Goal: Information Seeking & Learning: Find specific fact

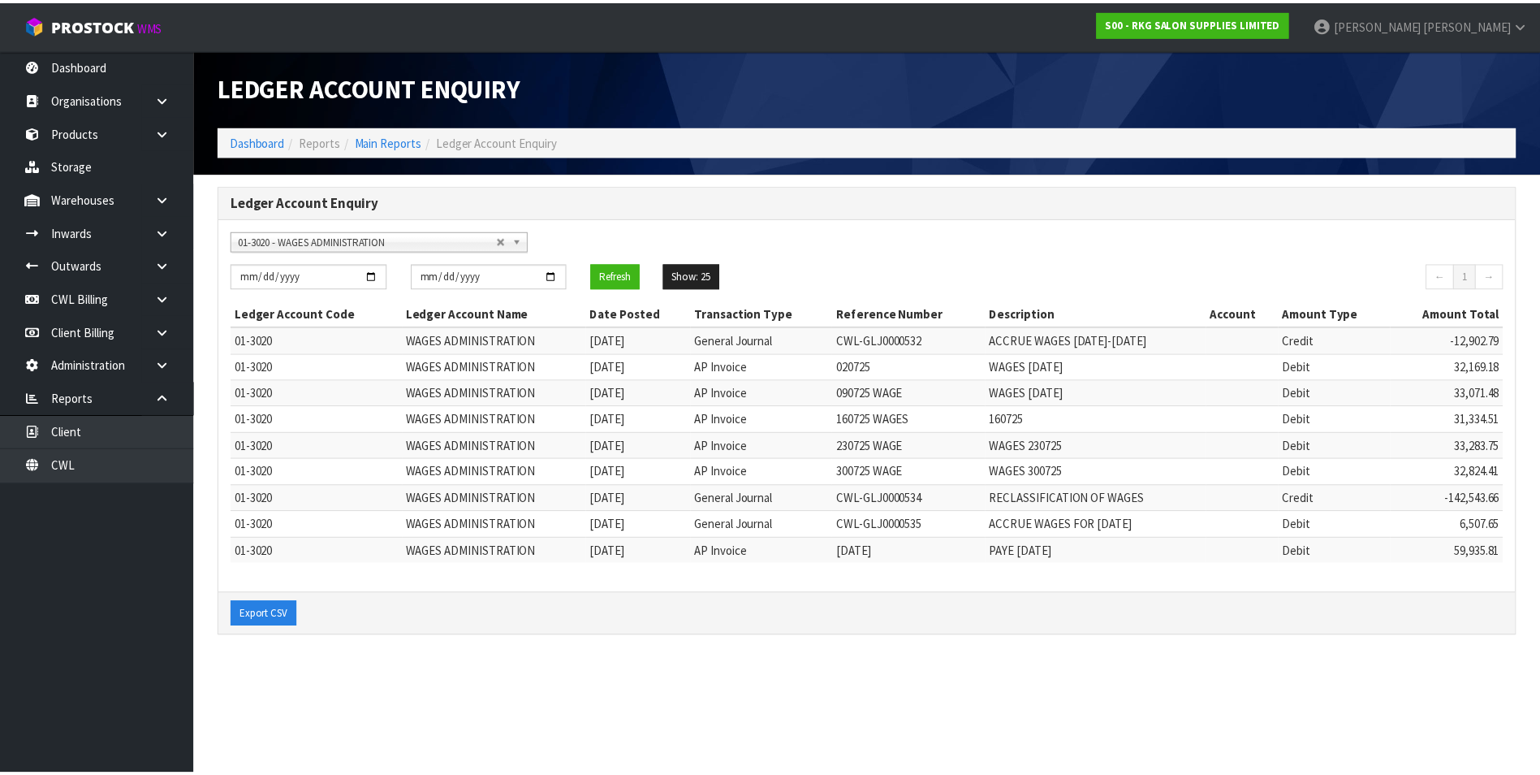
scroll to position [3199, 0]
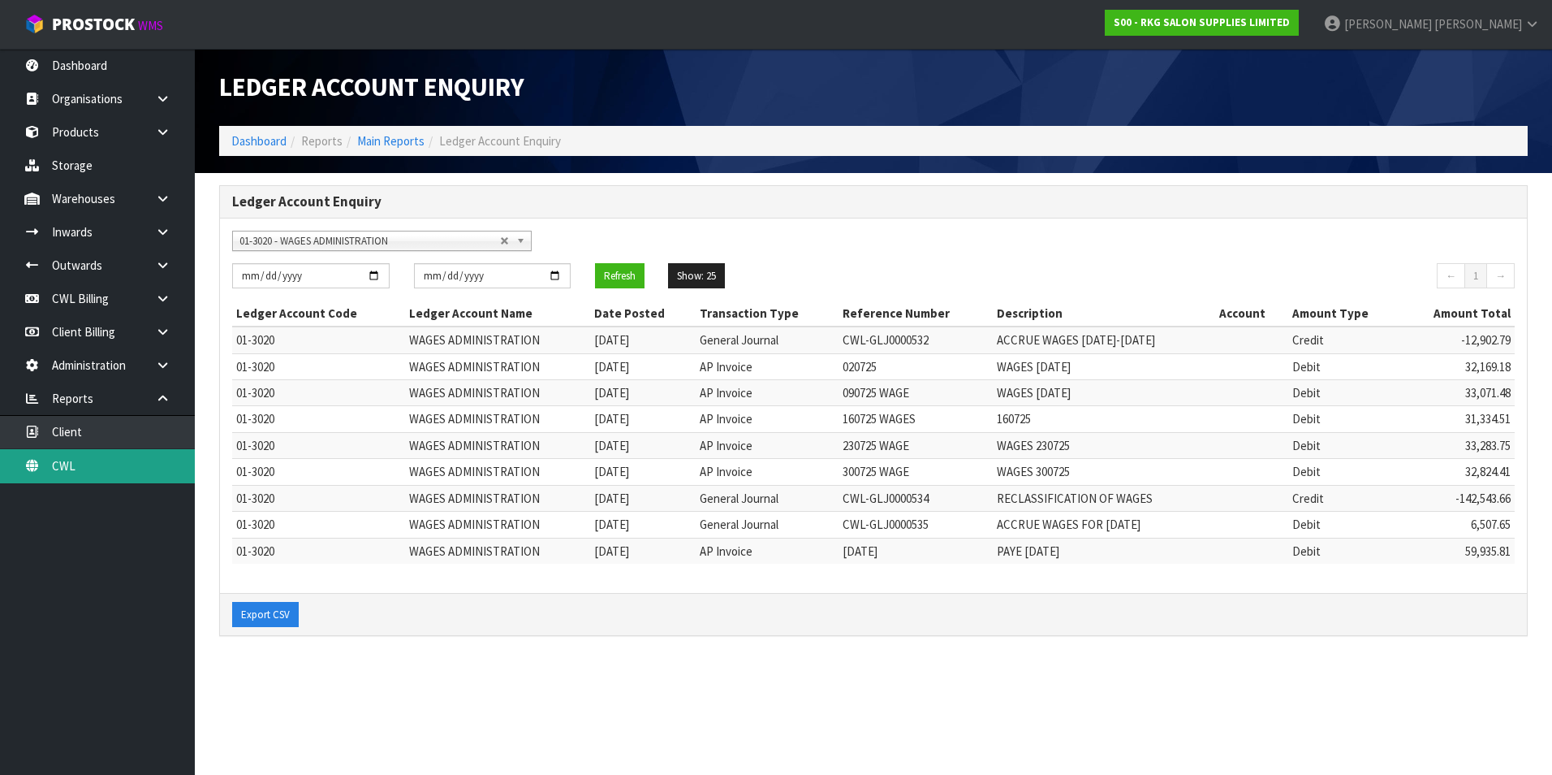
click at [112, 460] on link "CWL" at bounding box center [97, 465] width 195 height 33
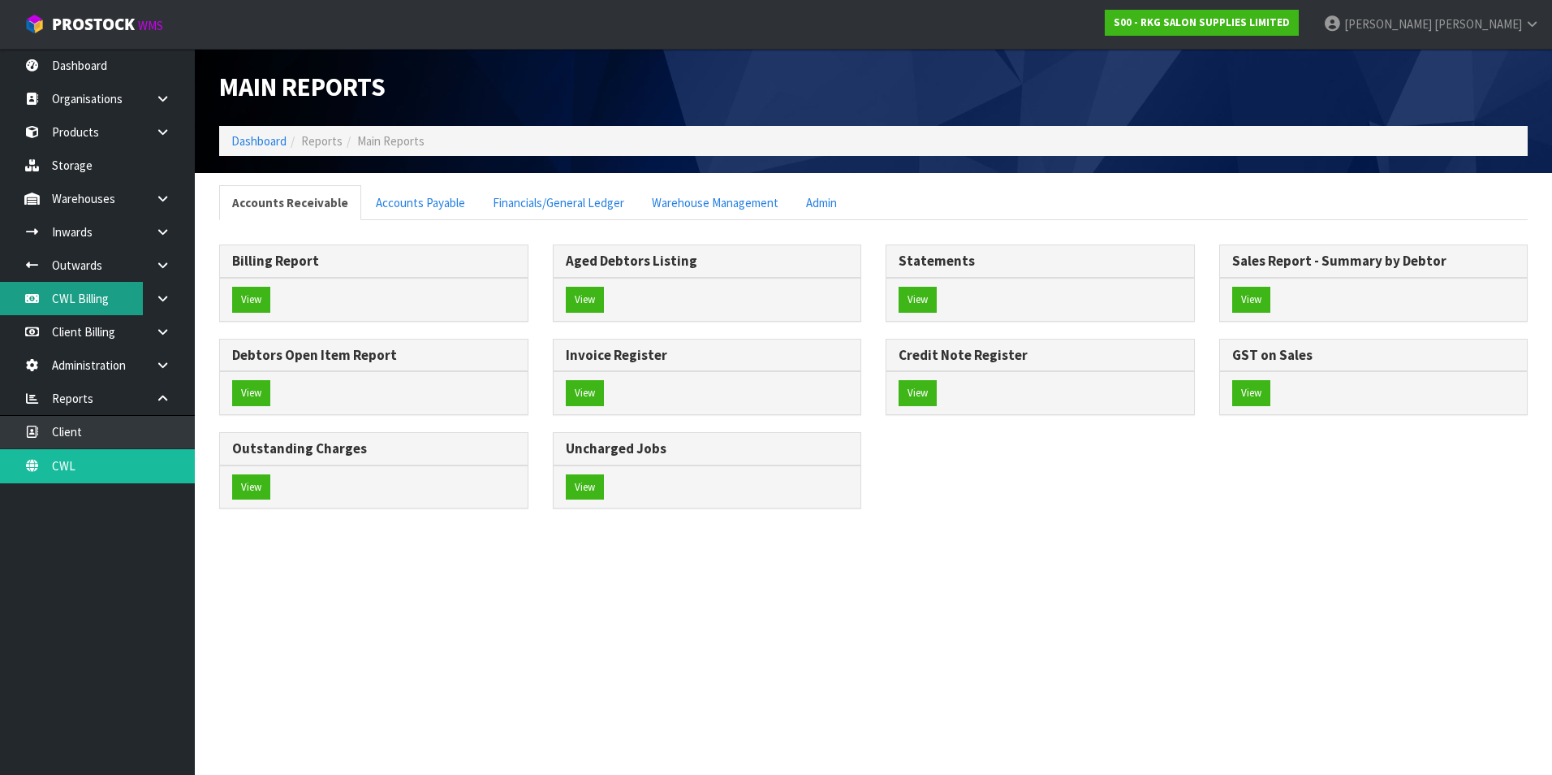
click at [88, 305] on link "CWL Billing" at bounding box center [97, 298] width 195 height 33
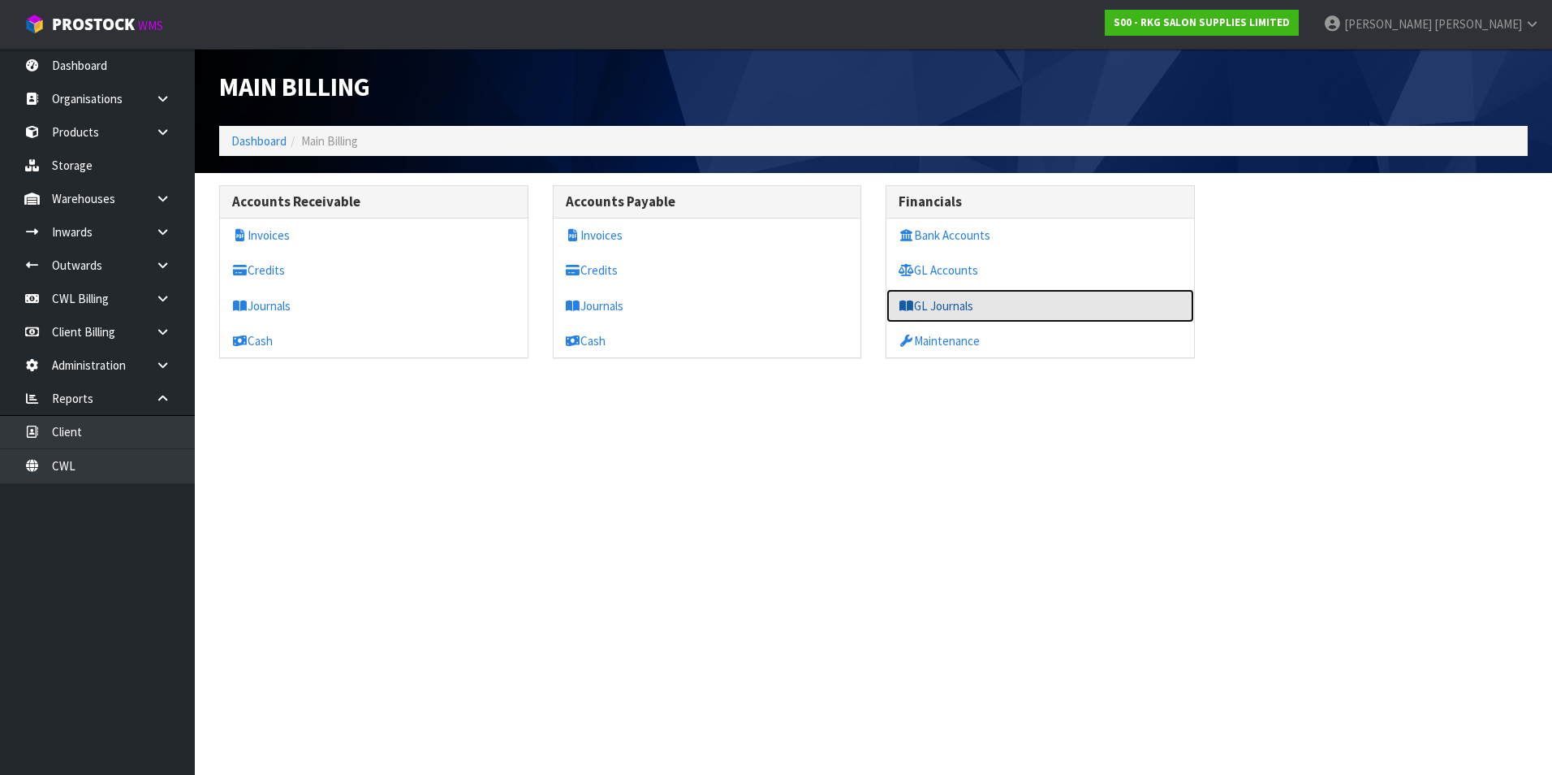
click at [948, 302] on link "GL Journals" at bounding box center [1041, 305] width 308 height 33
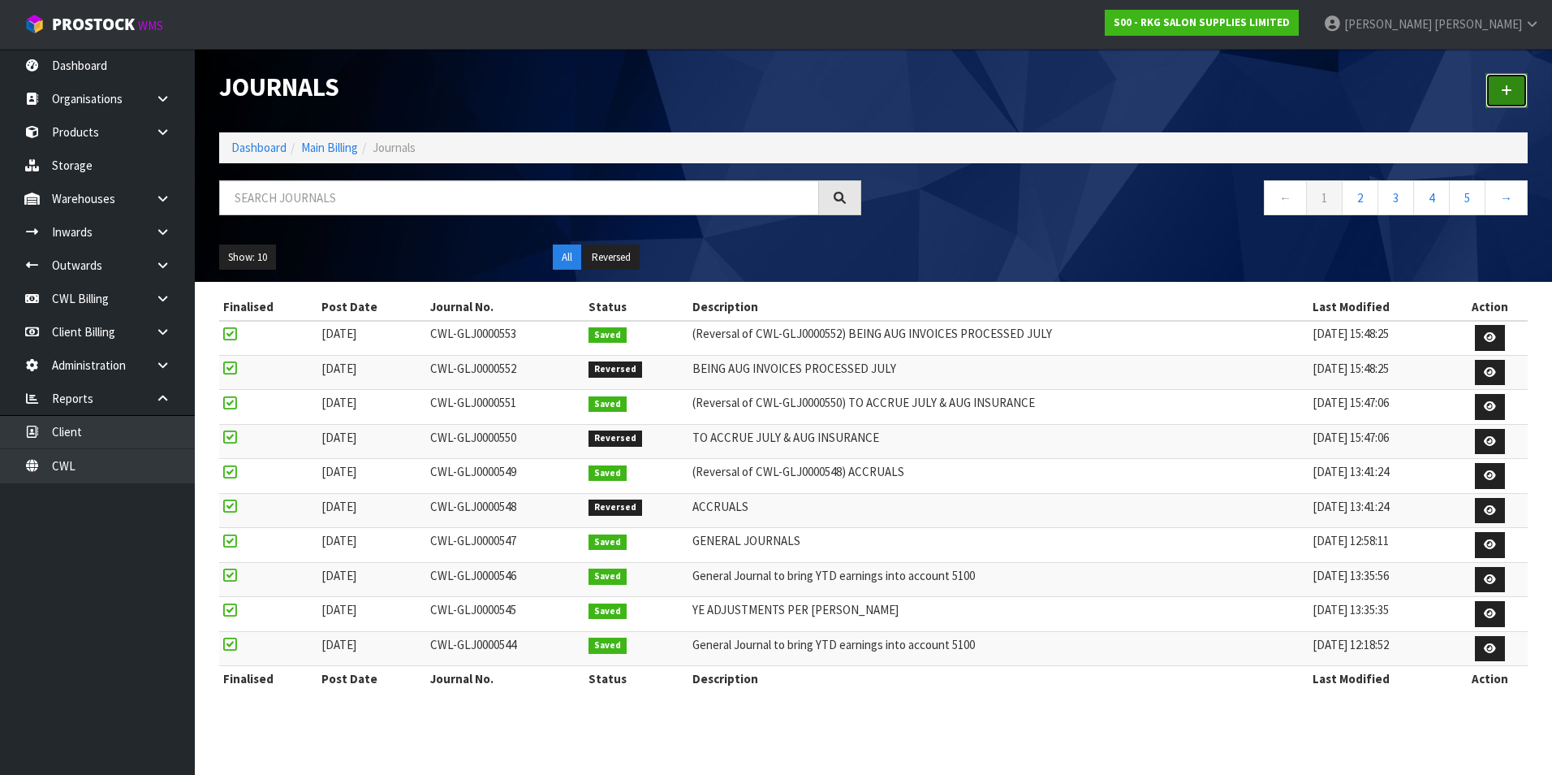
click at [1522, 96] on link at bounding box center [1507, 90] width 42 height 35
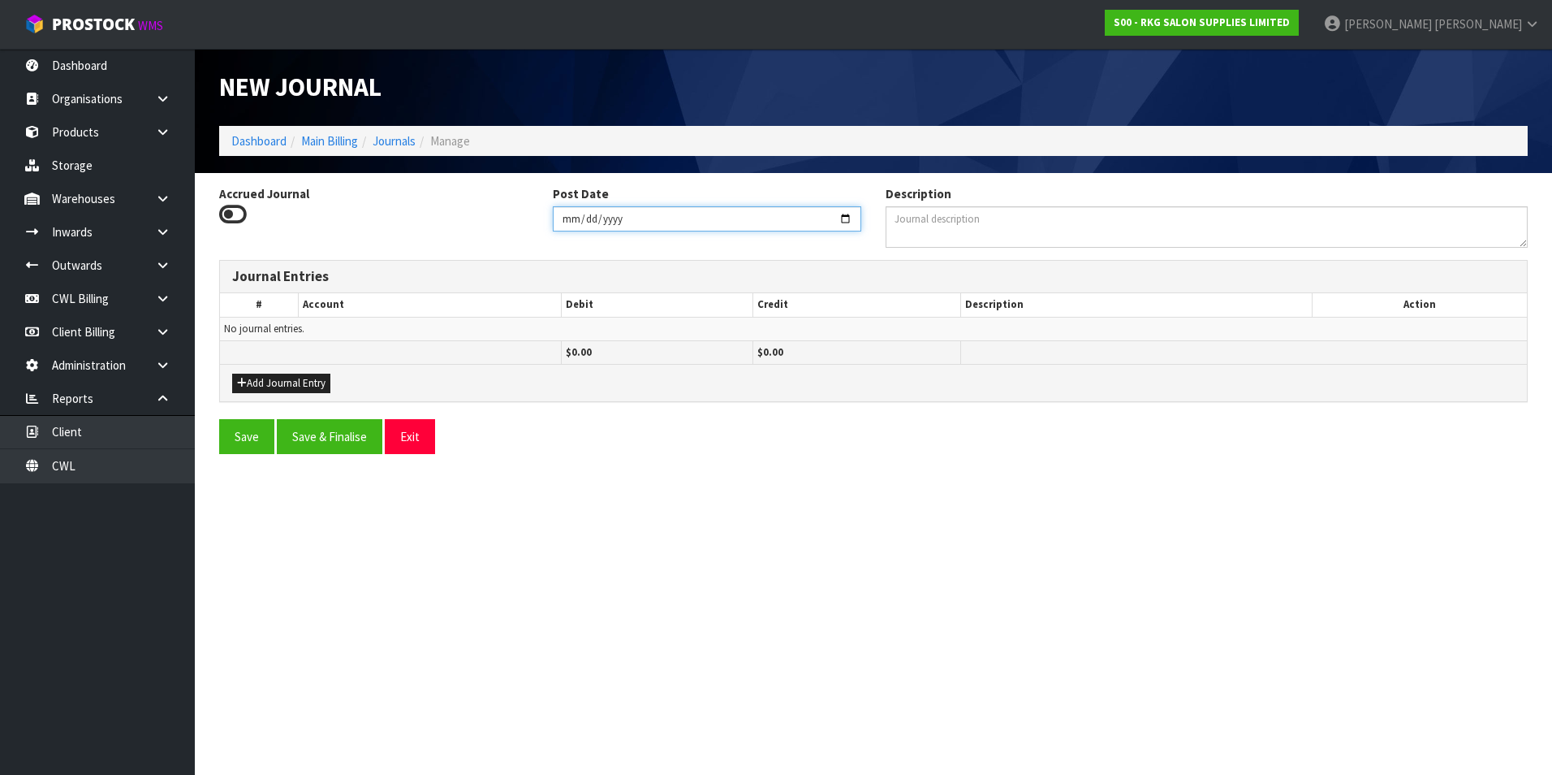
click at [839, 215] on input "[DATE]" at bounding box center [707, 218] width 309 height 25
click at [840, 215] on input "[DATE]" at bounding box center [707, 218] width 309 height 25
type input "[DATE]"
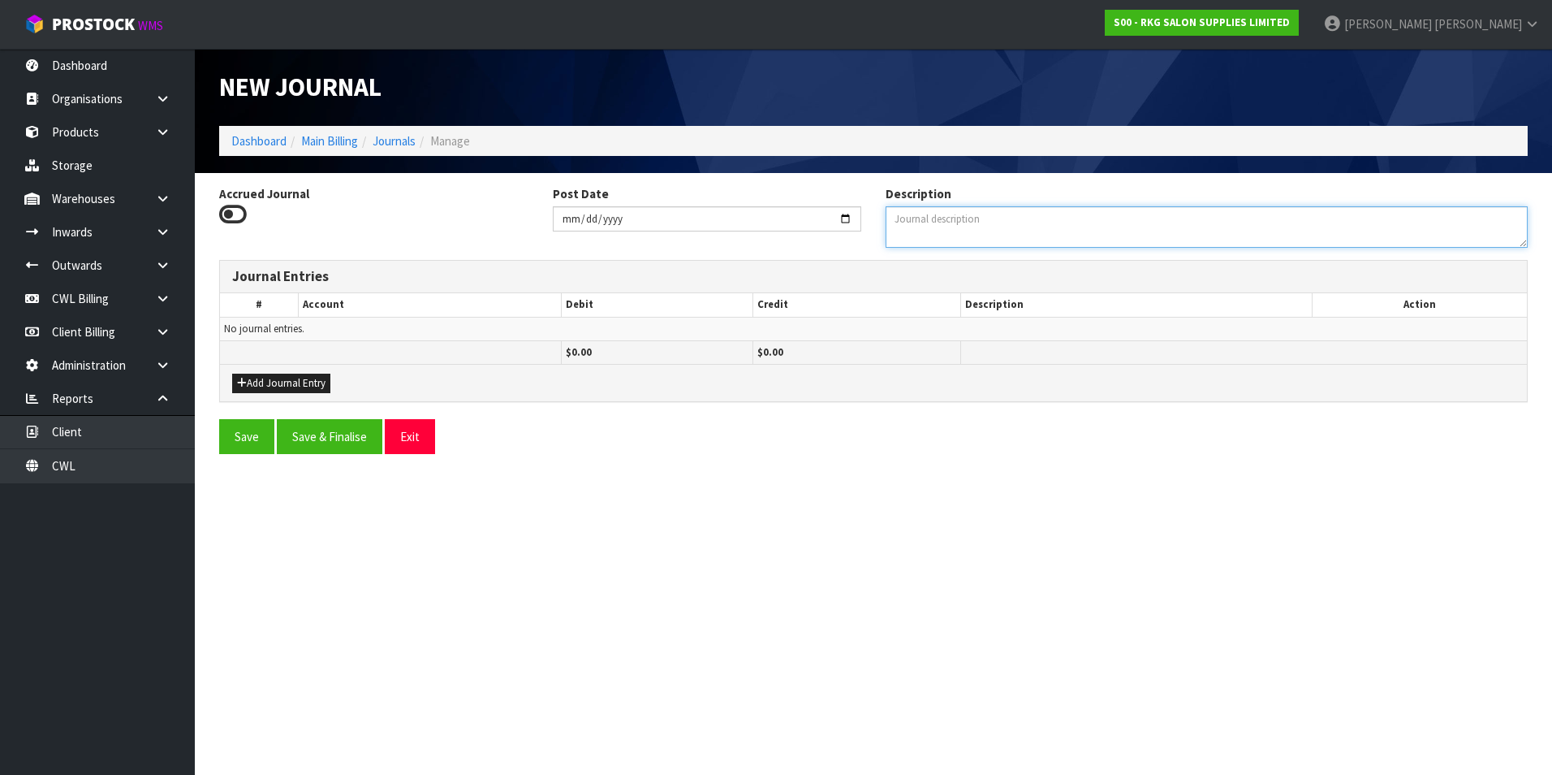
click at [938, 220] on textarea "Description" at bounding box center [1207, 226] width 642 height 41
type textarea "GENERAL JOURNALS"
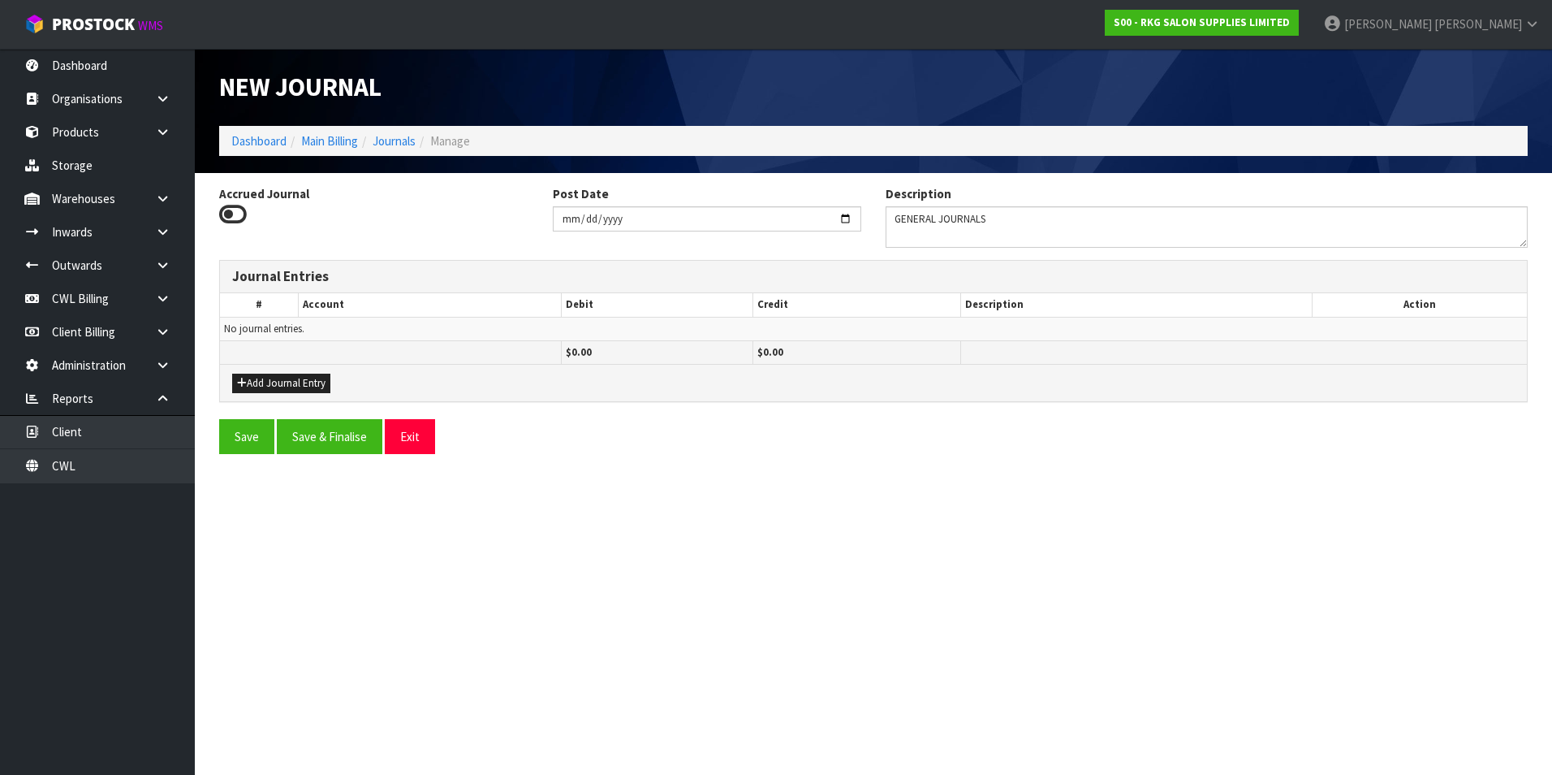
click at [265, 372] on div "Add Journal Entry" at bounding box center [873, 382] width 1307 height 37
click at [265, 381] on button "Add Journal Entry" at bounding box center [281, 382] width 98 height 19
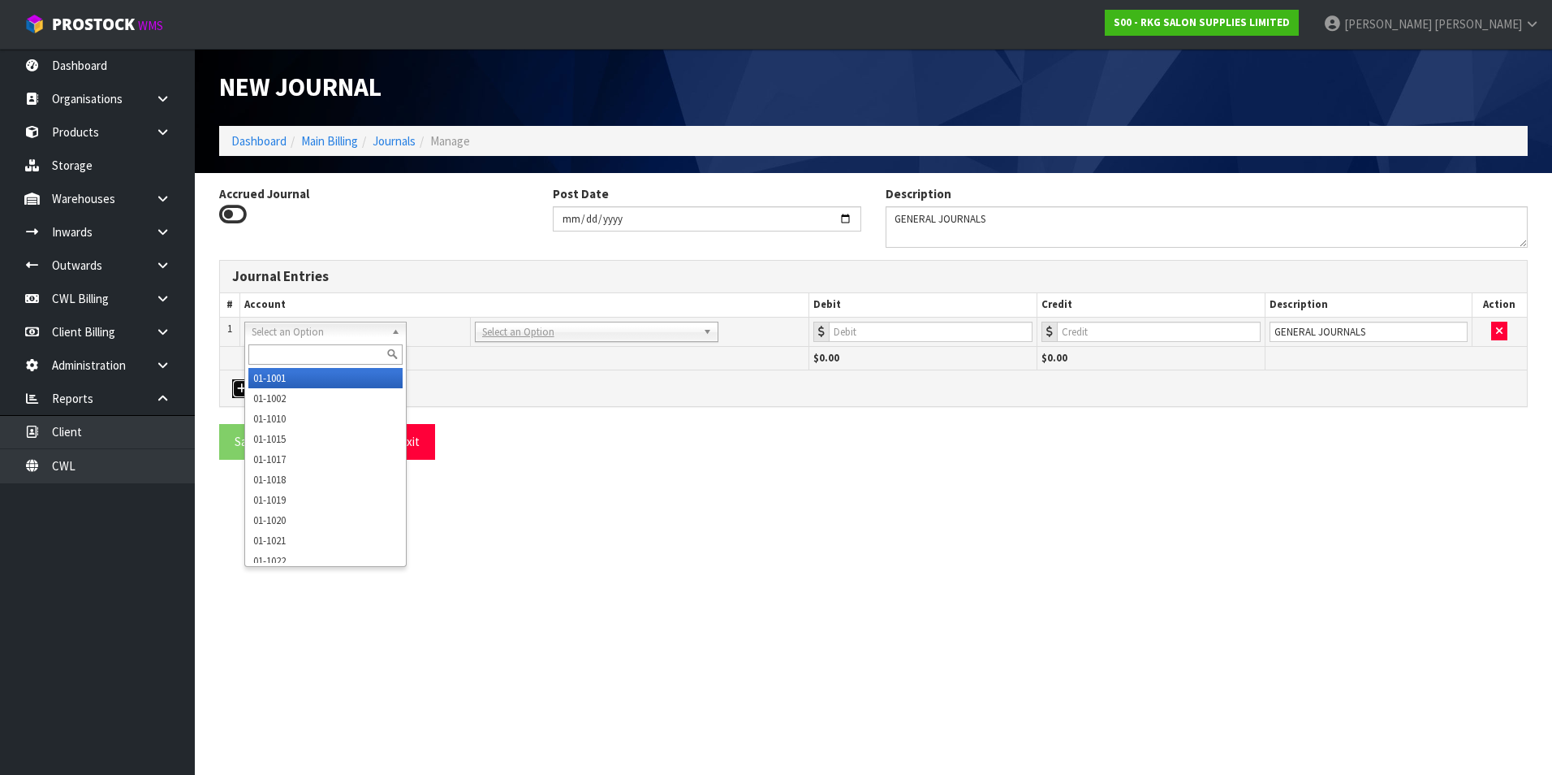
drag, startPoint x: 270, startPoint y: 333, endPoint x: 268, endPoint y: 349, distance: 16.3
click at [264, 350] on input "text" at bounding box center [325, 354] width 154 height 20
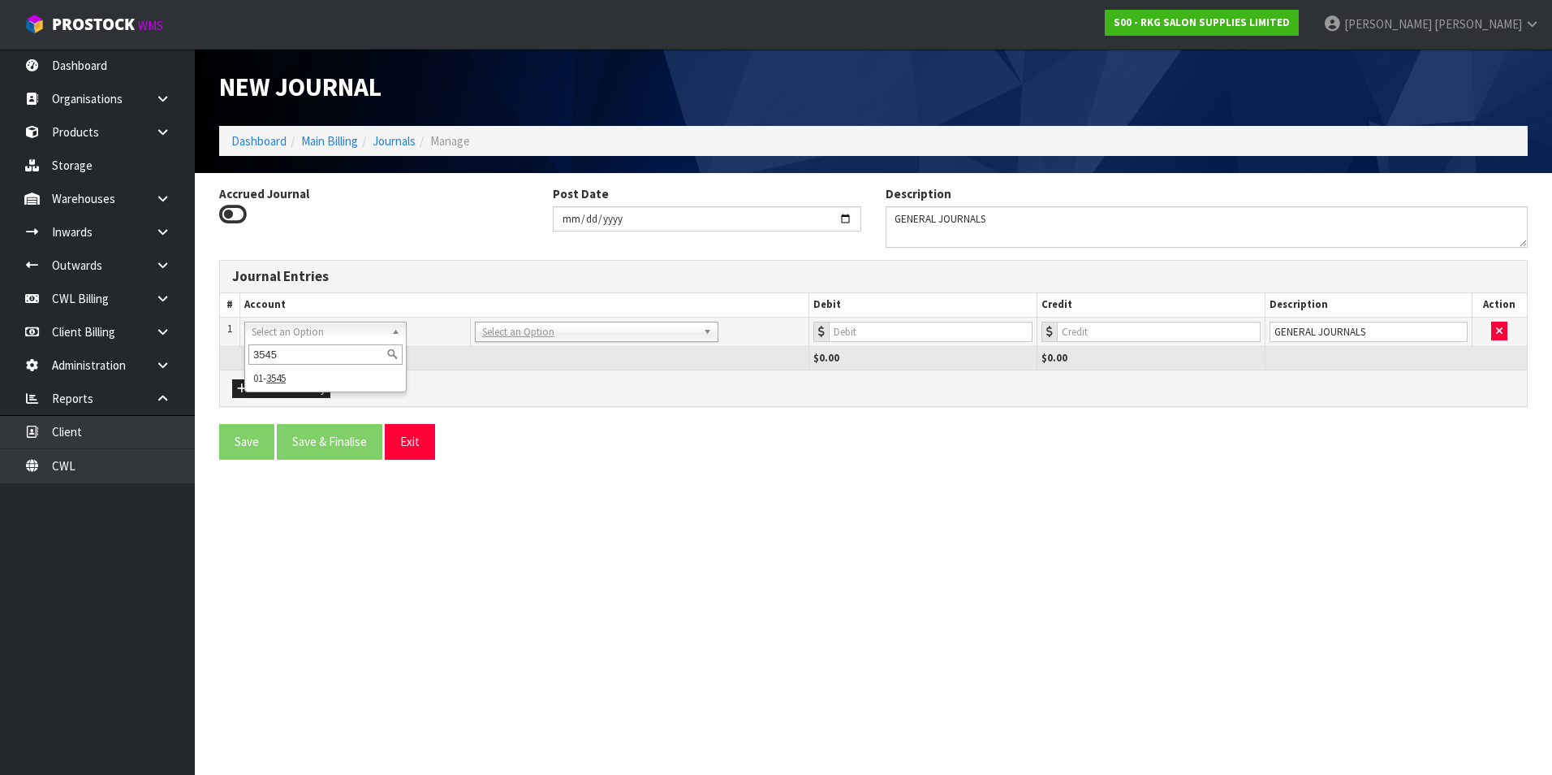
type input "3545"
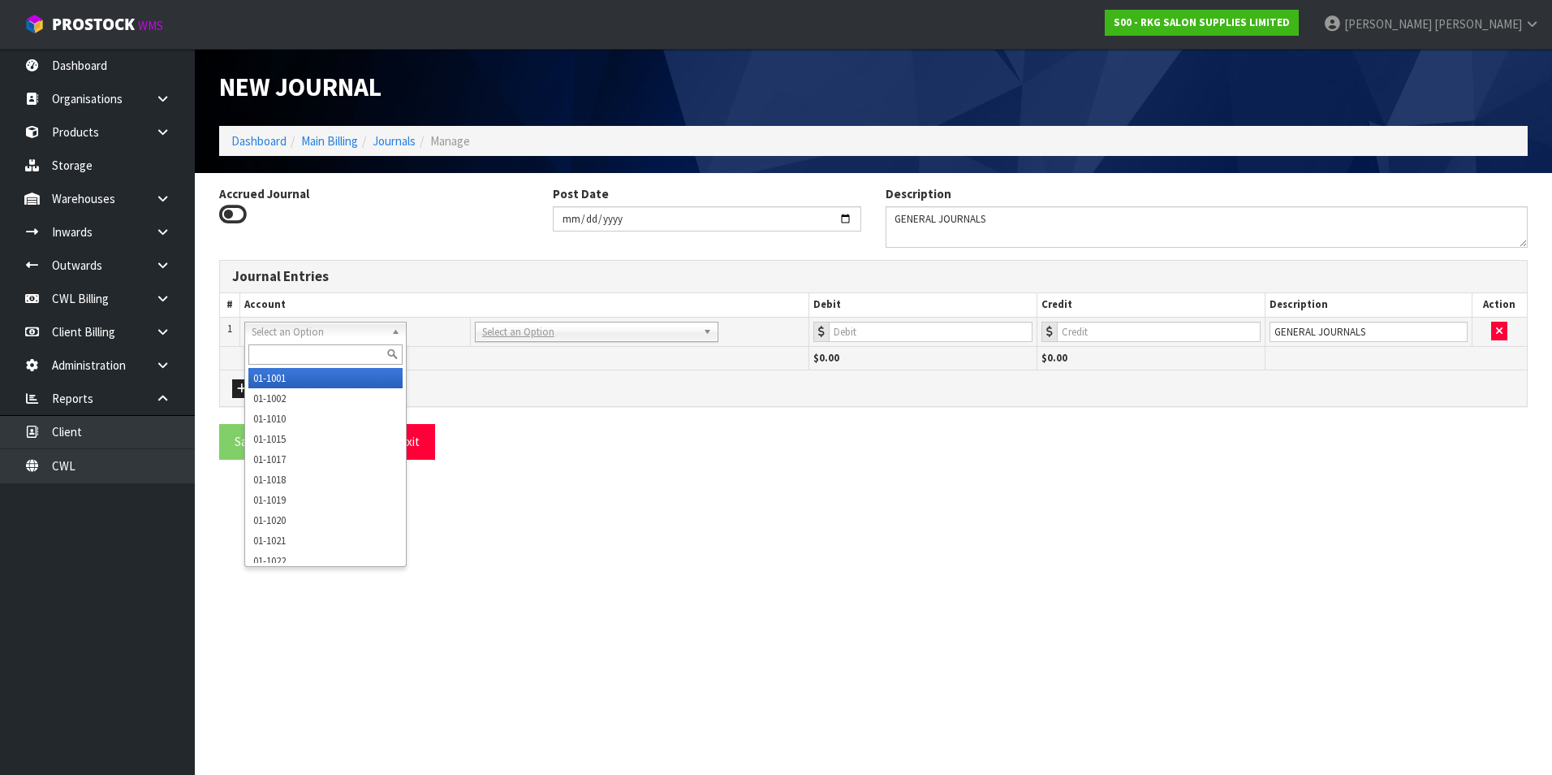
click at [300, 356] on input "text" at bounding box center [325, 354] width 154 height 20
type input "3545"
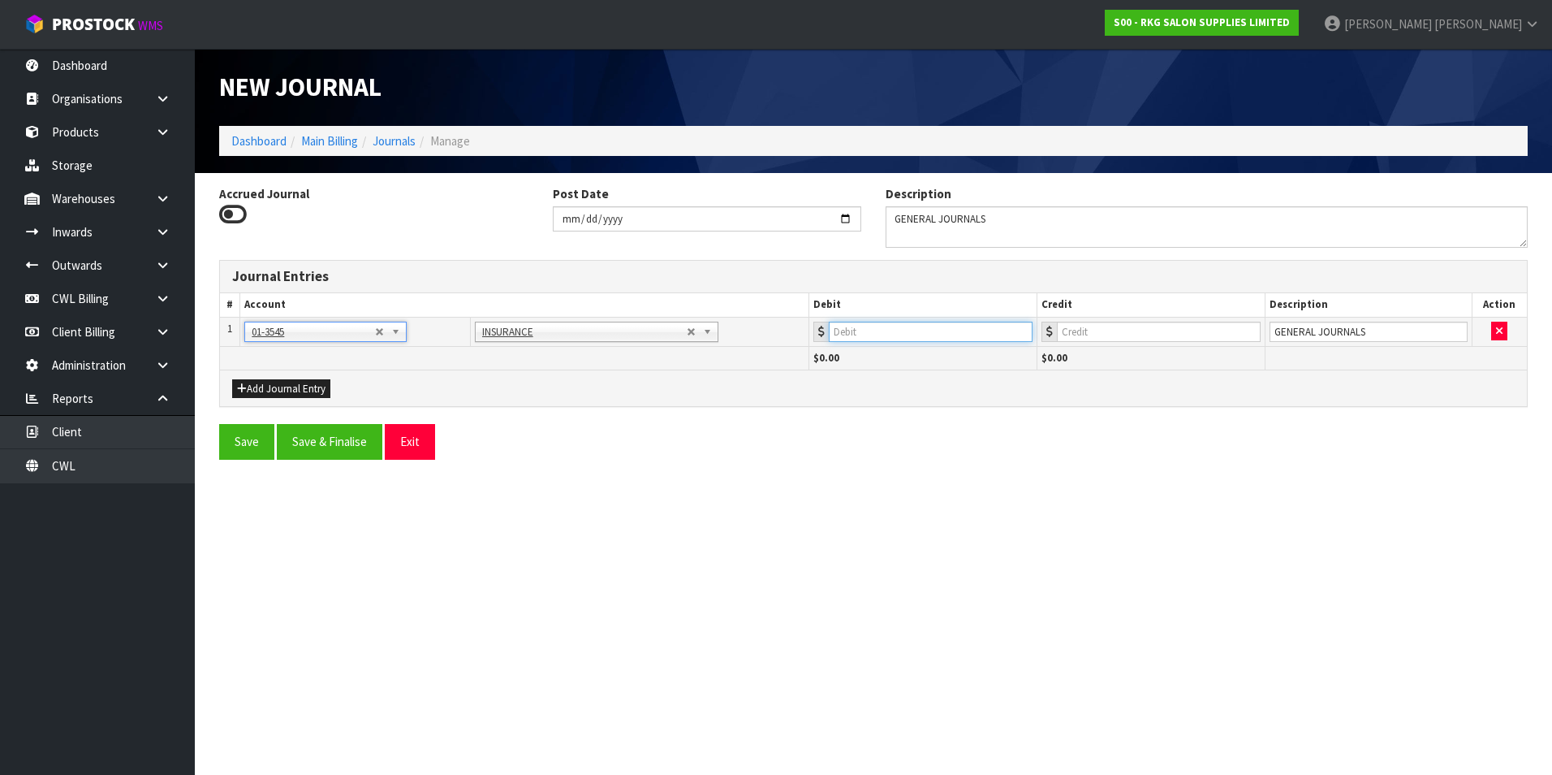
click at [892, 337] on input "number" at bounding box center [931, 332] width 204 height 20
type input "2203.64"
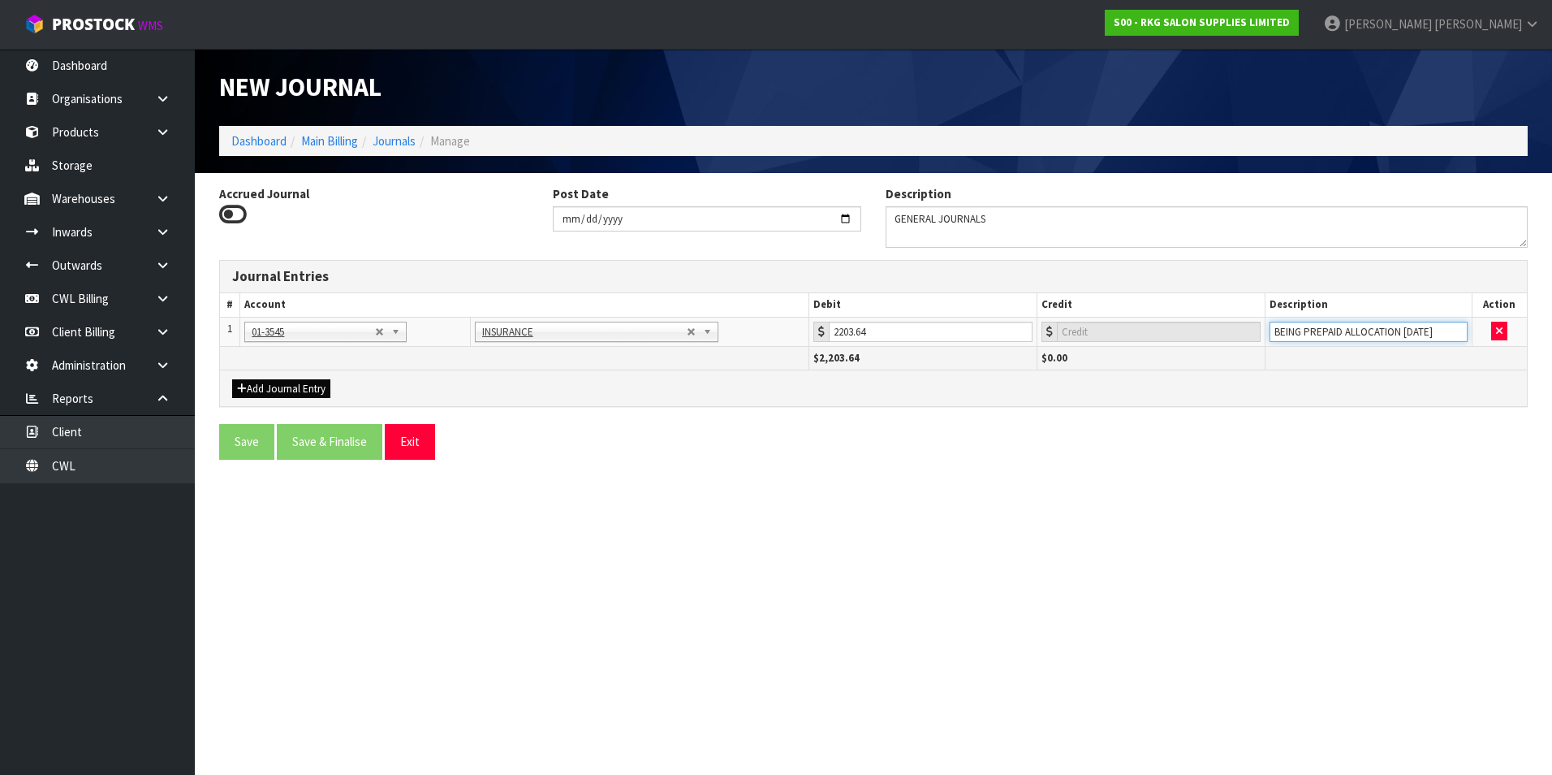
type input "BEING PREPAID ALLOCATION [DATE]"
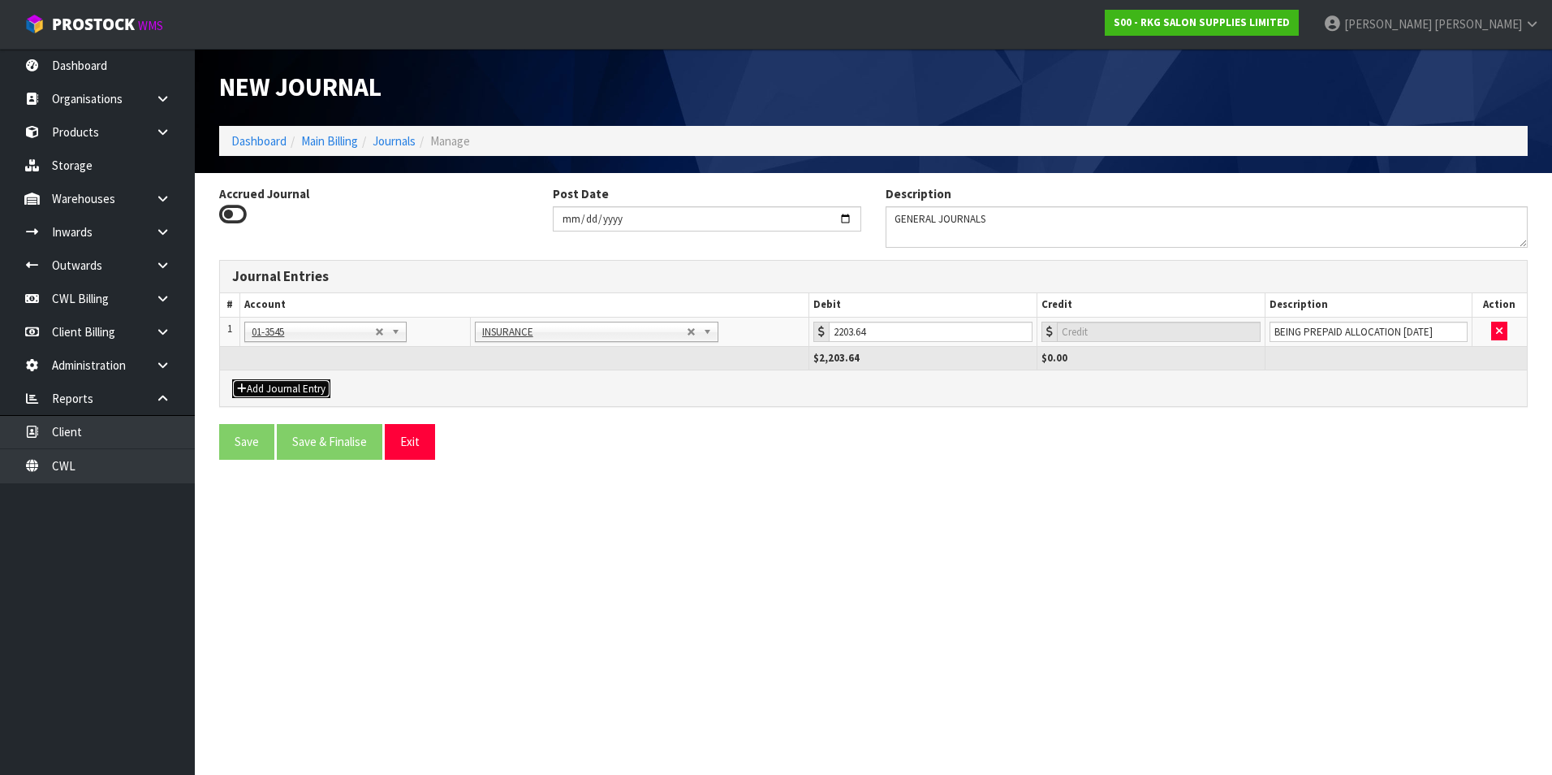
drag, startPoint x: 274, startPoint y: 393, endPoint x: 279, endPoint y: 375, distance: 18.7
click at [274, 392] on button "Add Journal Entry" at bounding box center [281, 388] width 98 height 19
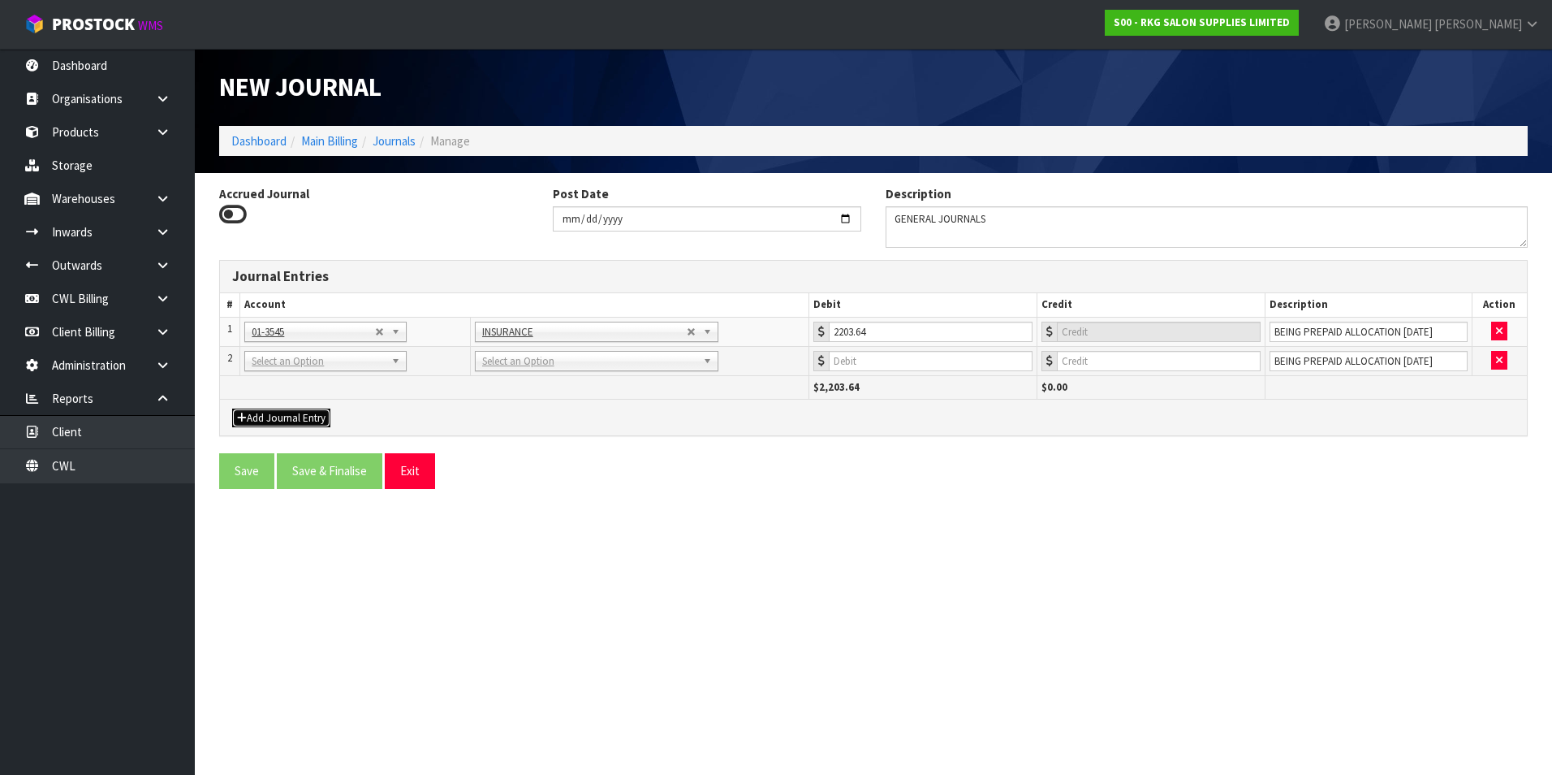
drag, startPoint x: 279, startPoint y: 362, endPoint x: 274, endPoint y: 379, distance: 18.0
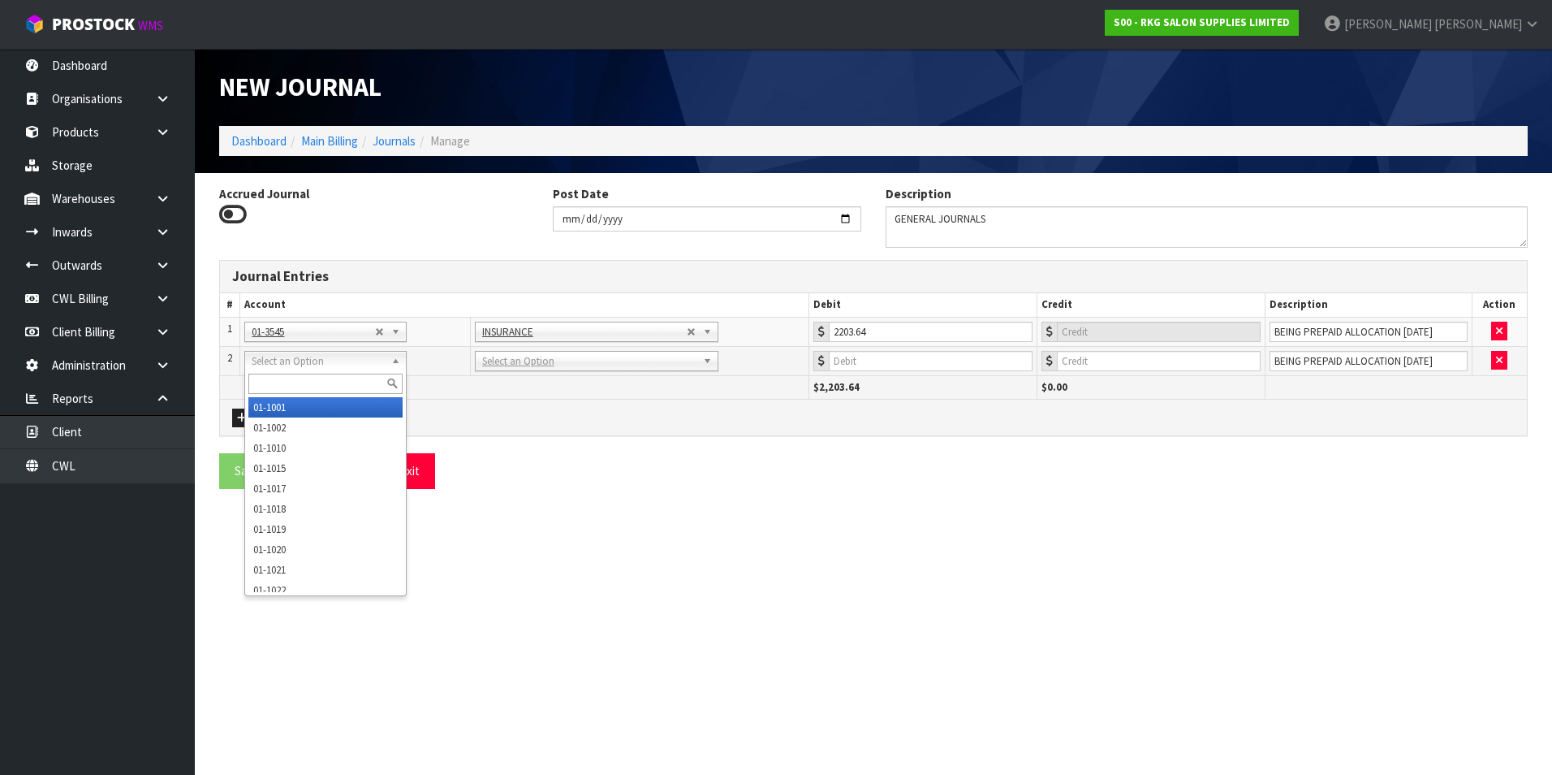
click at [268, 381] on input "text" at bounding box center [325, 383] width 154 height 20
type input "3910"
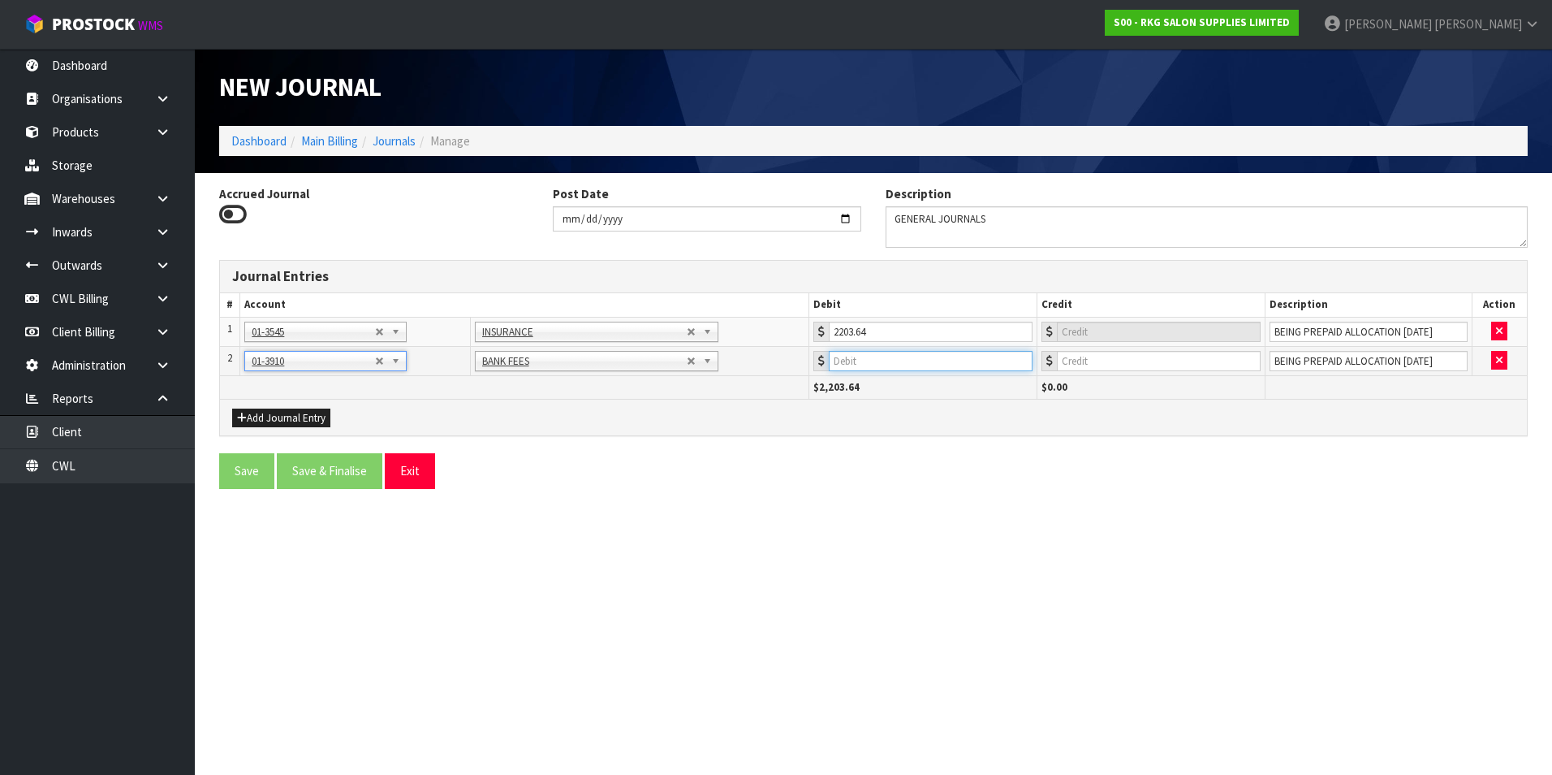
click at [896, 360] on input "number" at bounding box center [931, 361] width 204 height 20
type input "637.39"
click at [293, 418] on button "Add Journal Entry" at bounding box center [281, 417] width 98 height 19
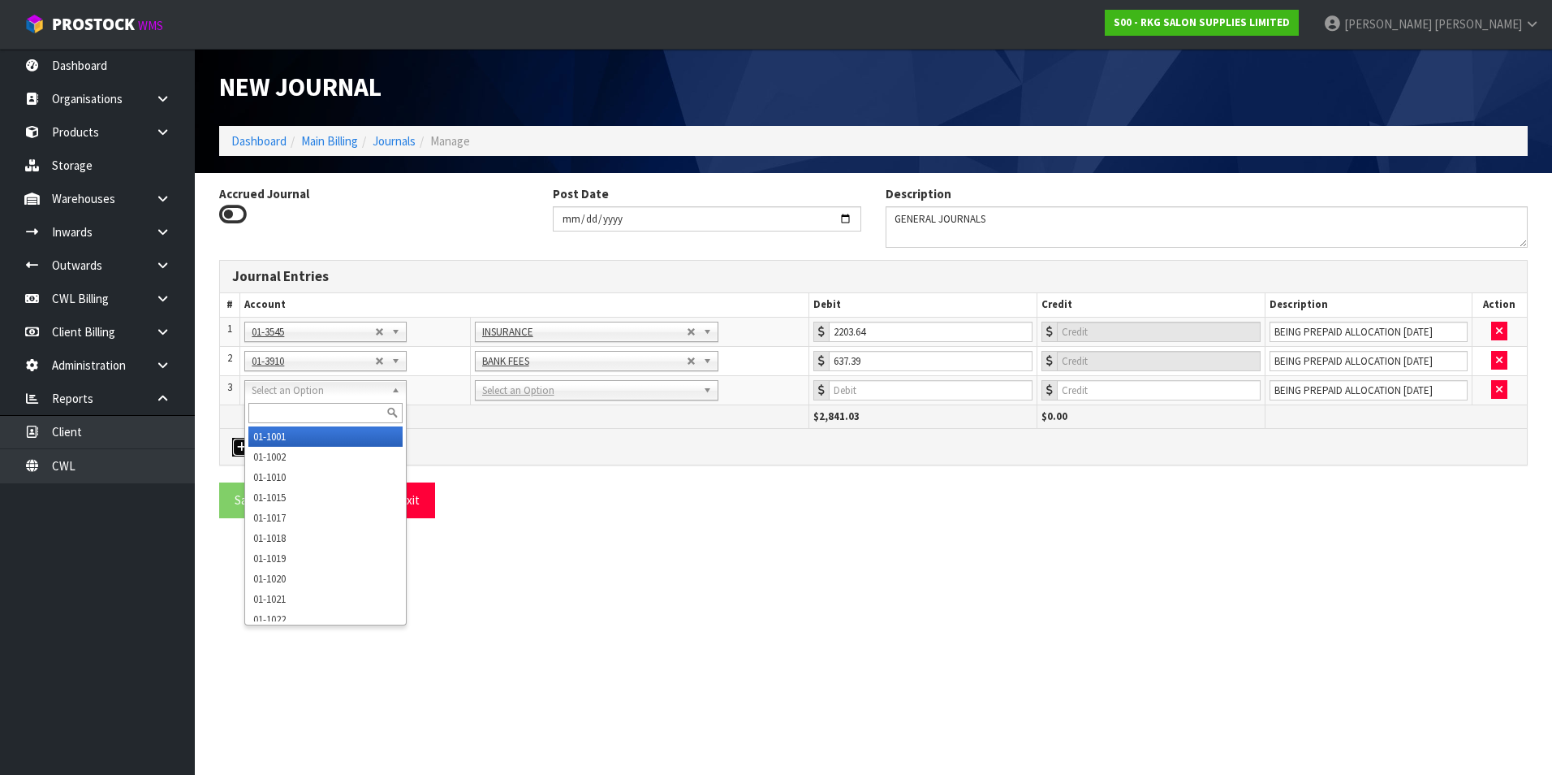
drag, startPoint x: 293, startPoint y: 394, endPoint x: 279, endPoint y: 405, distance: 17.9
click at [274, 407] on input "text" at bounding box center [325, 413] width 154 height 20
type input "3910"
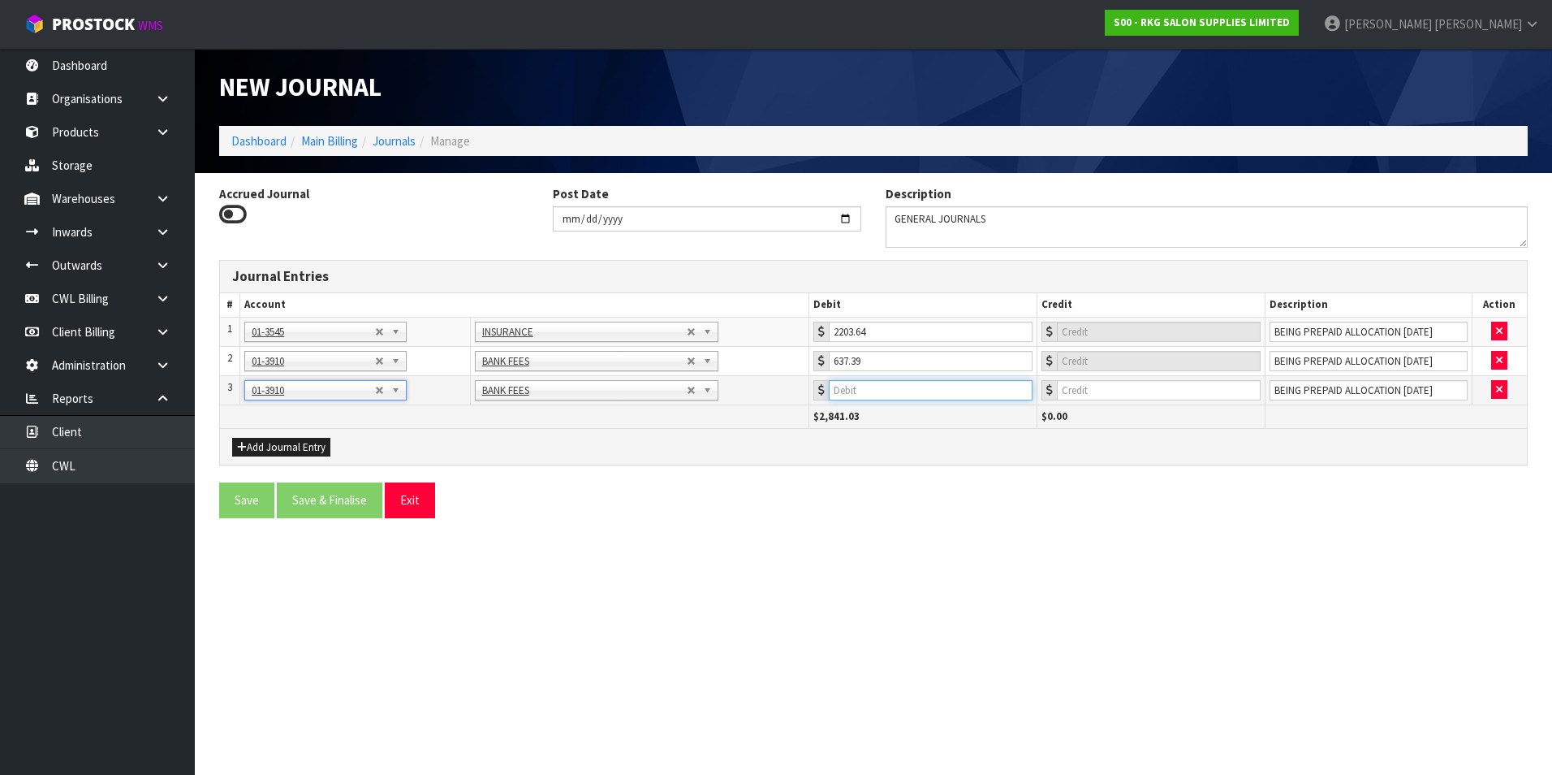
click at [926, 389] on input "number" at bounding box center [931, 390] width 204 height 20
type input "856.88"
click at [310, 447] on button "Add Journal Entry" at bounding box center [281, 447] width 98 height 19
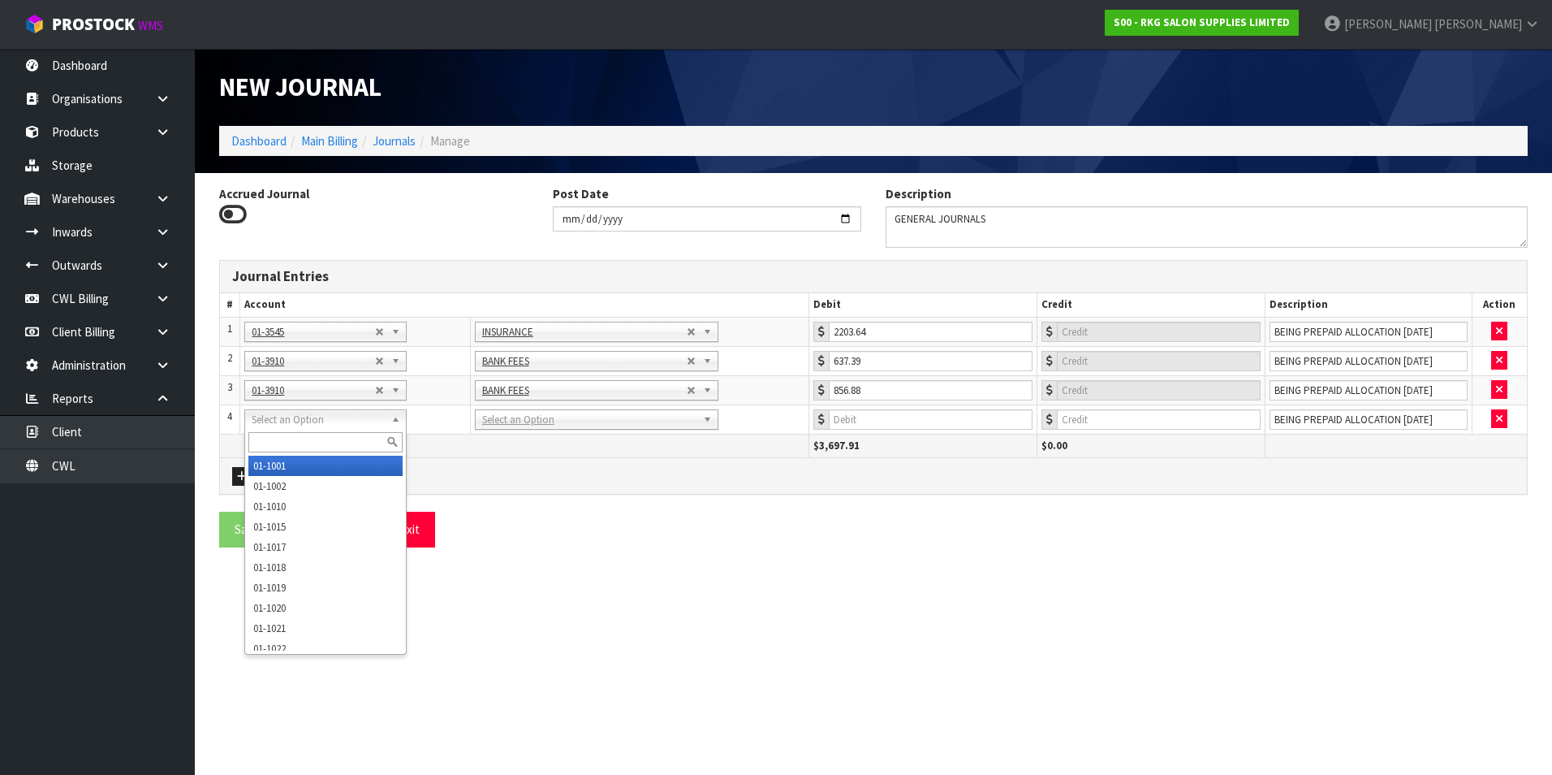
click at [281, 443] on input "text" at bounding box center [325, 442] width 154 height 20
type input "3070"
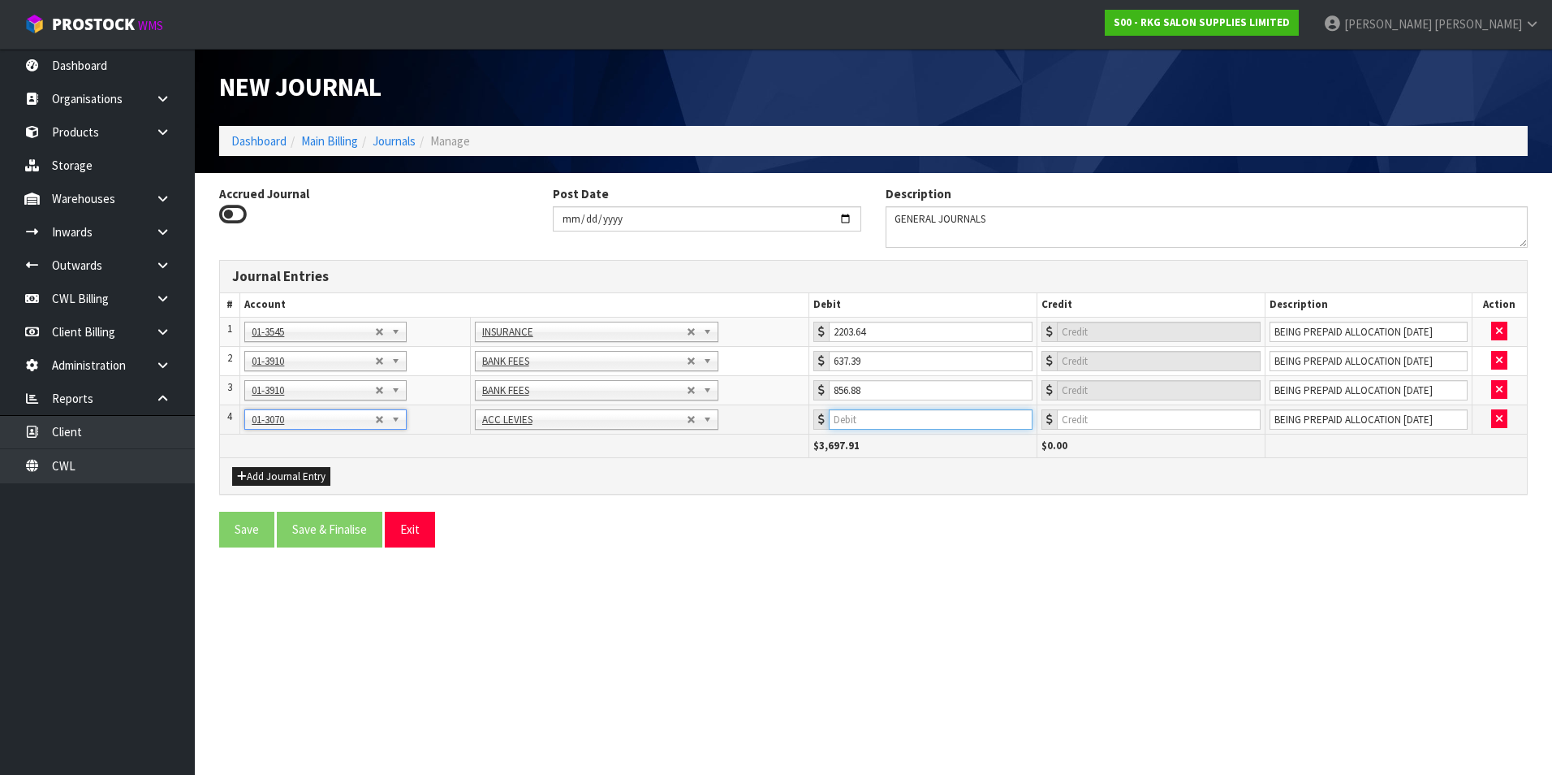
click at [954, 413] on input "number" at bounding box center [931, 419] width 204 height 20
type input "2966"
click at [287, 473] on button "Add Journal Entry" at bounding box center [281, 476] width 98 height 19
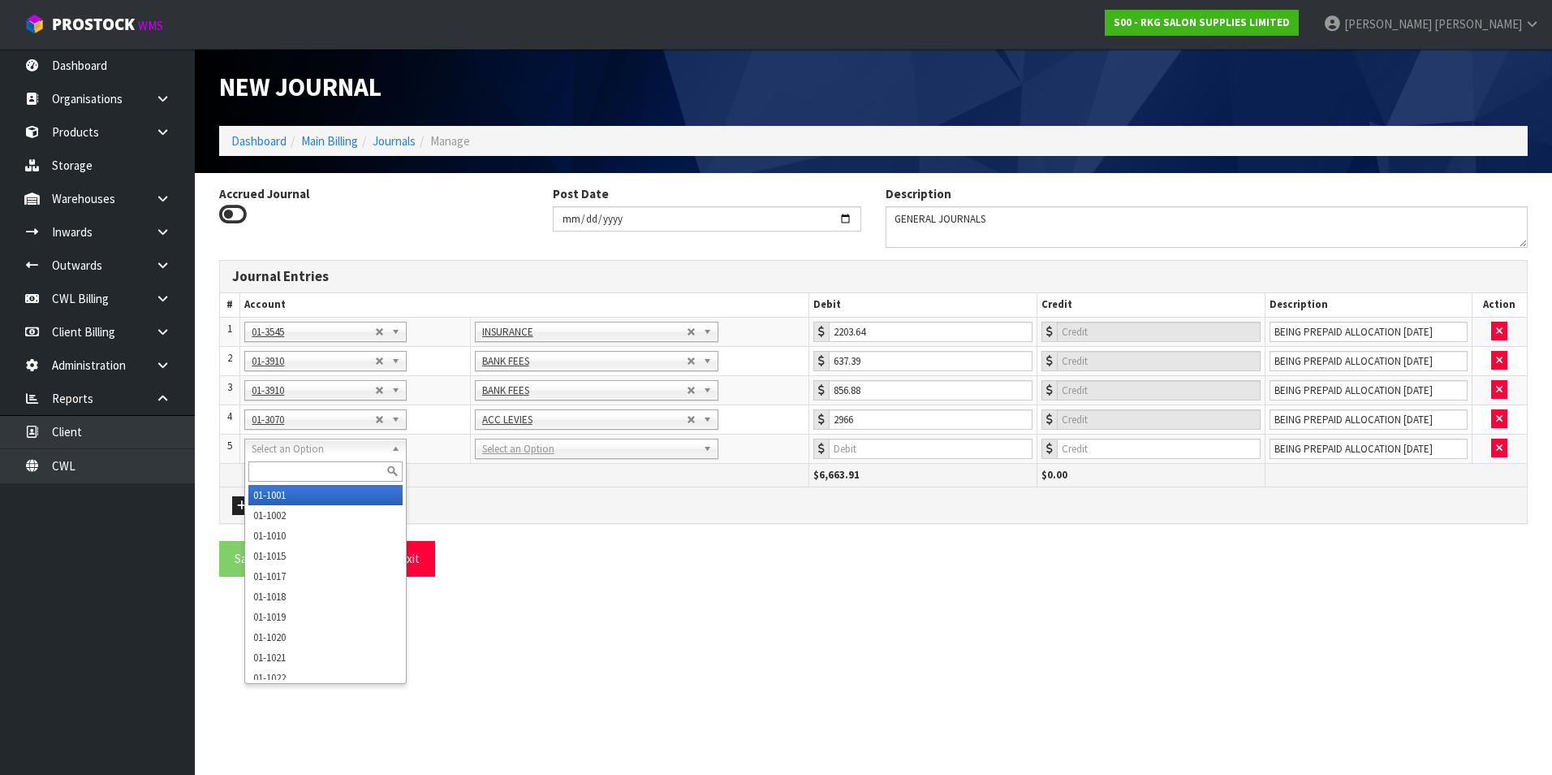
click at [274, 466] on input "text" at bounding box center [325, 471] width 154 height 20
type input "9132"
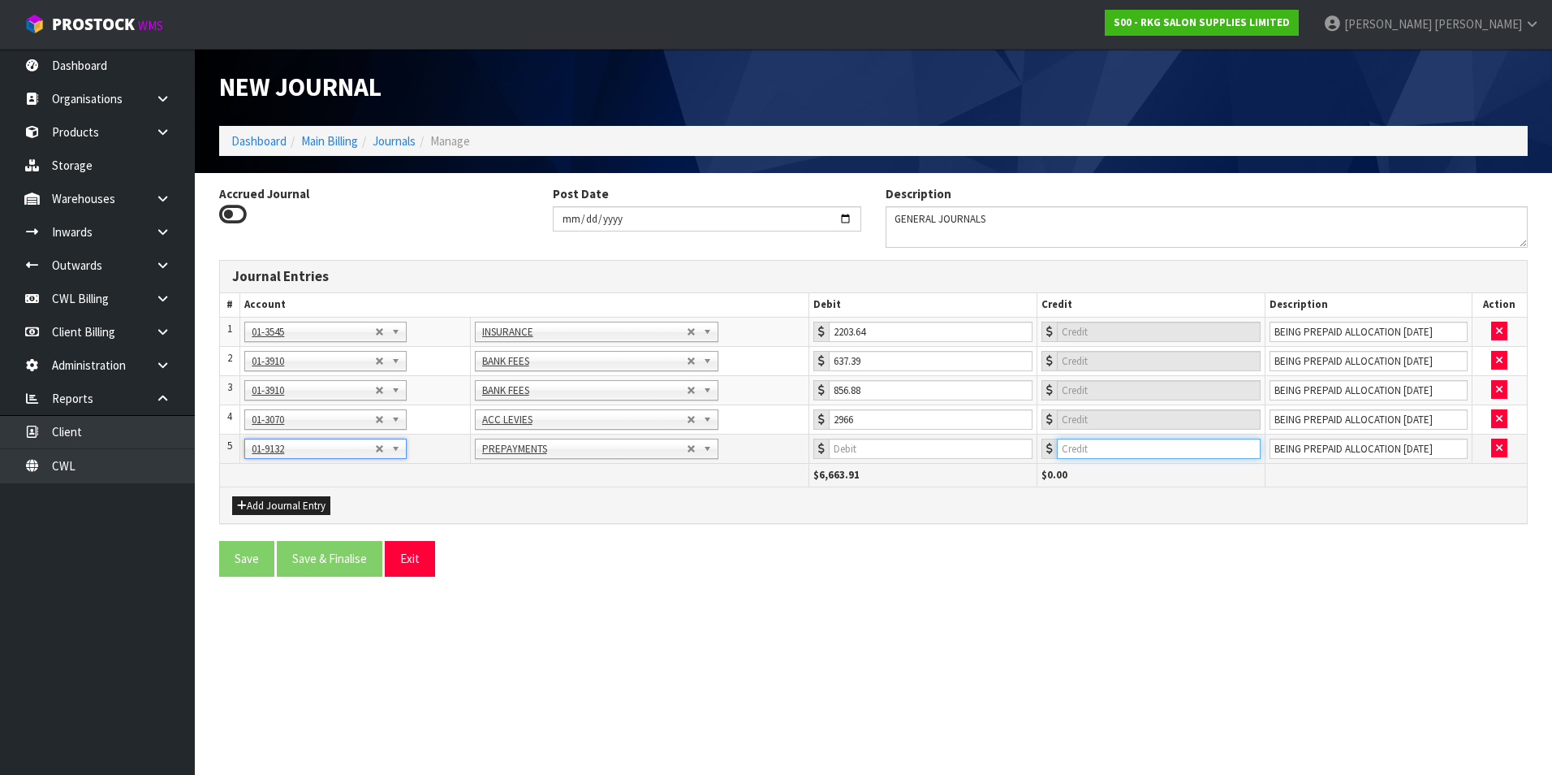
click at [1149, 445] on input "number" at bounding box center [1159, 448] width 204 height 20
type input "6663.91"
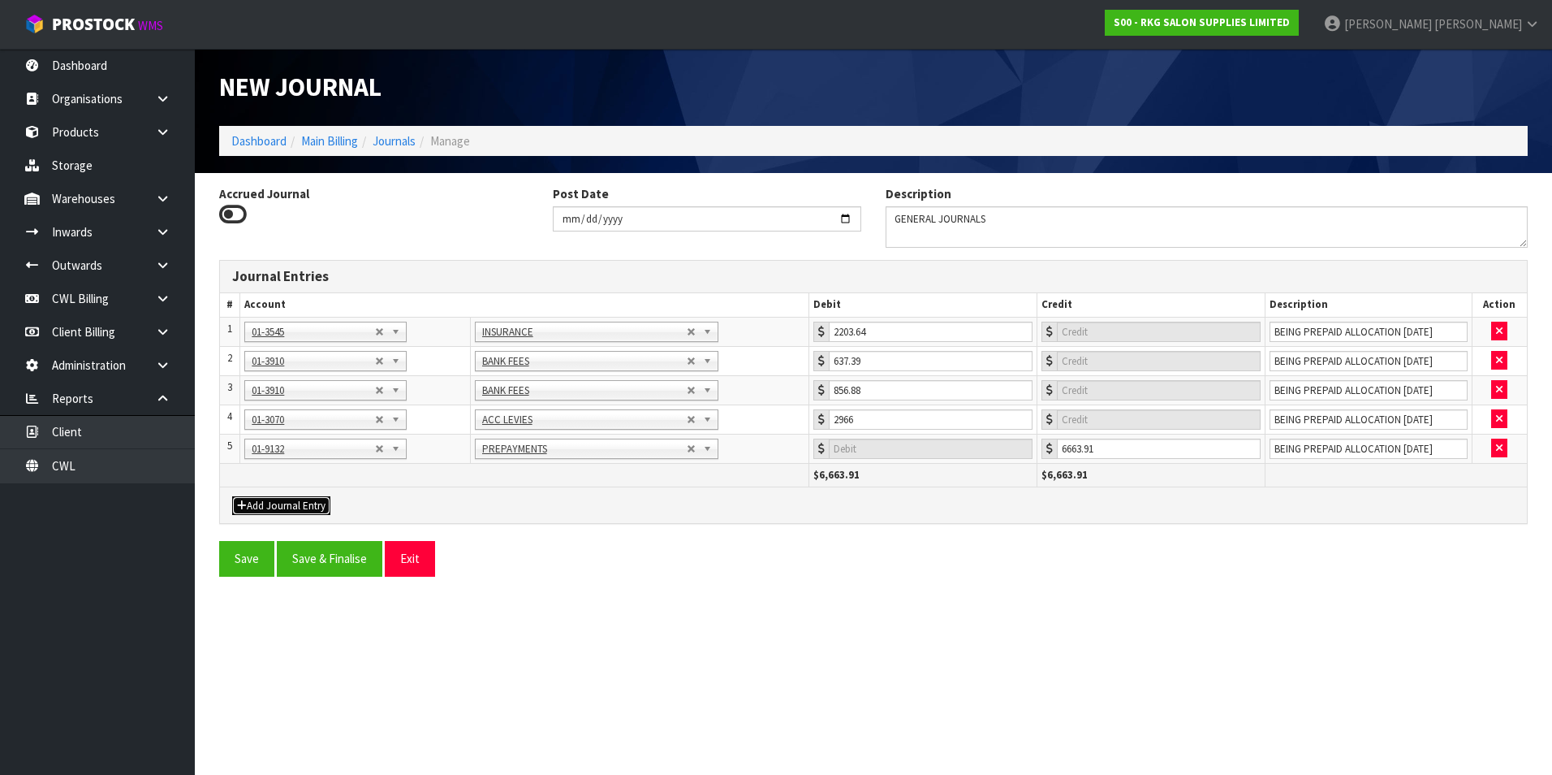
click at [270, 503] on button "Add Journal Entry" at bounding box center [281, 505] width 98 height 19
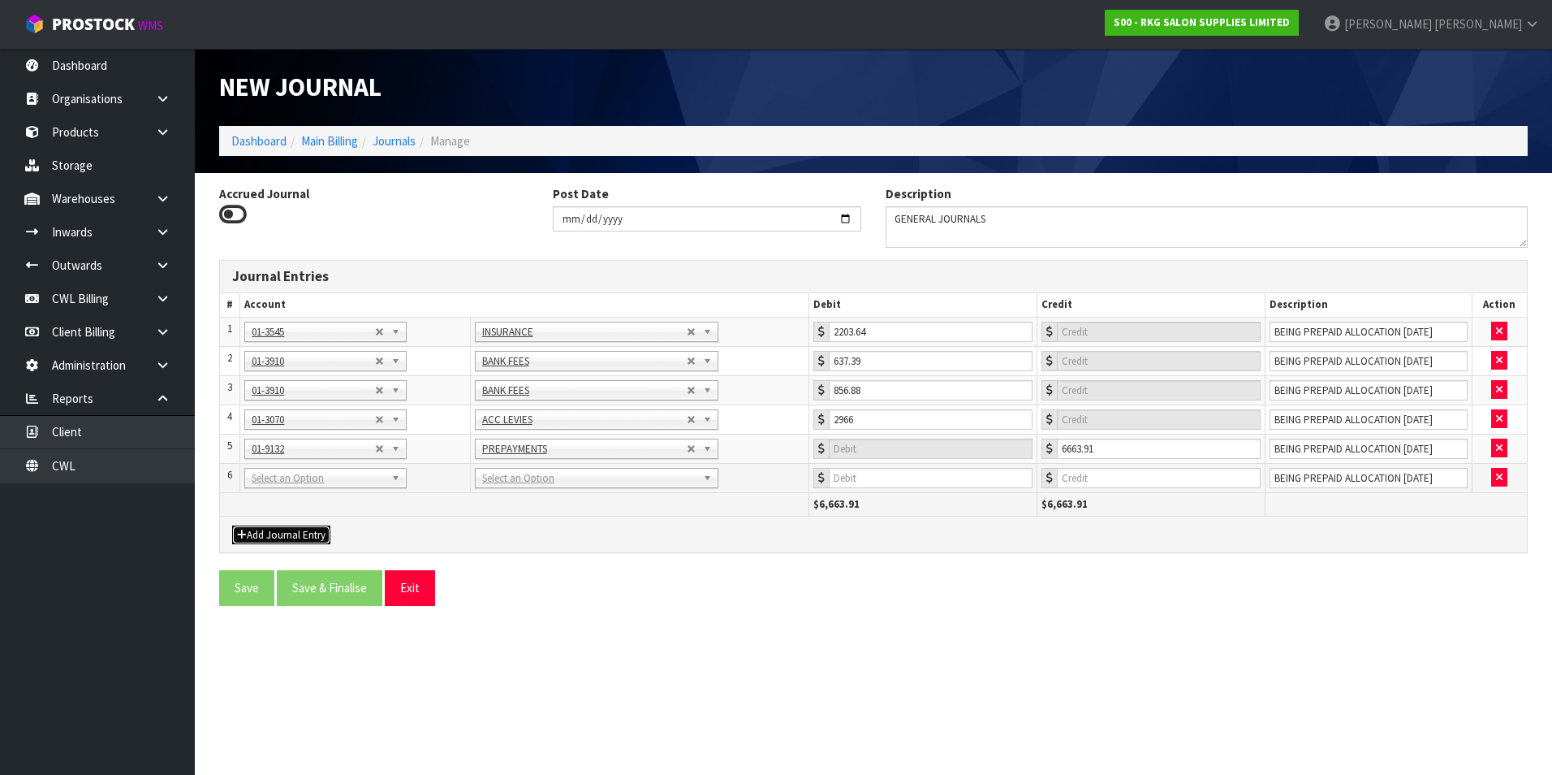
drag, startPoint x: 274, startPoint y: 481, endPoint x: 269, endPoint y: 499, distance: 17.7
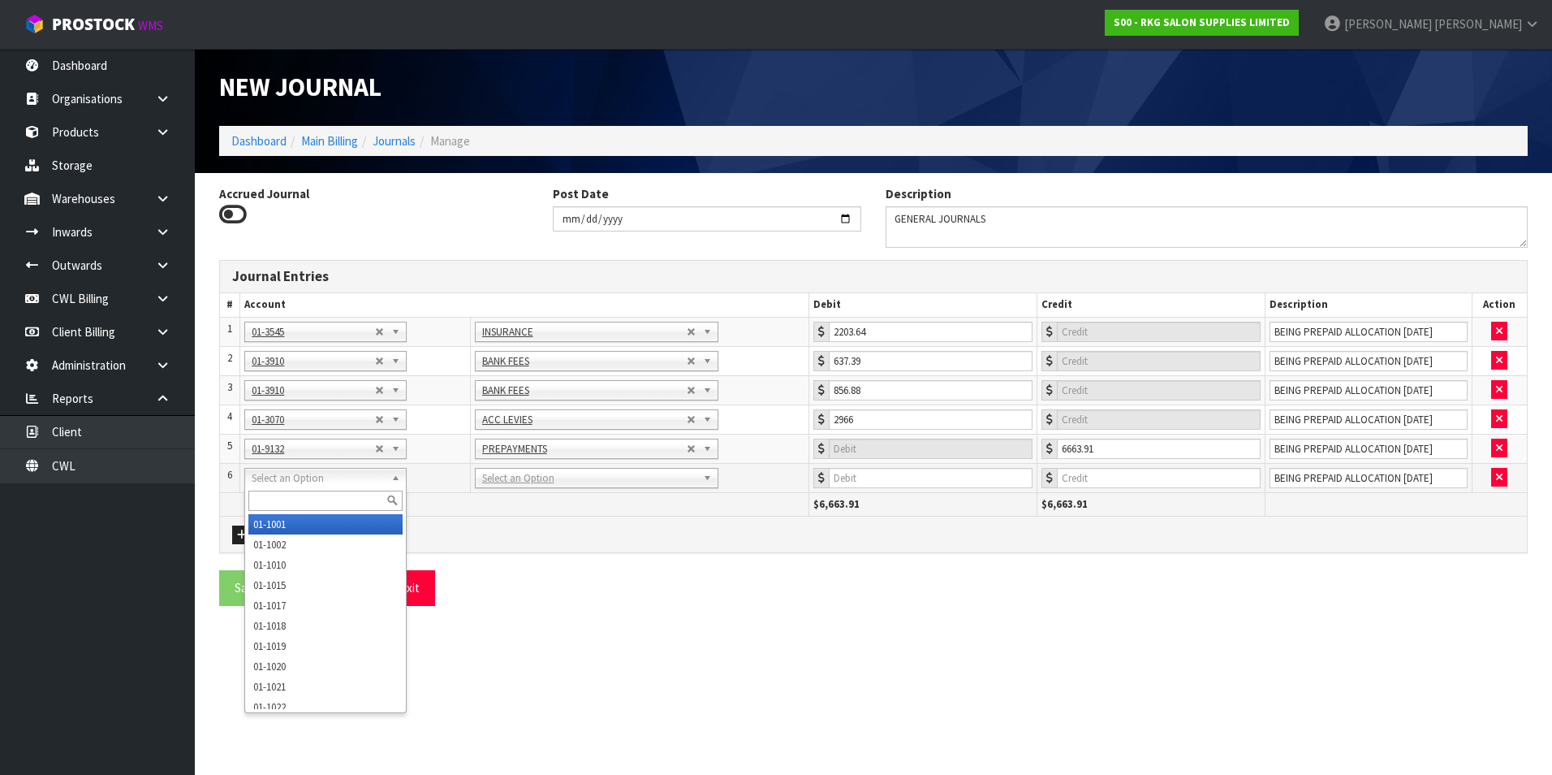
click at [267, 499] on input "text" at bounding box center [325, 500] width 154 height 20
type input "2815"
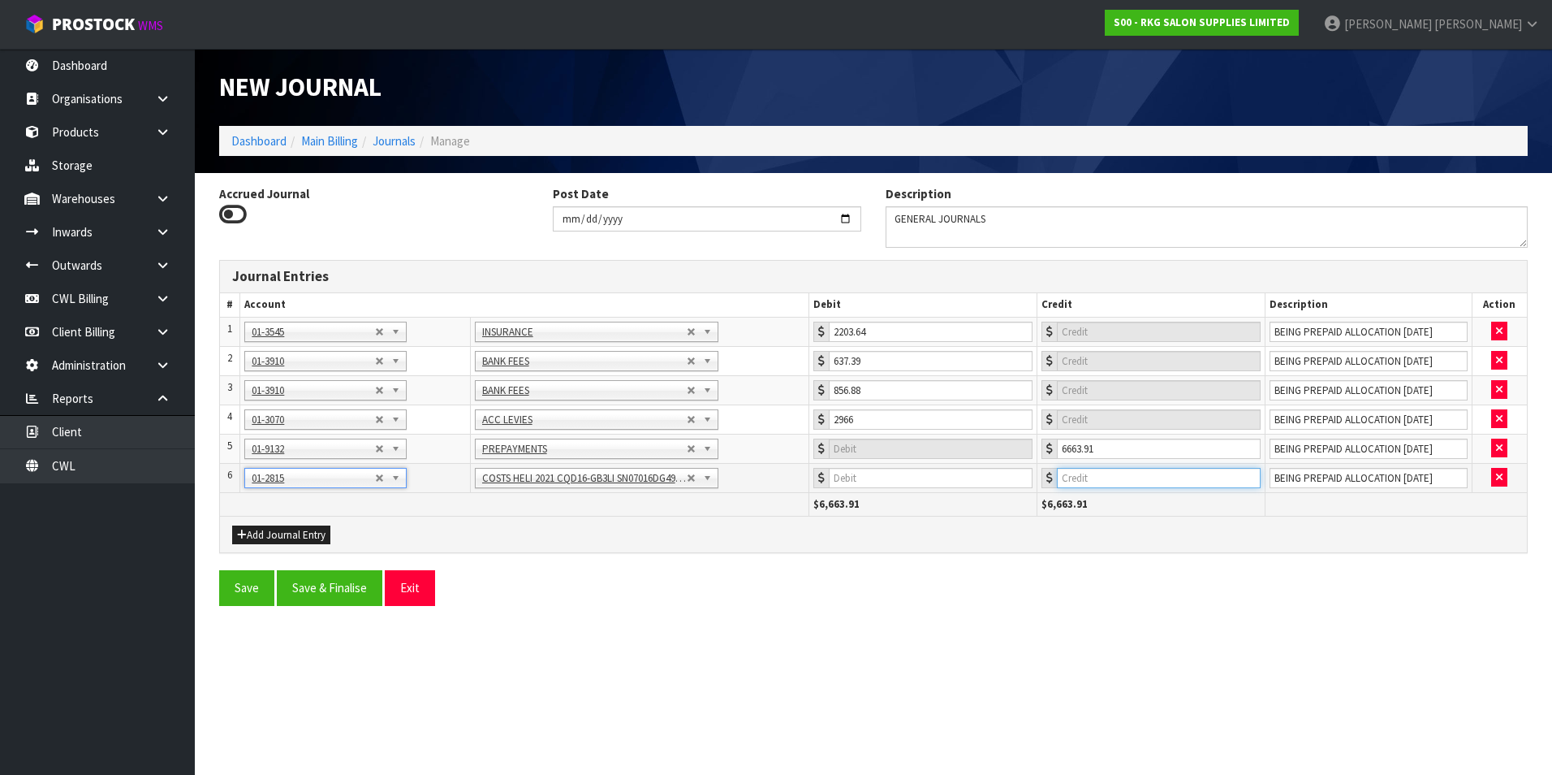
click at [1160, 480] on input "number" at bounding box center [1159, 478] width 204 height 20
type input "1126.82"
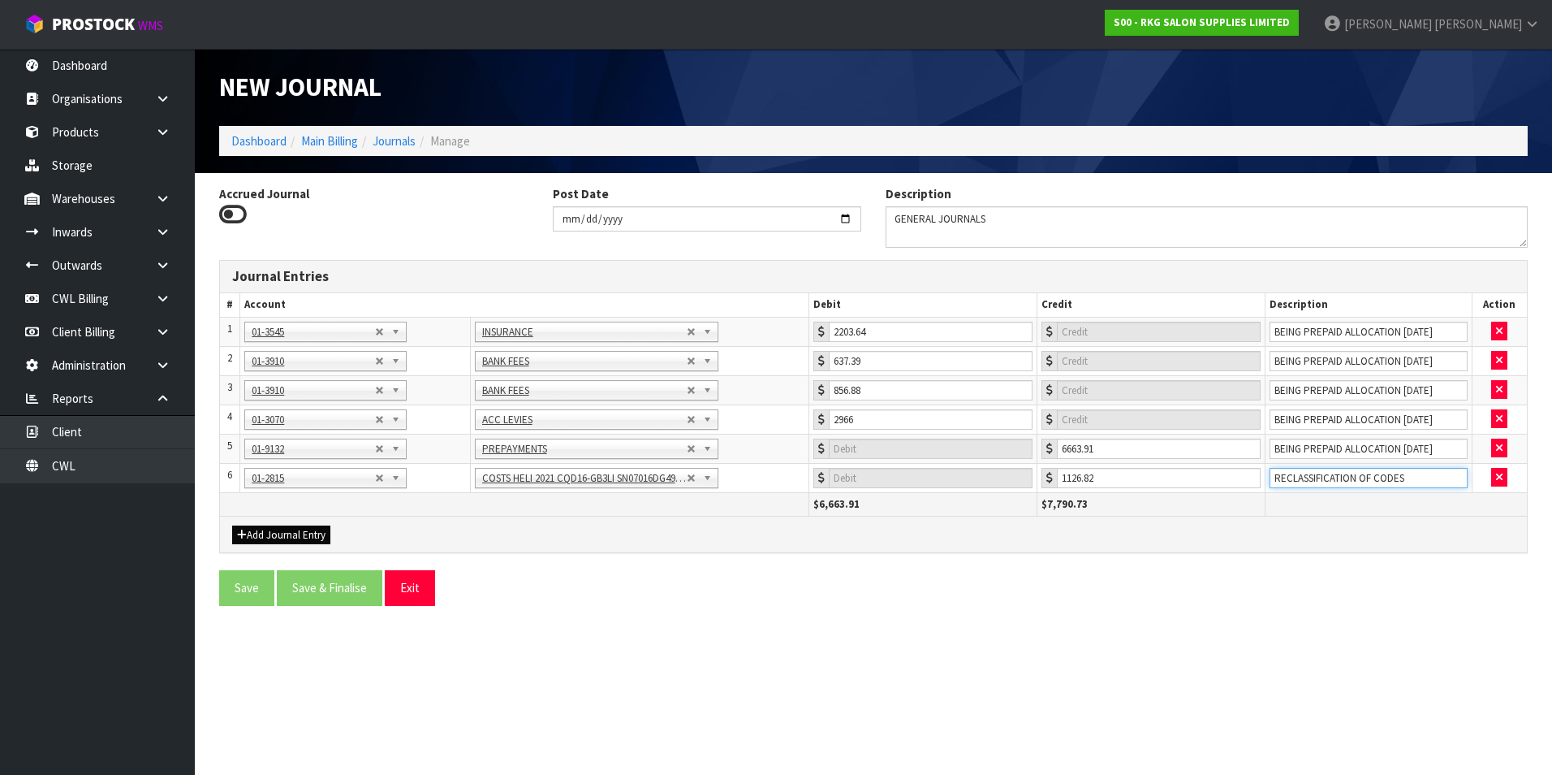
type input "RECLASSIFICATION OF CODES"
click at [305, 529] on button "Add Journal Entry" at bounding box center [281, 534] width 98 height 19
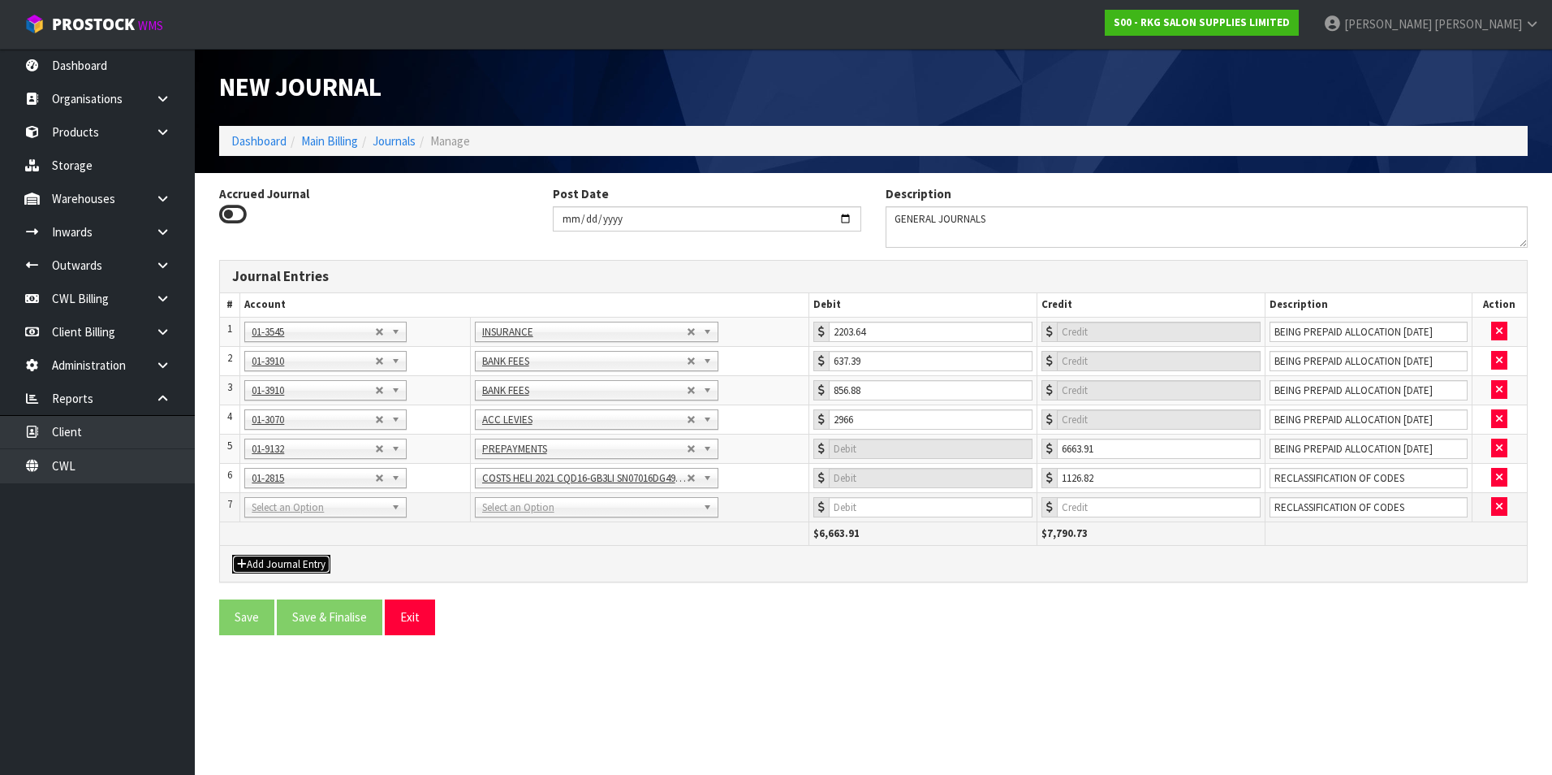
drag, startPoint x: 292, startPoint y: 508, endPoint x: 287, endPoint y: 518, distance: 10.9
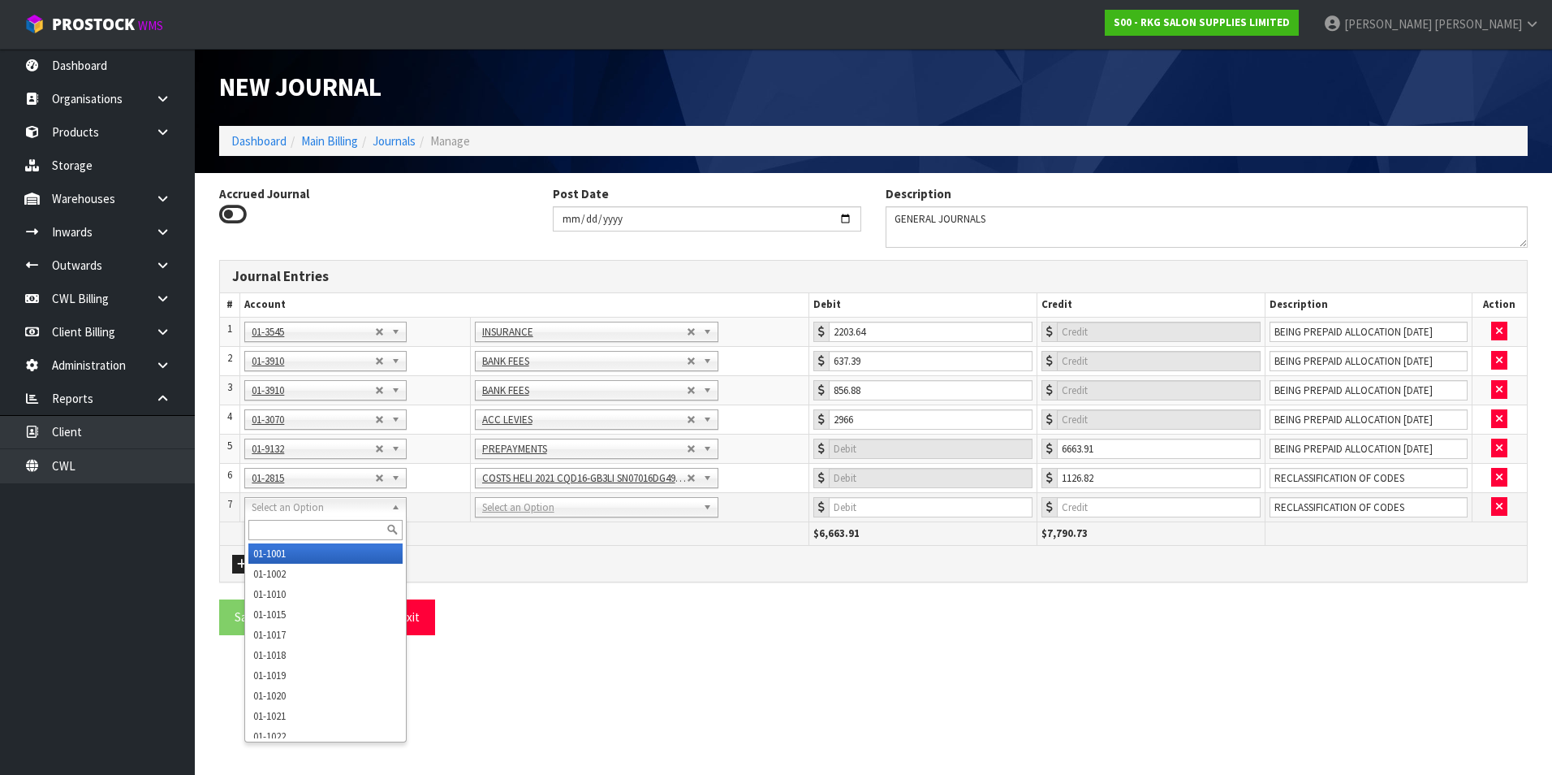
click at [274, 522] on input "text" at bounding box center [325, 530] width 154 height 20
type input "2814"
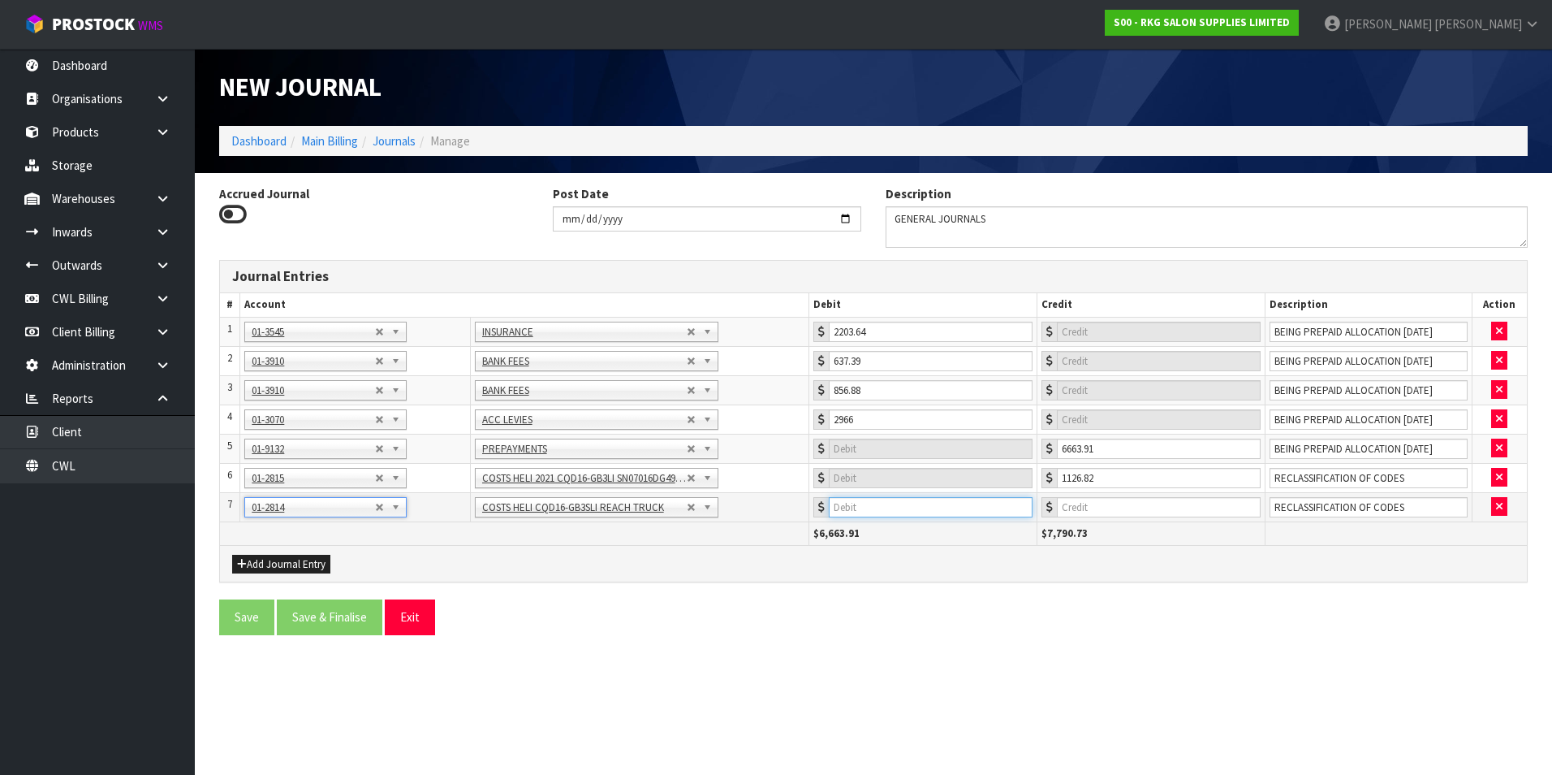
click at [974, 501] on input "number" at bounding box center [931, 507] width 204 height 20
type input "1126.82"
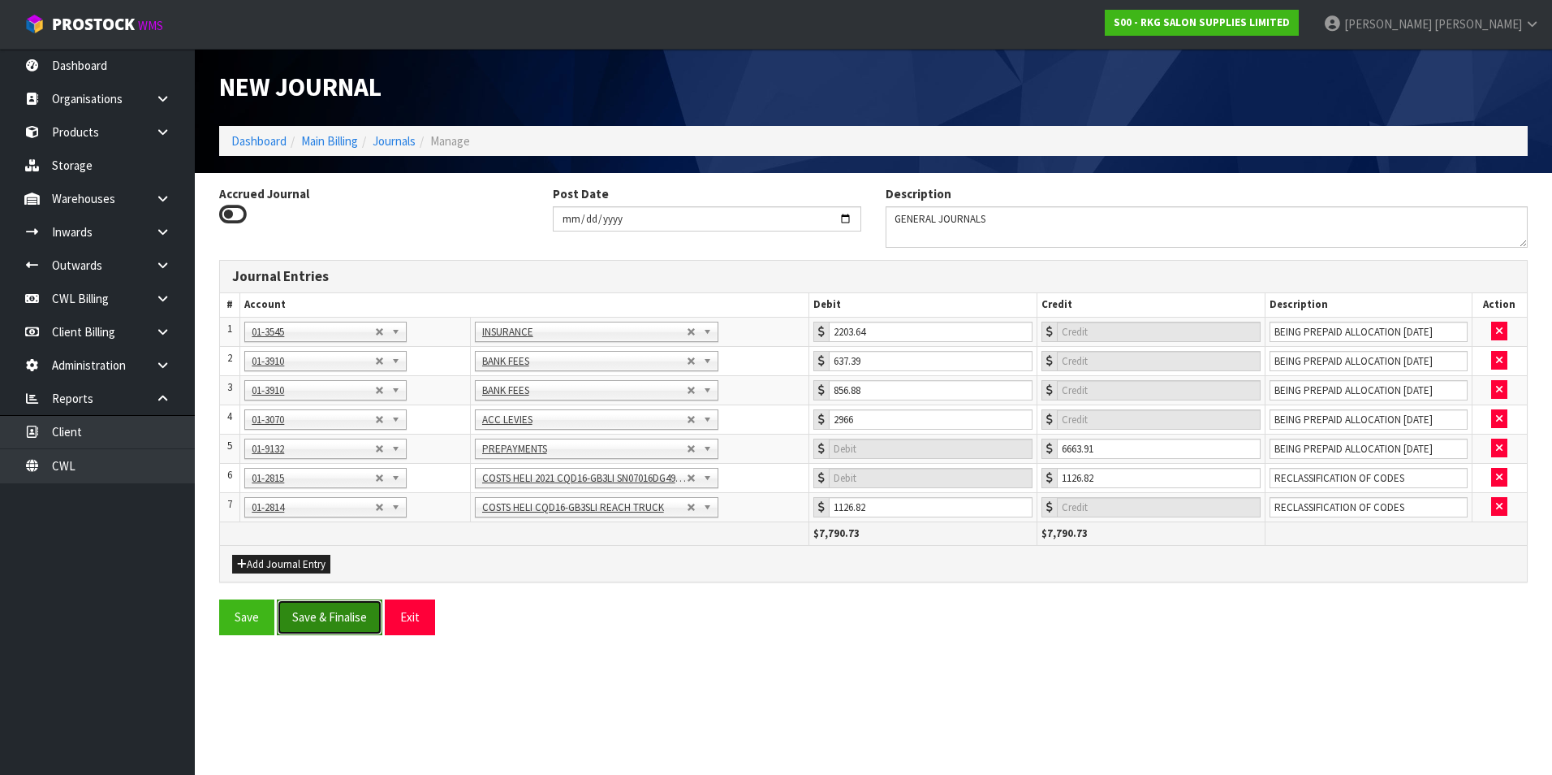
click at [348, 619] on button "Save & Finalise" at bounding box center [330, 616] width 106 height 35
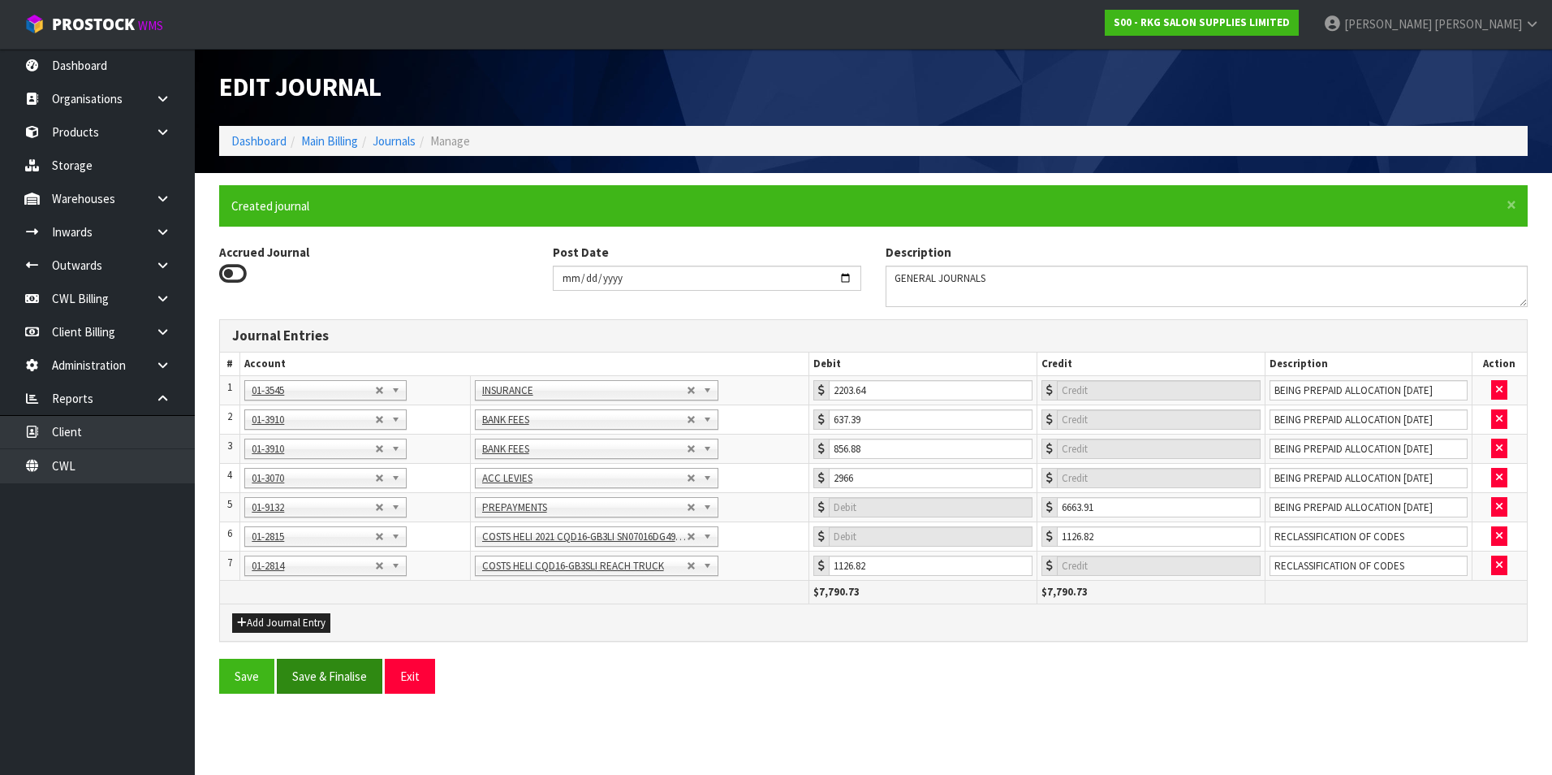
type input "0"
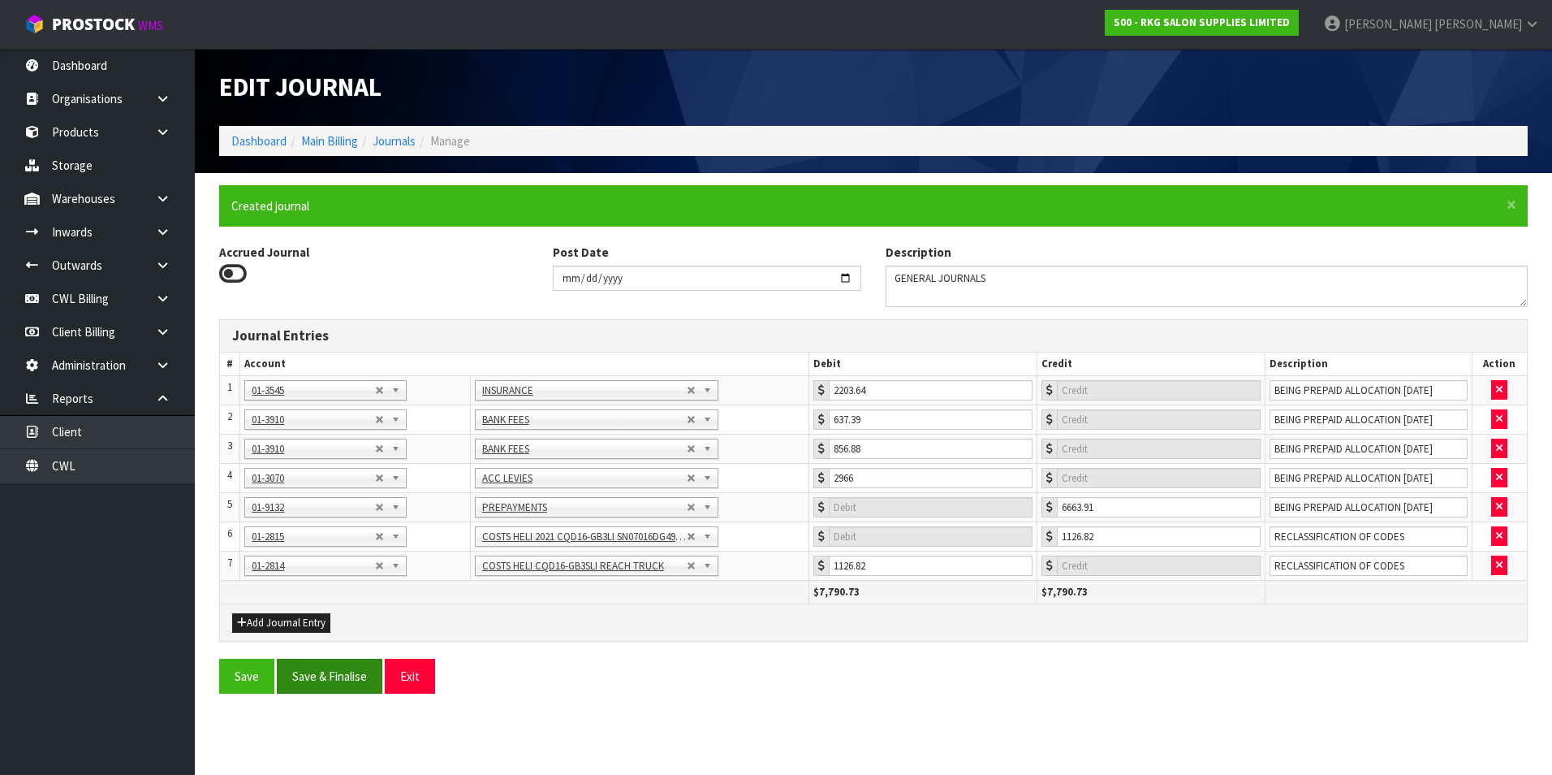
type input "0"
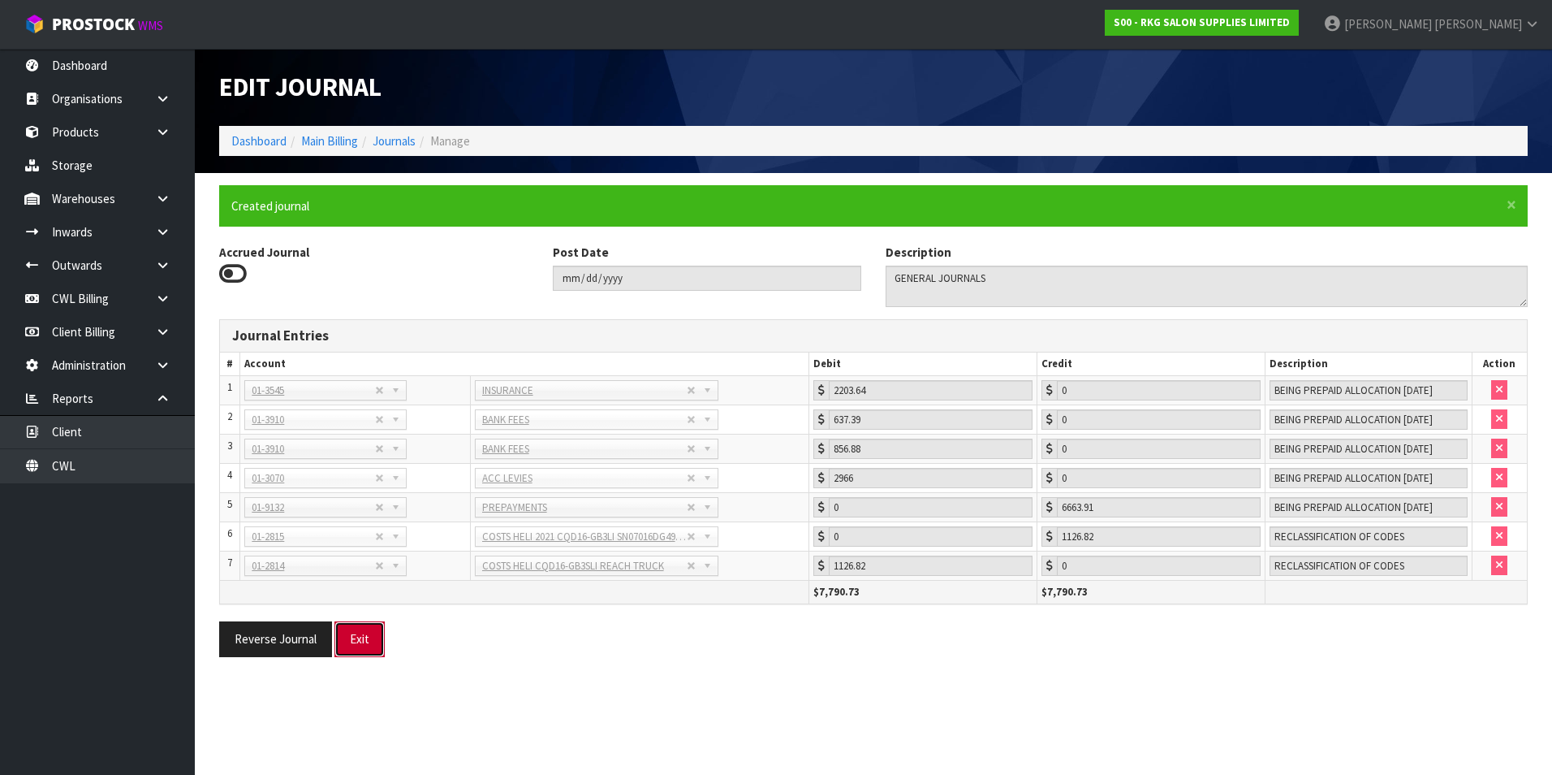
click at [358, 640] on button "Exit" at bounding box center [360, 638] width 50 height 35
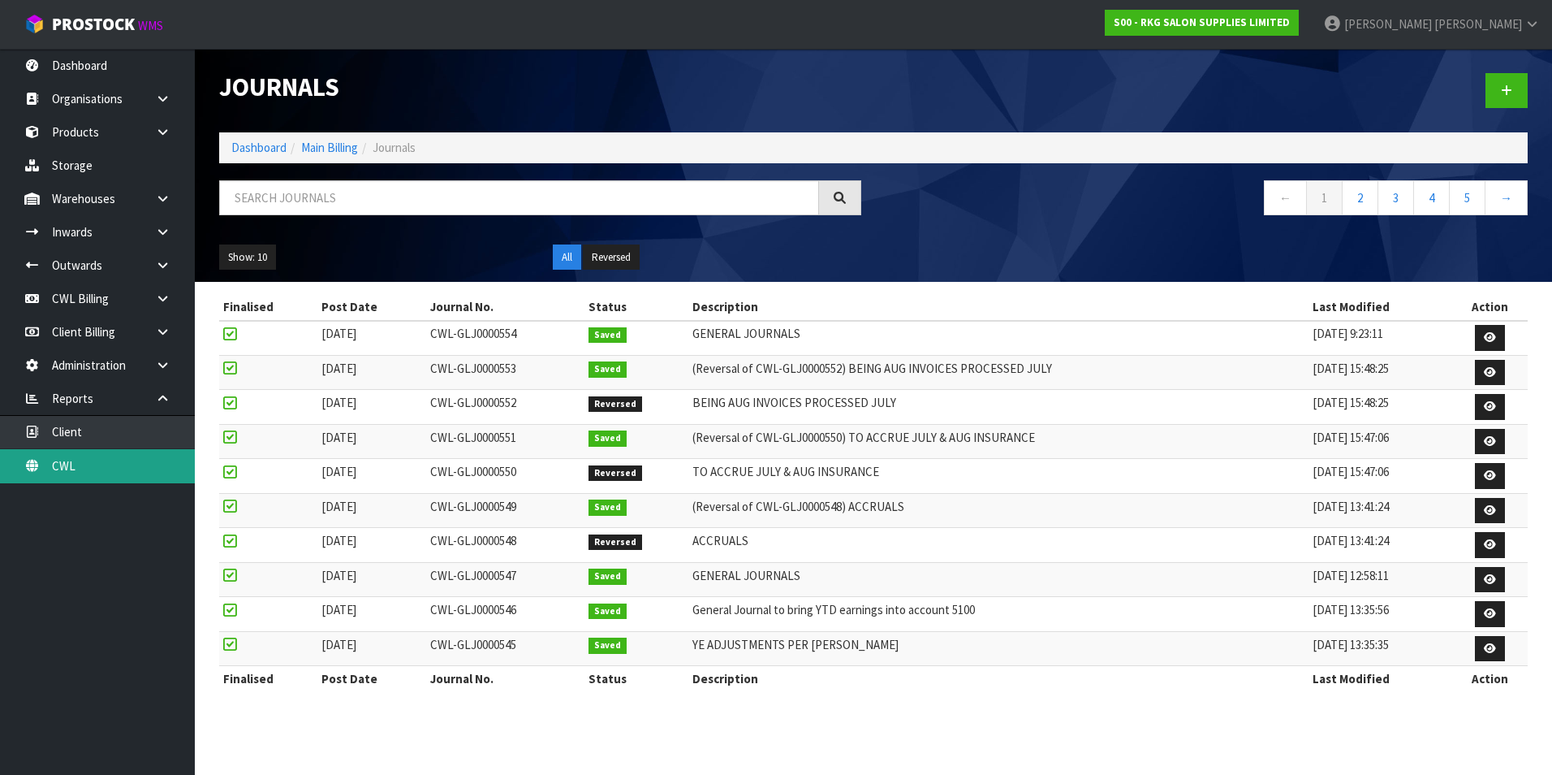
click at [98, 477] on link "CWL" at bounding box center [97, 465] width 195 height 33
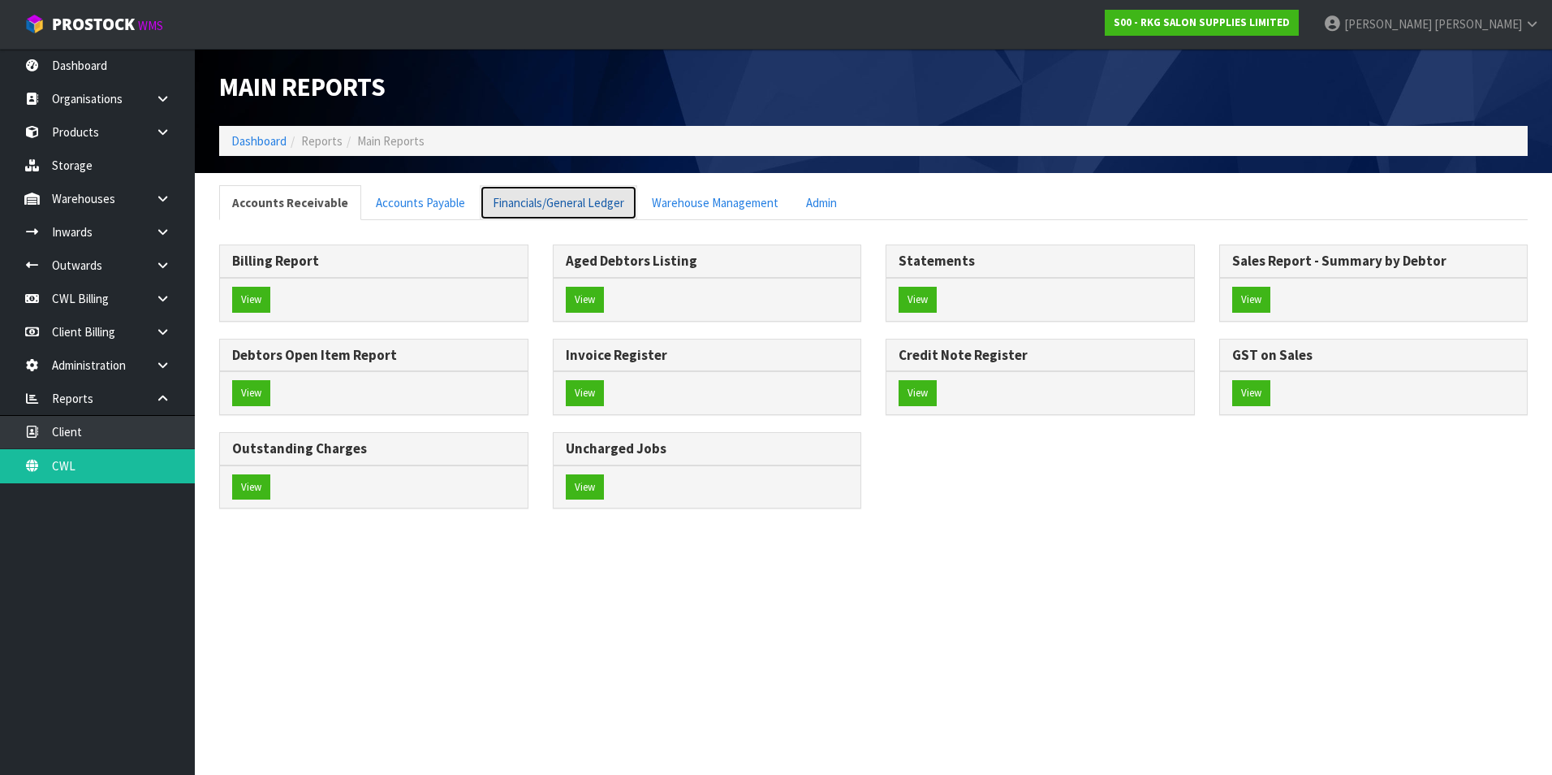
click at [527, 201] on link "Financials/General Ledger" at bounding box center [559, 202] width 158 height 35
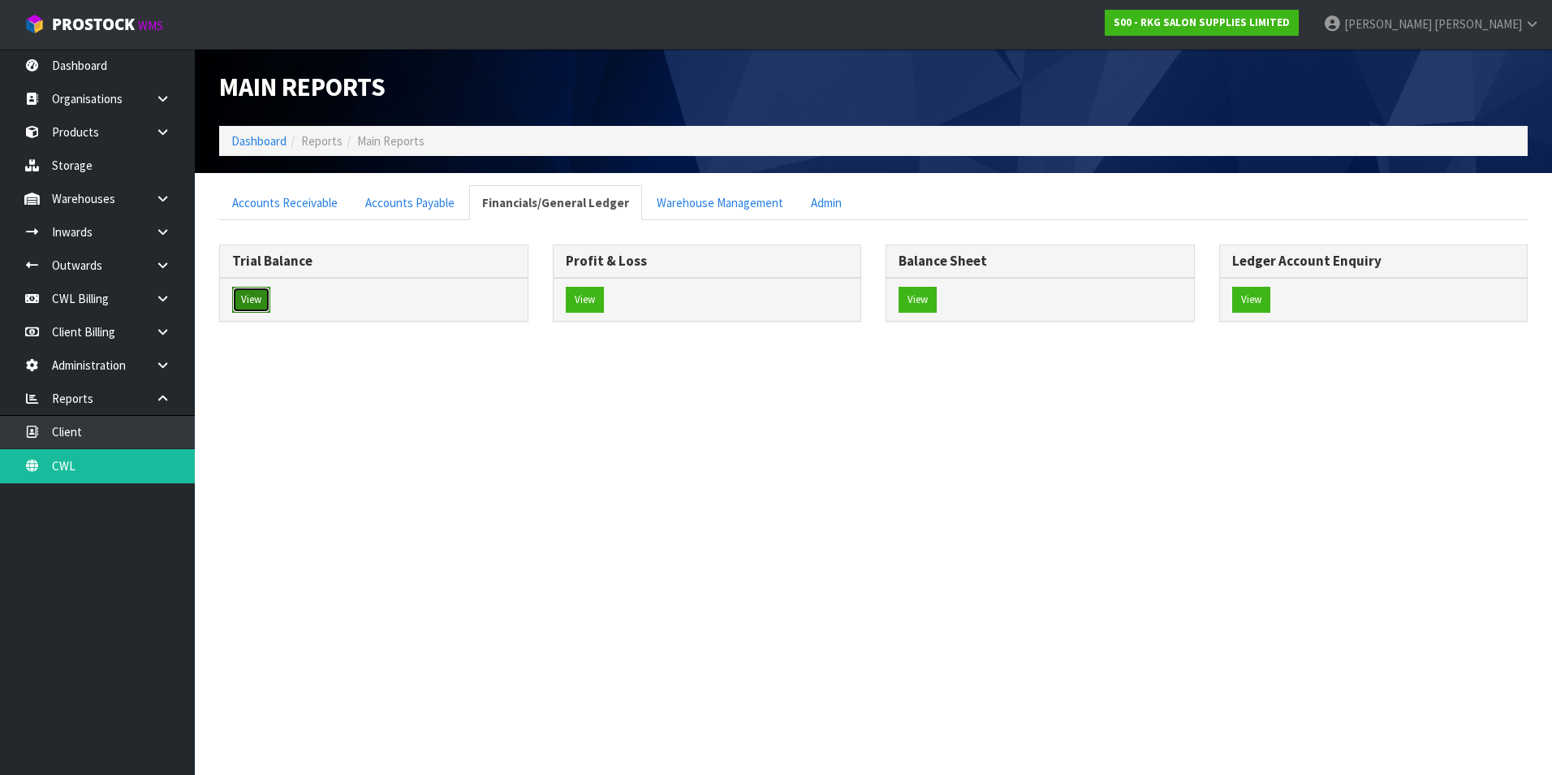
click at [260, 296] on button "View" at bounding box center [251, 300] width 38 height 26
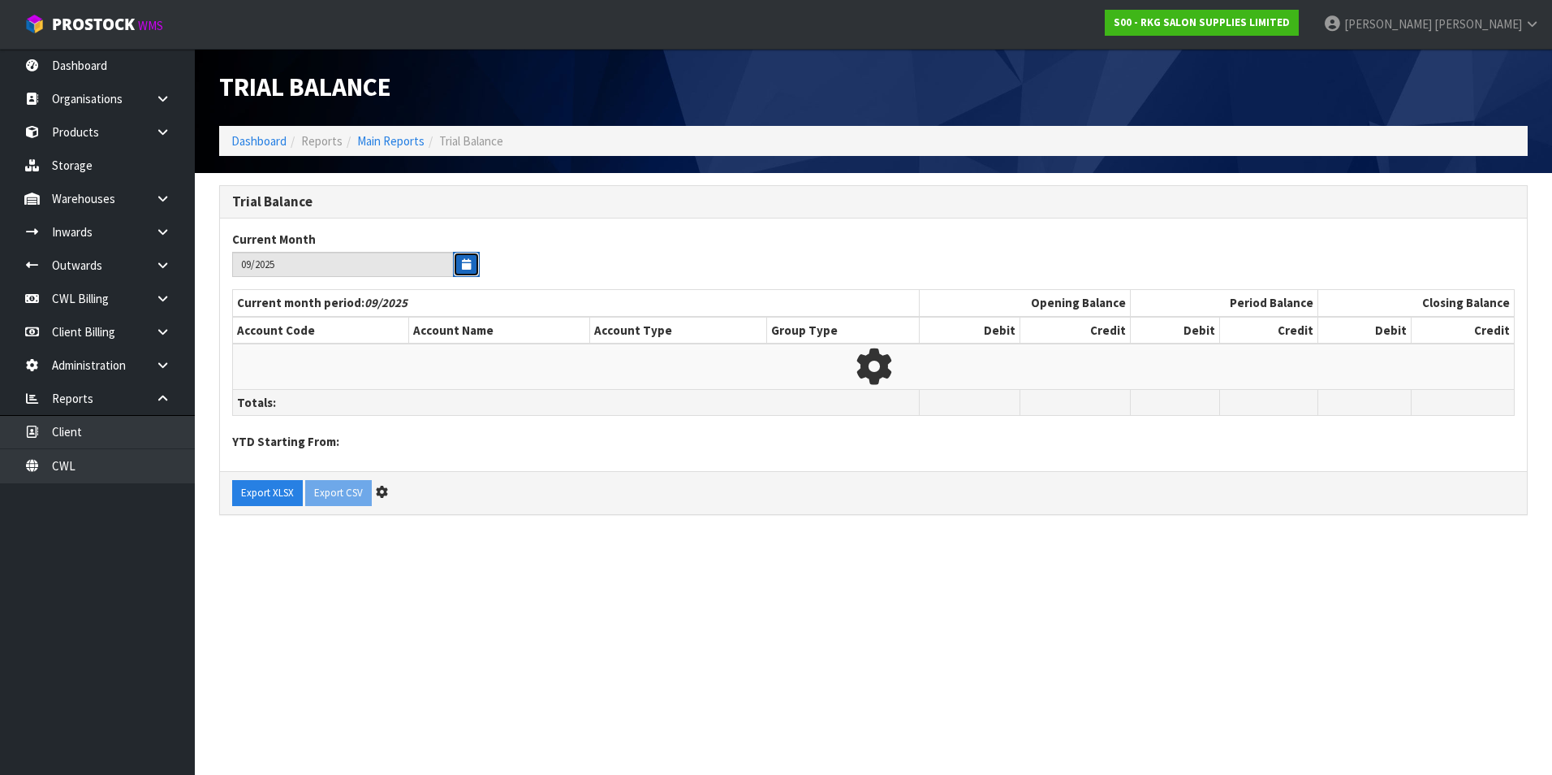
click at [464, 270] on button "button" at bounding box center [466, 264] width 27 height 25
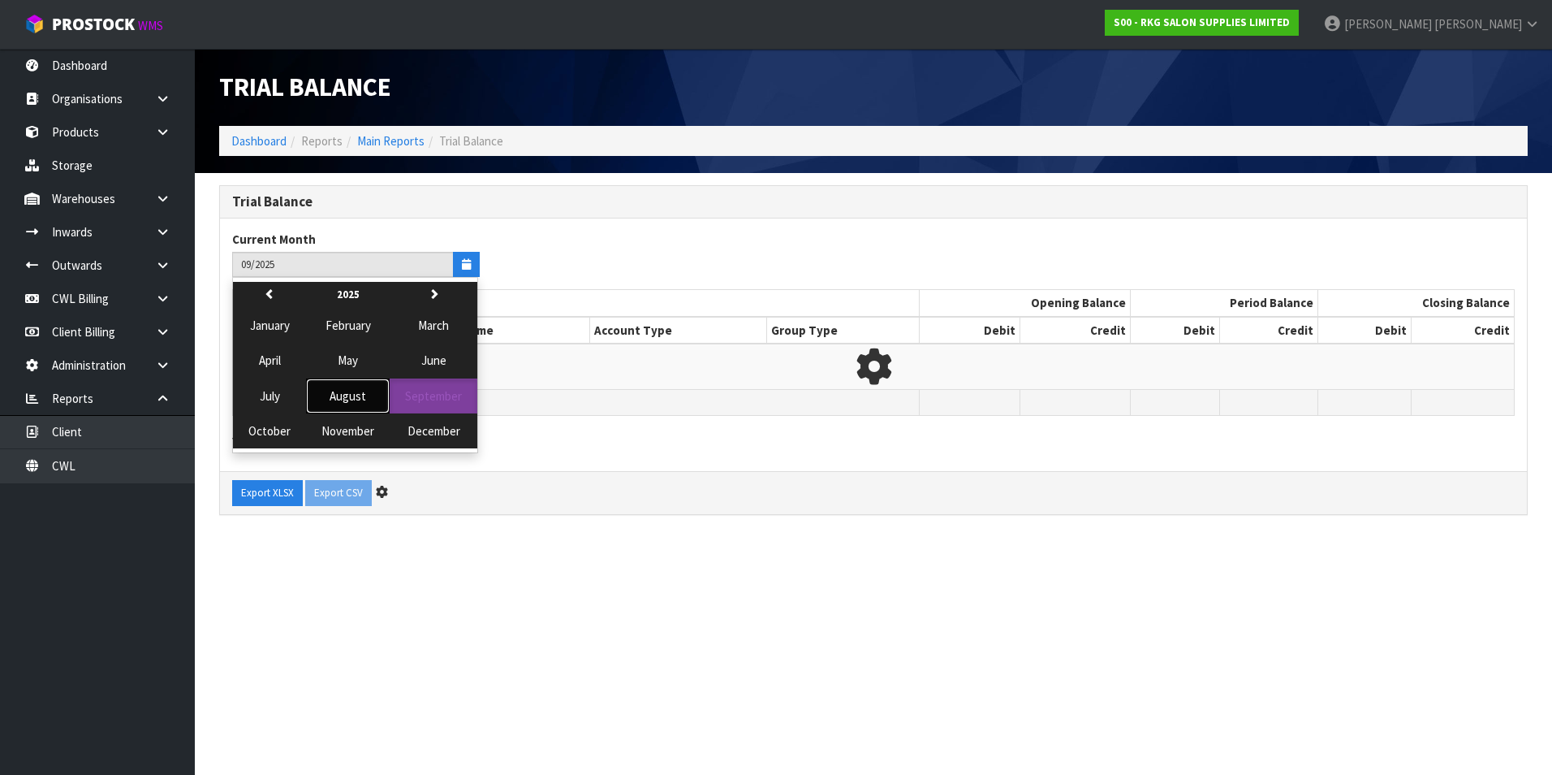
click at [365, 392] on button "August" at bounding box center [348, 395] width 84 height 35
type input "08/2025"
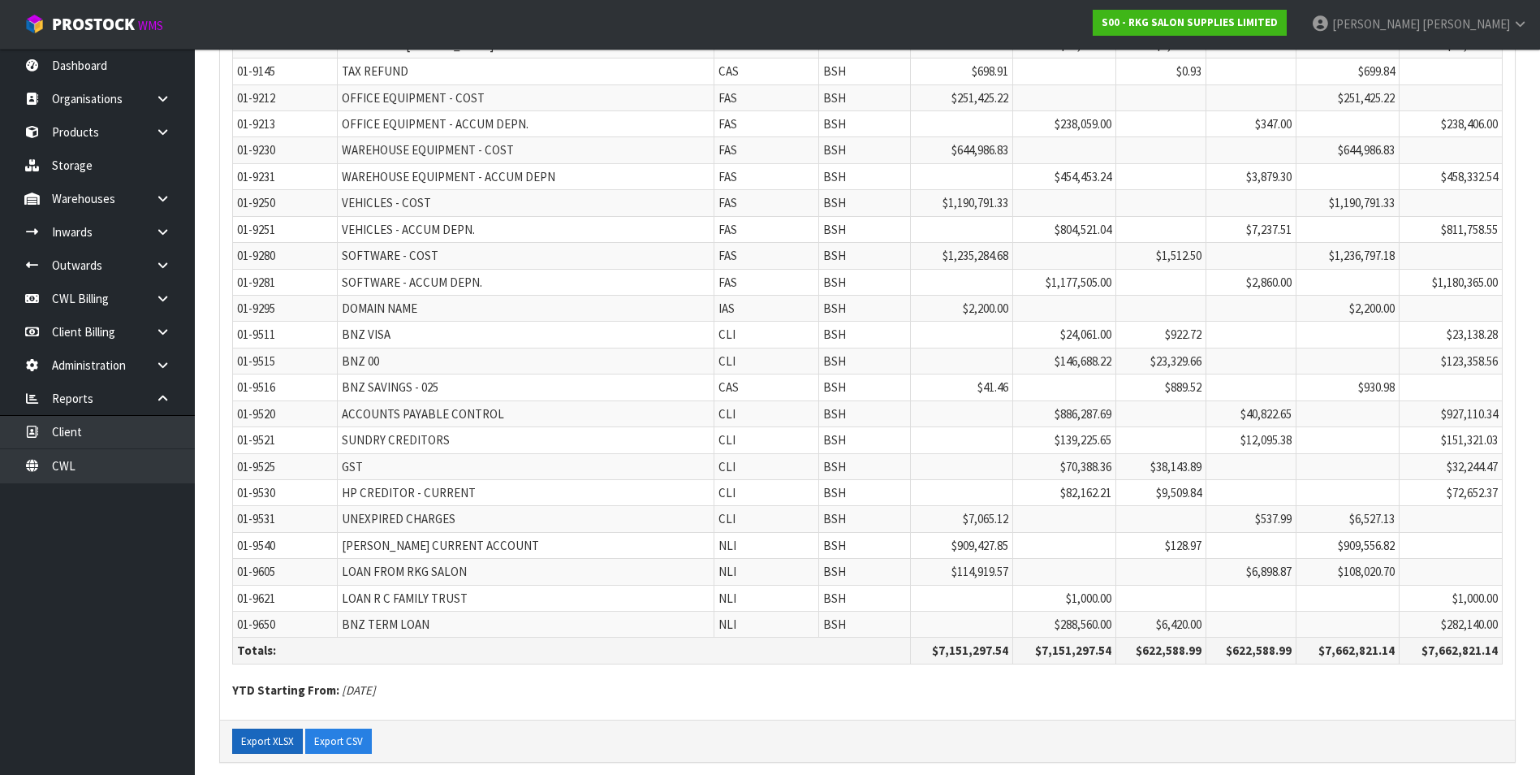
scroll to position [4120, 0]
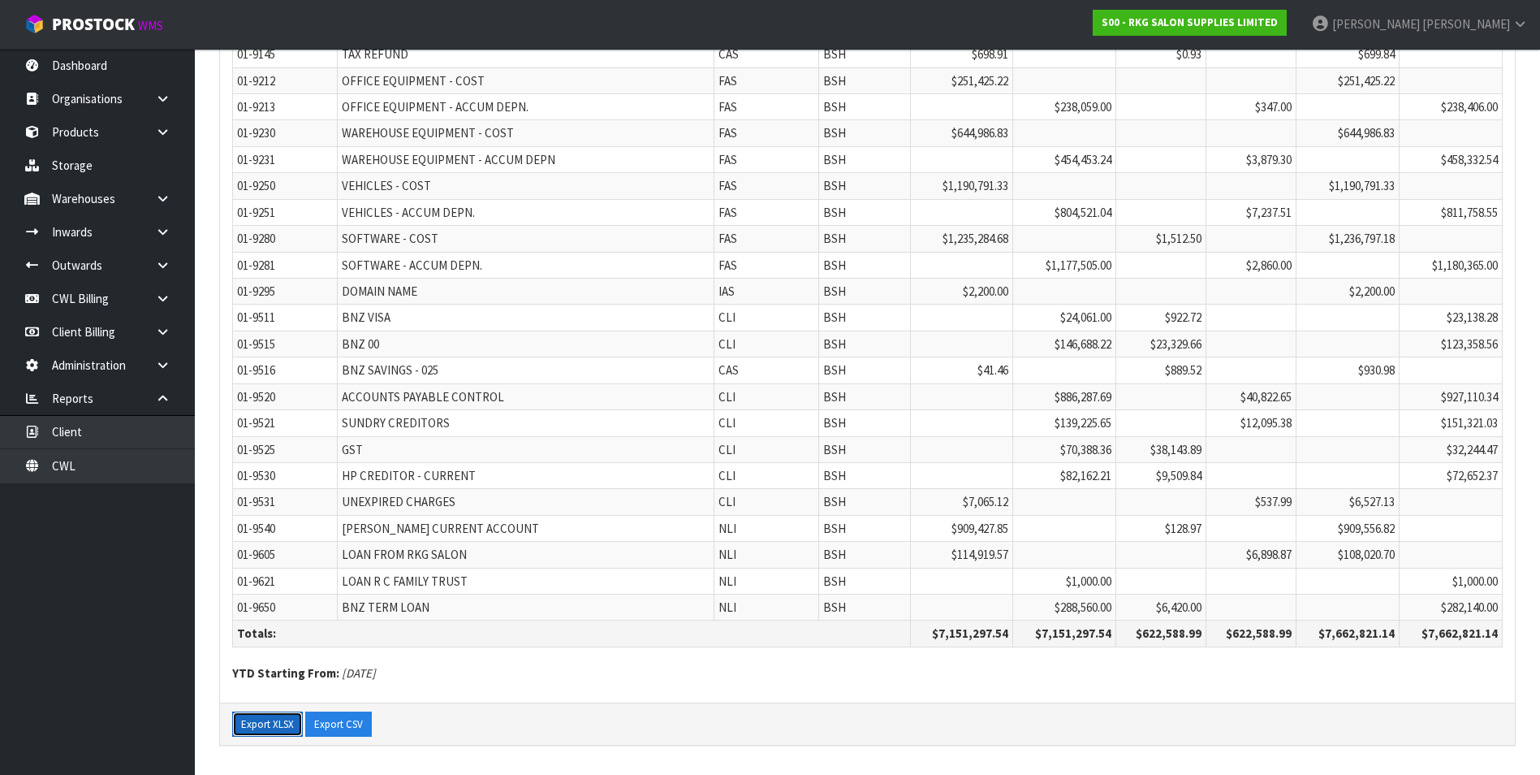
click at [276, 721] on button "Export XLSX" at bounding box center [267, 724] width 71 height 26
click at [87, 465] on link "CWL" at bounding box center [97, 465] width 195 height 33
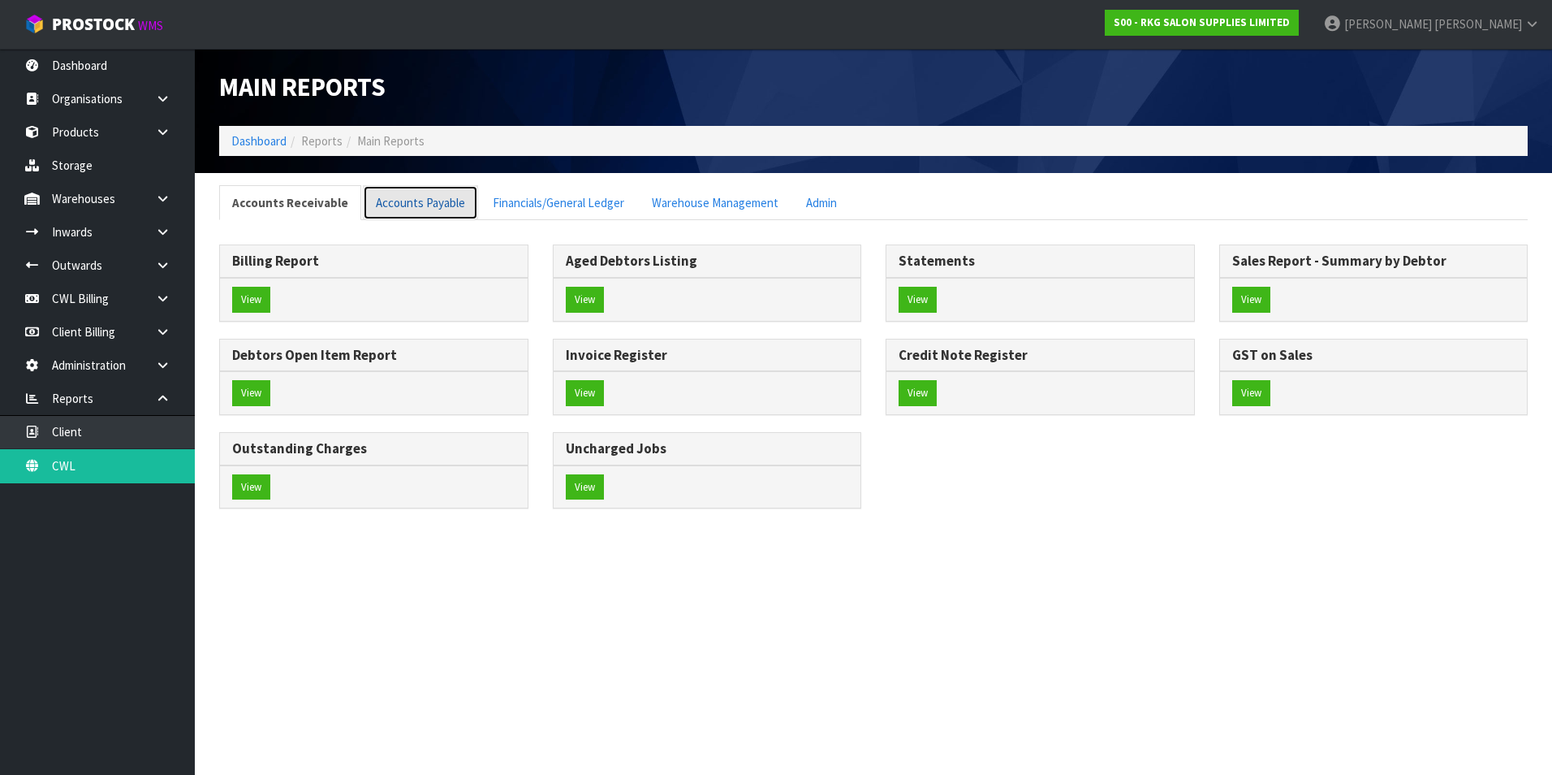
click at [440, 206] on link "Accounts Payable" at bounding box center [420, 202] width 115 height 35
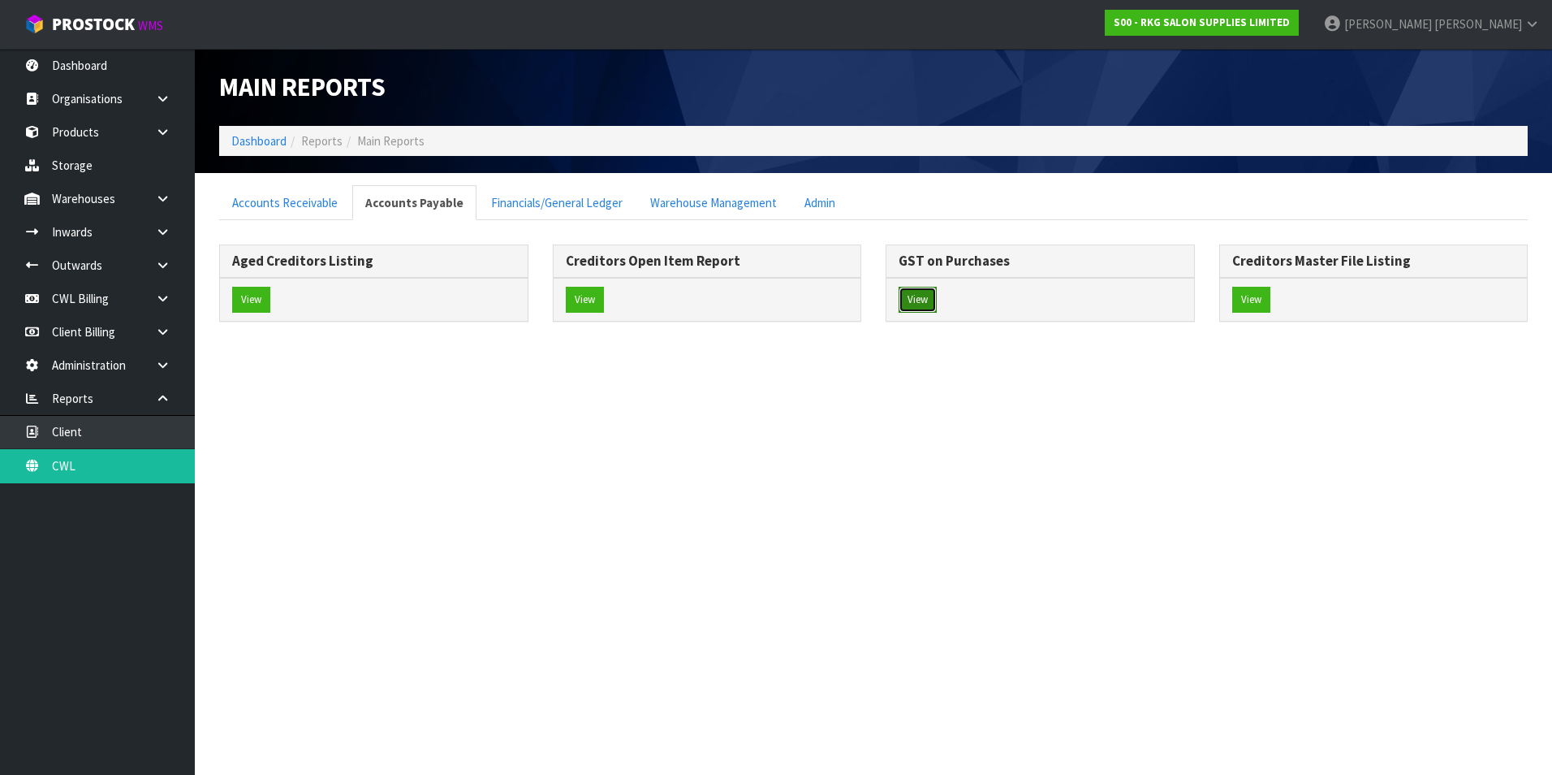
drag, startPoint x: 934, startPoint y: 298, endPoint x: 926, endPoint y: 294, distance: 8.4
click at [931, 296] on button "View" at bounding box center [918, 300] width 38 height 26
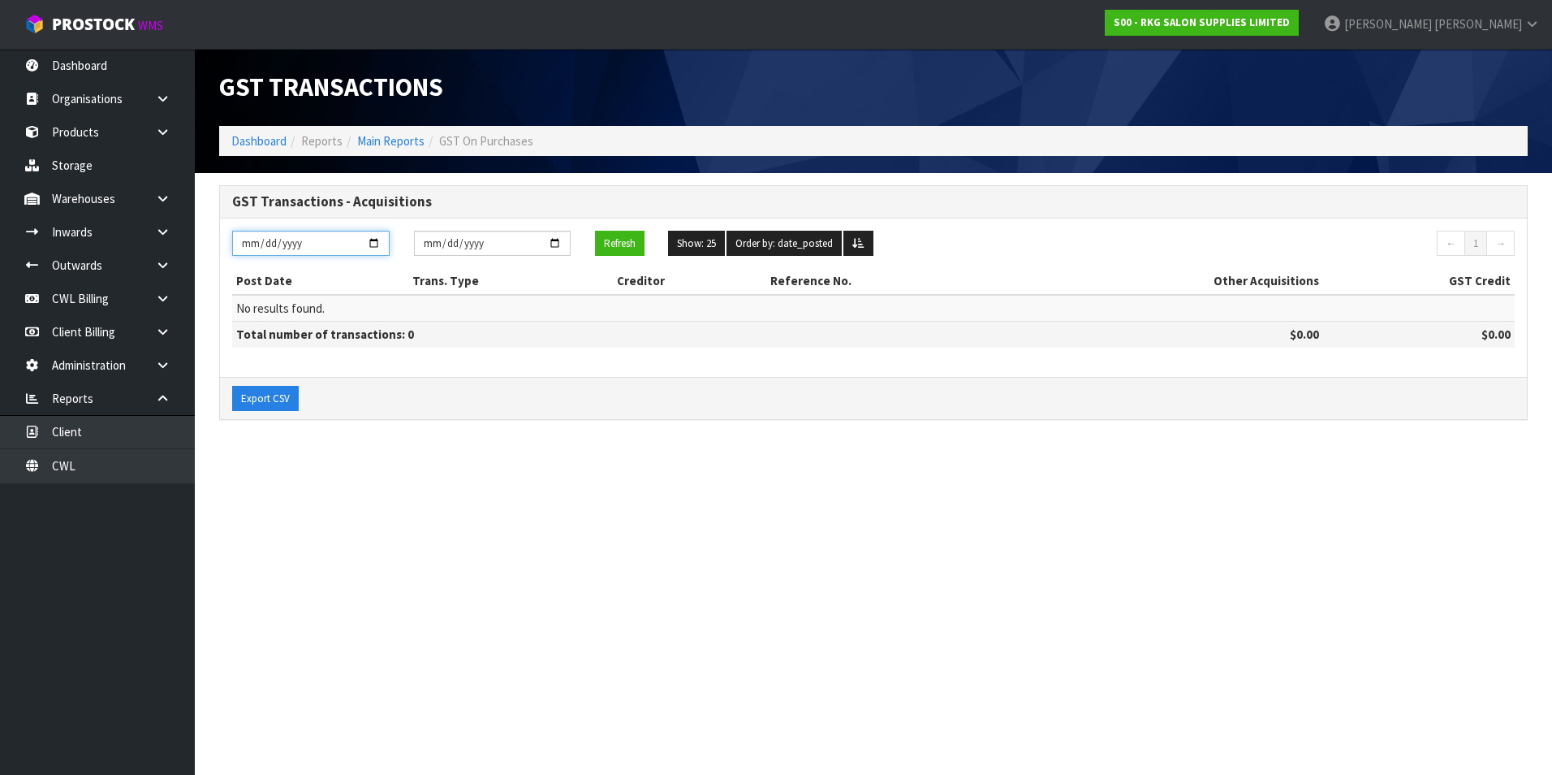
click at [367, 240] on input "[DATE]" at bounding box center [311, 243] width 158 height 25
type input "[DATE]"
click at [556, 239] on input "[DATE]" at bounding box center [493, 243] width 158 height 25
type input "[DATE]"
click at [615, 240] on button "Refresh" at bounding box center [620, 244] width 50 height 26
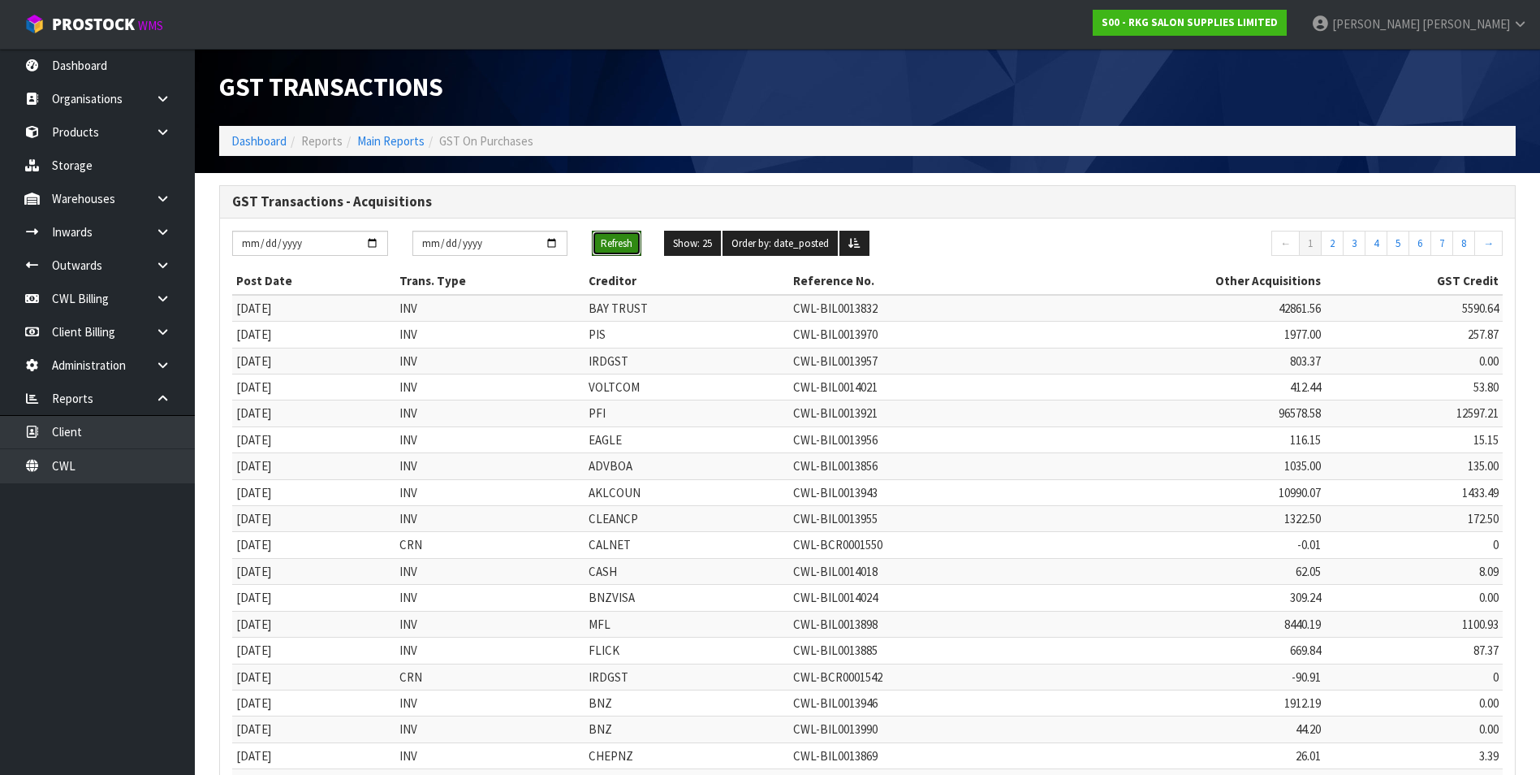
scroll to position [306, 0]
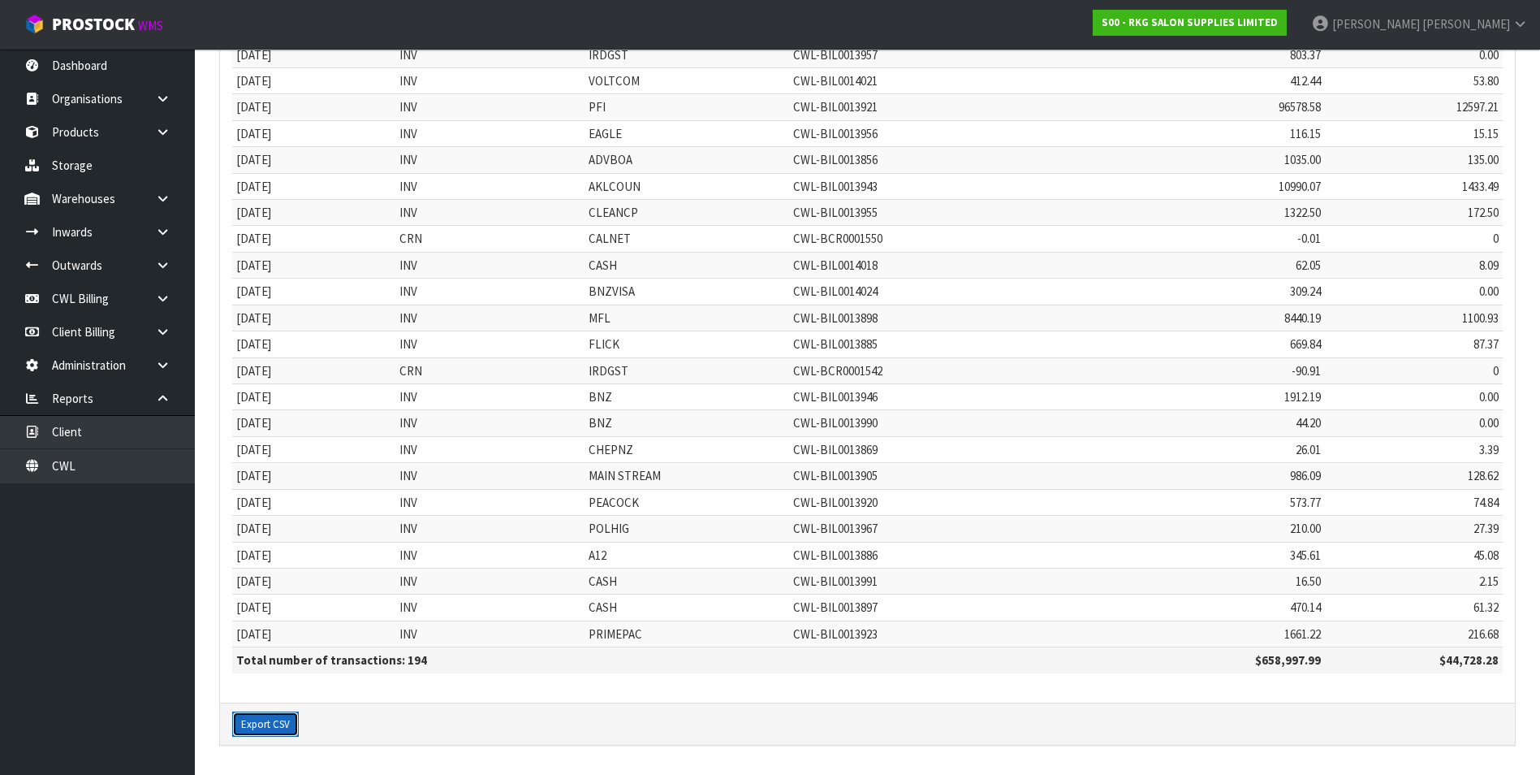
click at [272, 722] on button "Export CSV" at bounding box center [265, 724] width 67 height 26
click at [100, 476] on link "CWL" at bounding box center [97, 465] width 195 height 33
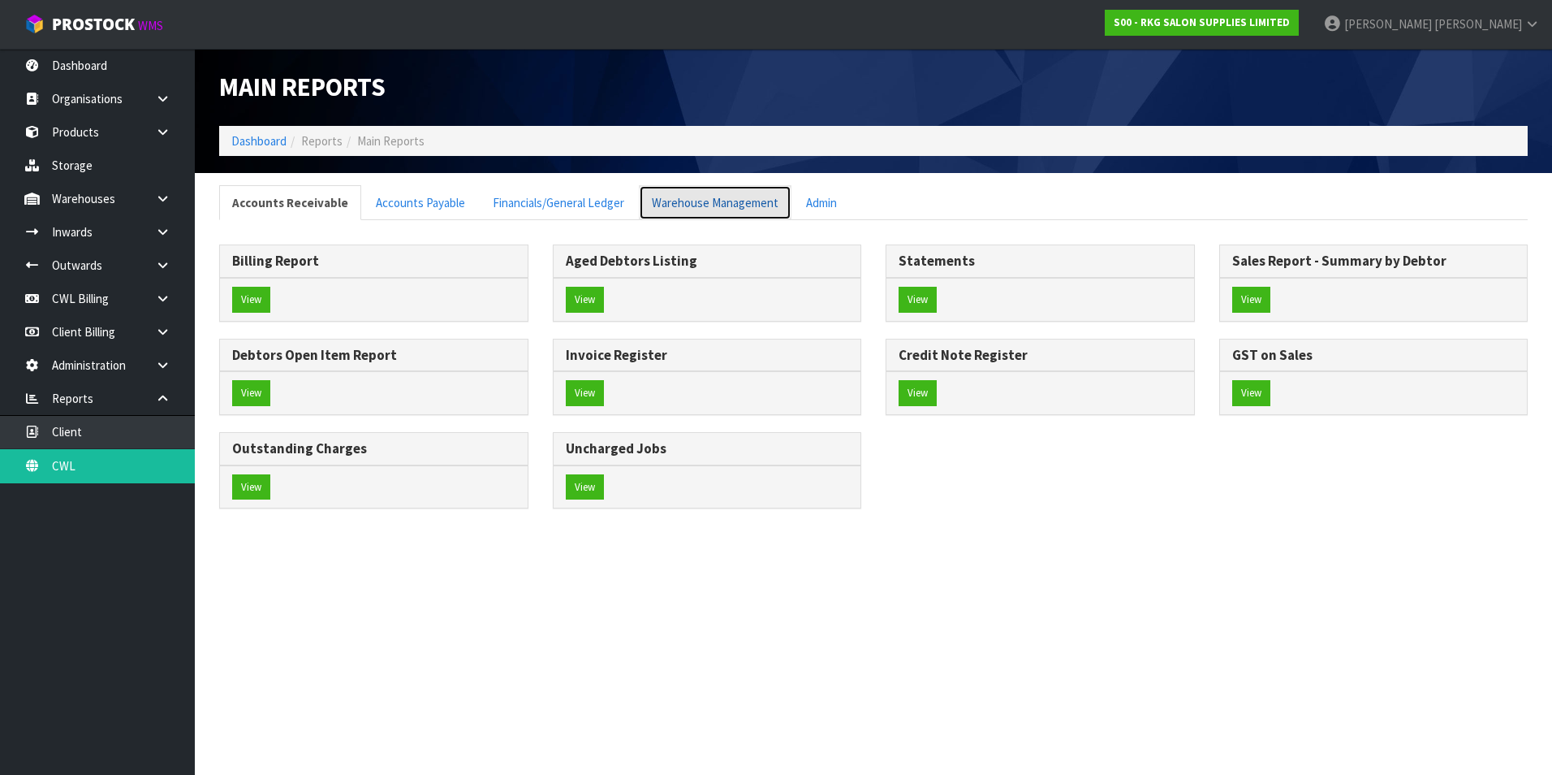
click at [719, 205] on link "Warehouse Management" at bounding box center [715, 202] width 153 height 35
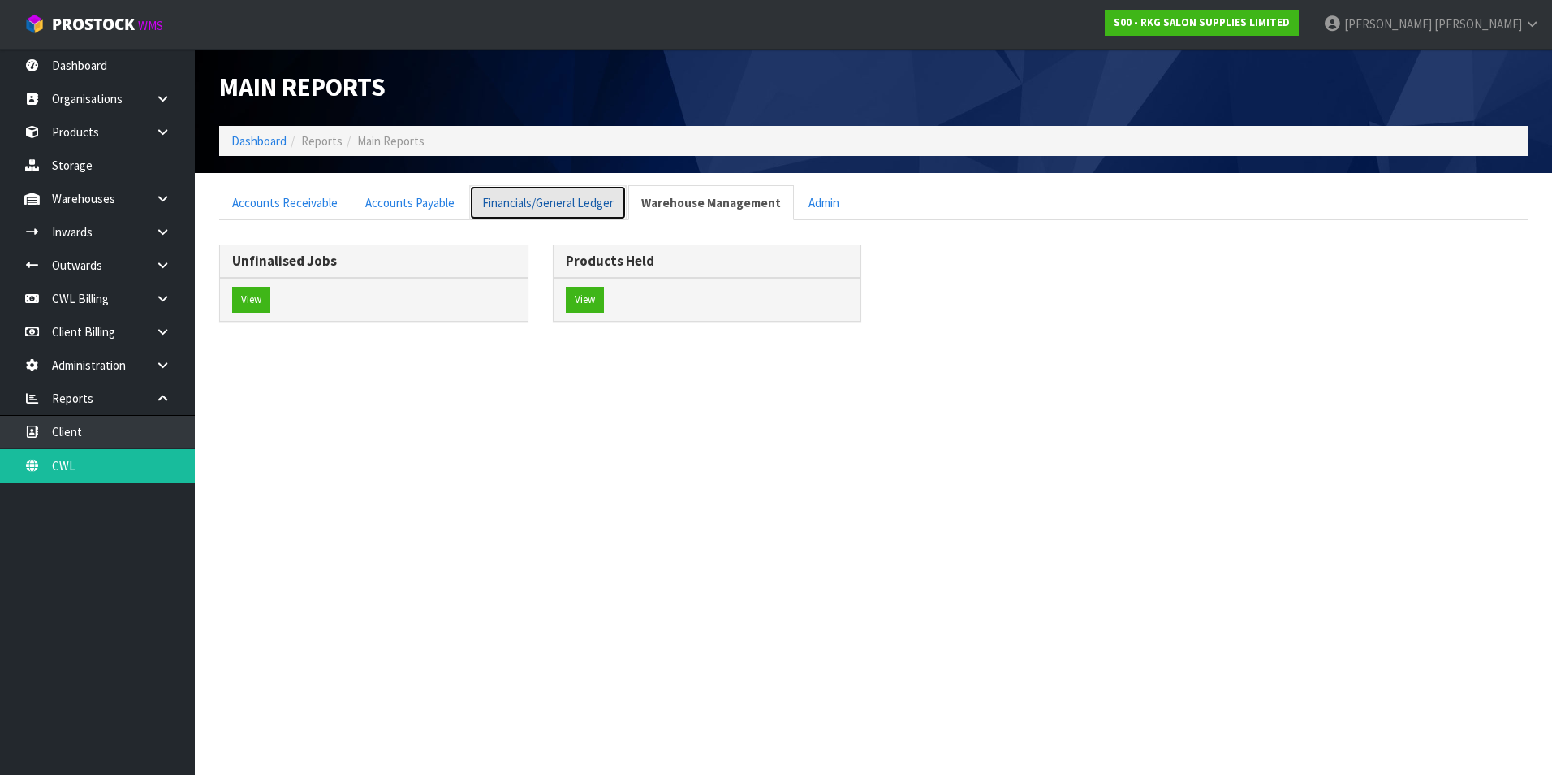
click at [574, 209] on link "Financials/General Ledger" at bounding box center [548, 202] width 158 height 35
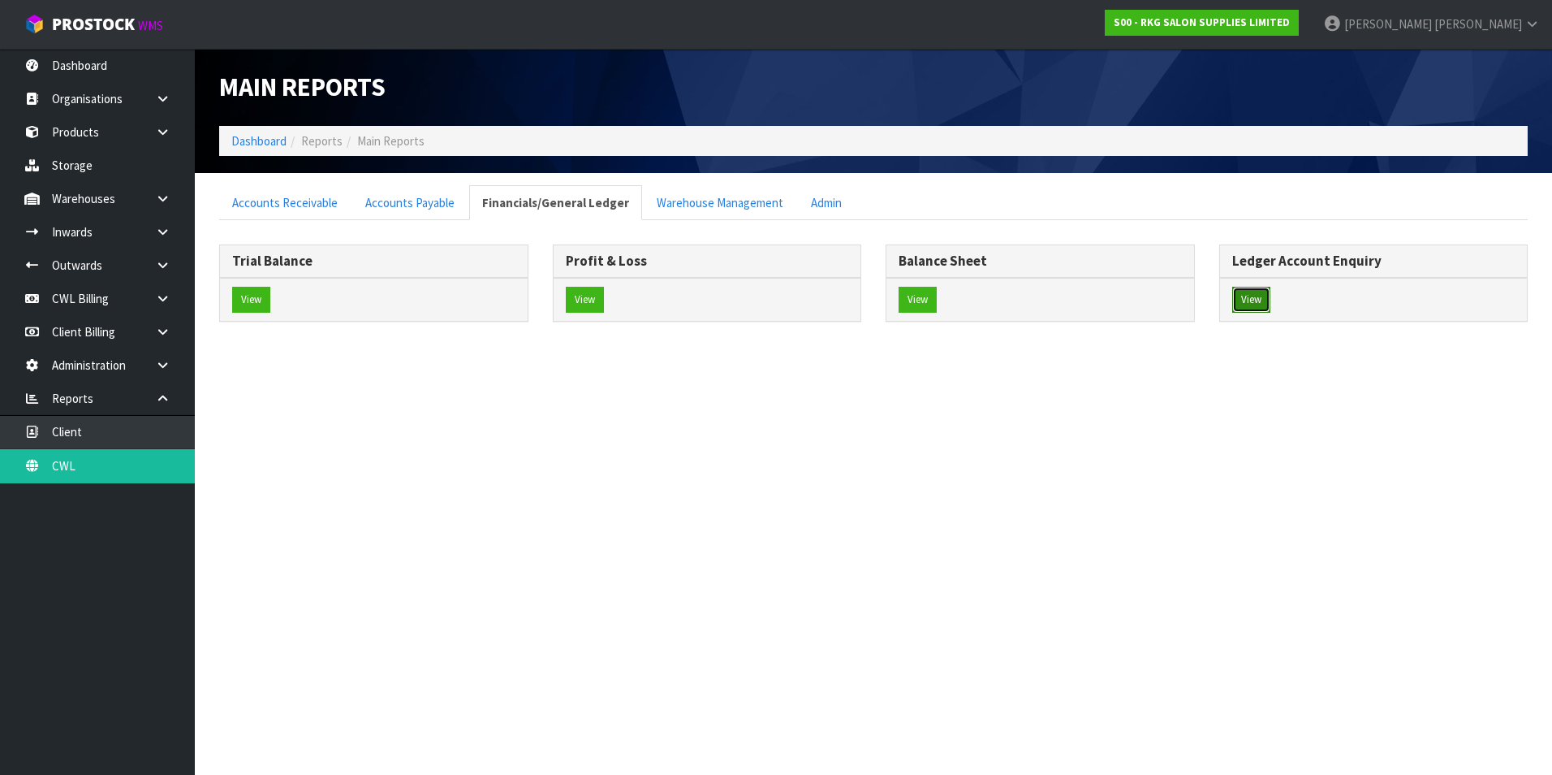
drag, startPoint x: 1252, startPoint y: 301, endPoint x: 1080, endPoint y: 283, distance: 173.1
click at [1252, 300] on button "View" at bounding box center [1252, 300] width 38 height 26
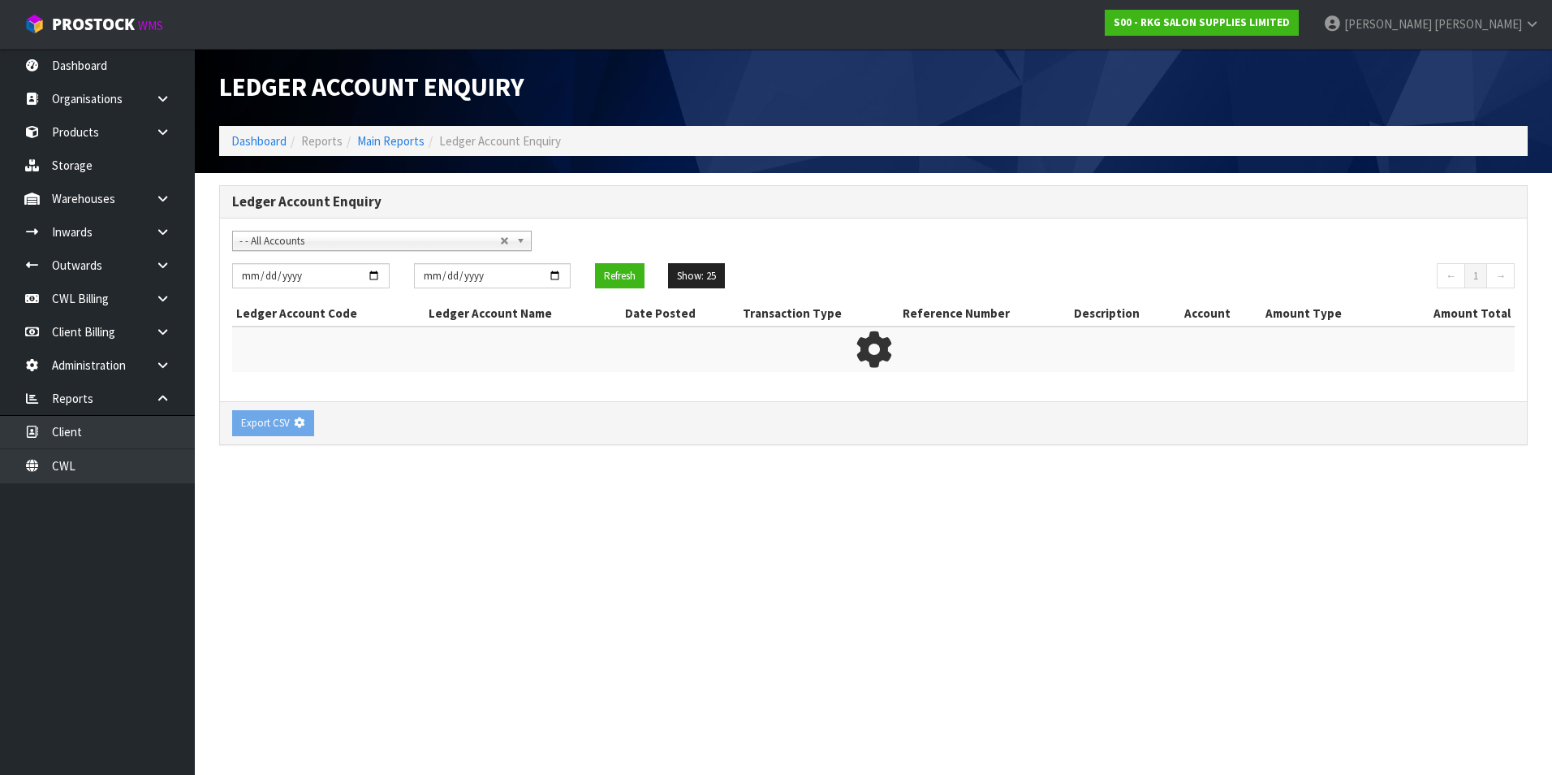
click at [283, 239] on span "- - All Accounts" at bounding box center [370, 240] width 261 height 19
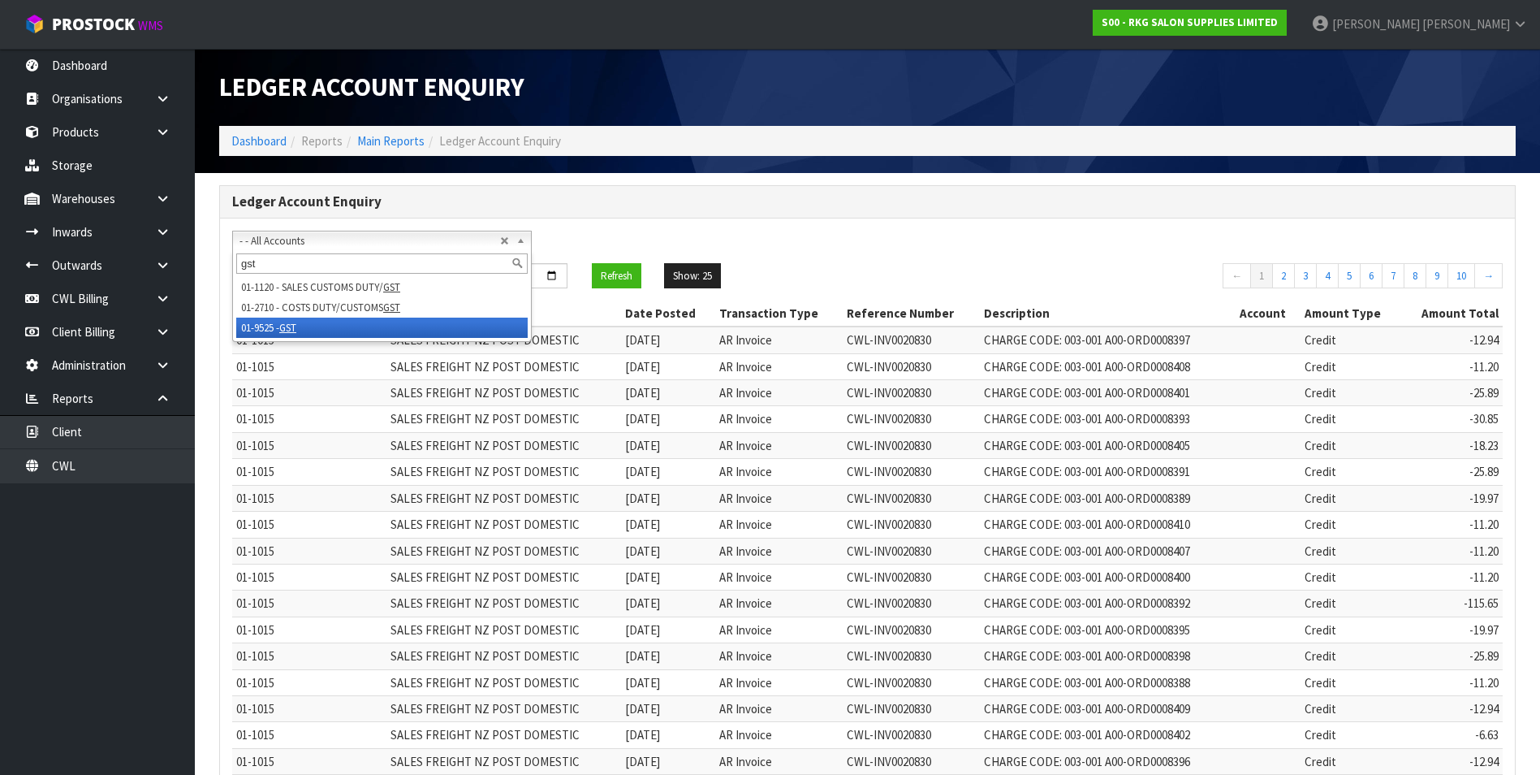
type input "gst"
click at [296, 330] on em "GST" at bounding box center [287, 328] width 17 height 14
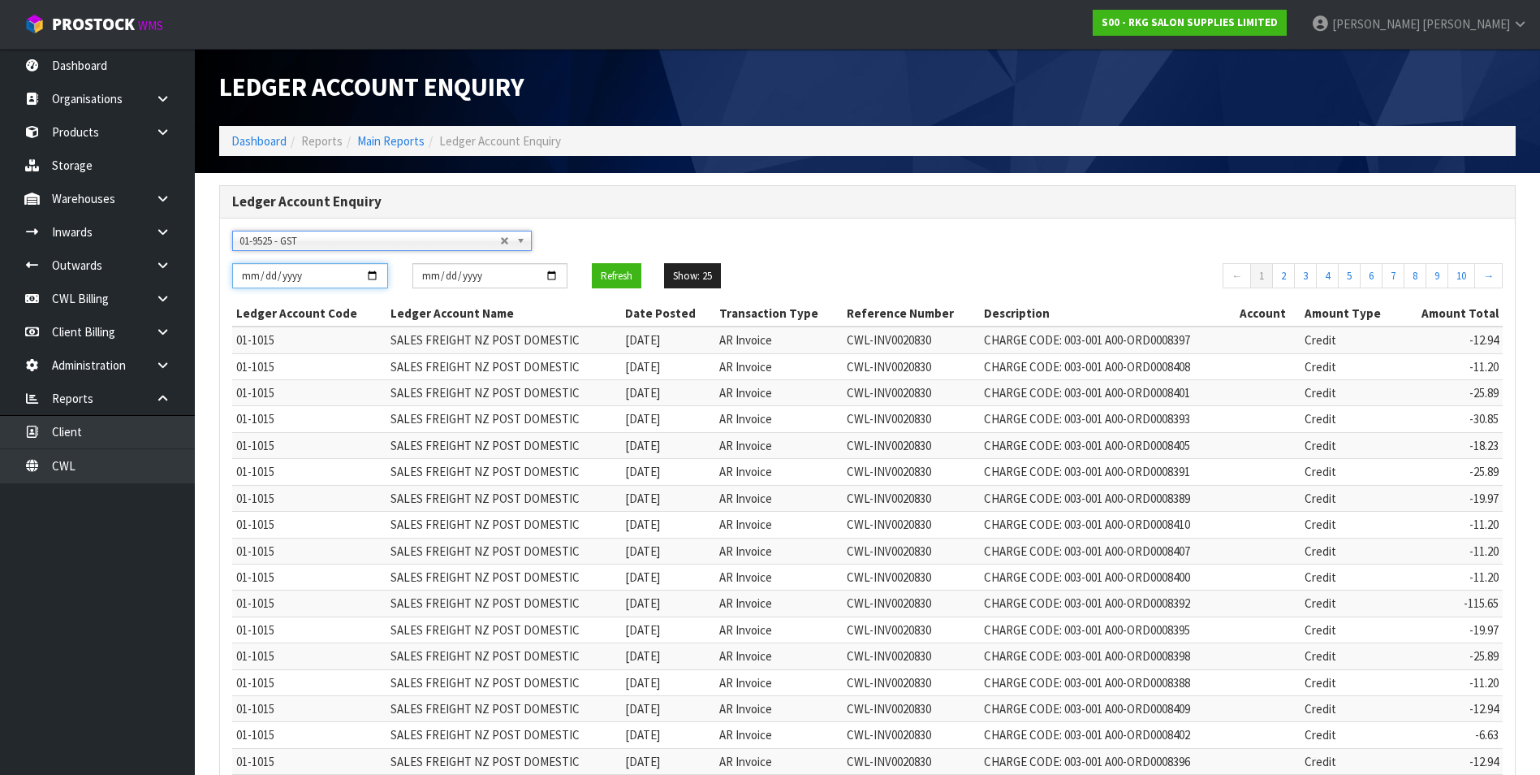
click at [373, 274] on input "[DATE]" at bounding box center [310, 275] width 156 height 25
type input "[DATE]"
click at [555, 274] on input "[DATE]" at bounding box center [490, 275] width 156 height 25
type input "[DATE]"
click at [620, 273] on button "Refresh" at bounding box center [617, 276] width 50 height 26
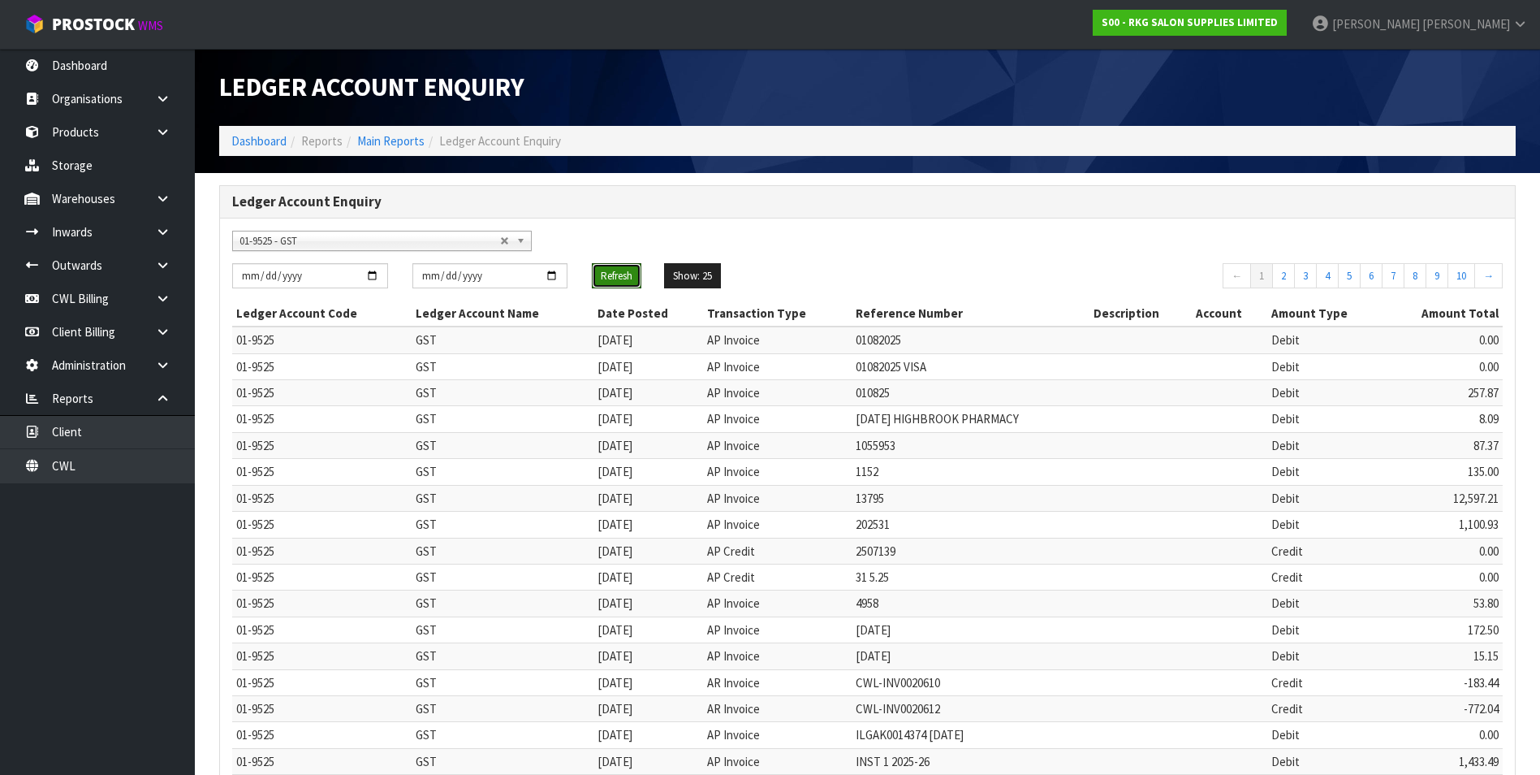
scroll to position [312, 0]
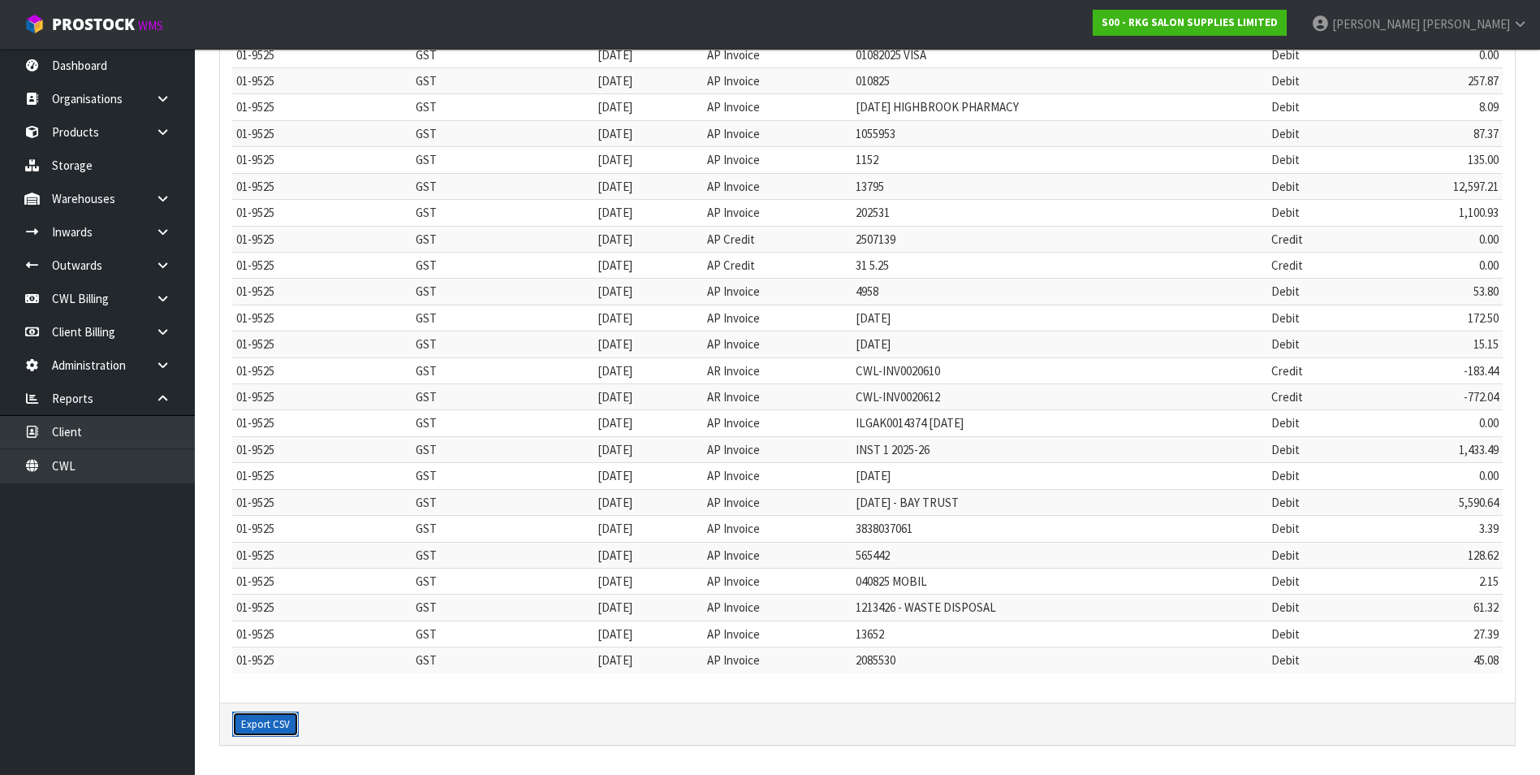
click at [282, 719] on button "Export CSV" at bounding box center [265, 724] width 67 height 26
click at [96, 307] on link "CWL Billing" at bounding box center [97, 298] width 195 height 33
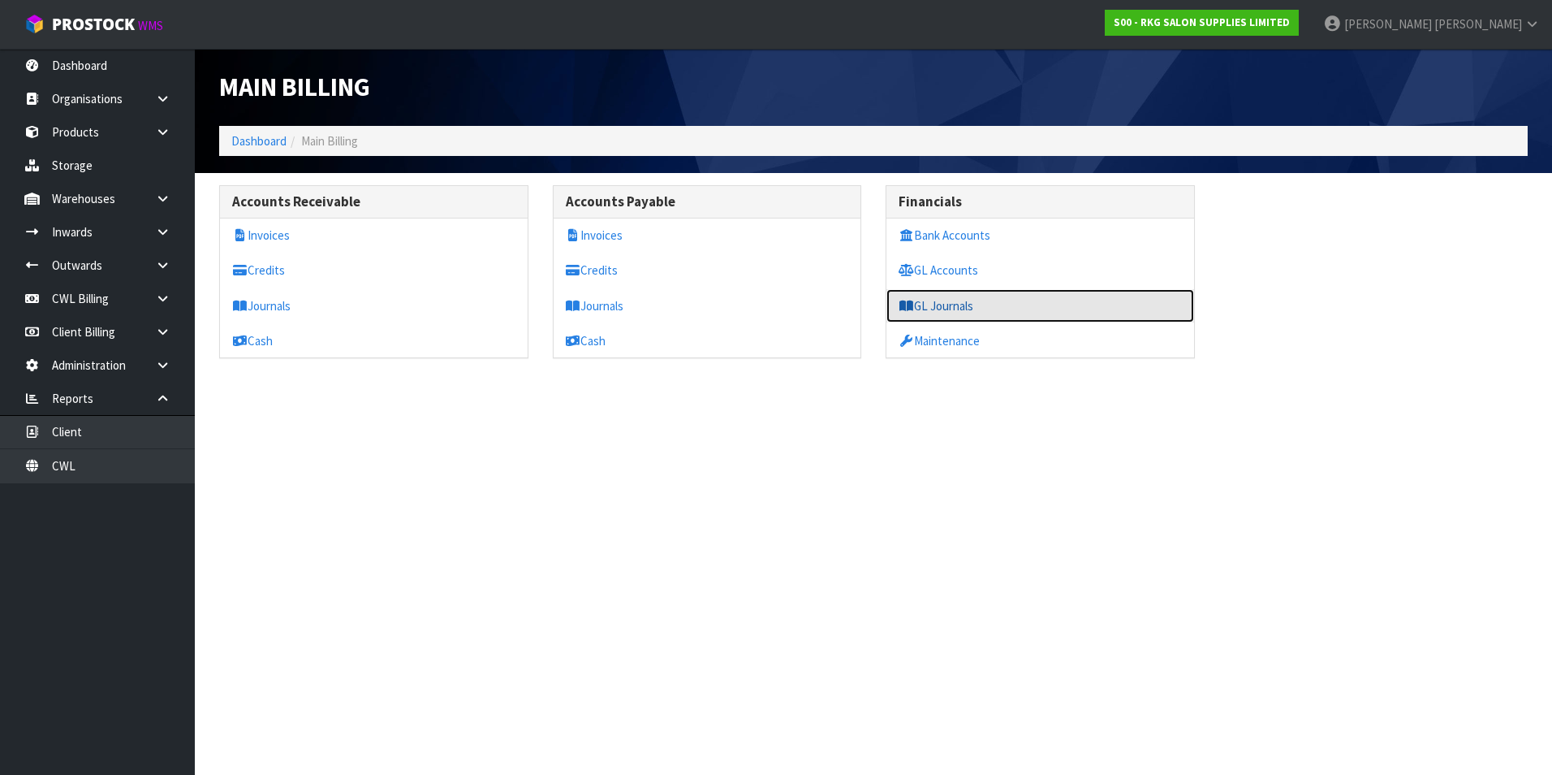
click at [966, 304] on link "GL Journals" at bounding box center [1041, 305] width 308 height 33
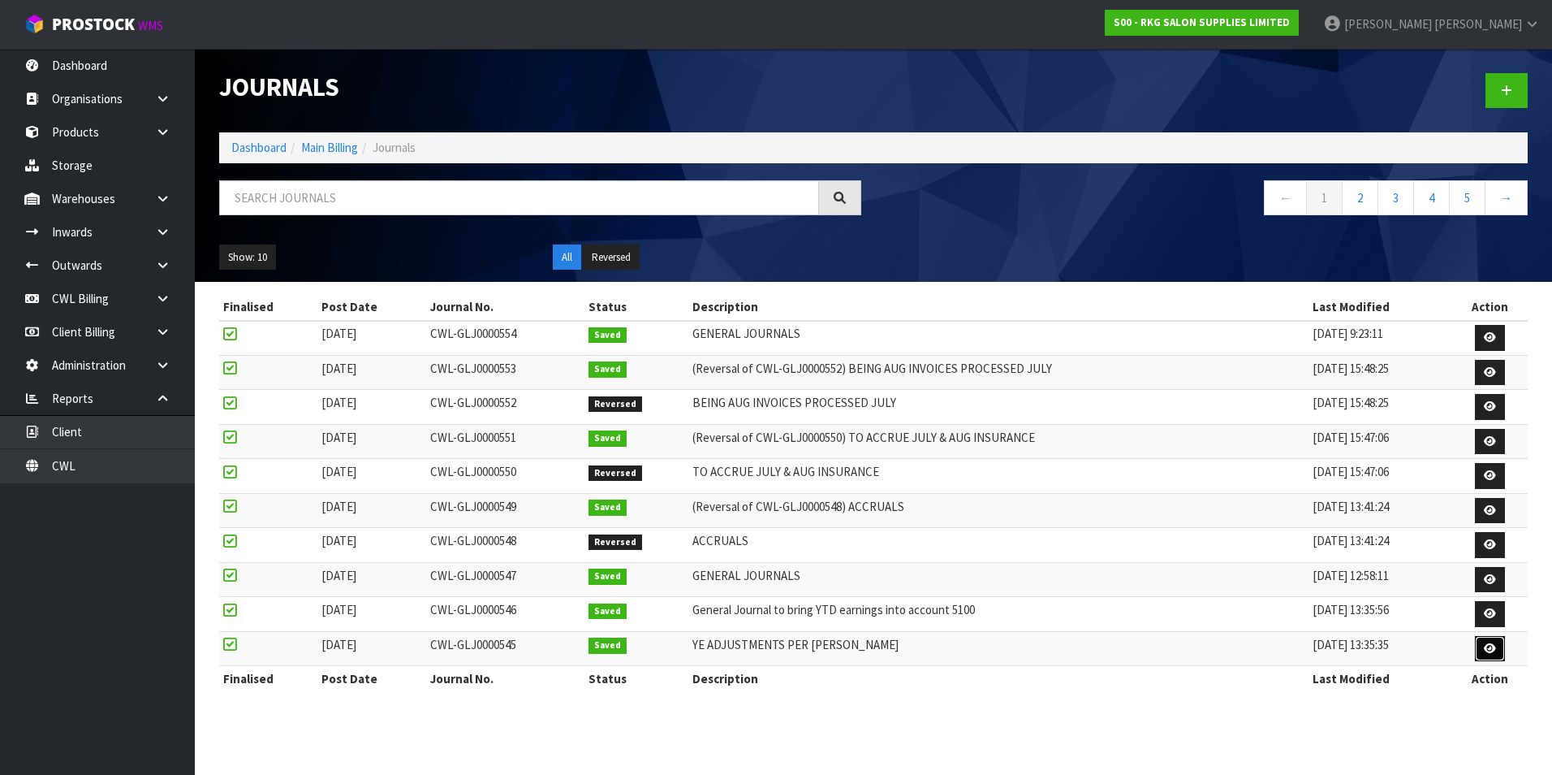
click at [1487, 645] on icon at bounding box center [1490, 648] width 12 height 11
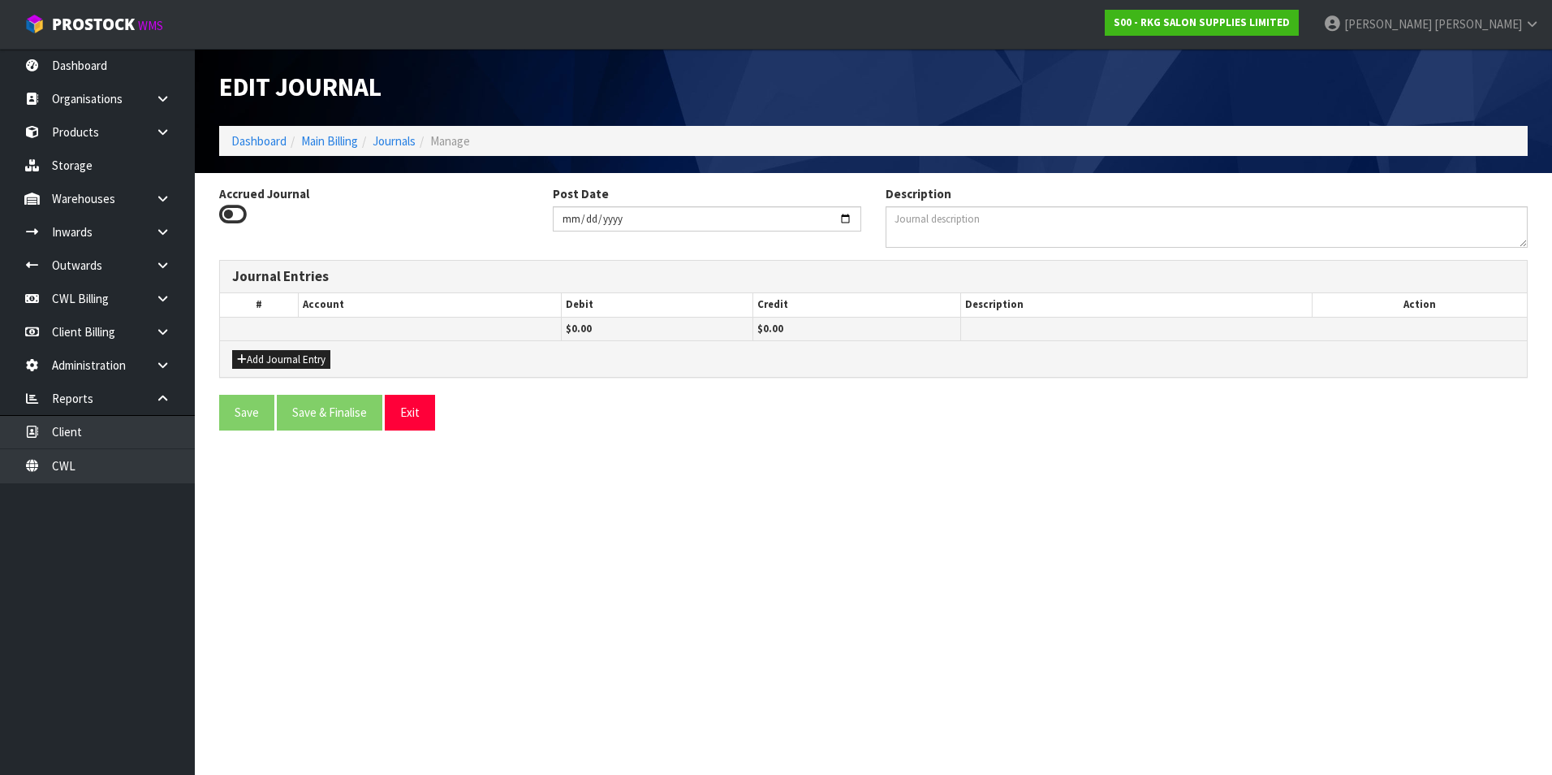
type input "[DATE]"
type textarea "YE ADJUSTMENTS PER [PERSON_NAME]"
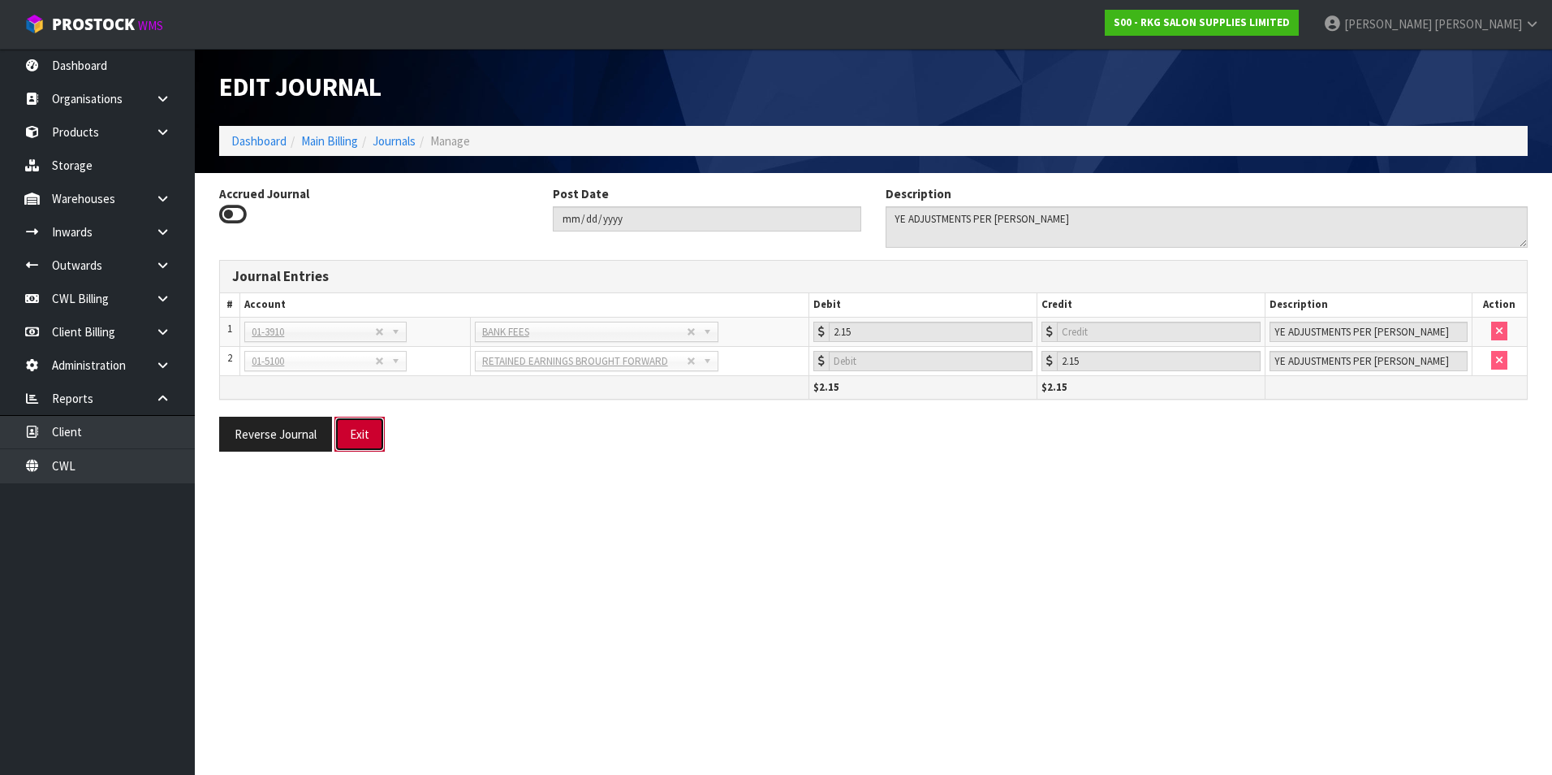
click at [369, 435] on button "Exit" at bounding box center [360, 434] width 50 height 35
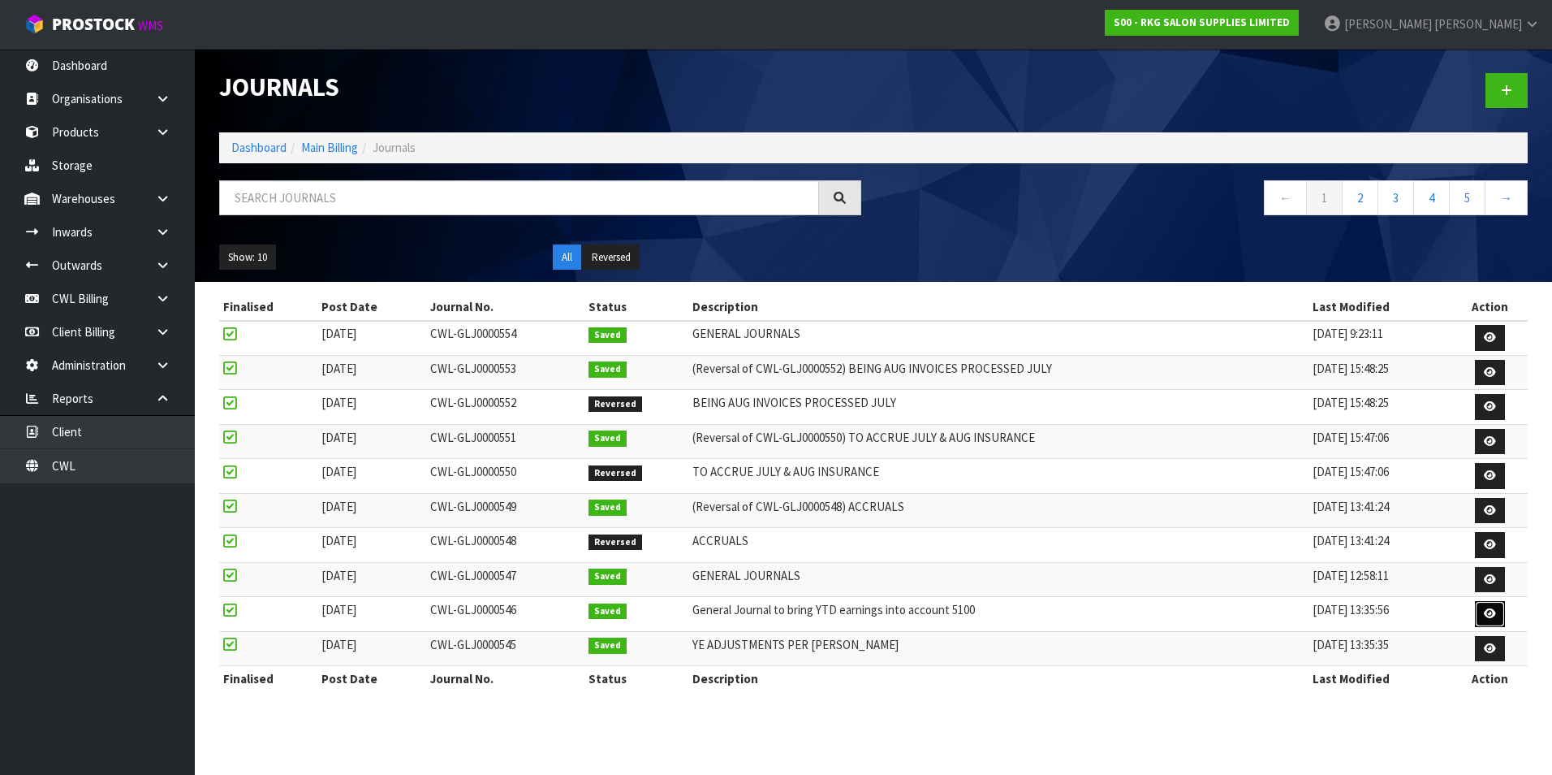
click at [1488, 619] on icon at bounding box center [1490, 613] width 12 height 11
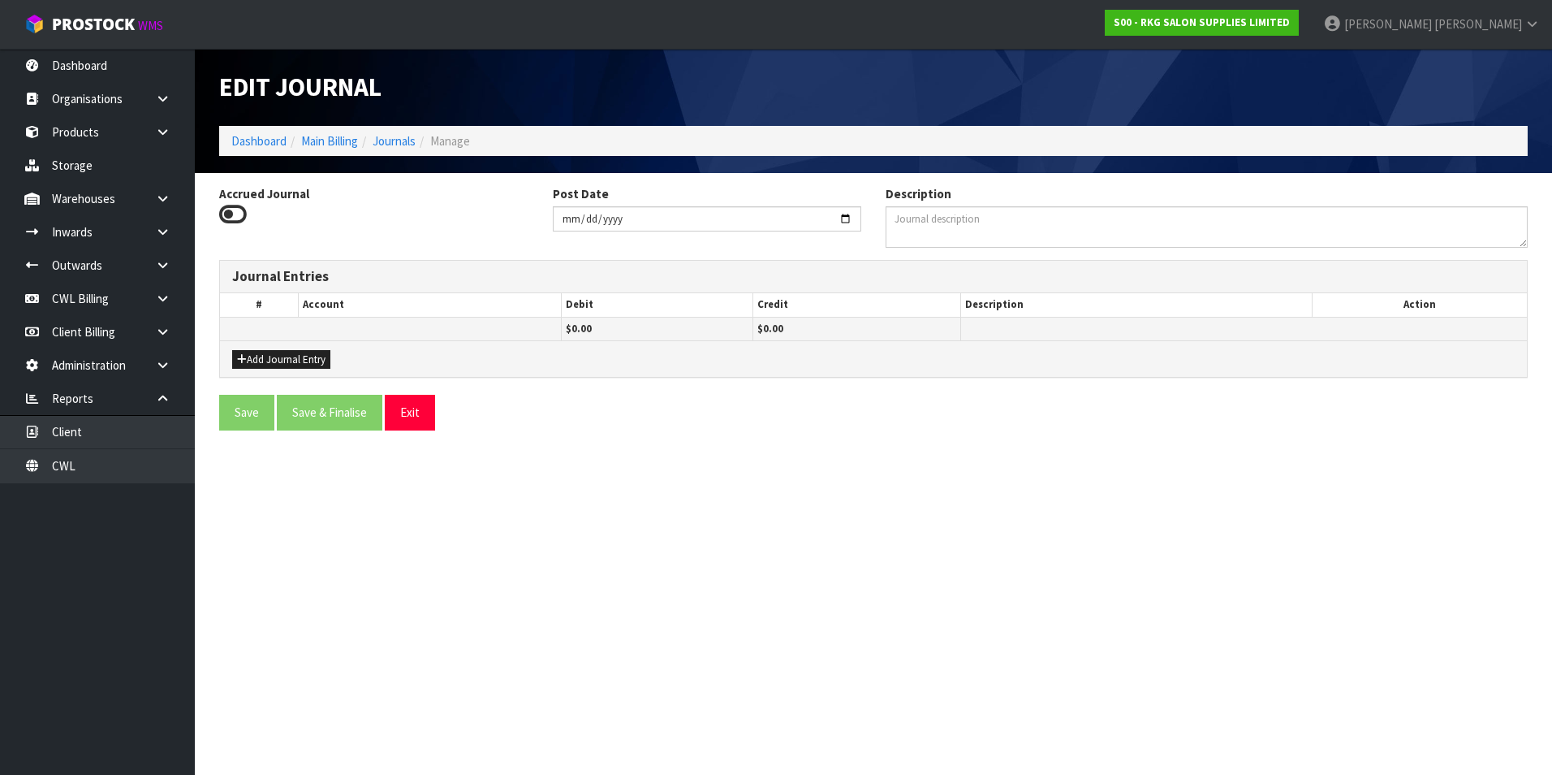
type input "[DATE]"
type textarea "General Journal to bring YTD earnings into account 5100"
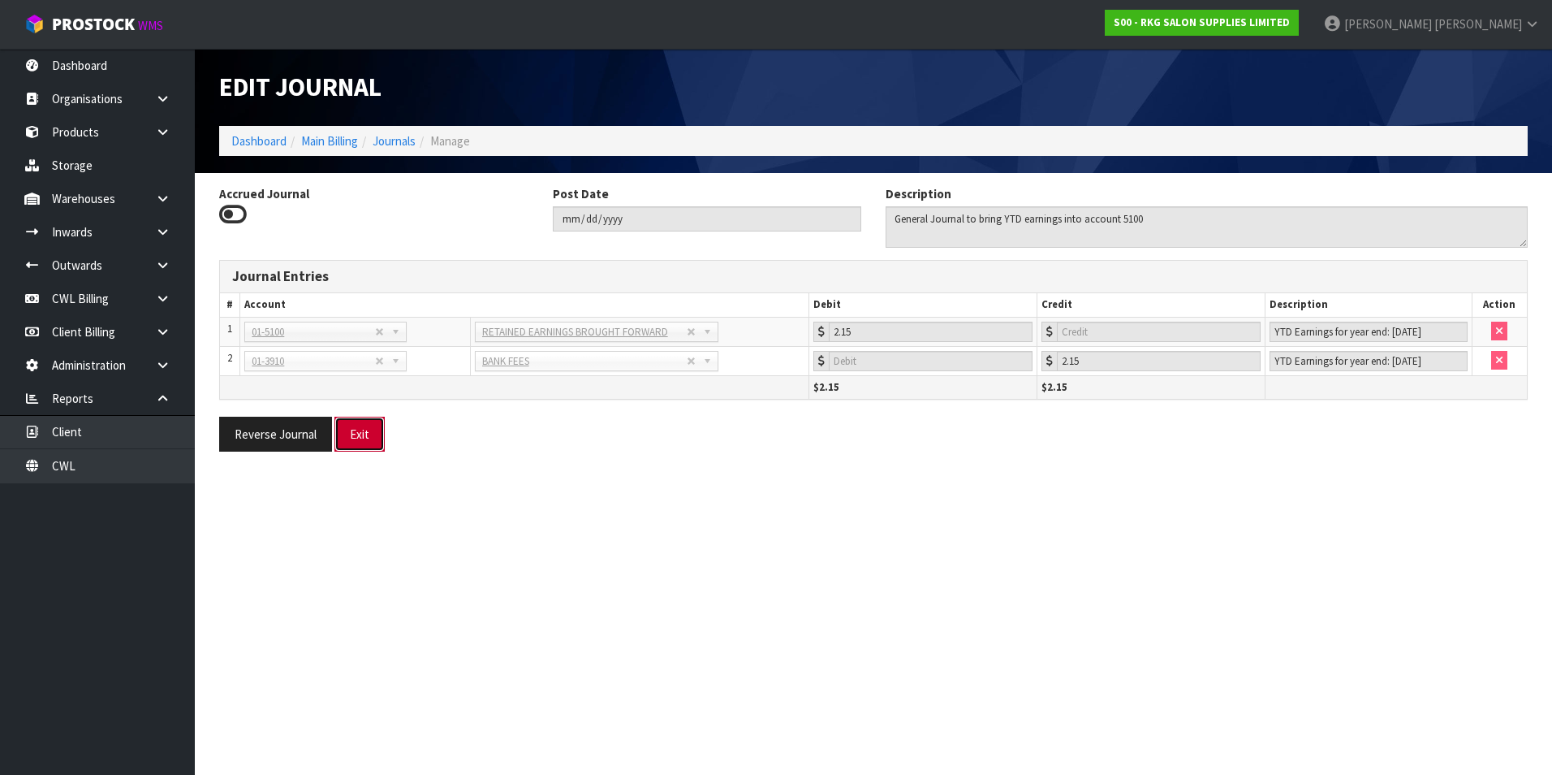
click at [369, 425] on button "Exit" at bounding box center [360, 434] width 50 height 35
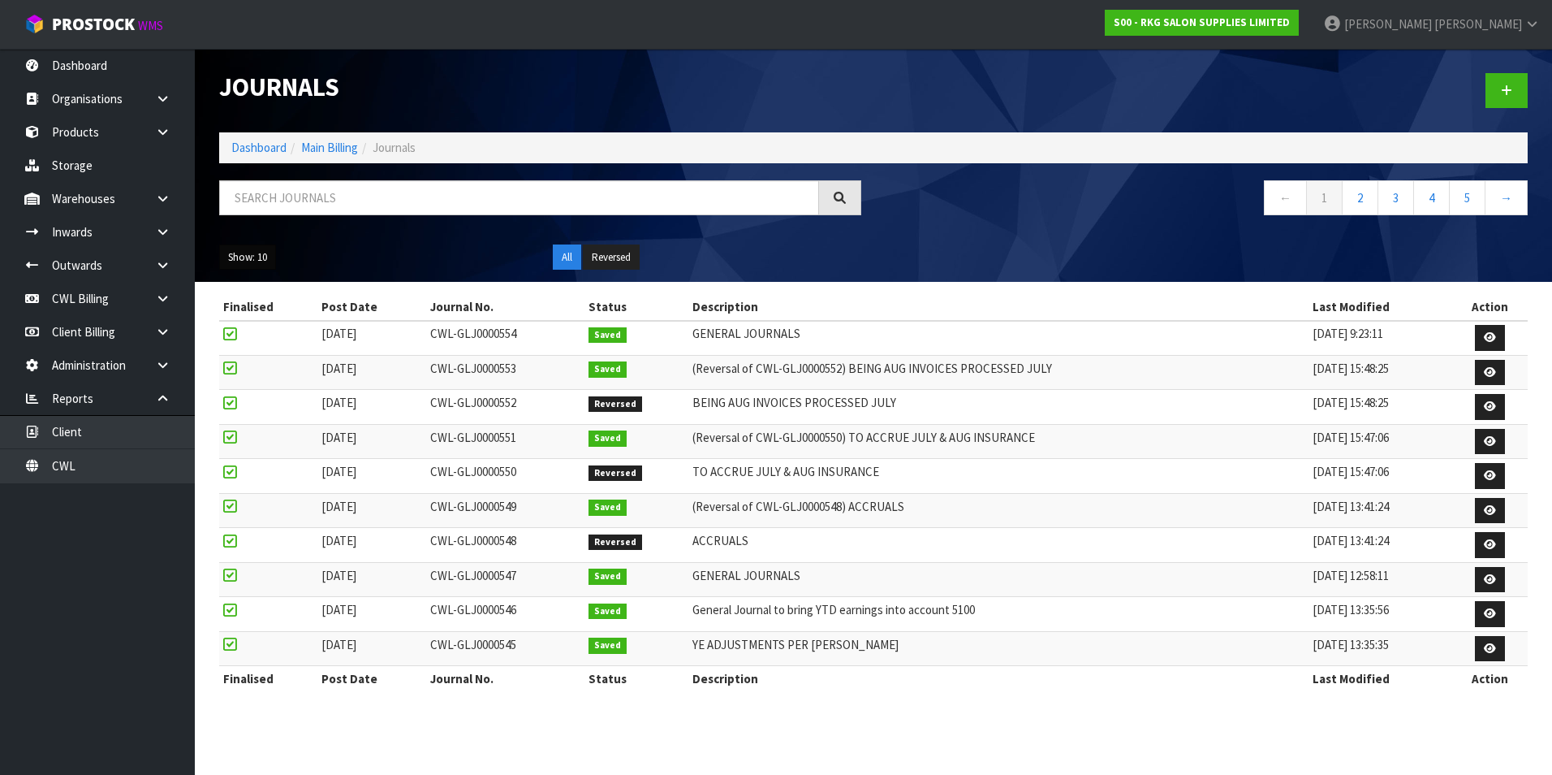
click at [263, 253] on button "Show: 10" at bounding box center [247, 257] width 57 height 26
click at [265, 355] on link "50" at bounding box center [284, 354] width 128 height 22
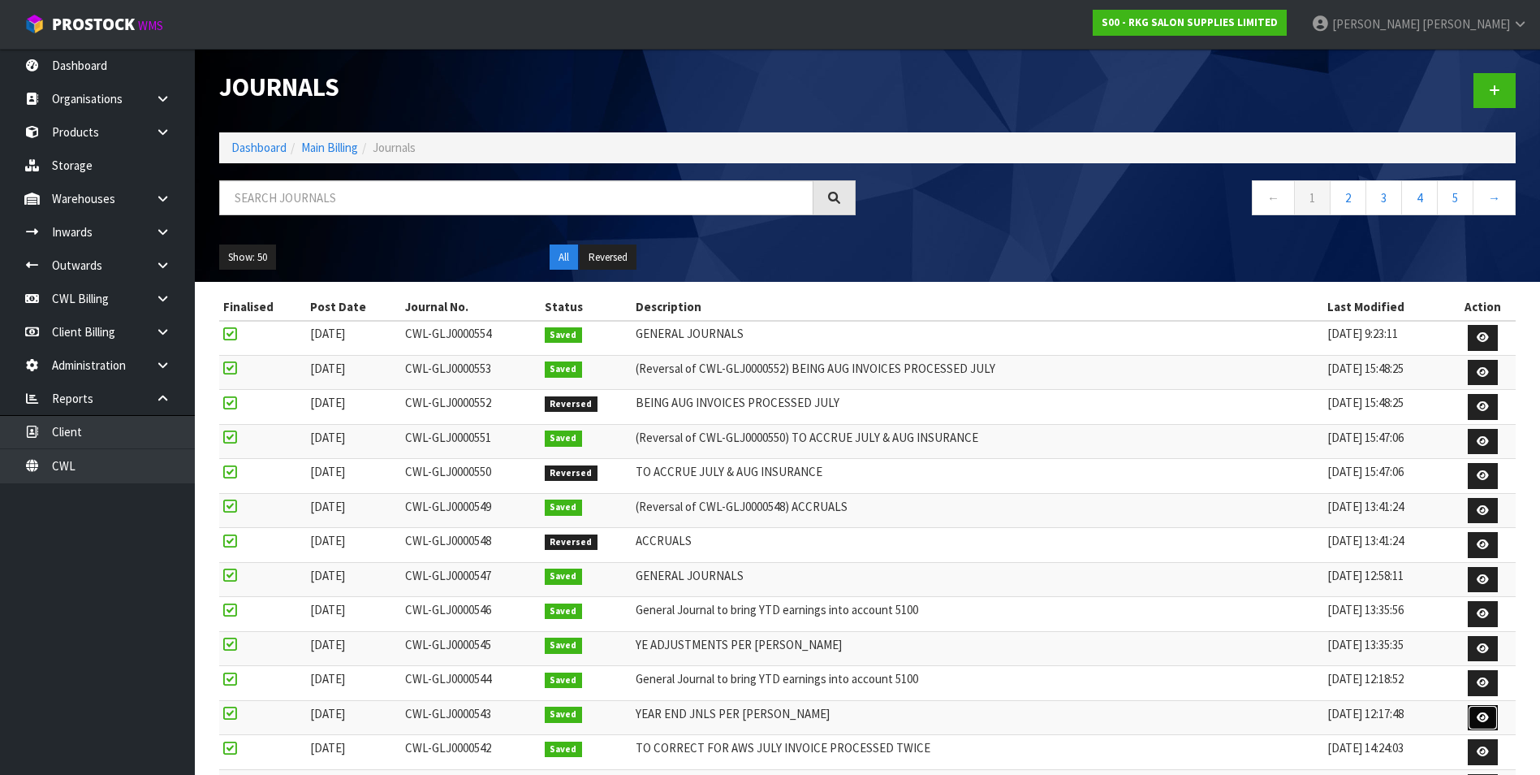
click at [1482, 715] on icon at bounding box center [1483, 717] width 12 height 11
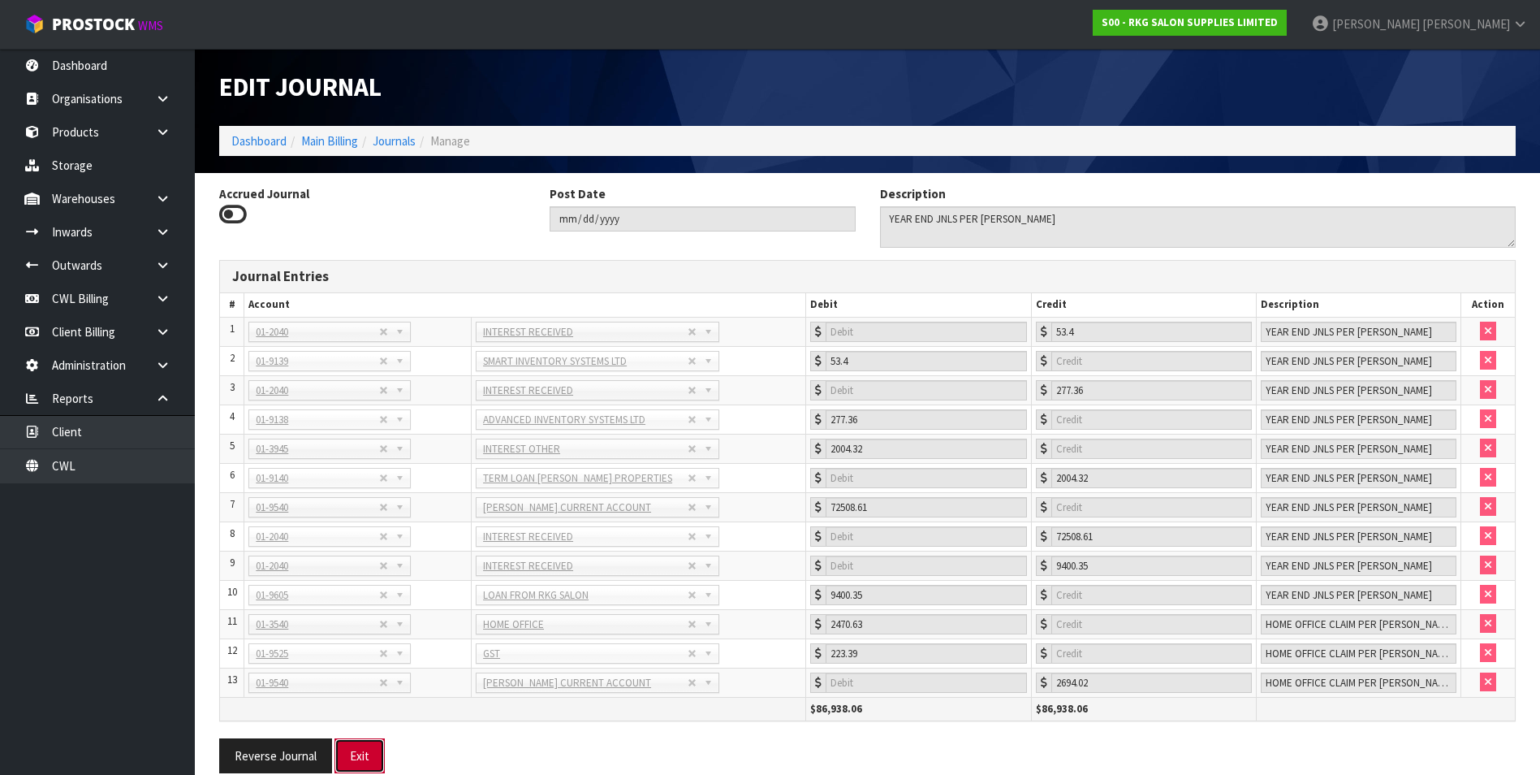
click at [363, 752] on button "Exit" at bounding box center [360, 755] width 50 height 35
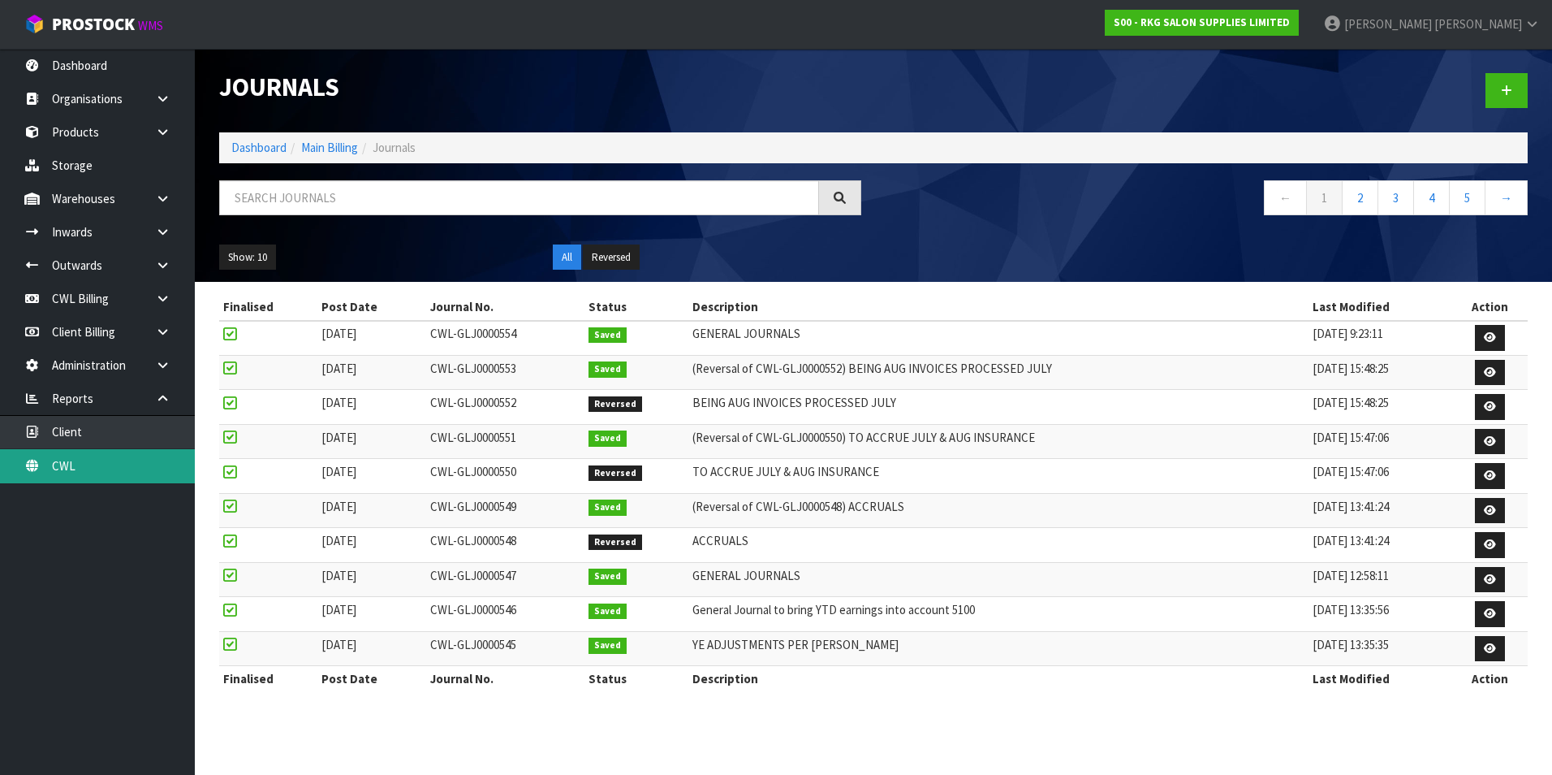
click at [76, 468] on link "CWL" at bounding box center [97, 465] width 195 height 33
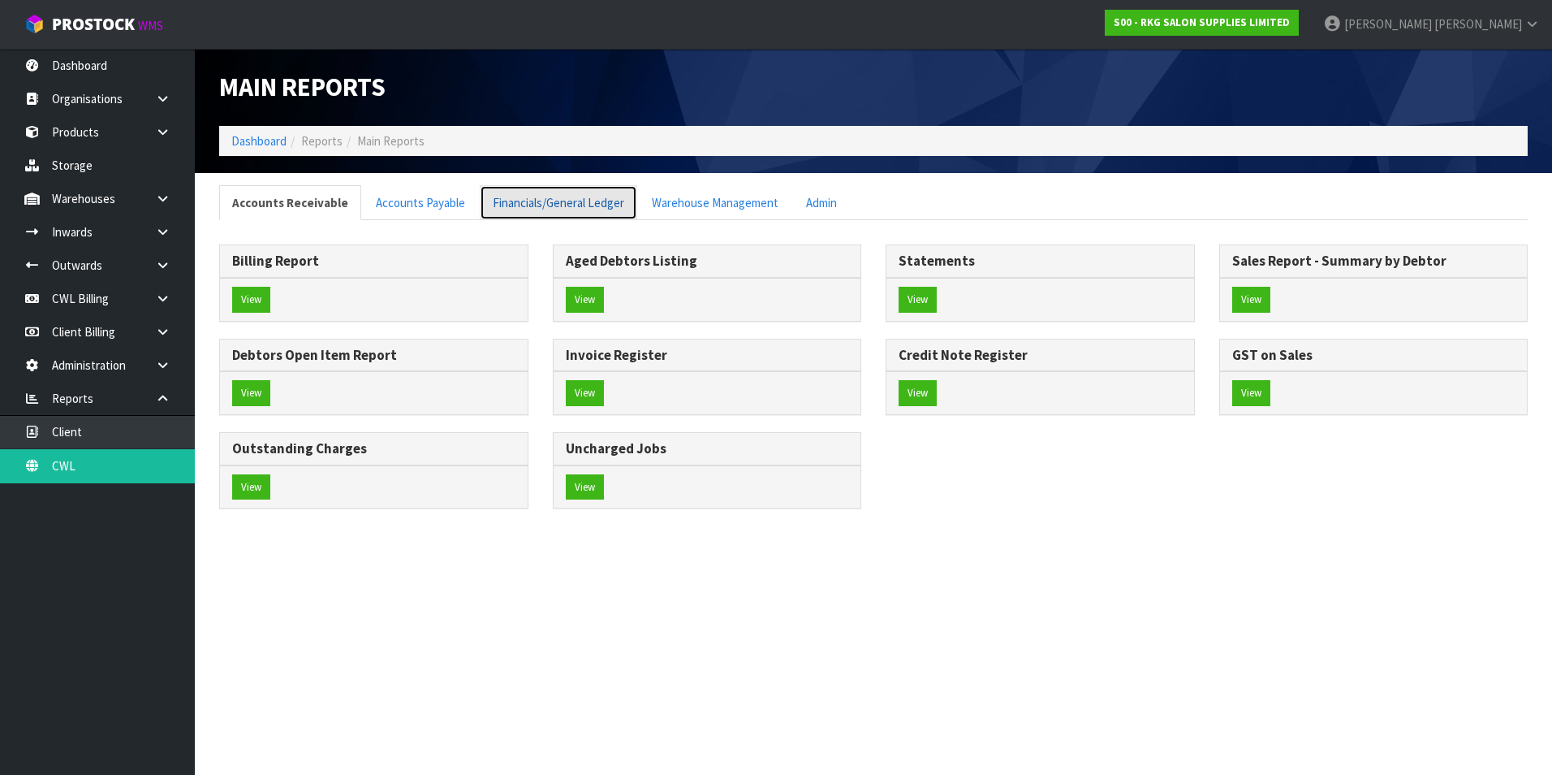
click at [561, 209] on link "Financials/General Ledger" at bounding box center [559, 202] width 158 height 35
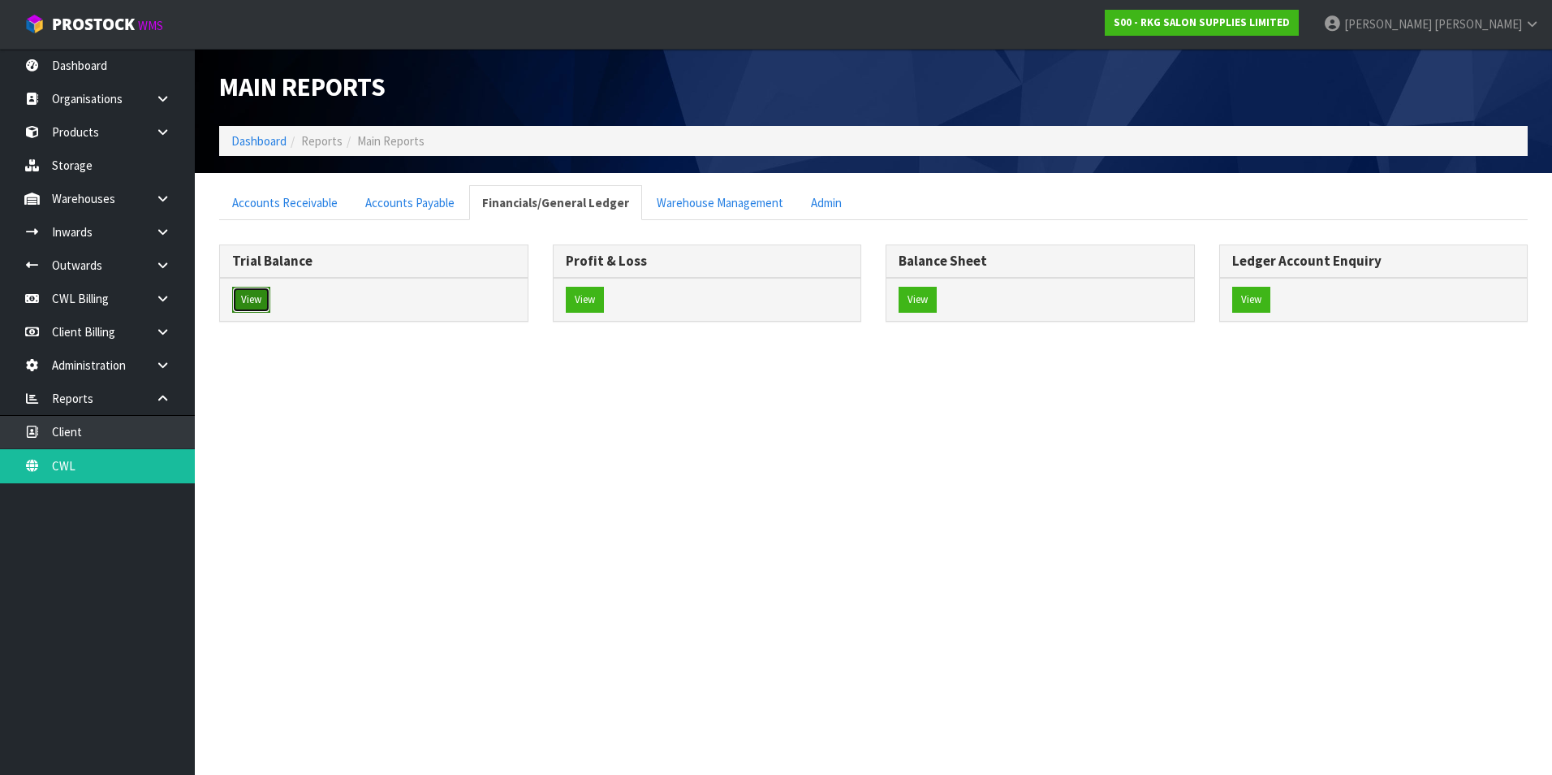
click at [257, 292] on button "View" at bounding box center [251, 300] width 38 height 26
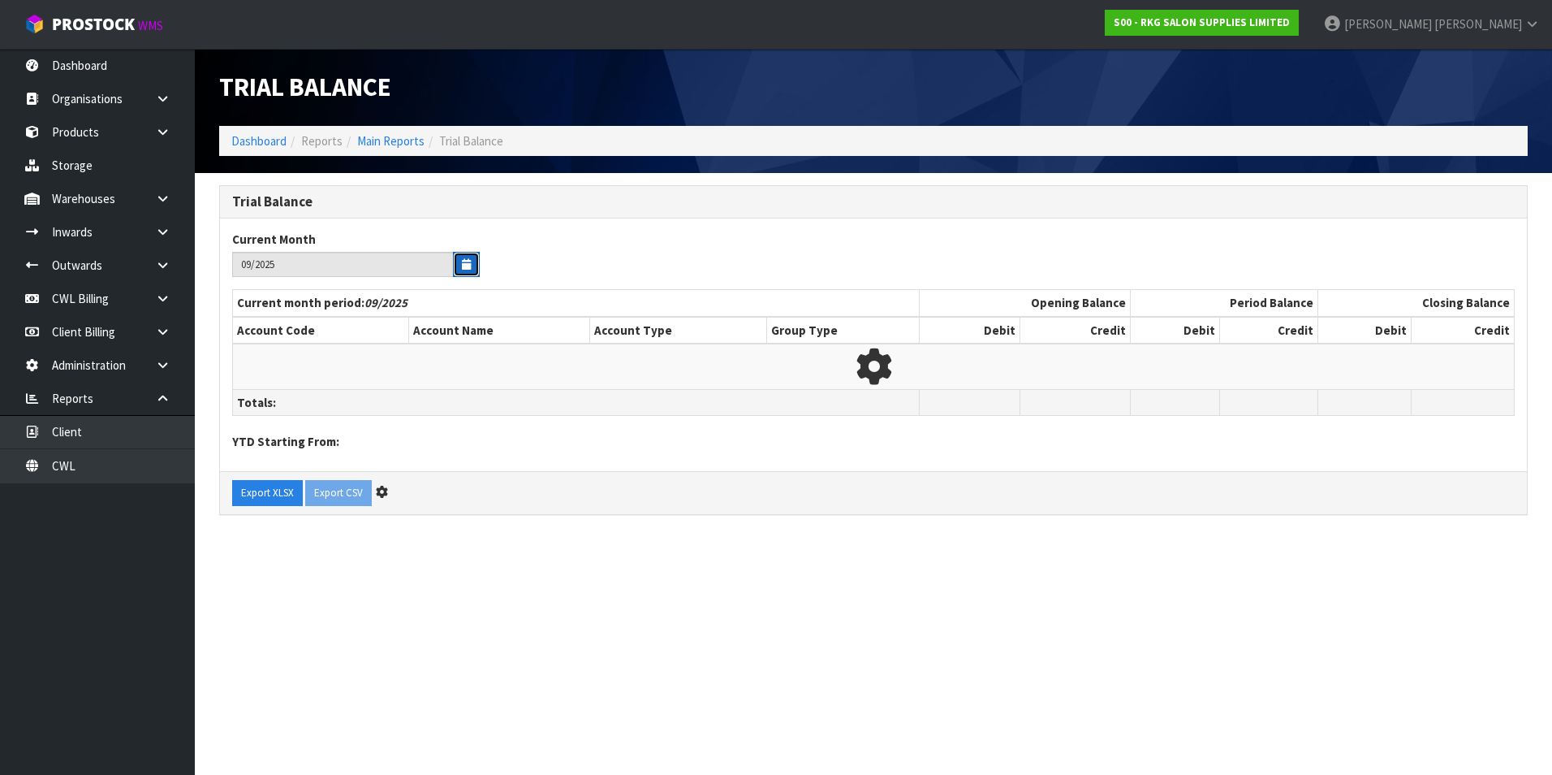
click at [463, 265] on icon "button" at bounding box center [466, 264] width 9 height 11
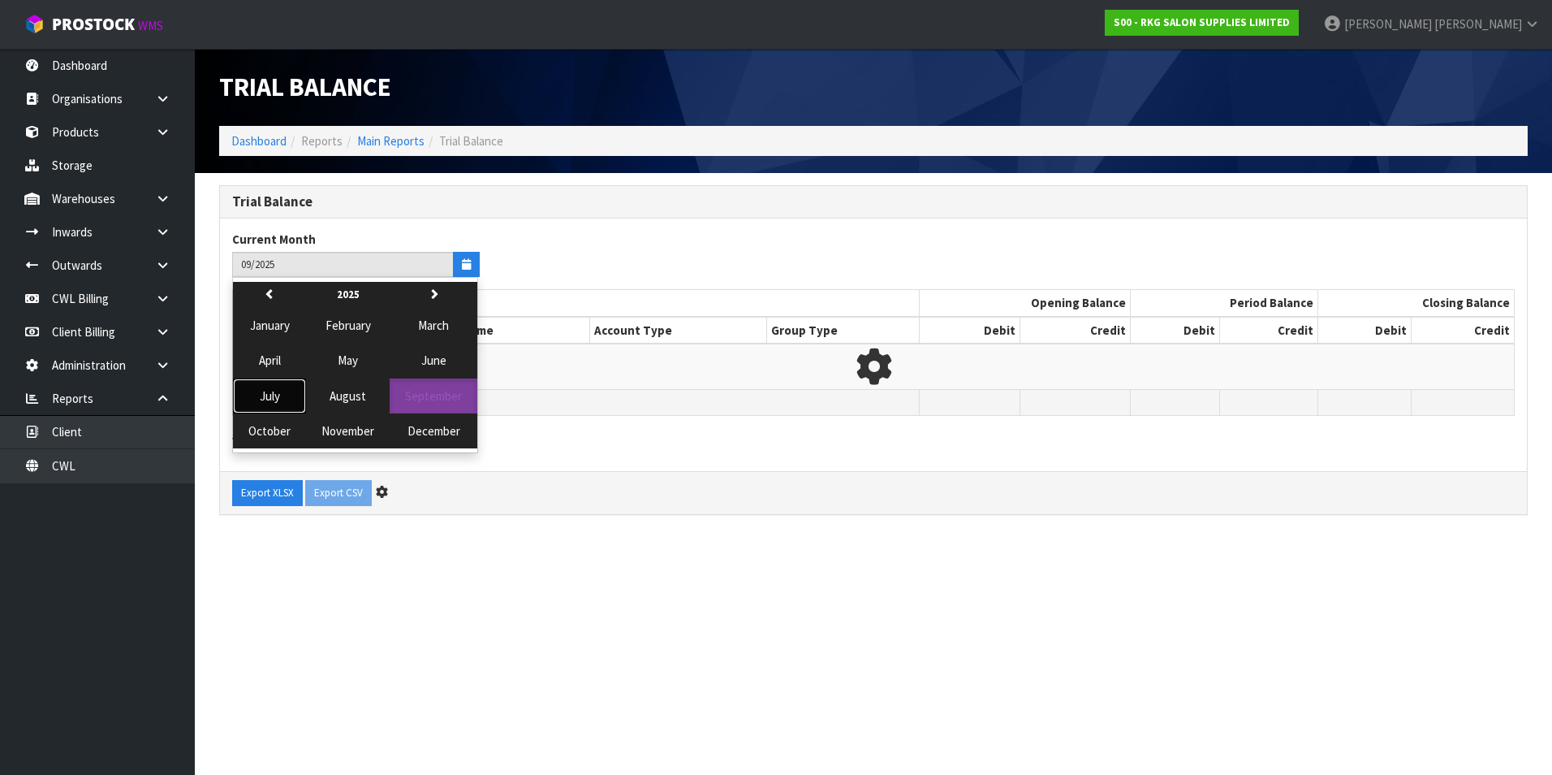
click at [260, 395] on span "July" at bounding box center [270, 395] width 20 height 15
type input "07/2025"
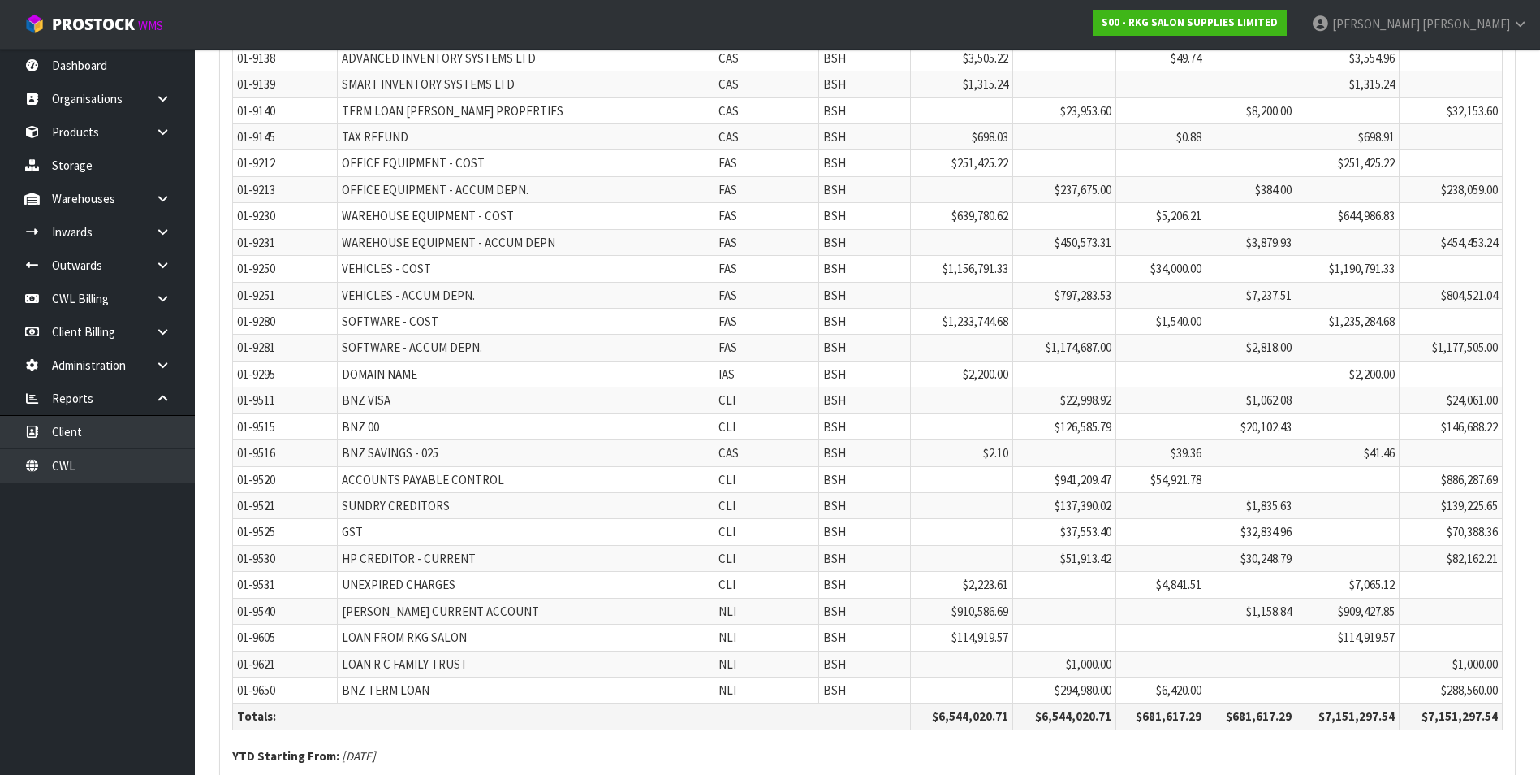
scroll to position [3916, 0]
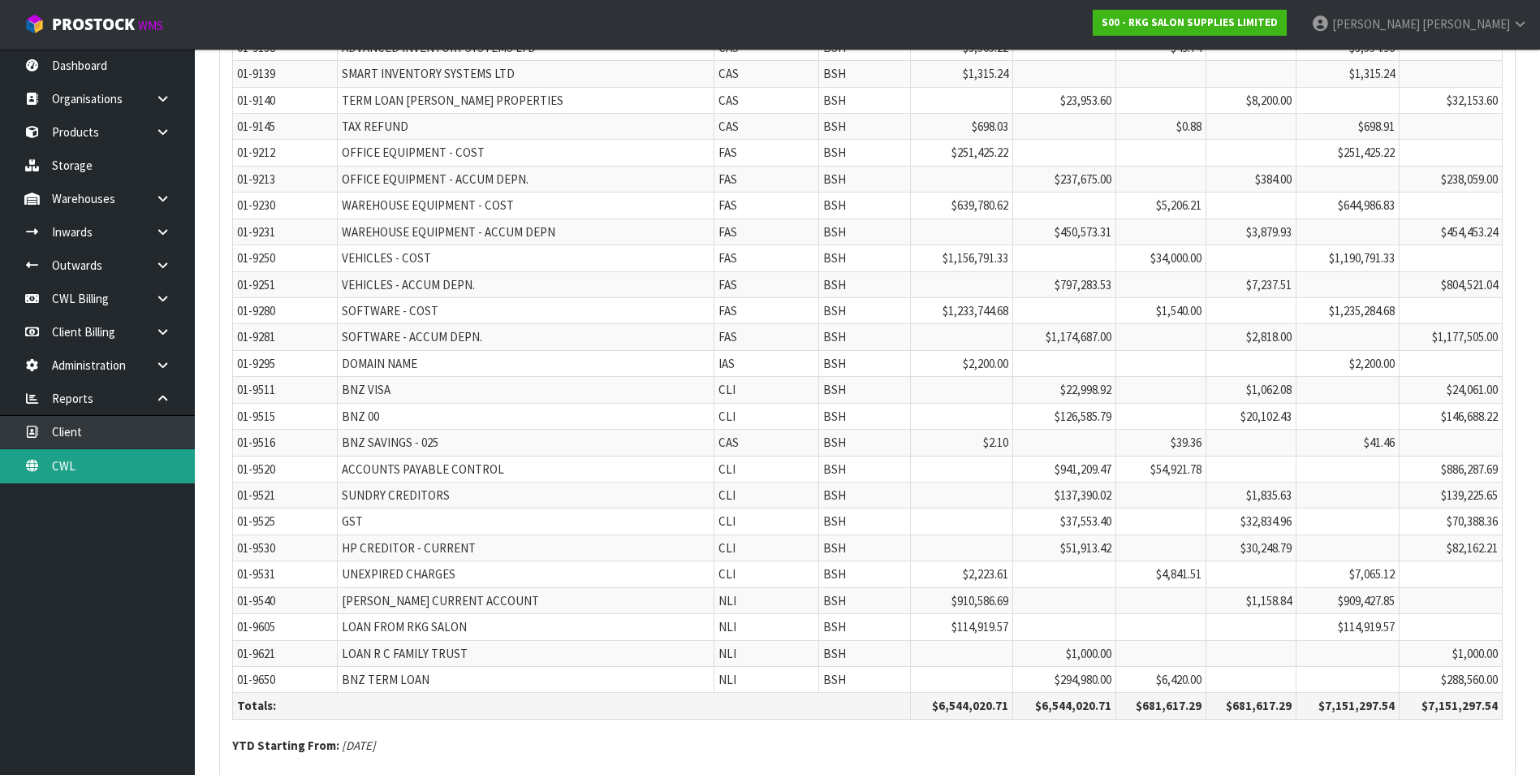
click at [125, 474] on link "CWL" at bounding box center [97, 465] width 195 height 33
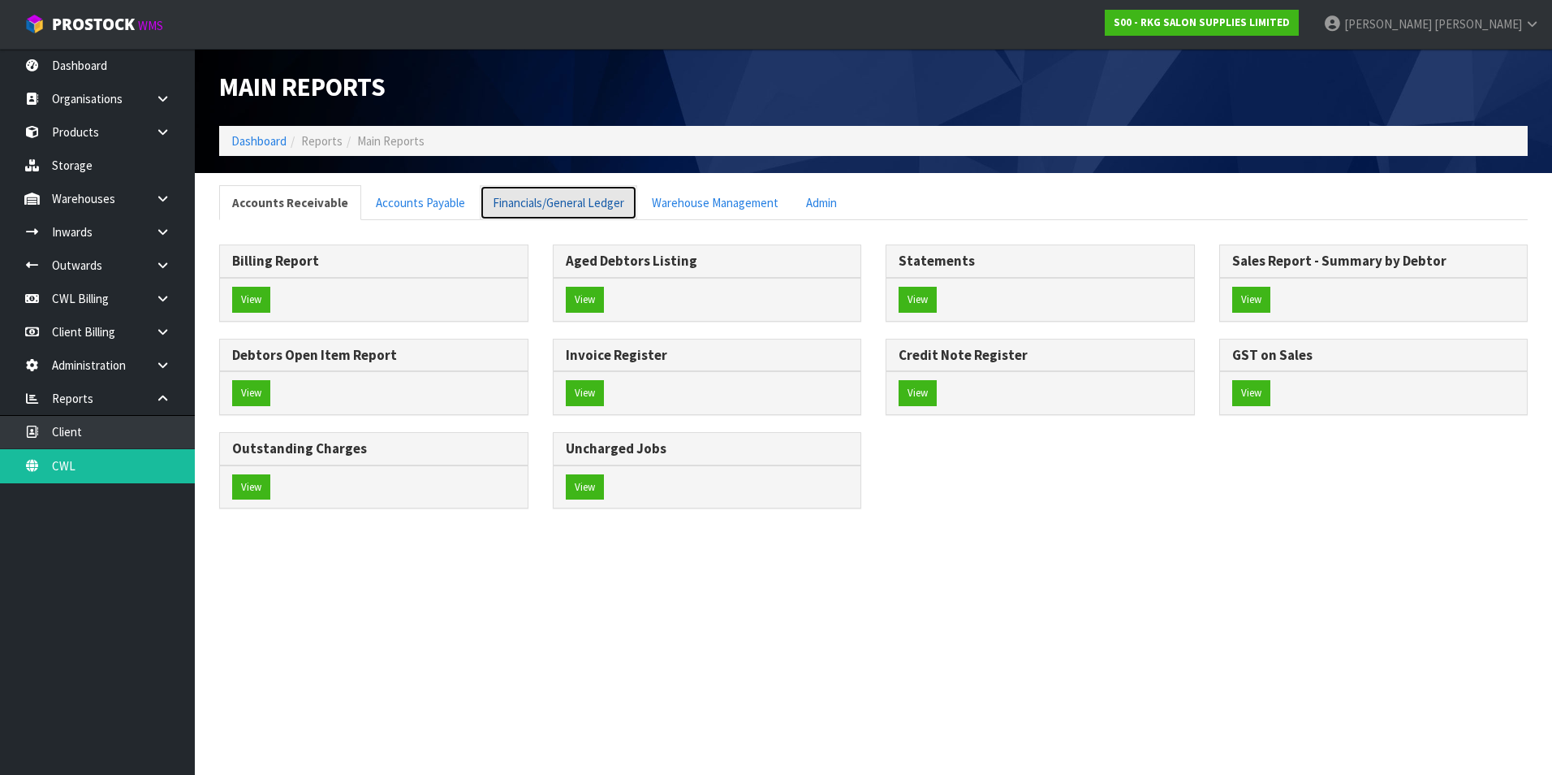
click at [521, 206] on link "Financials/General Ledger" at bounding box center [559, 202] width 158 height 35
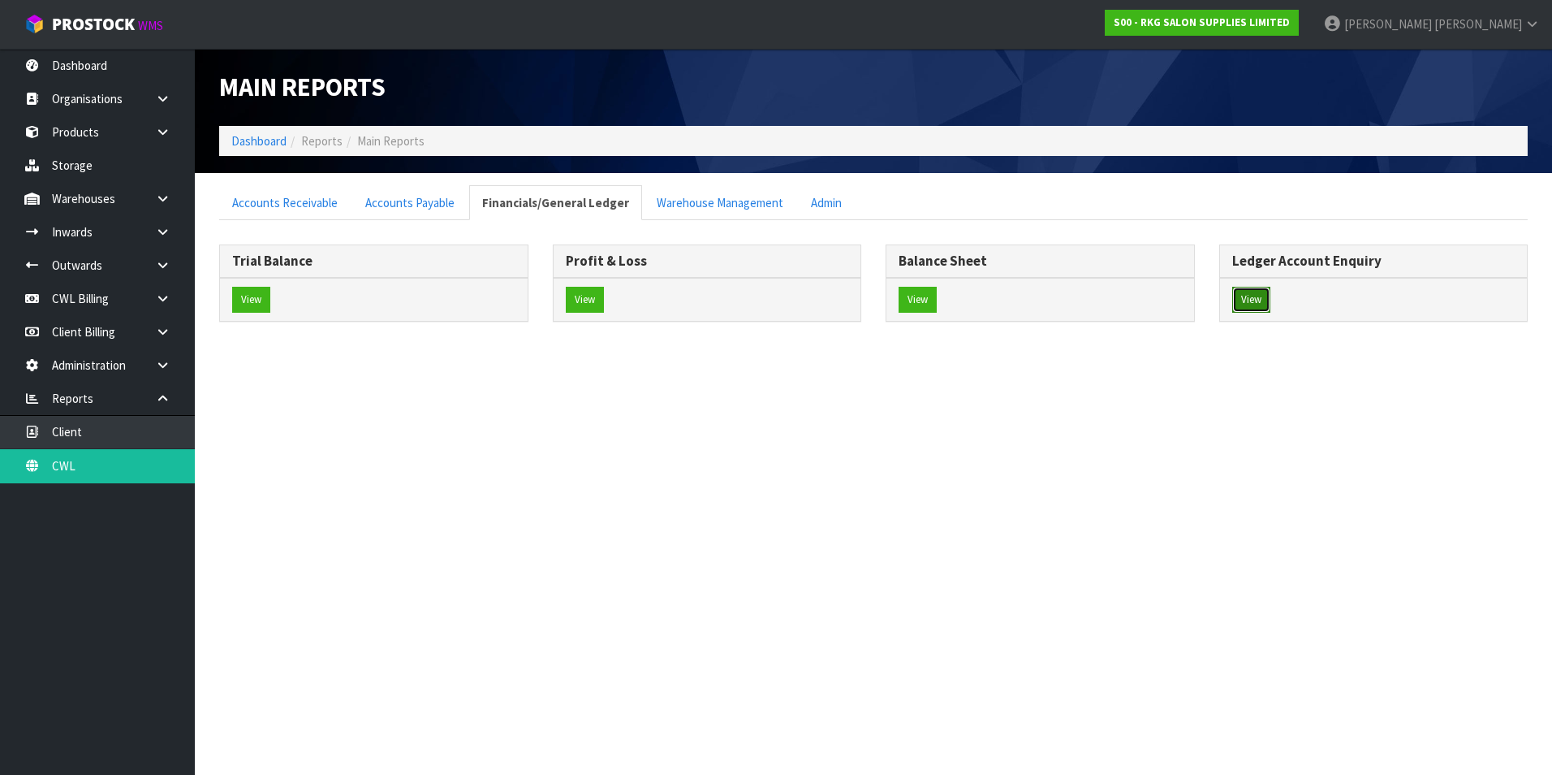
click at [1263, 296] on button "View" at bounding box center [1252, 300] width 38 height 26
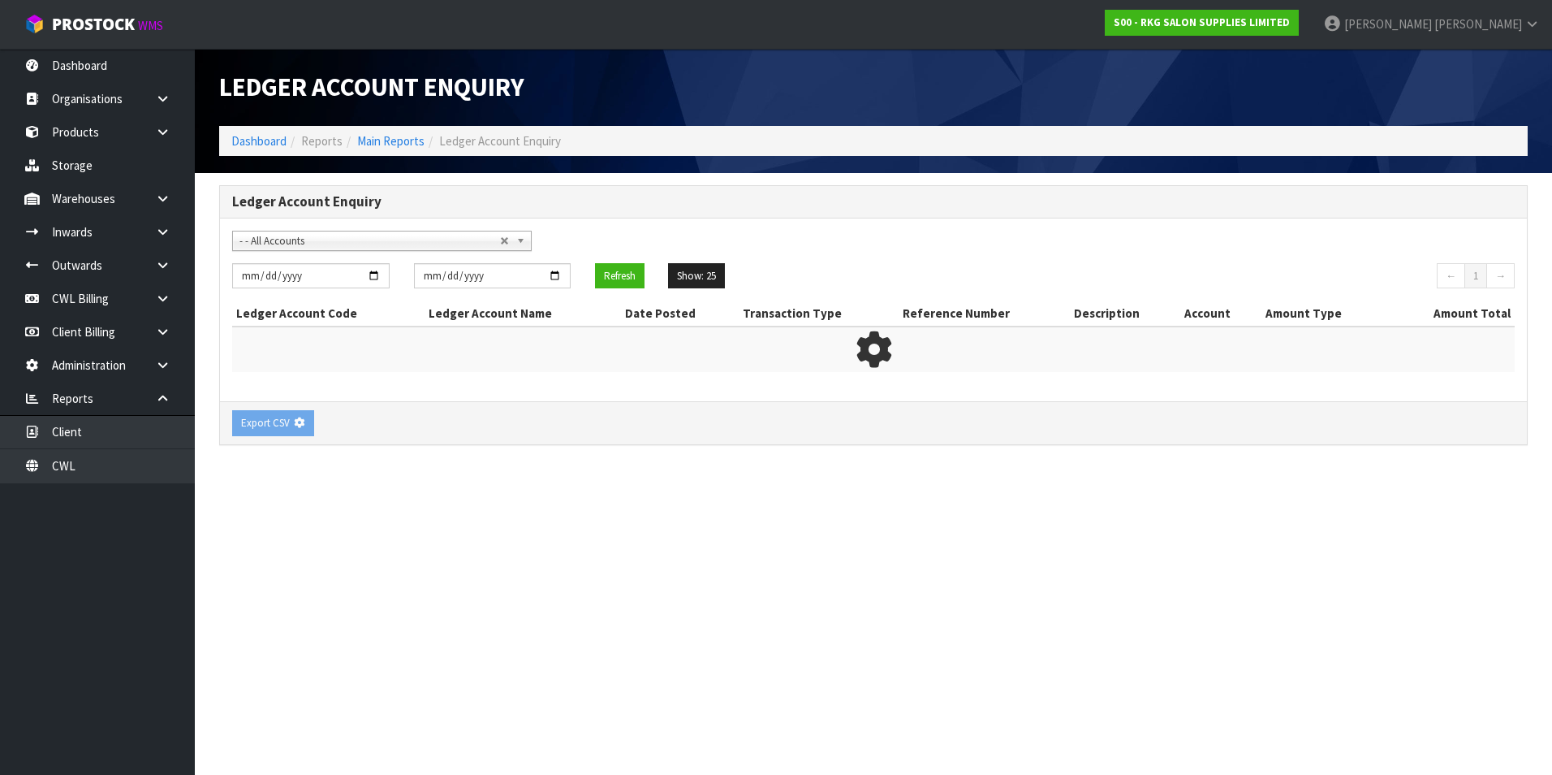
click at [369, 242] on span "- - All Accounts" at bounding box center [370, 240] width 261 height 19
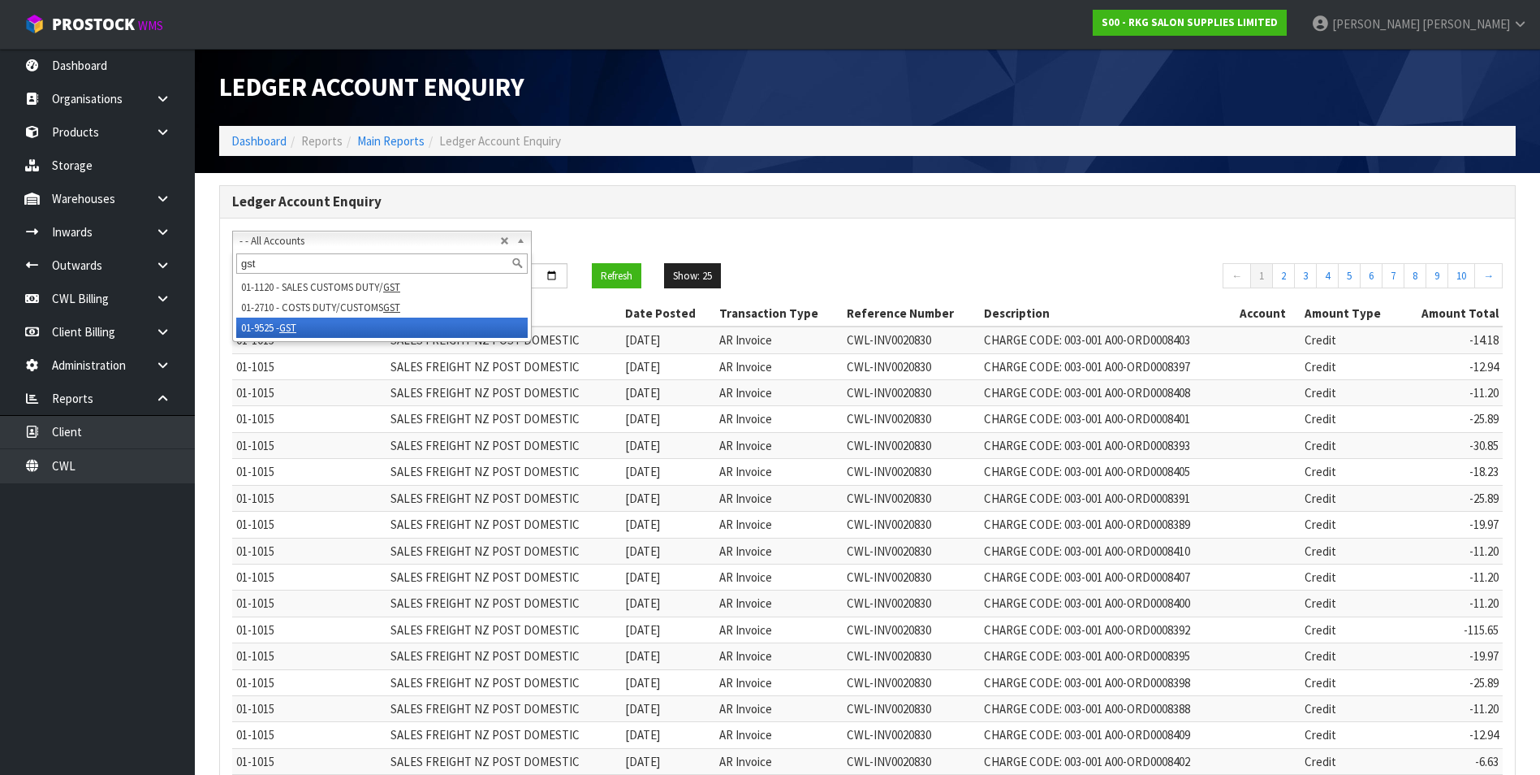
type input "gst"
click at [291, 327] on em "GST" at bounding box center [287, 328] width 17 height 14
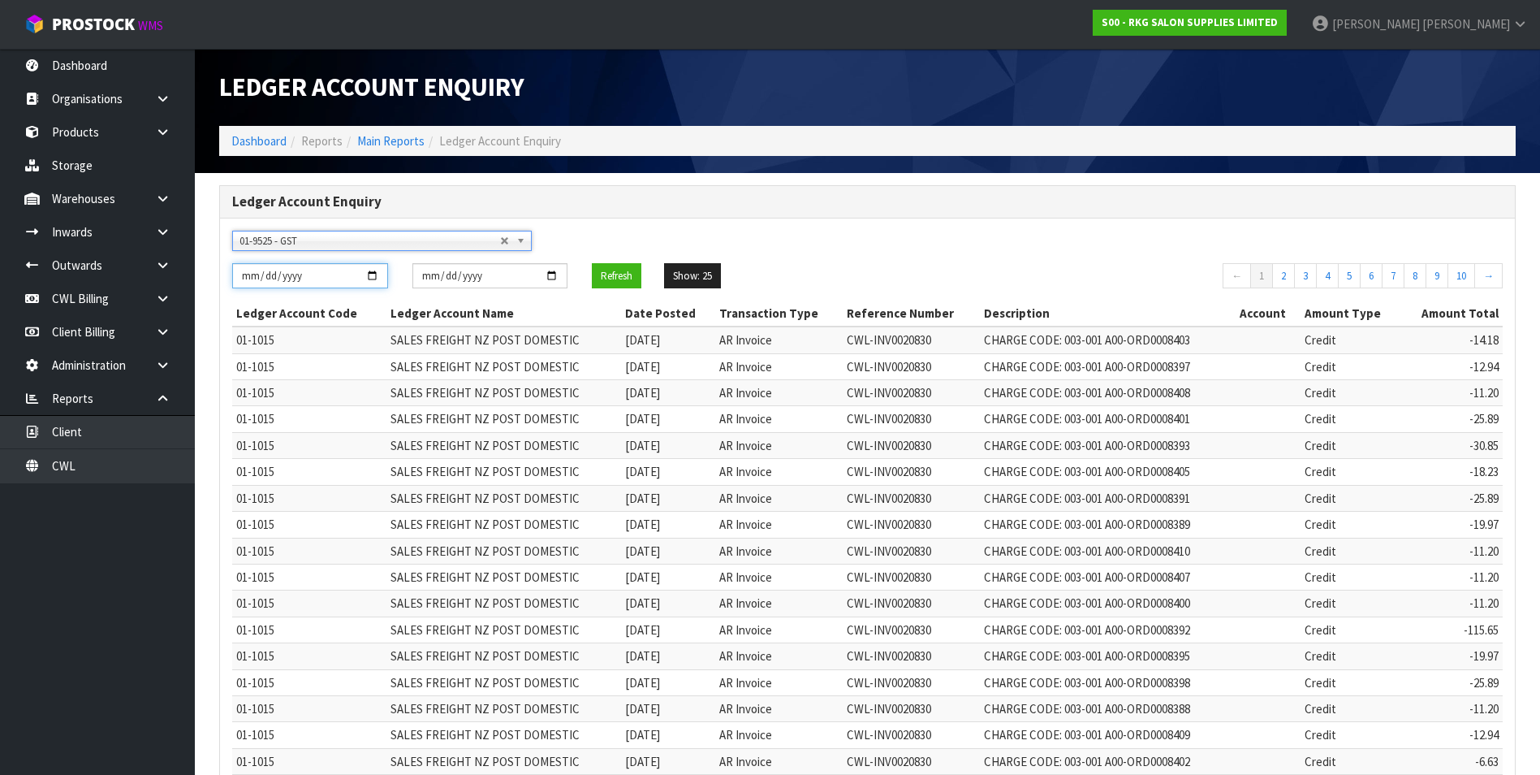
click at [371, 278] on input "[DATE]" at bounding box center [310, 275] width 156 height 25
type input "[DATE]"
click at [552, 272] on input "[DATE]" at bounding box center [490, 275] width 156 height 25
type input "[DATE]"
click at [623, 273] on button "Refresh" at bounding box center [617, 276] width 50 height 26
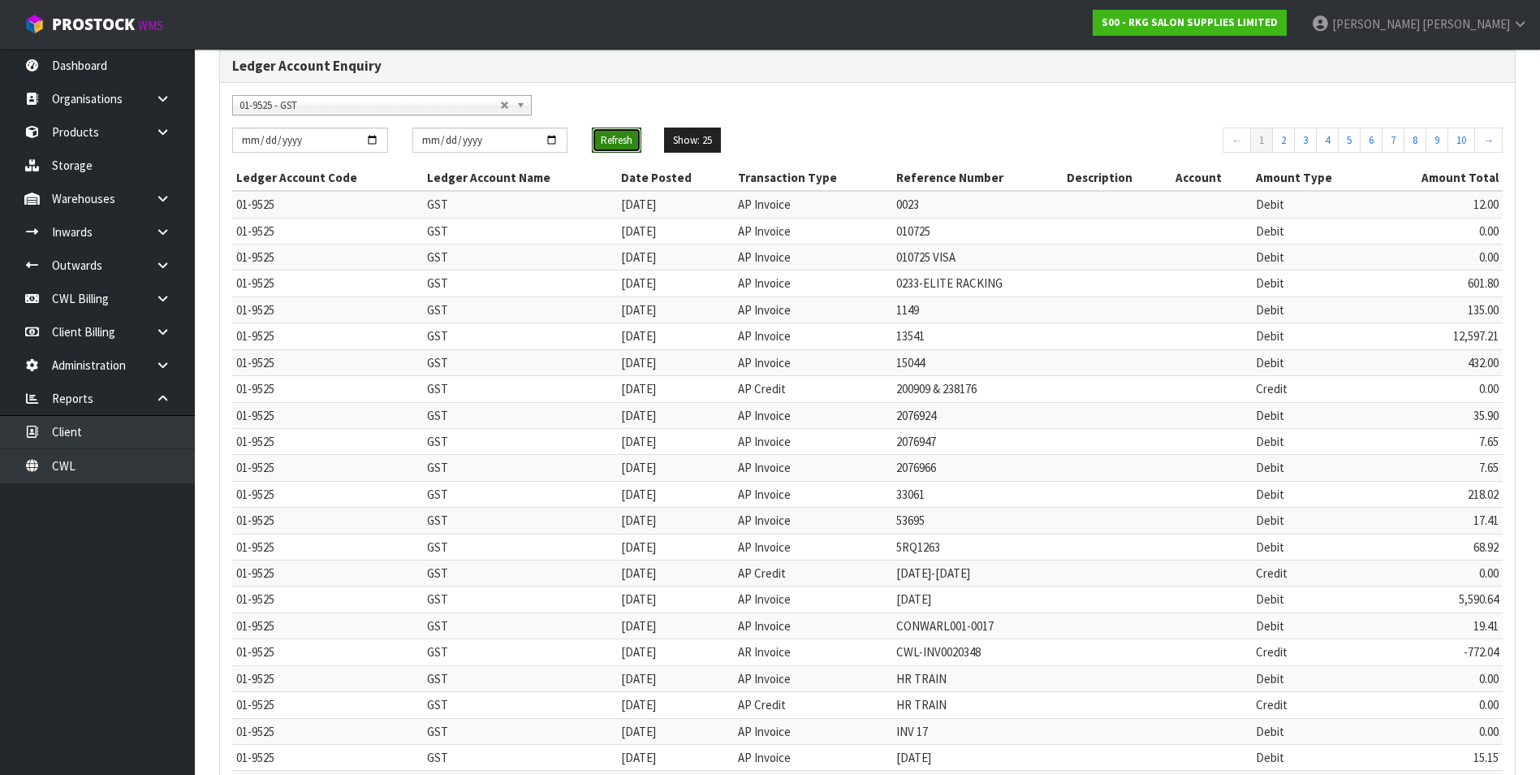
scroll to position [312, 0]
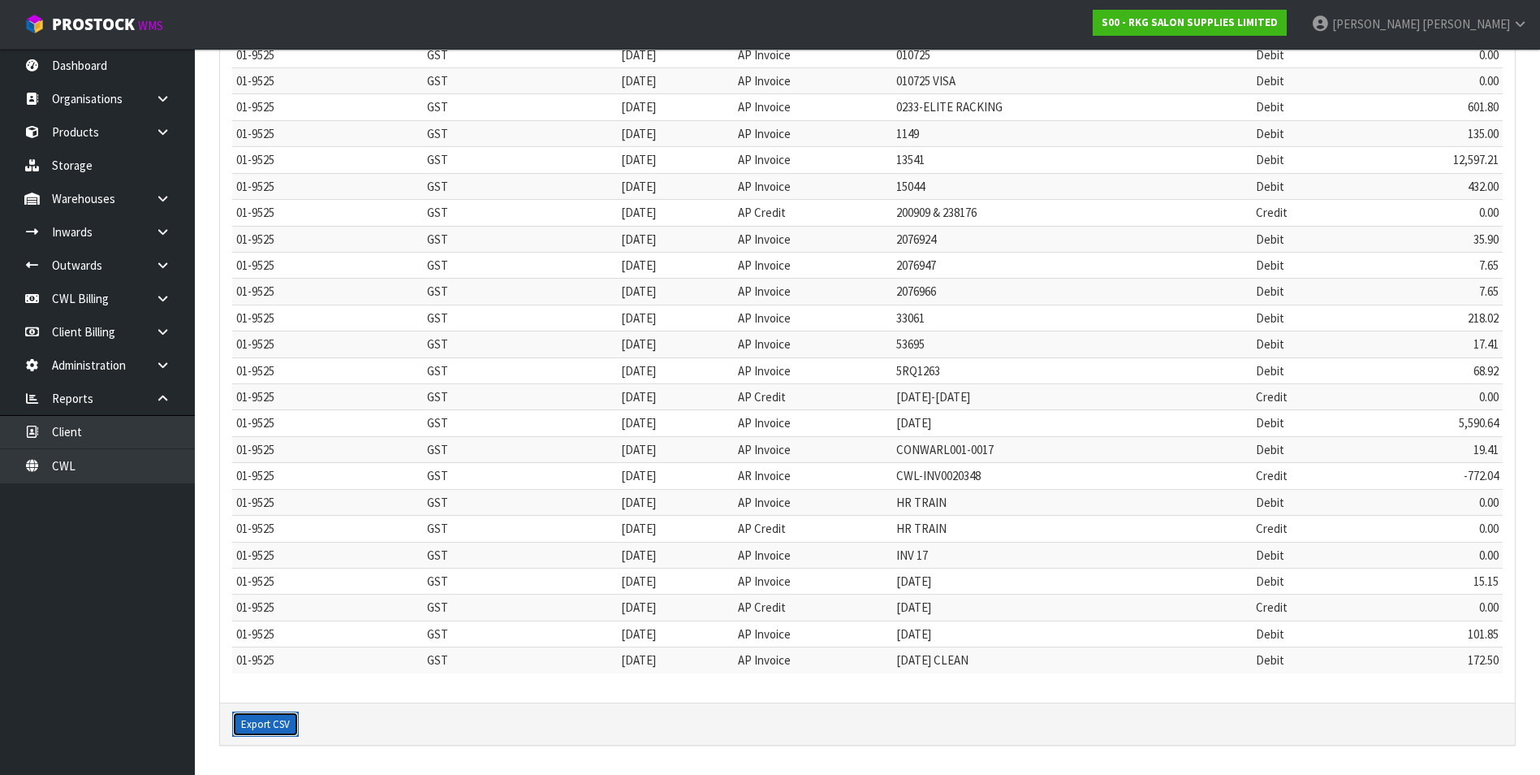
click at [275, 721] on button "Export CSV" at bounding box center [265, 724] width 67 height 26
click at [96, 468] on link "CWL" at bounding box center [97, 465] width 195 height 33
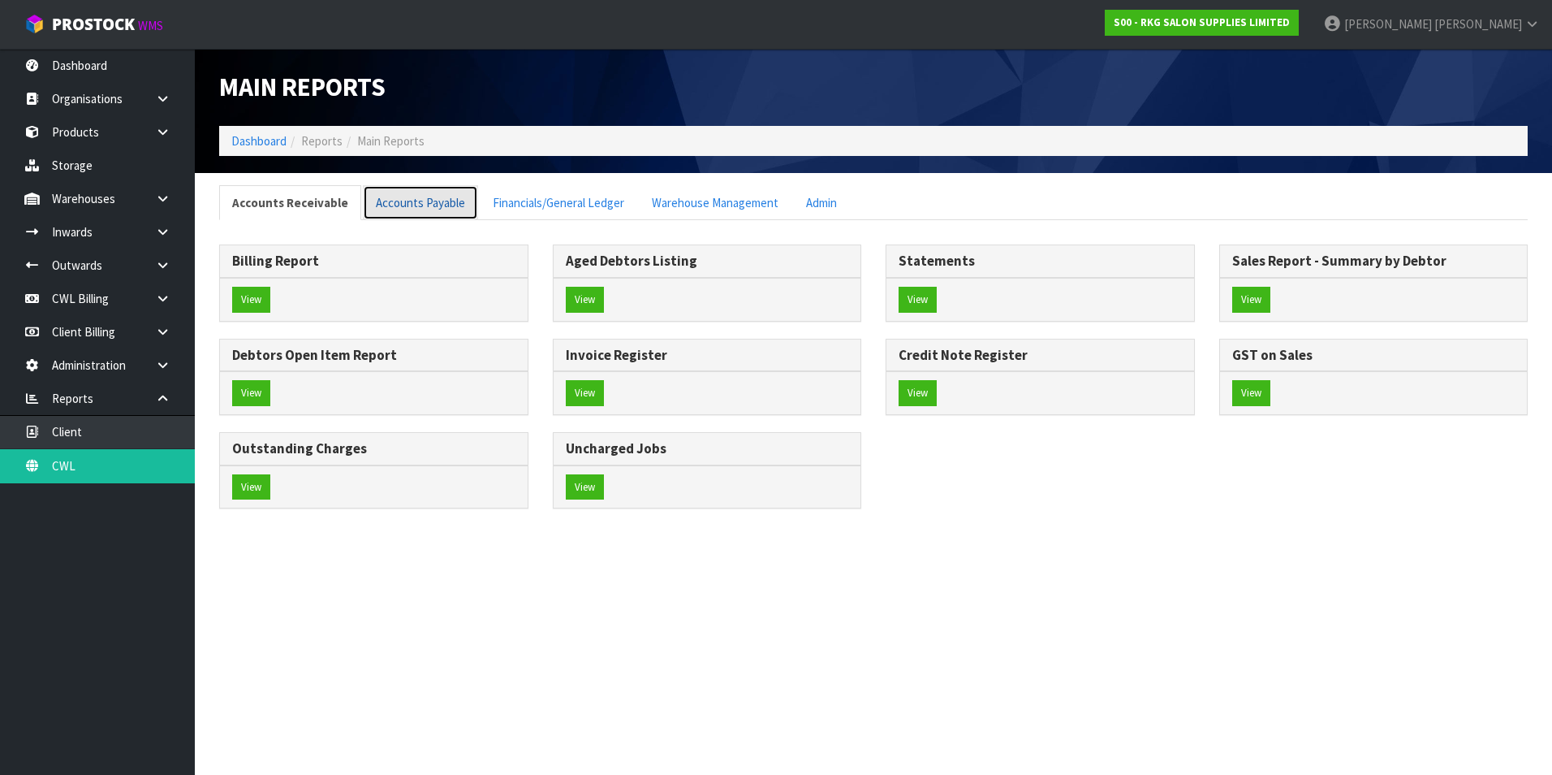
click at [403, 214] on link "Accounts Payable" at bounding box center [420, 202] width 115 height 35
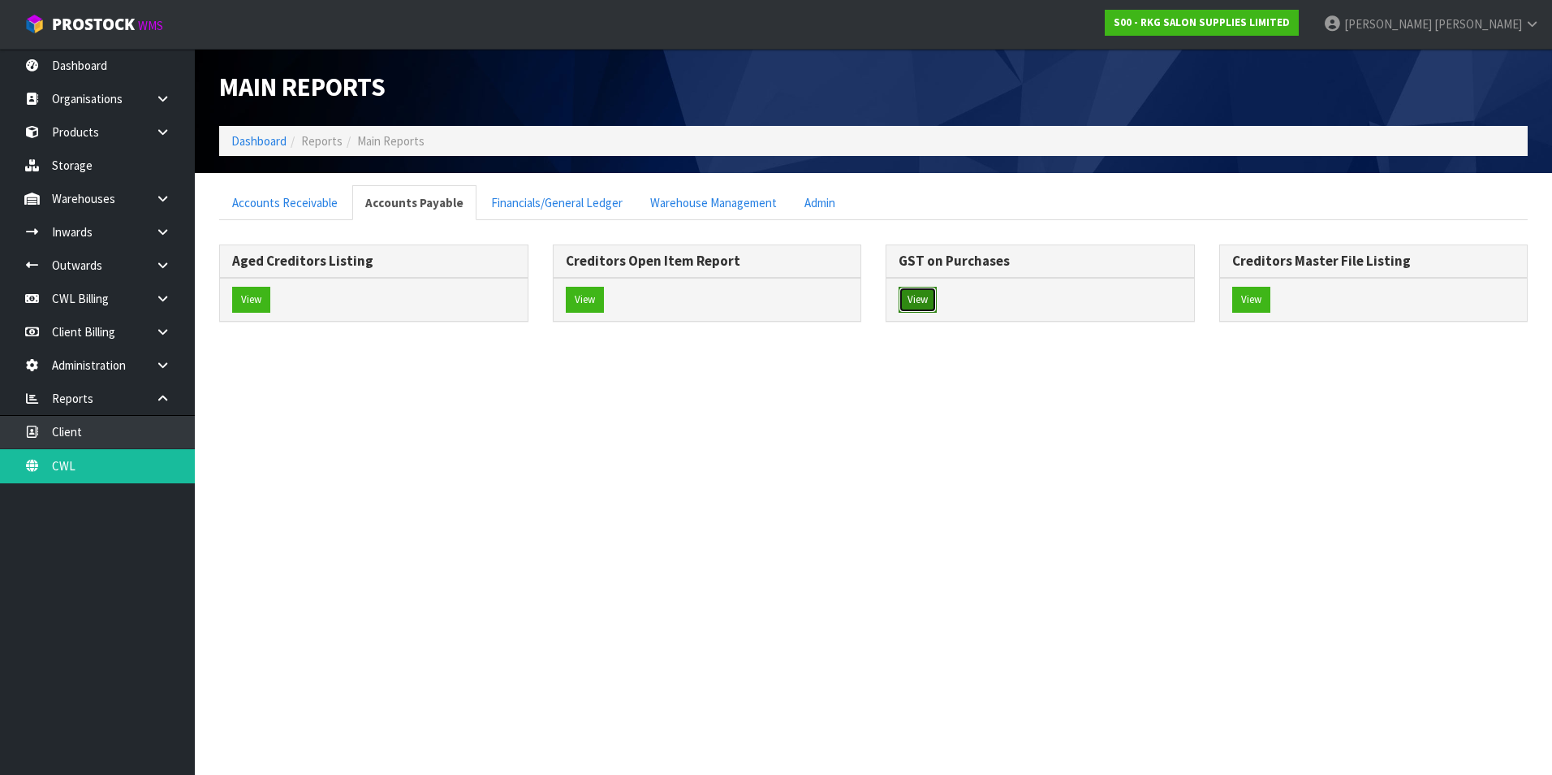
click at [916, 304] on button "View" at bounding box center [918, 300] width 38 height 26
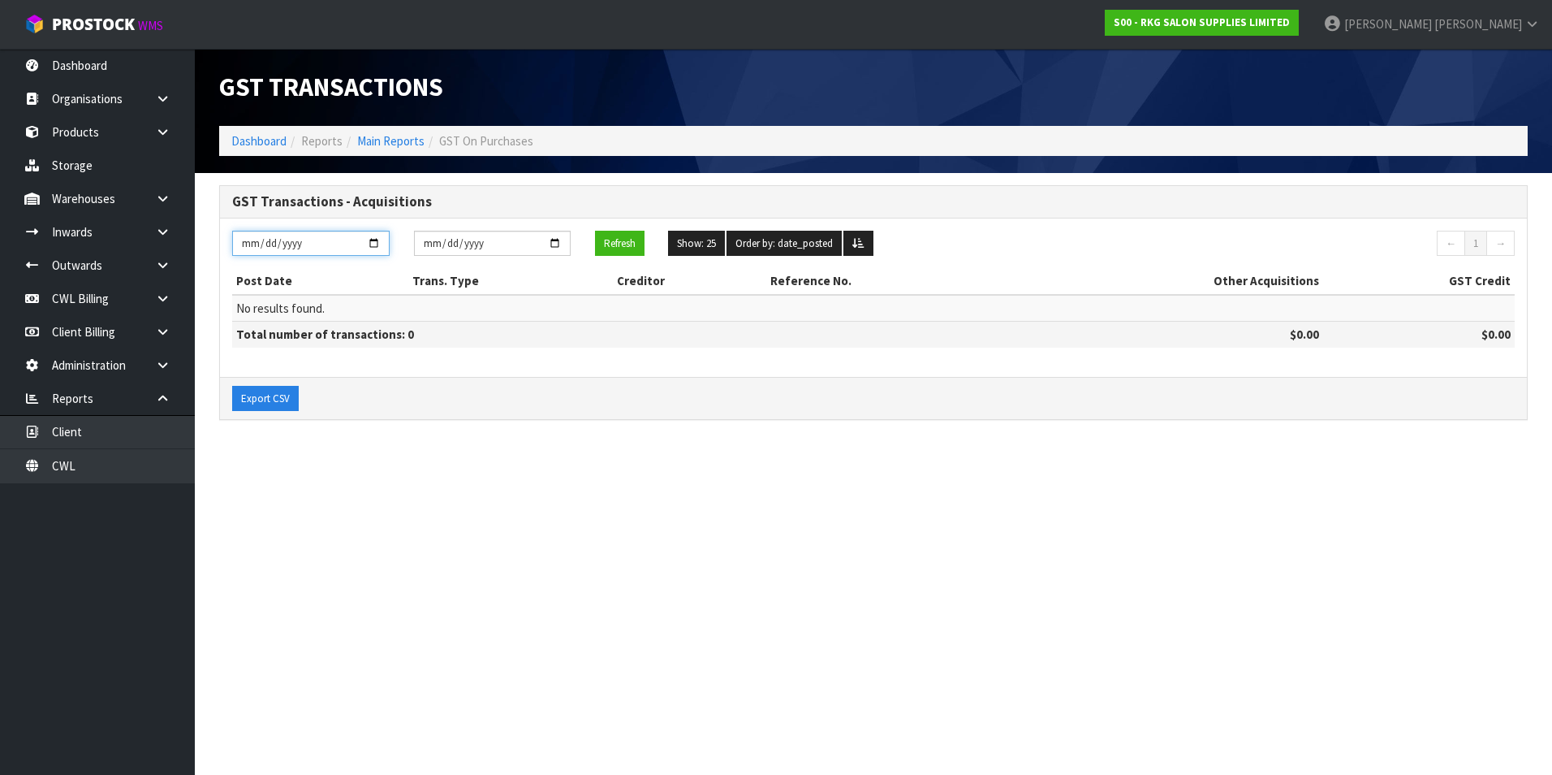
click at [369, 246] on input "[DATE]" at bounding box center [311, 243] width 158 height 25
type input "[DATE]"
click at [559, 240] on input "[DATE]" at bounding box center [493, 243] width 158 height 25
type input "[DATE]"
click at [629, 251] on button "Refresh" at bounding box center [620, 244] width 50 height 26
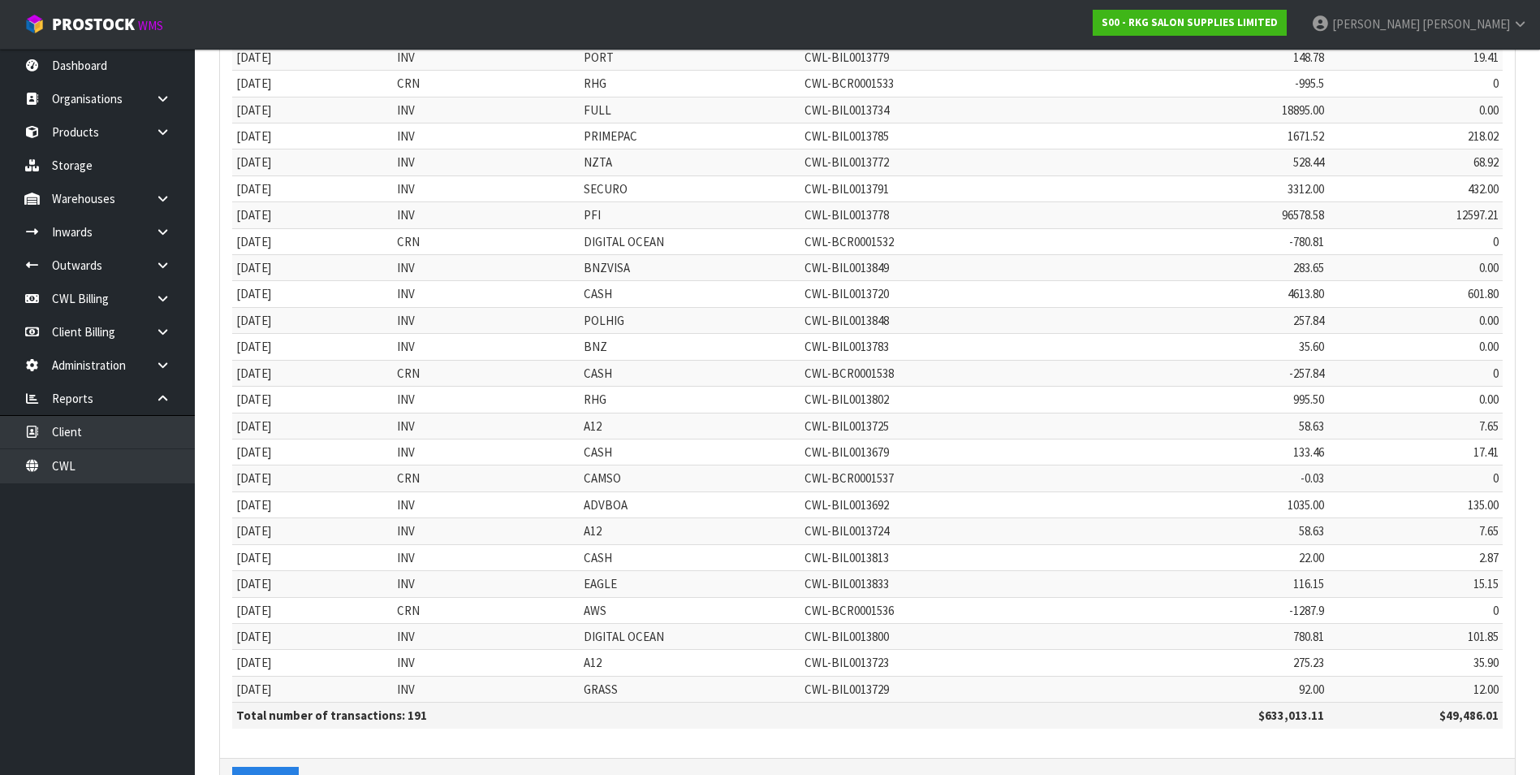
scroll to position [306, 0]
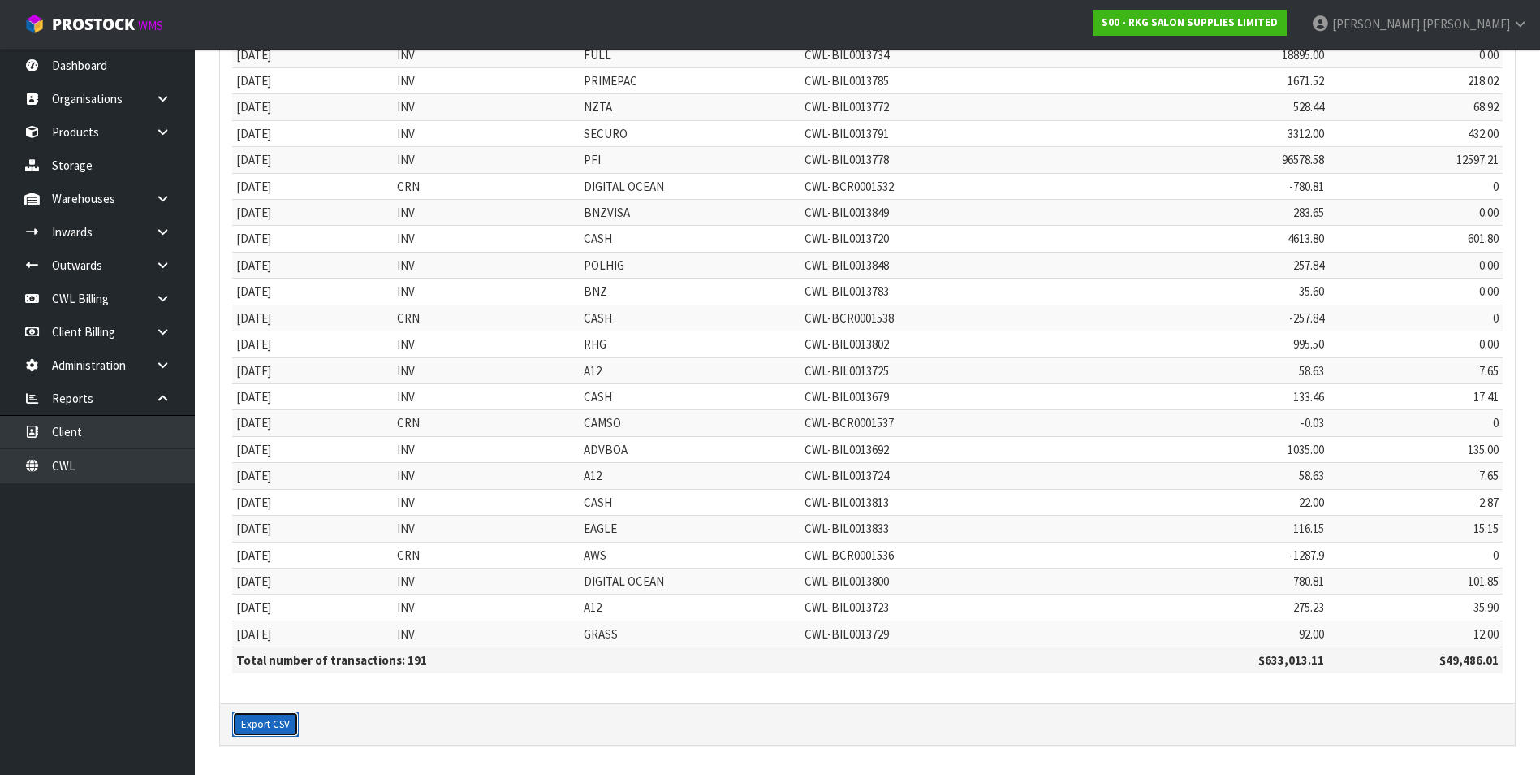
click at [269, 724] on button "Export CSV" at bounding box center [265, 724] width 67 height 26
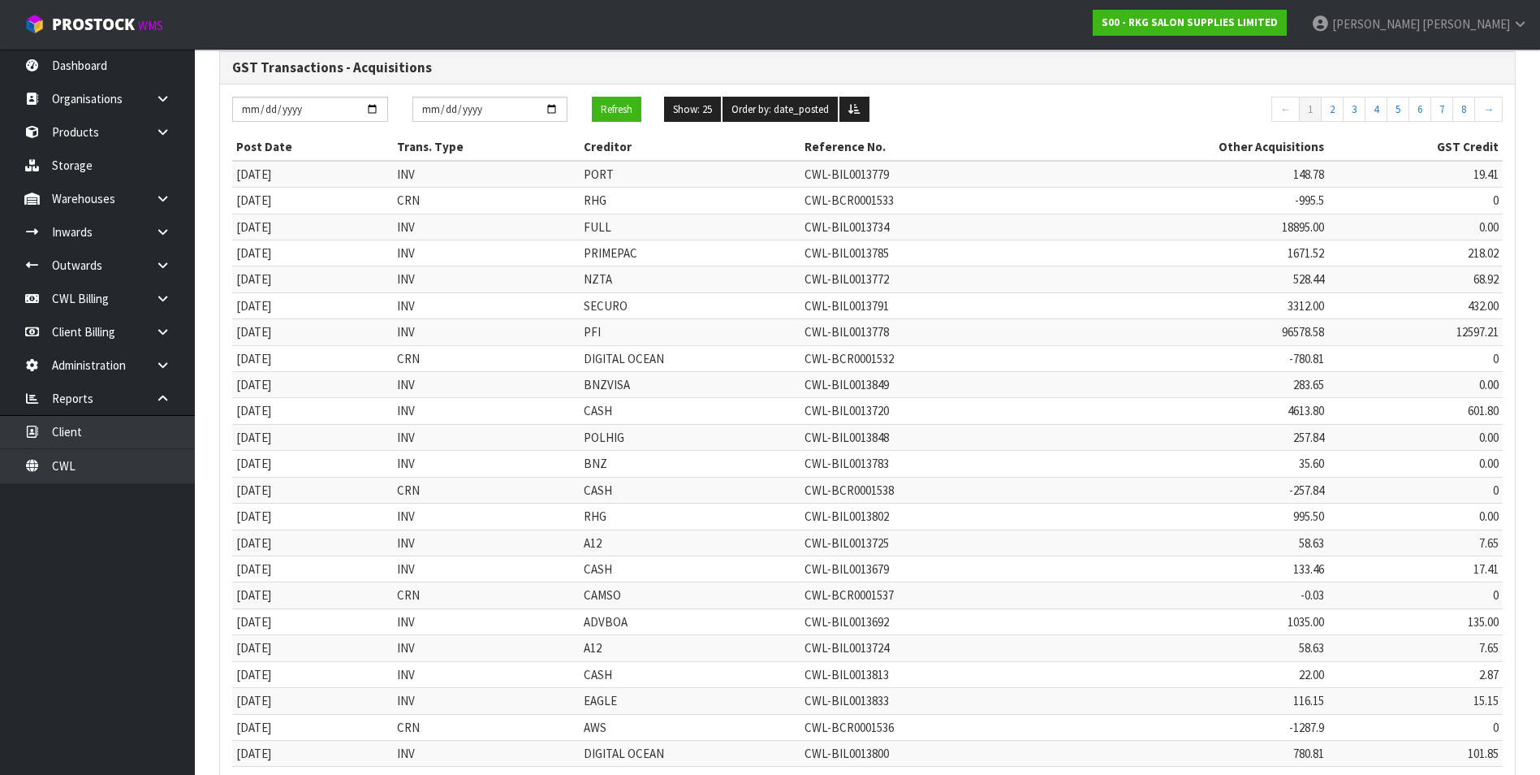
scroll to position [0, 0]
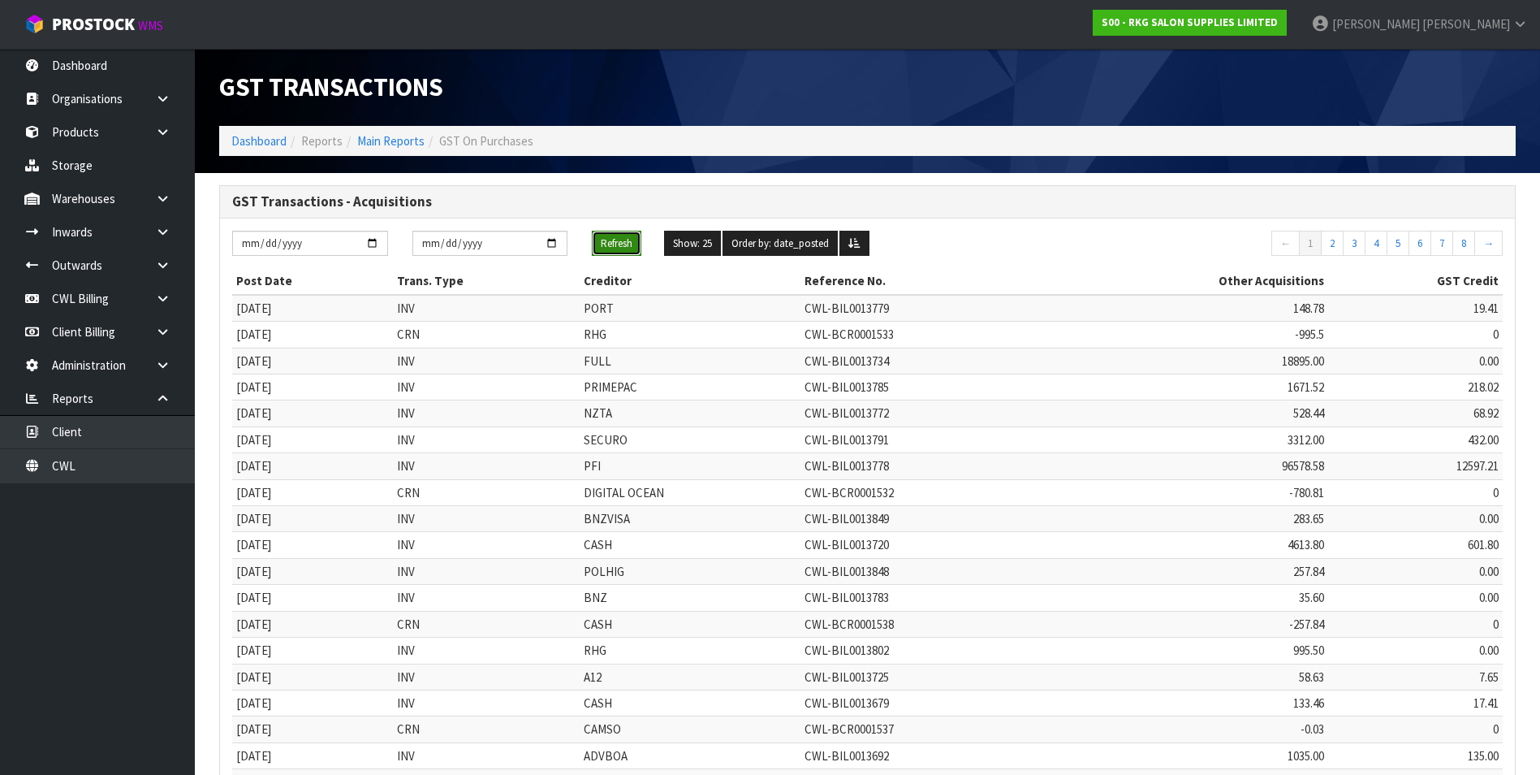
click at [610, 240] on button "Refresh" at bounding box center [617, 244] width 50 height 26
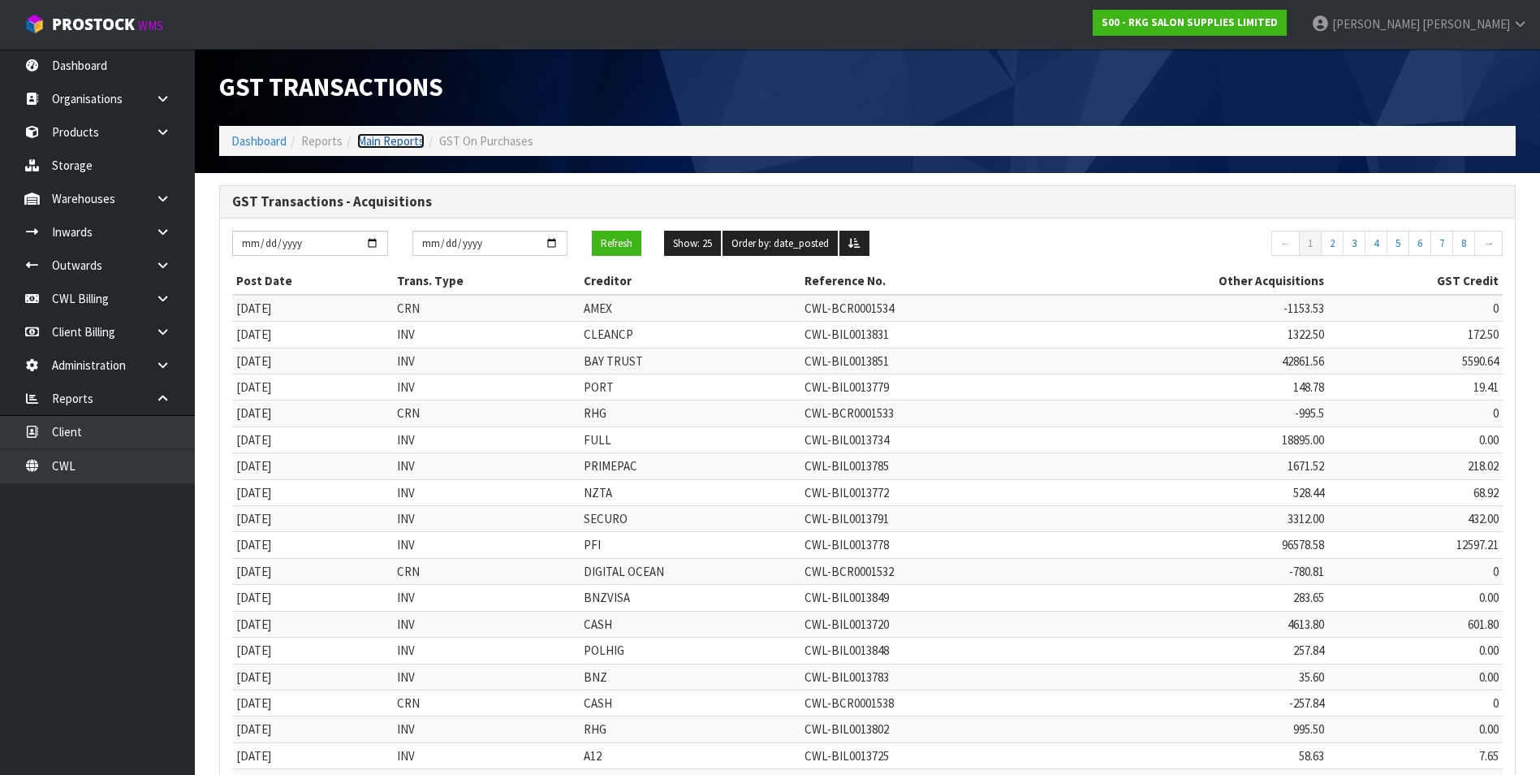
click at [376, 141] on link "Main Reports" at bounding box center [390, 140] width 67 height 15
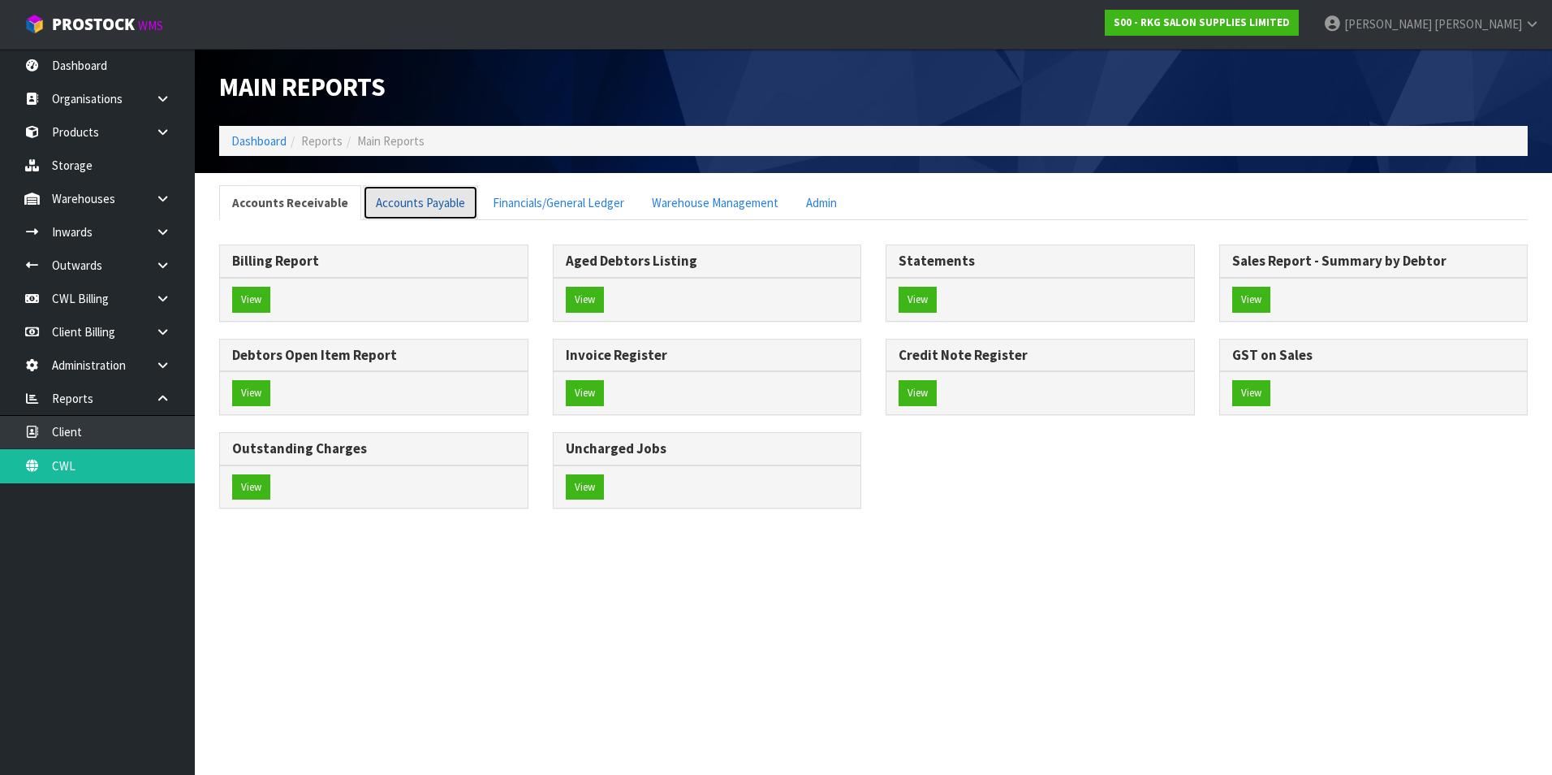
click at [439, 212] on link "Accounts Payable" at bounding box center [420, 202] width 115 height 35
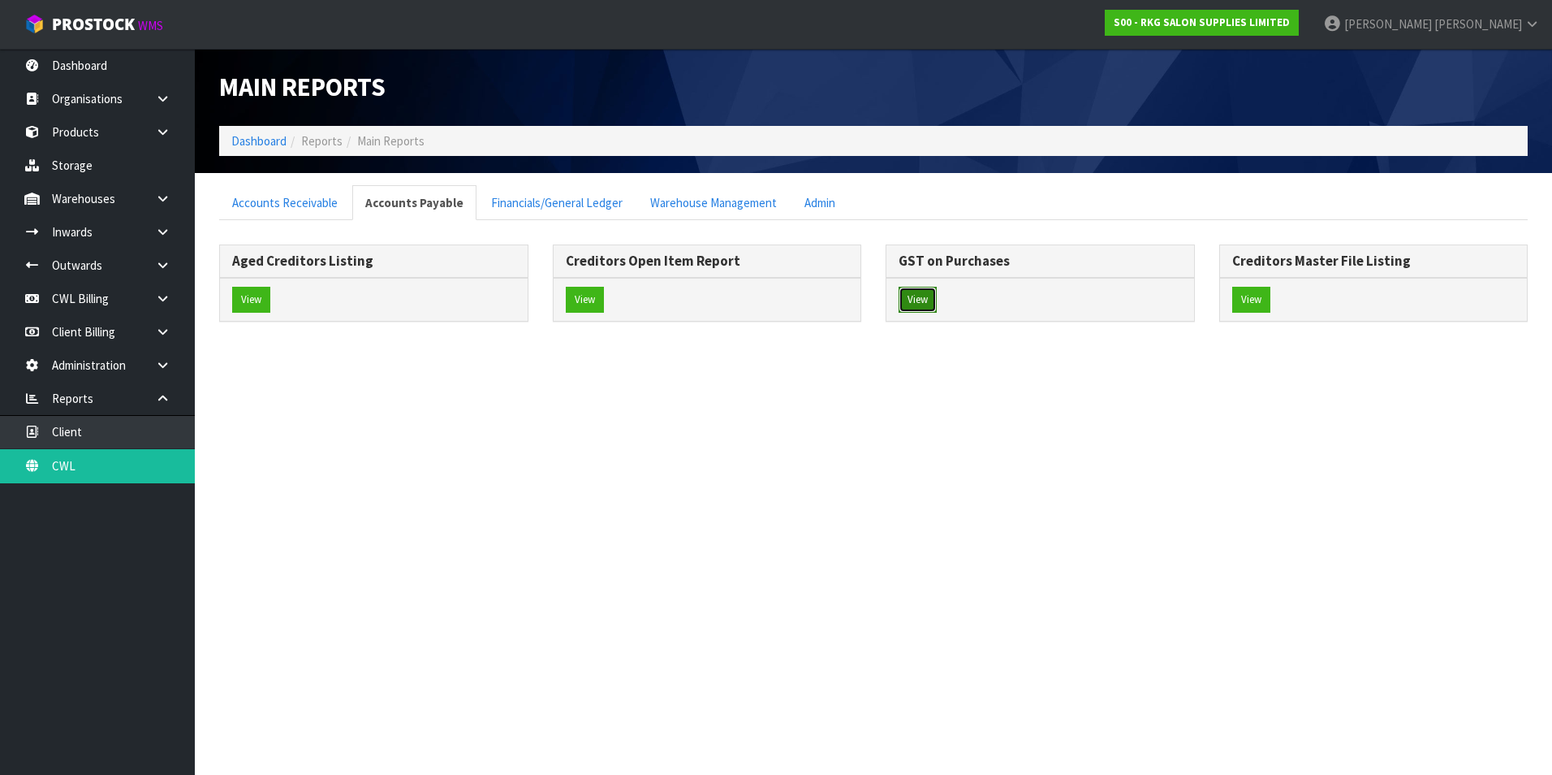
click at [916, 298] on button "View" at bounding box center [918, 300] width 38 height 26
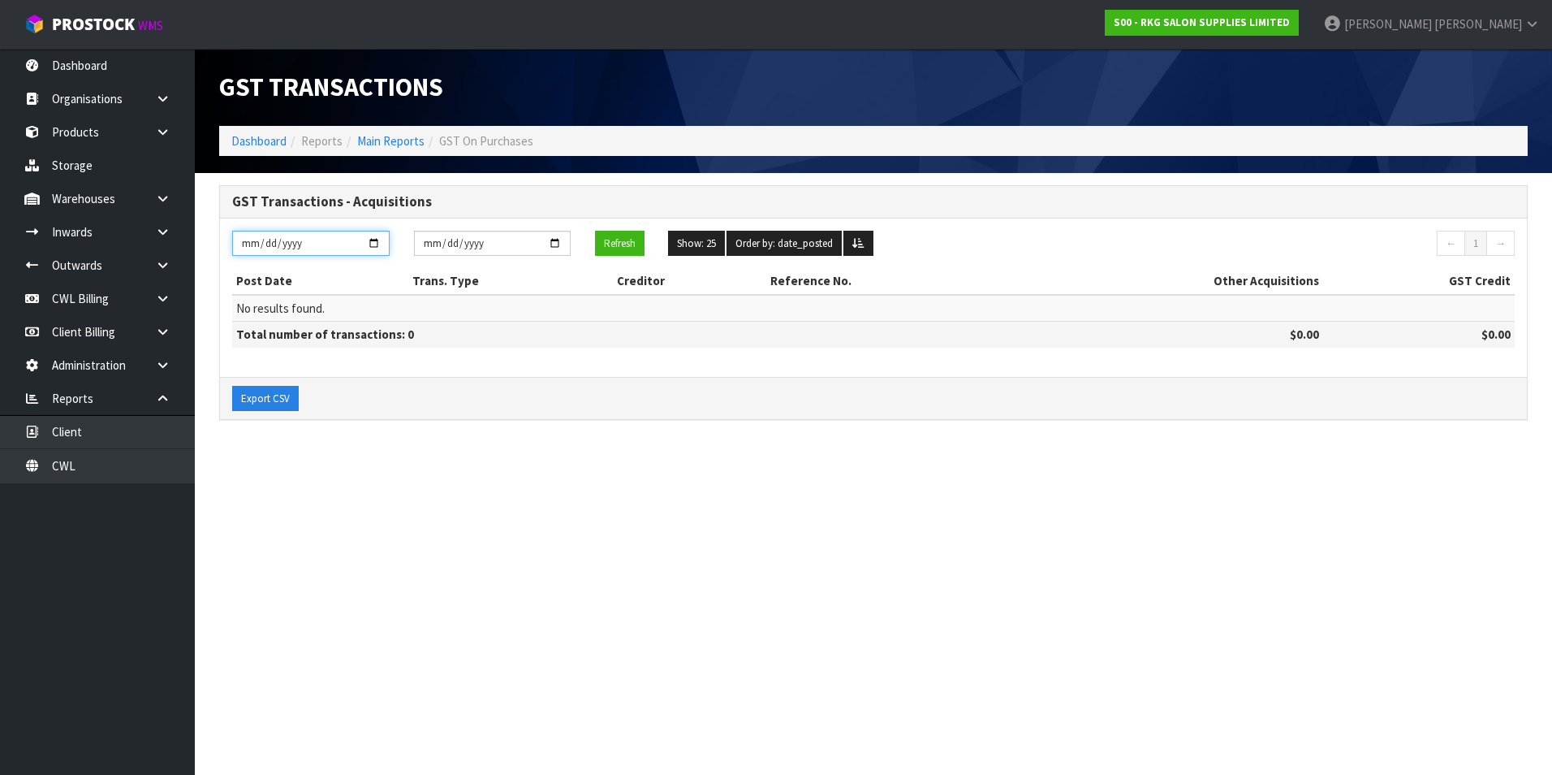
click at [381, 242] on input "[DATE]" at bounding box center [311, 243] width 158 height 25
click at [373, 241] on input "[DATE]" at bounding box center [311, 243] width 158 height 25
type input "[DATE]"
click at [114, 464] on link "CWL" at bounding box center [97, 465] width 195 height 33
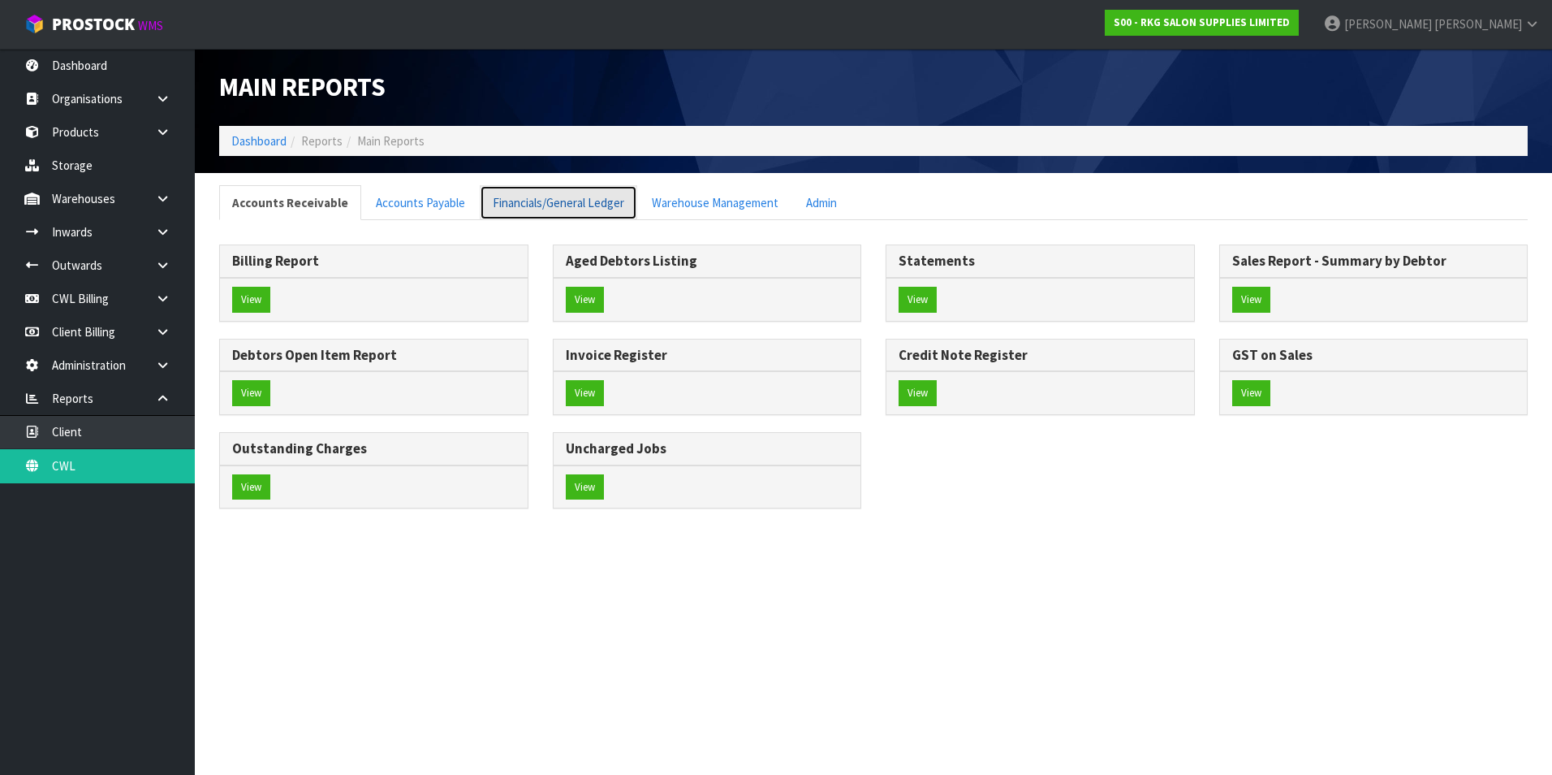
click at [529, 209] on link "Financials/General Ledger" at bounding box center [559, 202] width 158 height 35
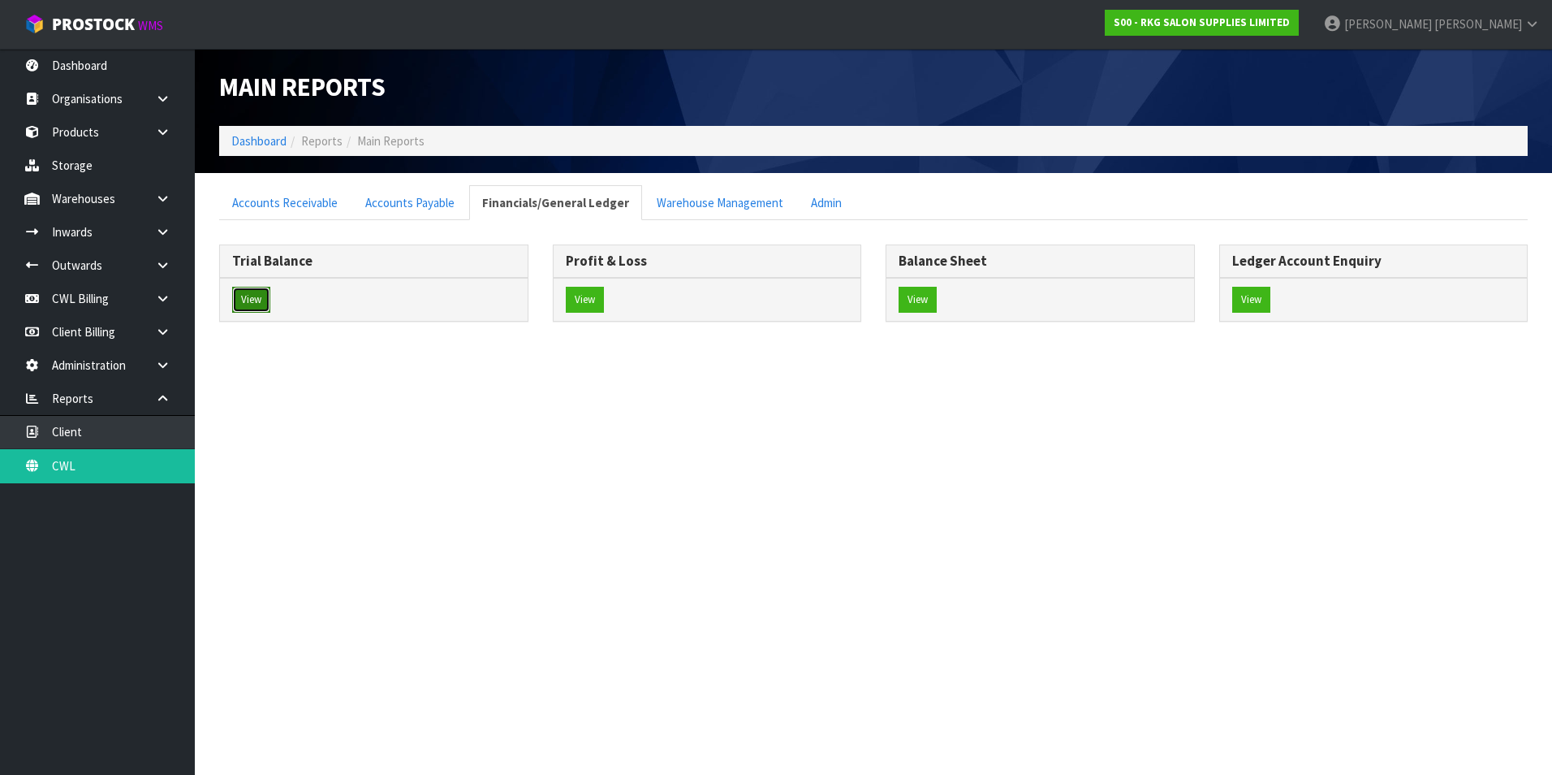
click at [258, 287] on button "View" at bounding box center [251, 300] width 38 height 26
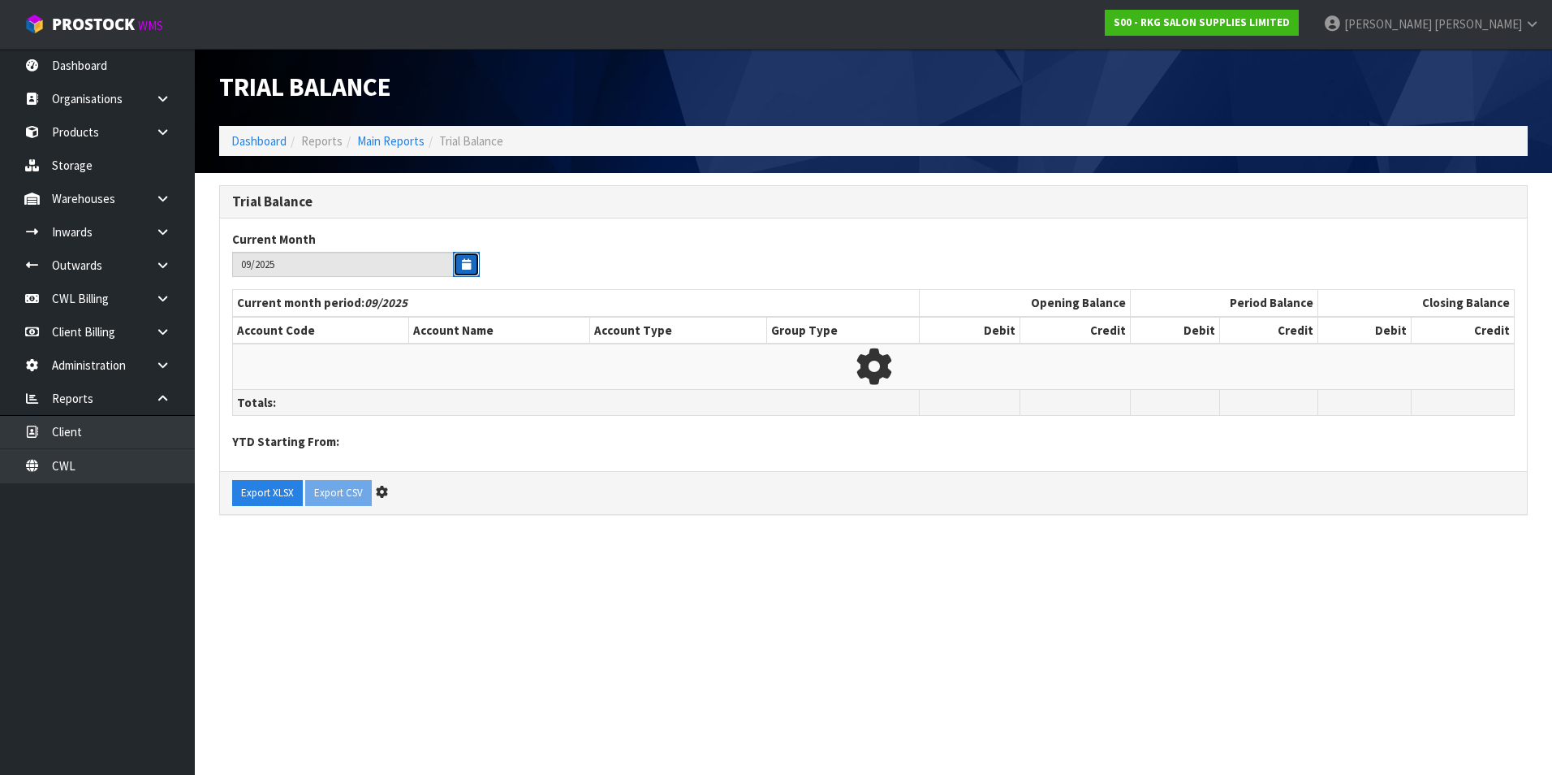
click at [462, 265] on icon "button" at bounding box center [466, 264] width 9 height 11
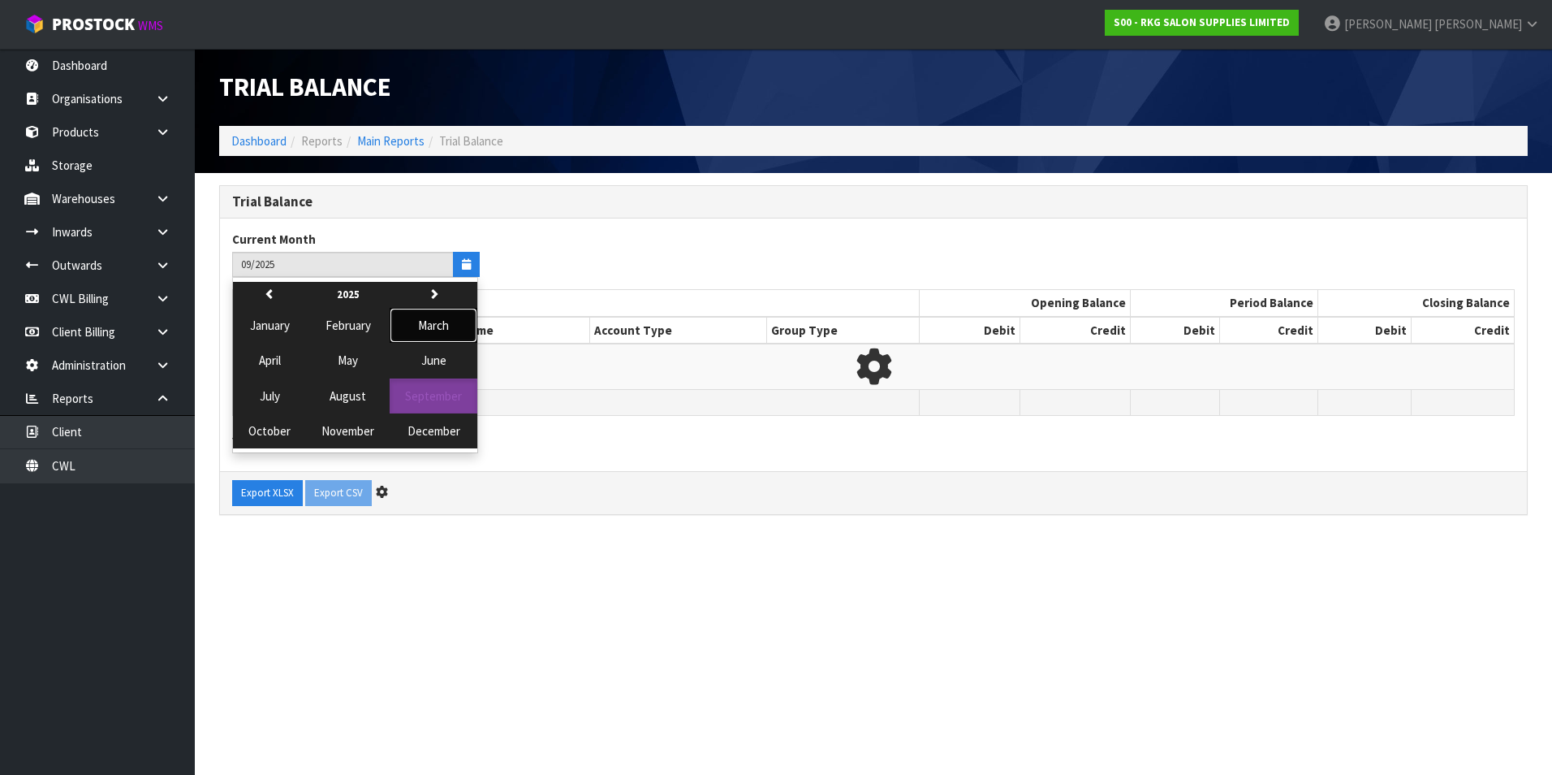
click at [433, 326] on span "March" at bounding box center [433, 324] width 31 height 15
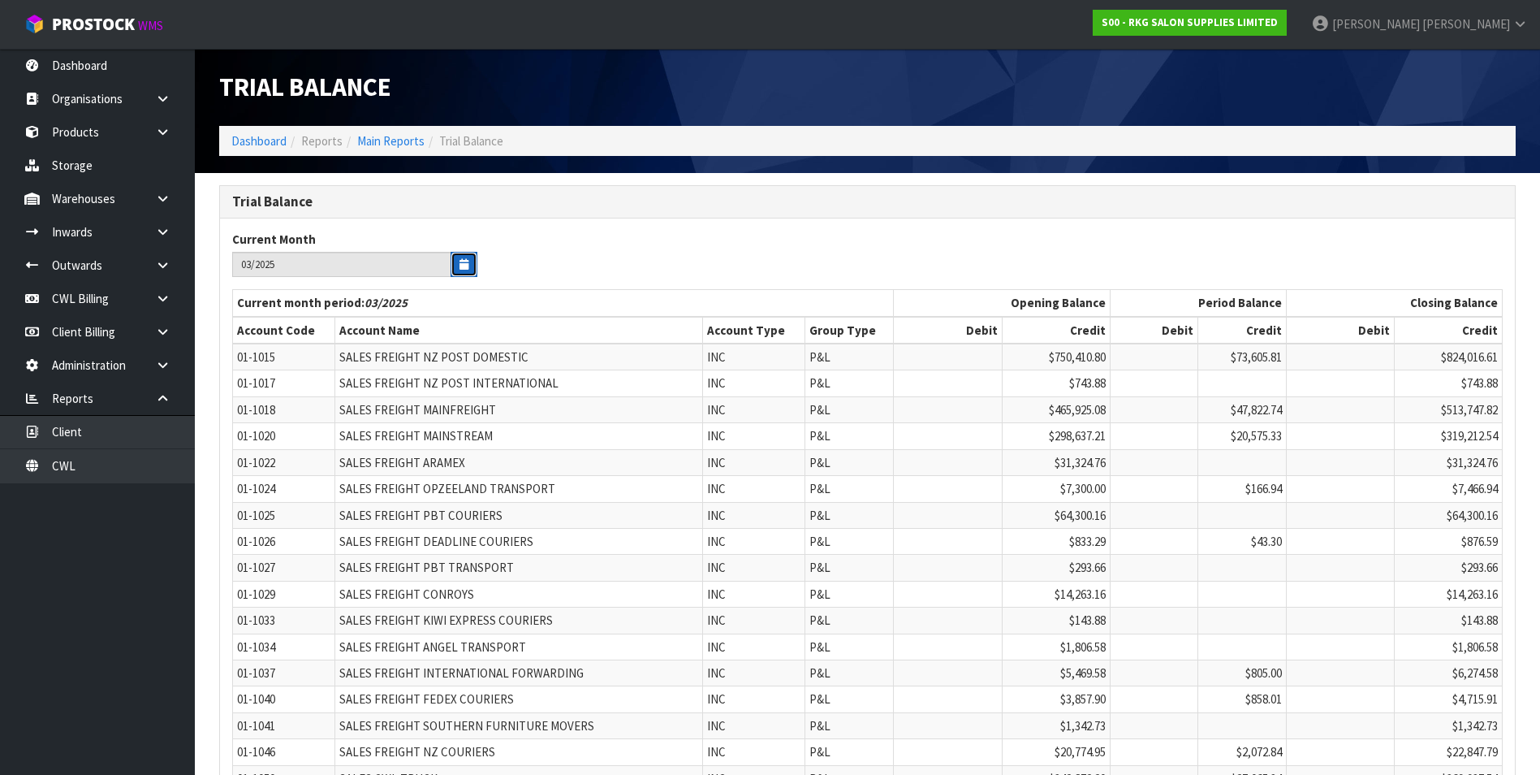
click at [460, 261] on icon "button" at bounding box center [464, 264] width 9 height 11
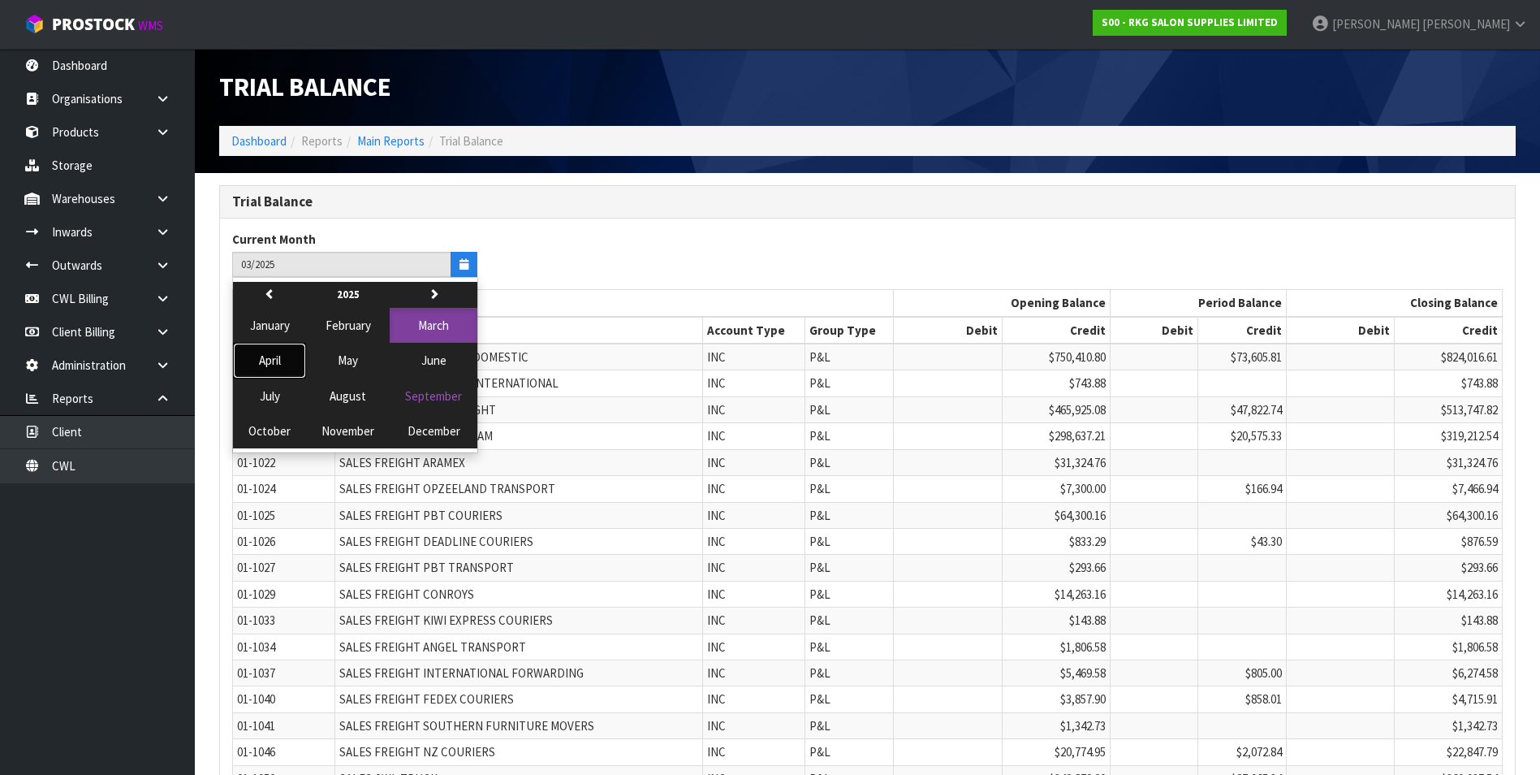
click at [270, 360] on span "April" at bounding box center [270, 359] width 22 height 15
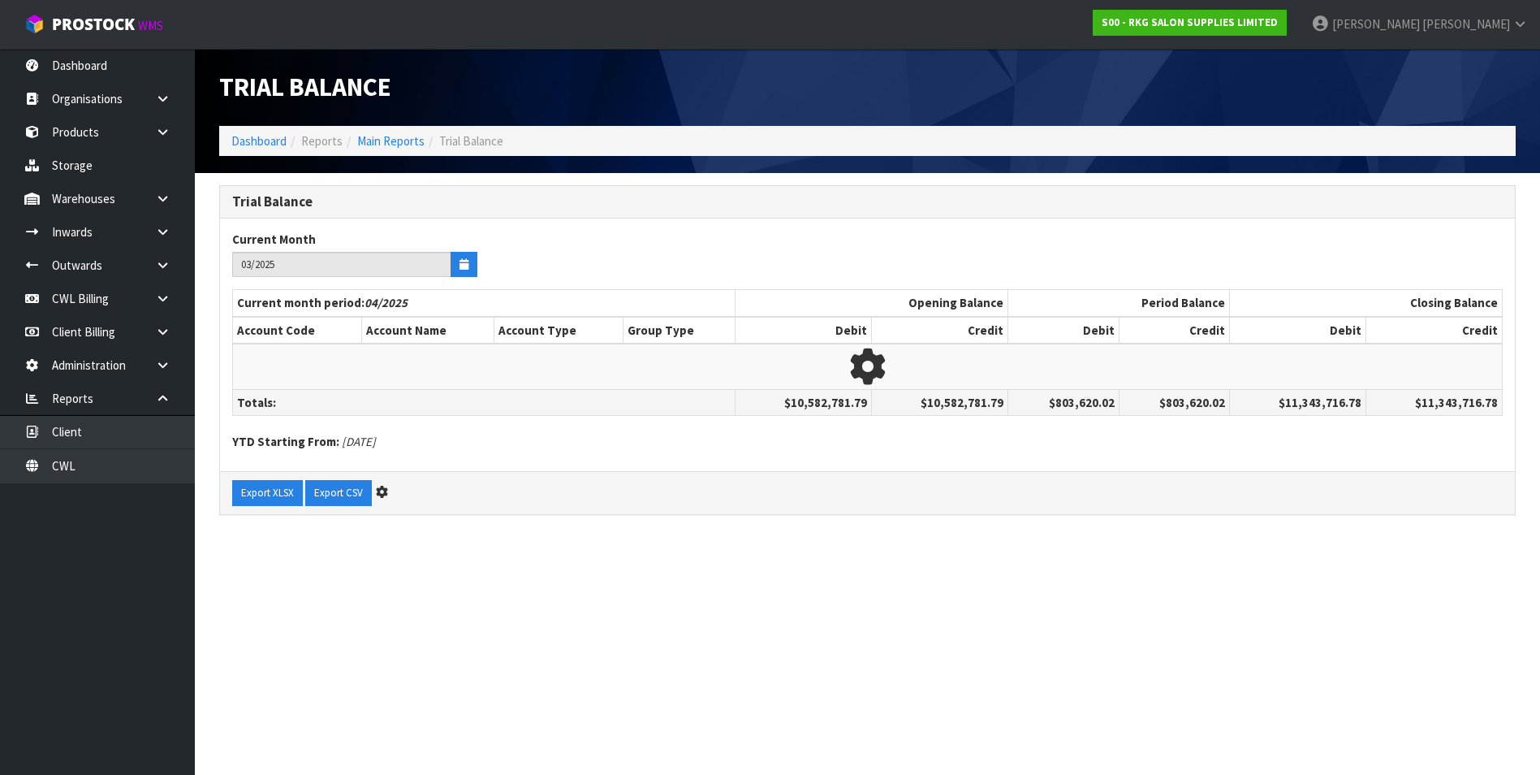
type input "04/2025"
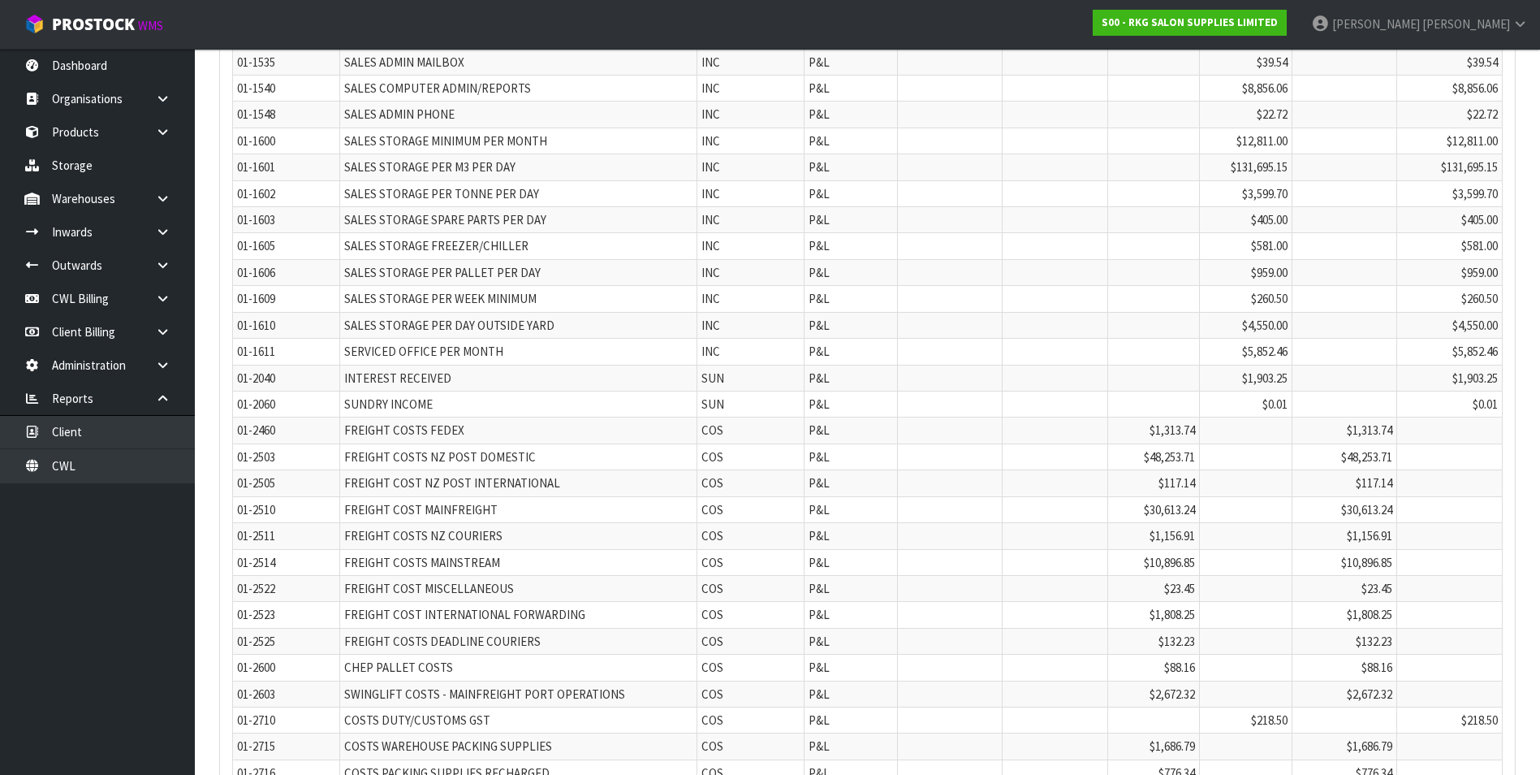
scroll to position [1146, 0]
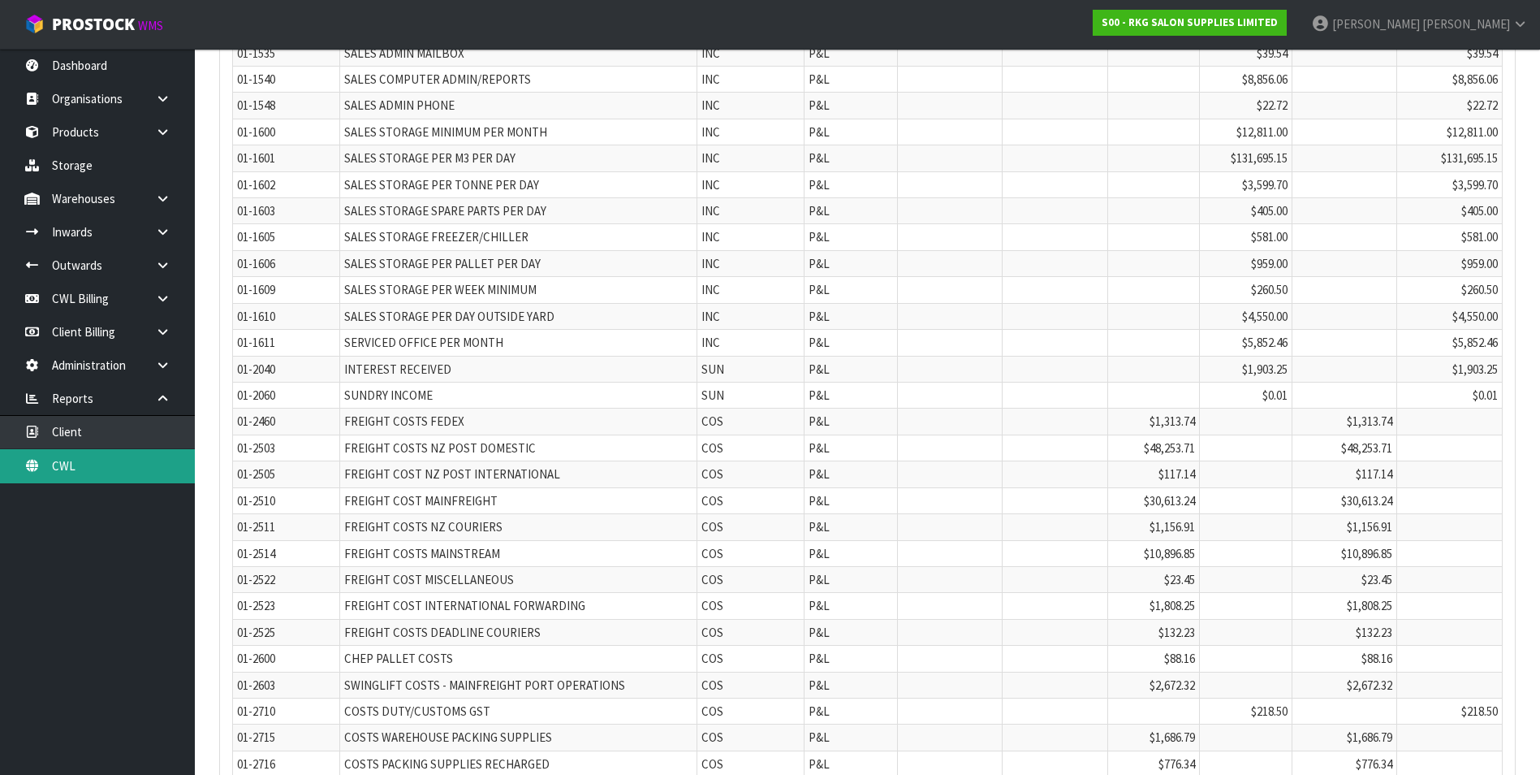
click at [128, 464] on link "CWL" at bounding box center [97, 465] width 195 height 33
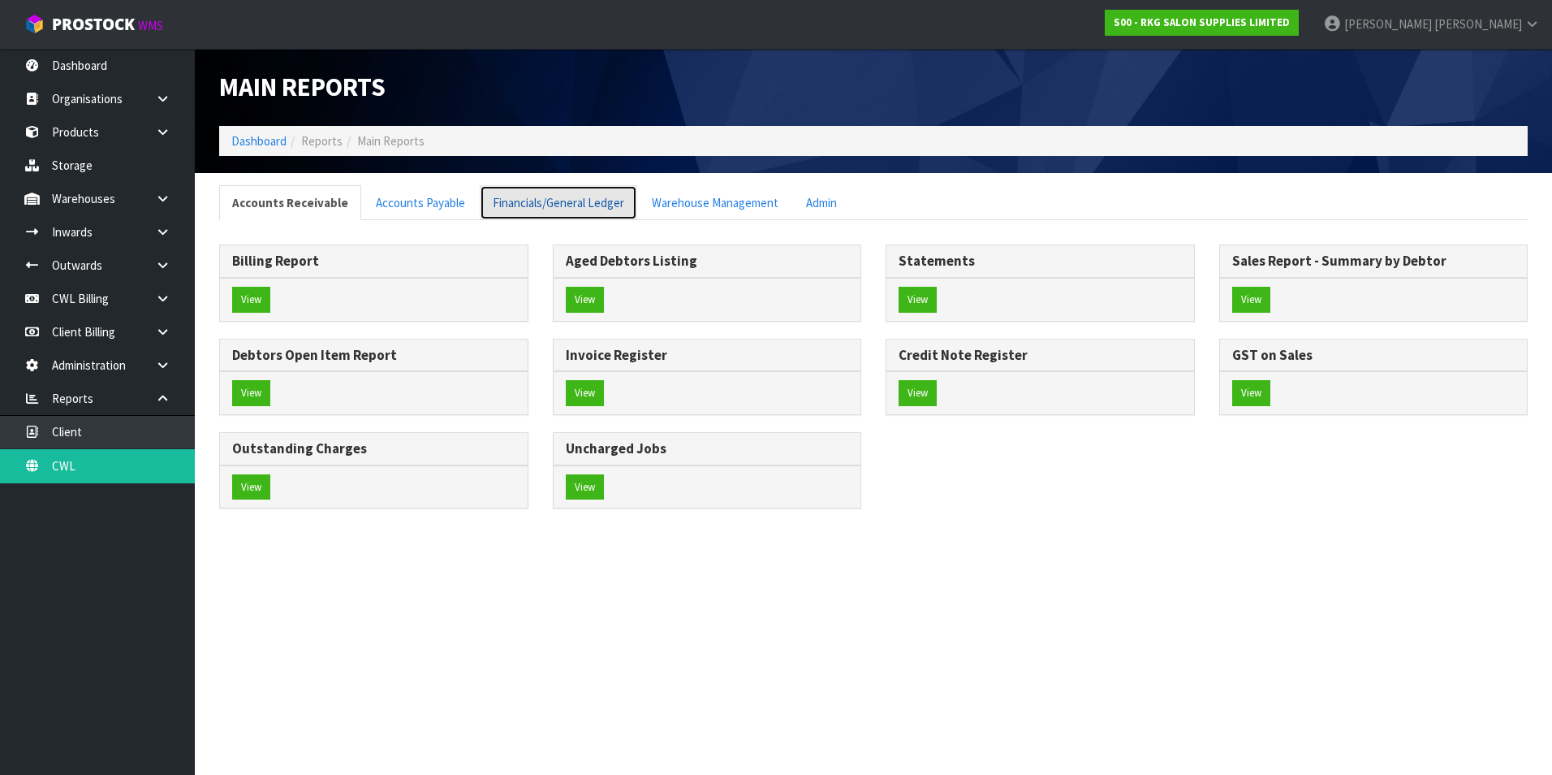
click at [588, 204] on link "Financials/General Ledger" at bounding box center [559, 202] width 158 height 35
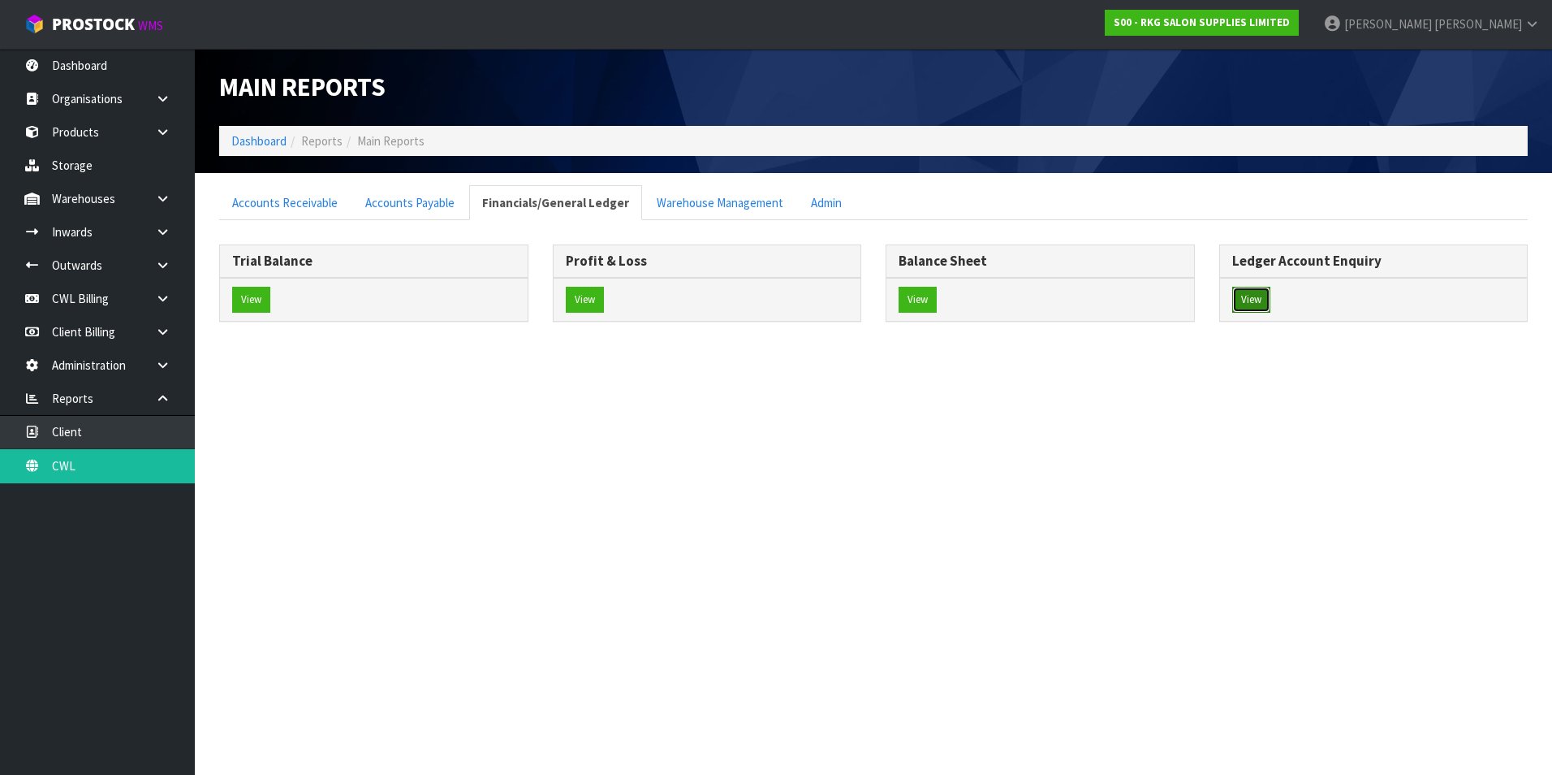
click at [1243, 296] on button "View" at bounding box center [1252, 300] width 38 height 26
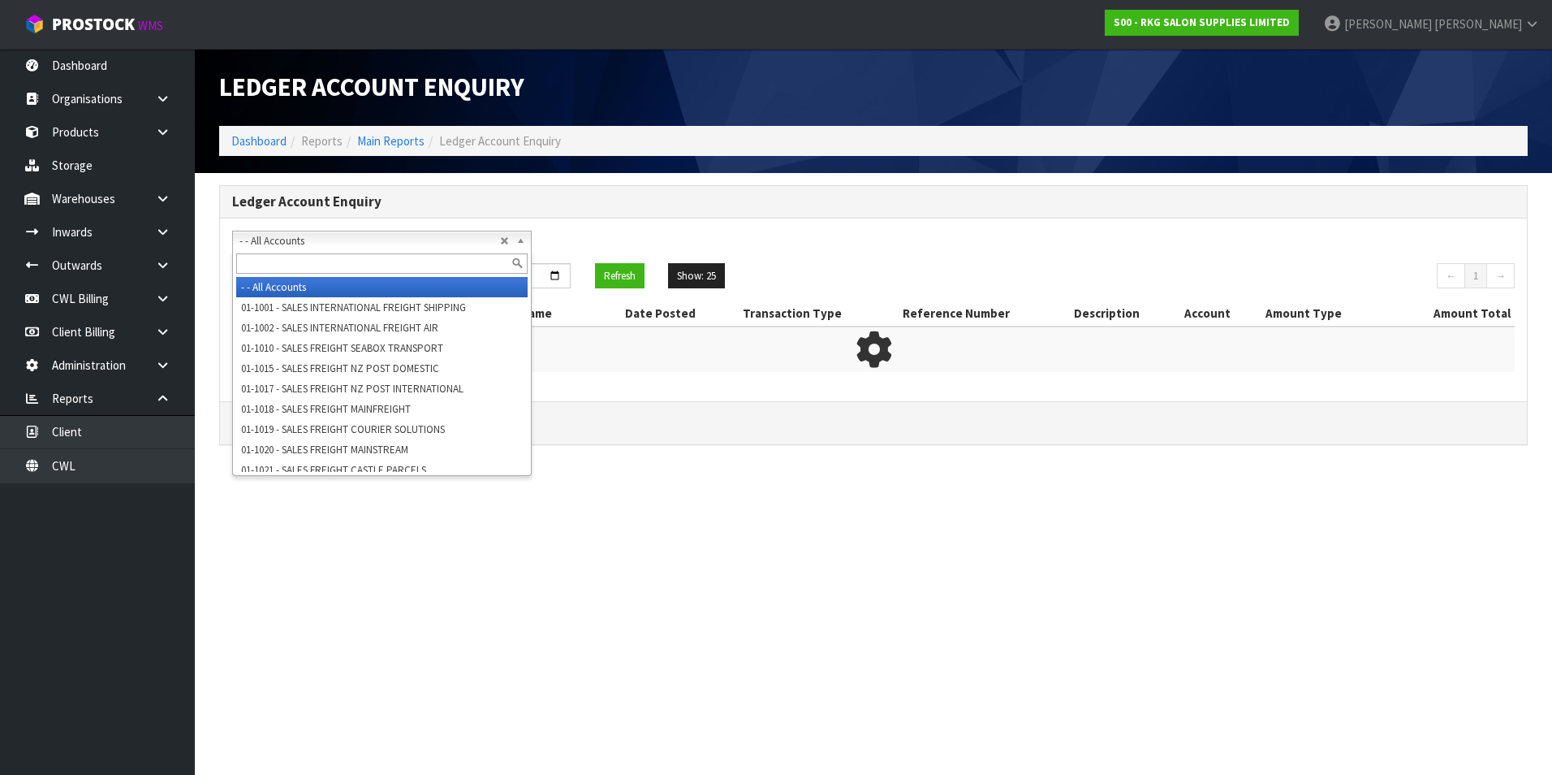
click at [294, 236] on span "- - All Accounts" at bounding box center [370, 240] width 261 height 19
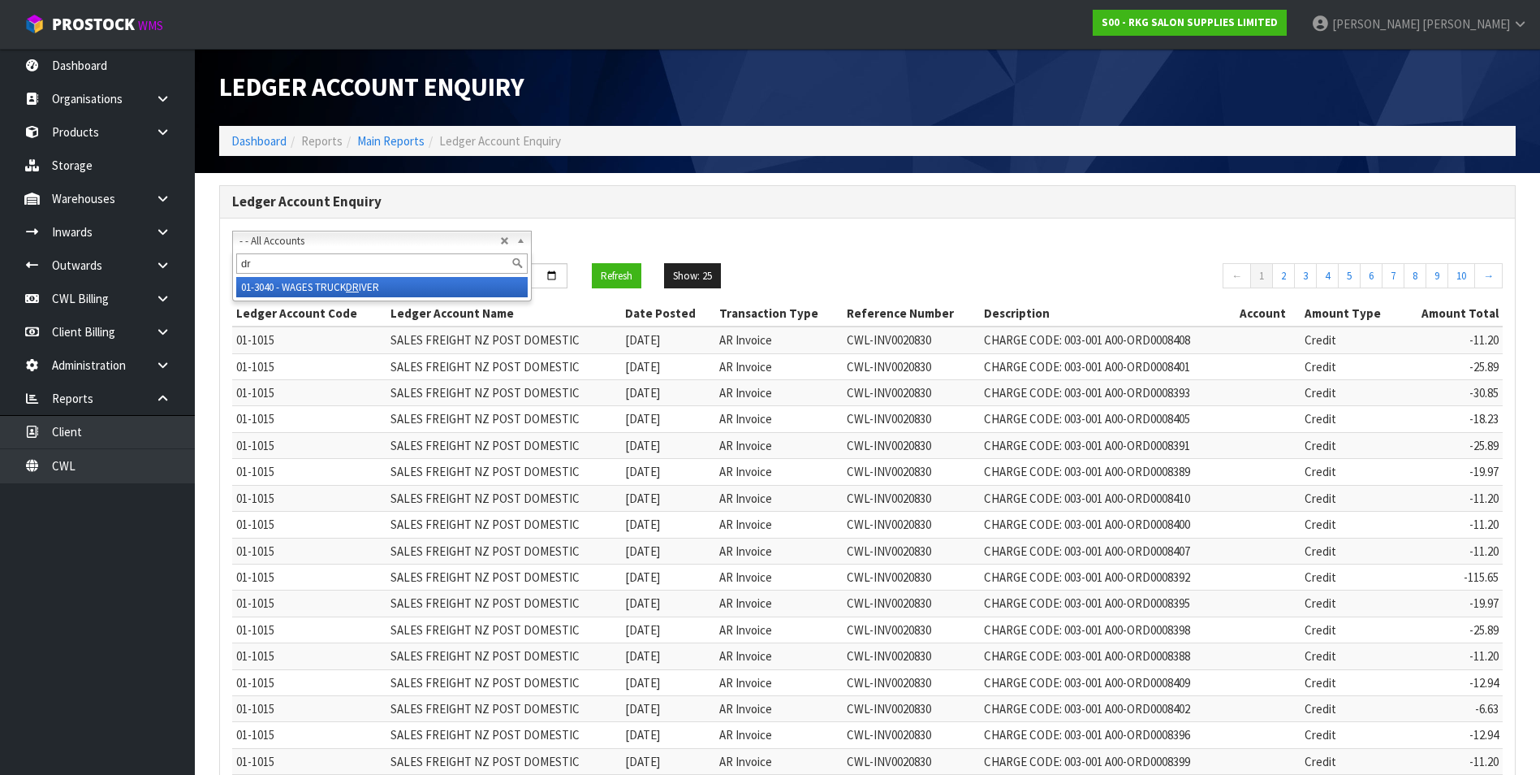
type input "d"
type input "ro"
click at [339, 286] on li "01-9540 - [PERSON_NAME] CURRENT ACCOUNT" at bounding box center [381, 287] width 291 height 20
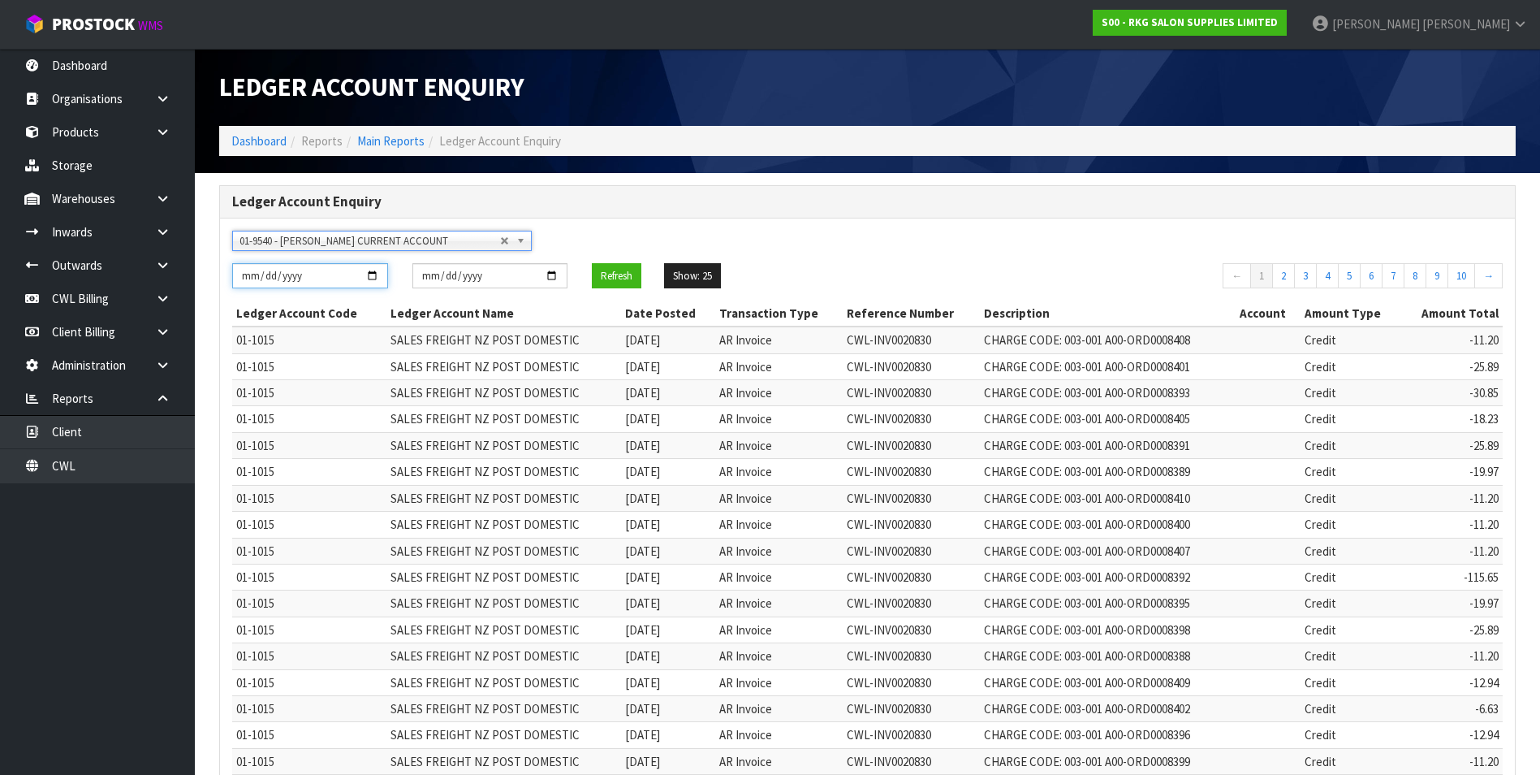
click at [376, 278] on input "[DATE]" at bounding box center [310, 275] width 156 height 25
type input "[DATE]"
click at [635, 269] on button "Refresh" at bounding box center [617, 276] width 50 height 26
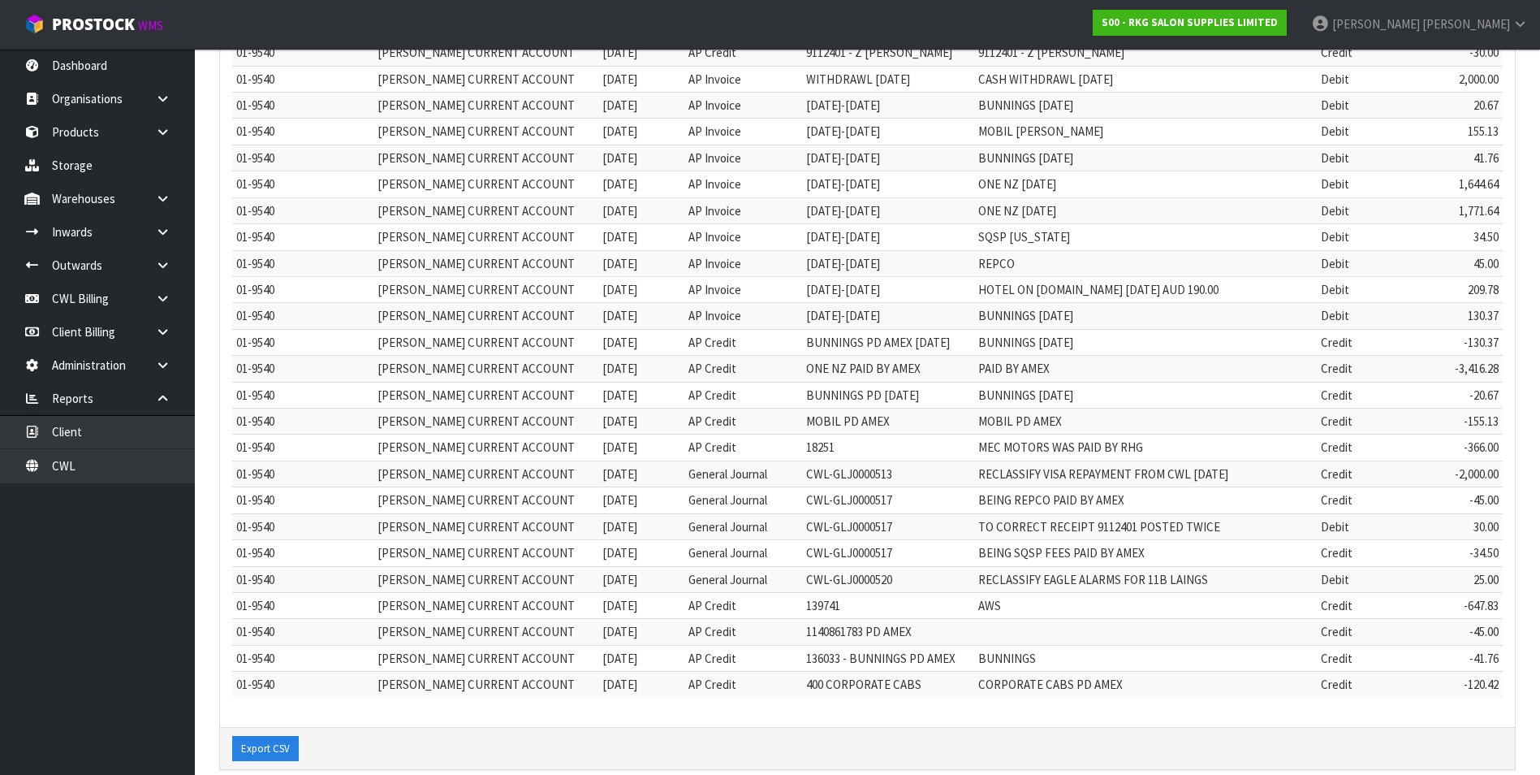
scroll to position [312, 0]
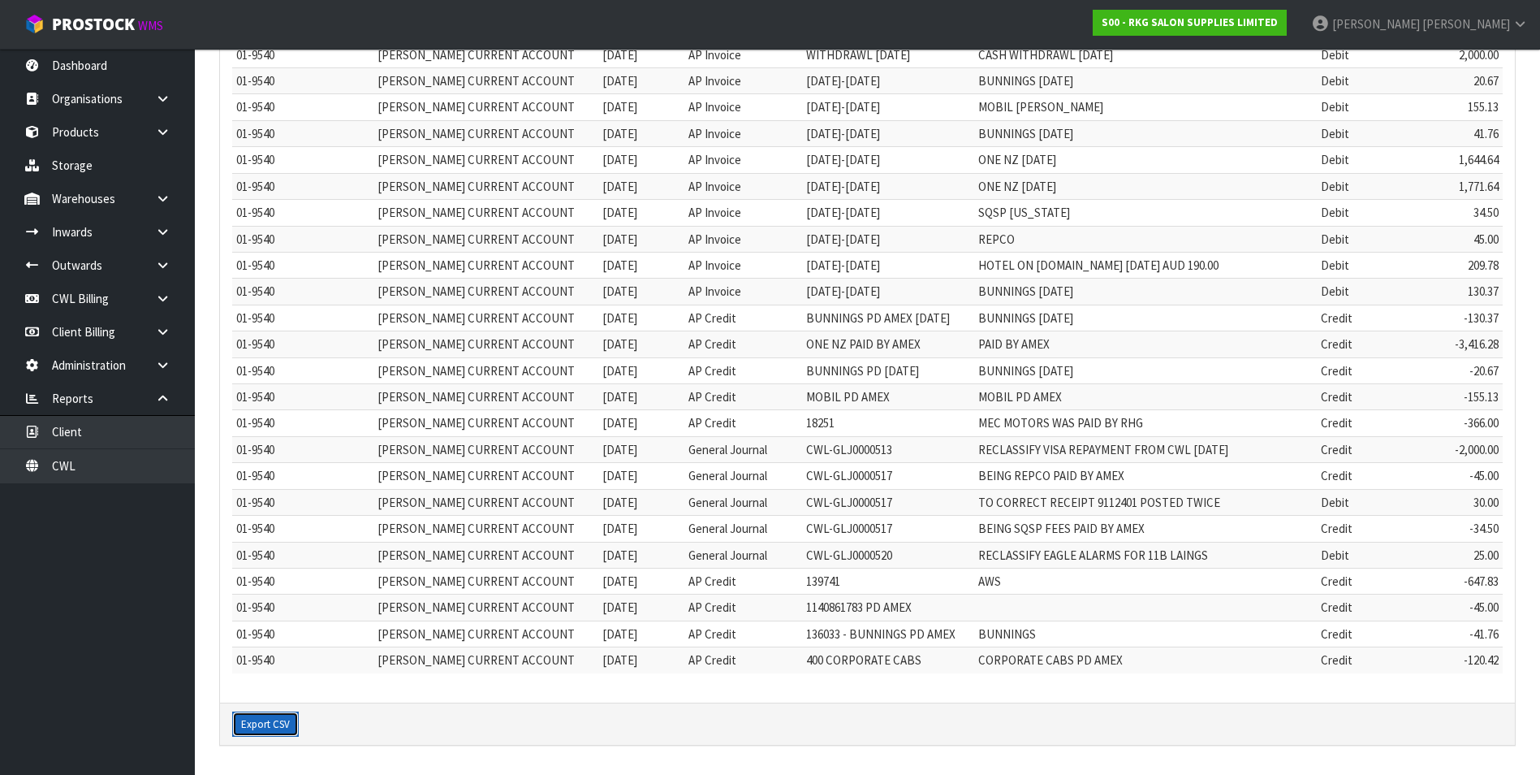
click at [274, 724] on button "Export CSV" at bounding box center [265, 724] width 67 height 26
click at [79, 300] on link "CWL Billing" at bounding box center [97, 298] width 195 height 33
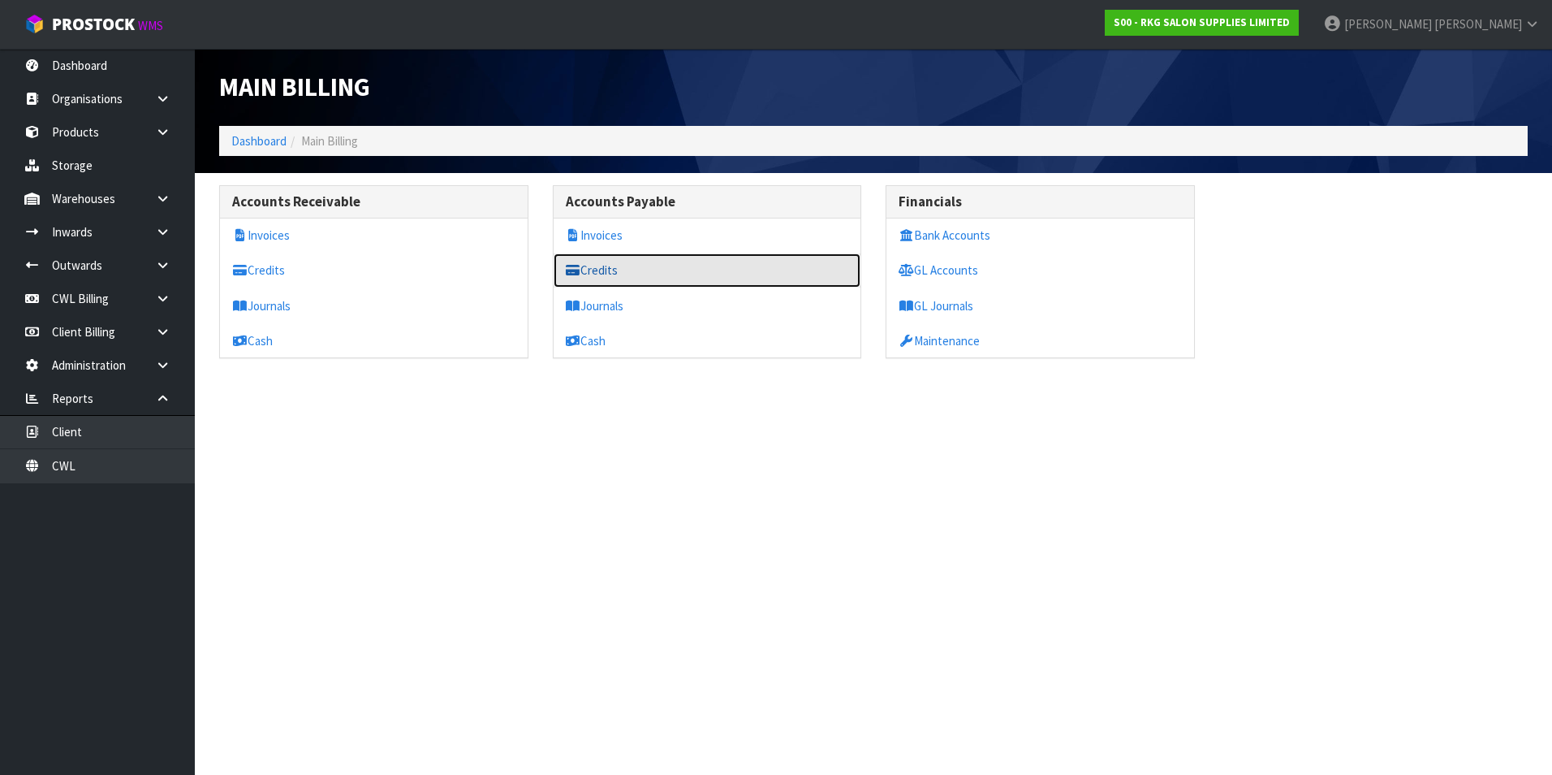
click at [613, 270] on link "Credits" at bounding box center [708, 269] width 308 height 33
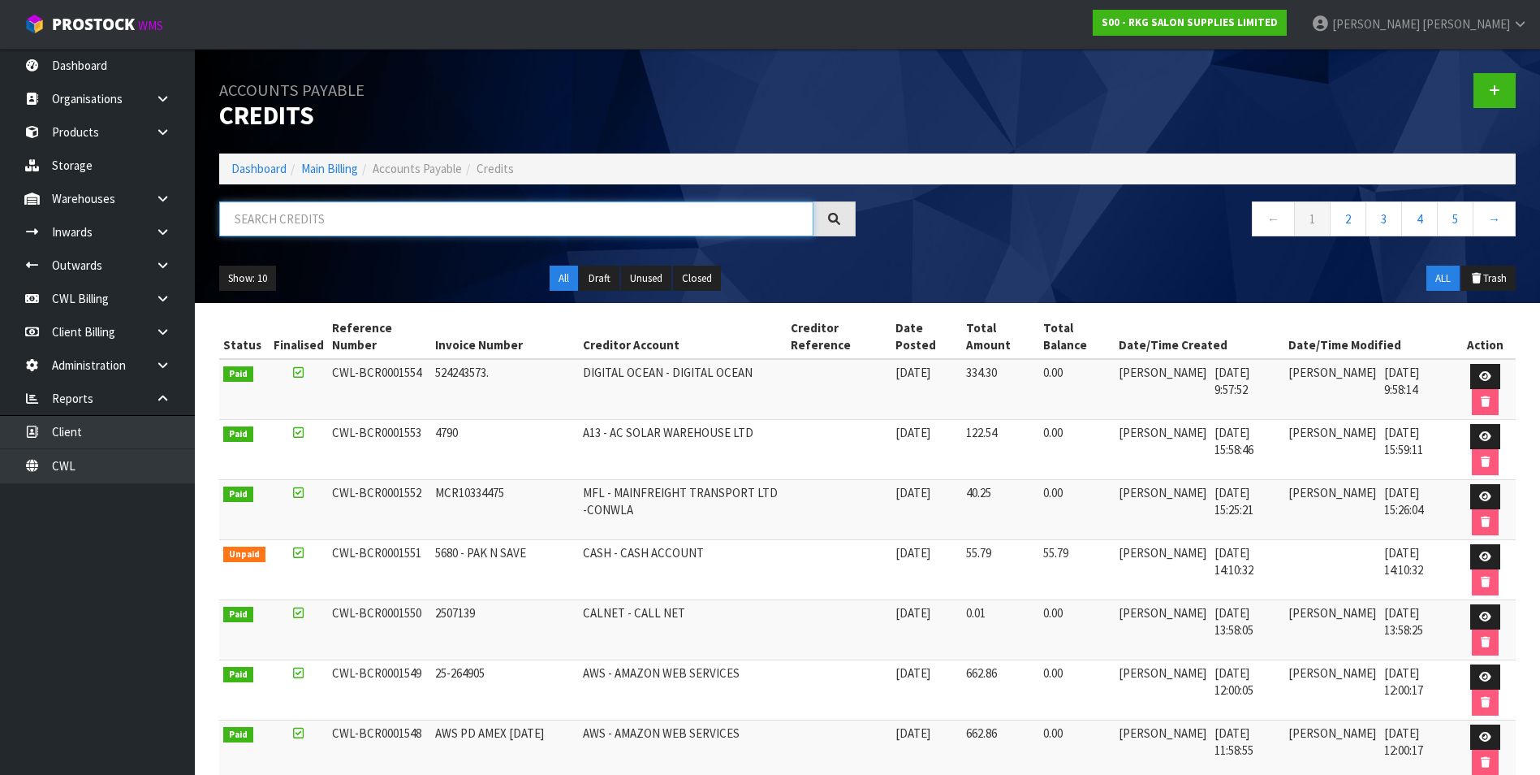
click at [400, 223] on input "text" at bounding box center [516, 218] width 594 height 35
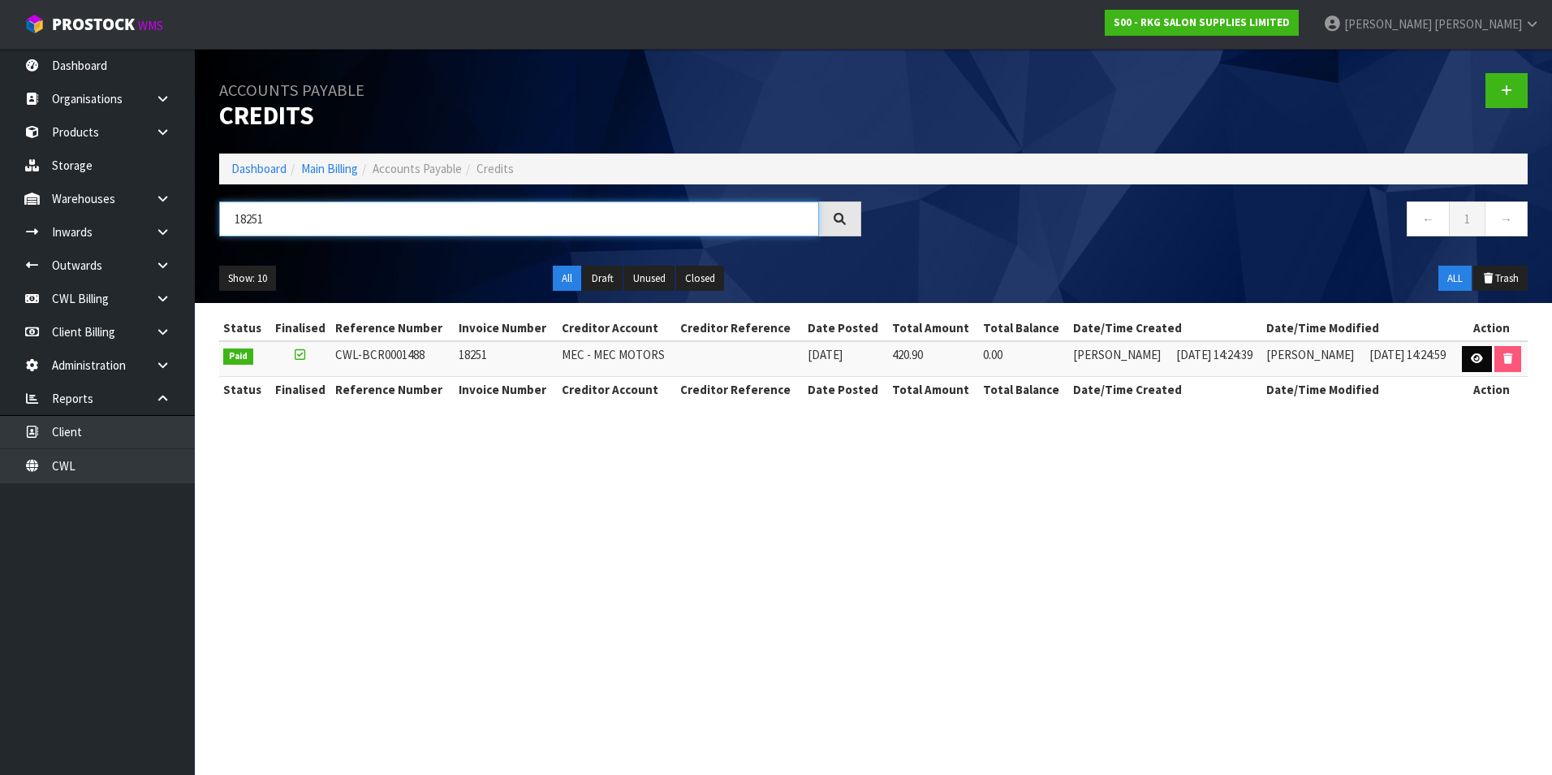
type input "18251"
click at [1477, 359] on icon at bounding box center [1477, 358] width 12 height 11
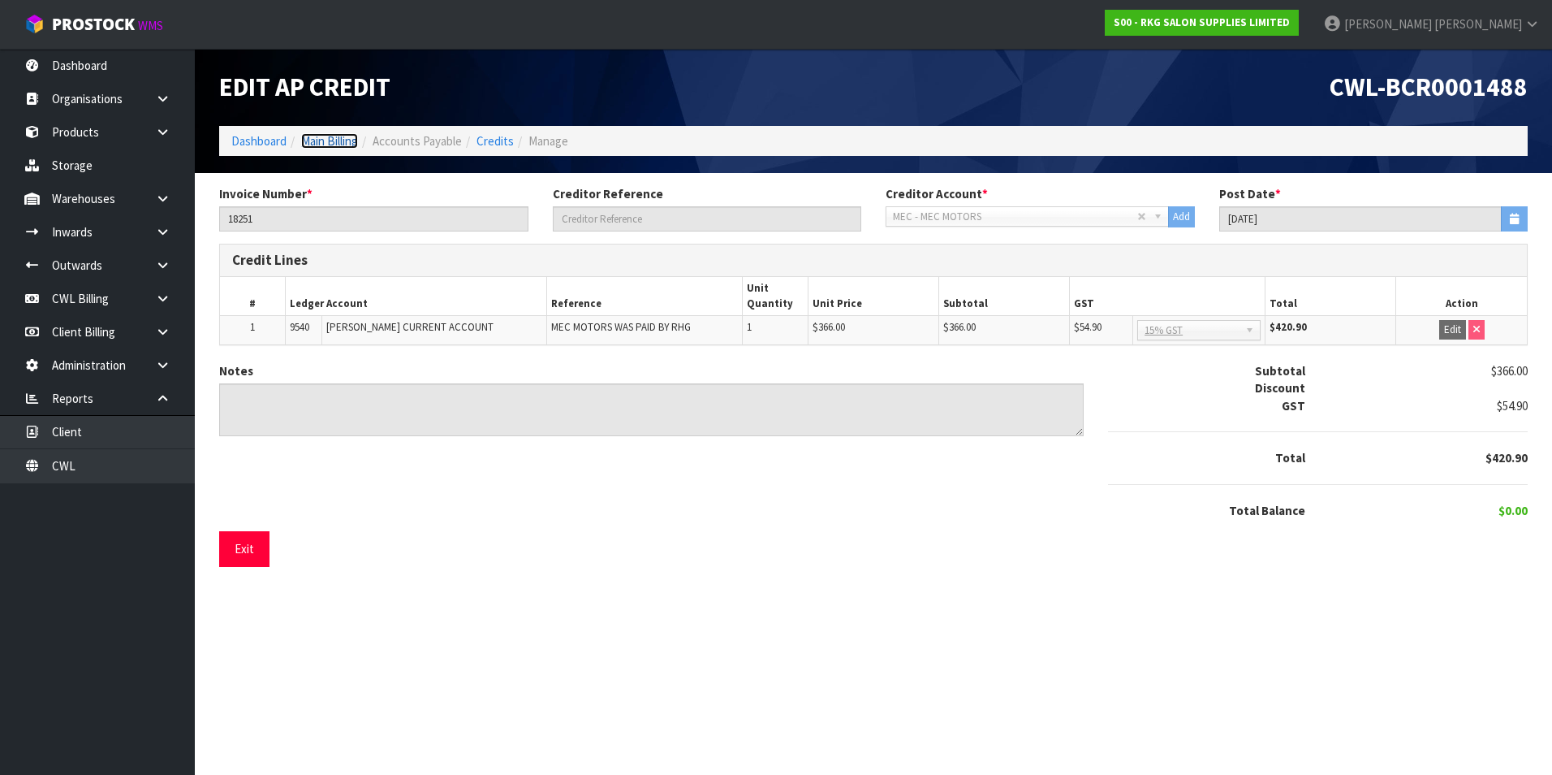
click at [330, 141] on link "Main Billing" at bounding box center [329, 140] width 57 height 15
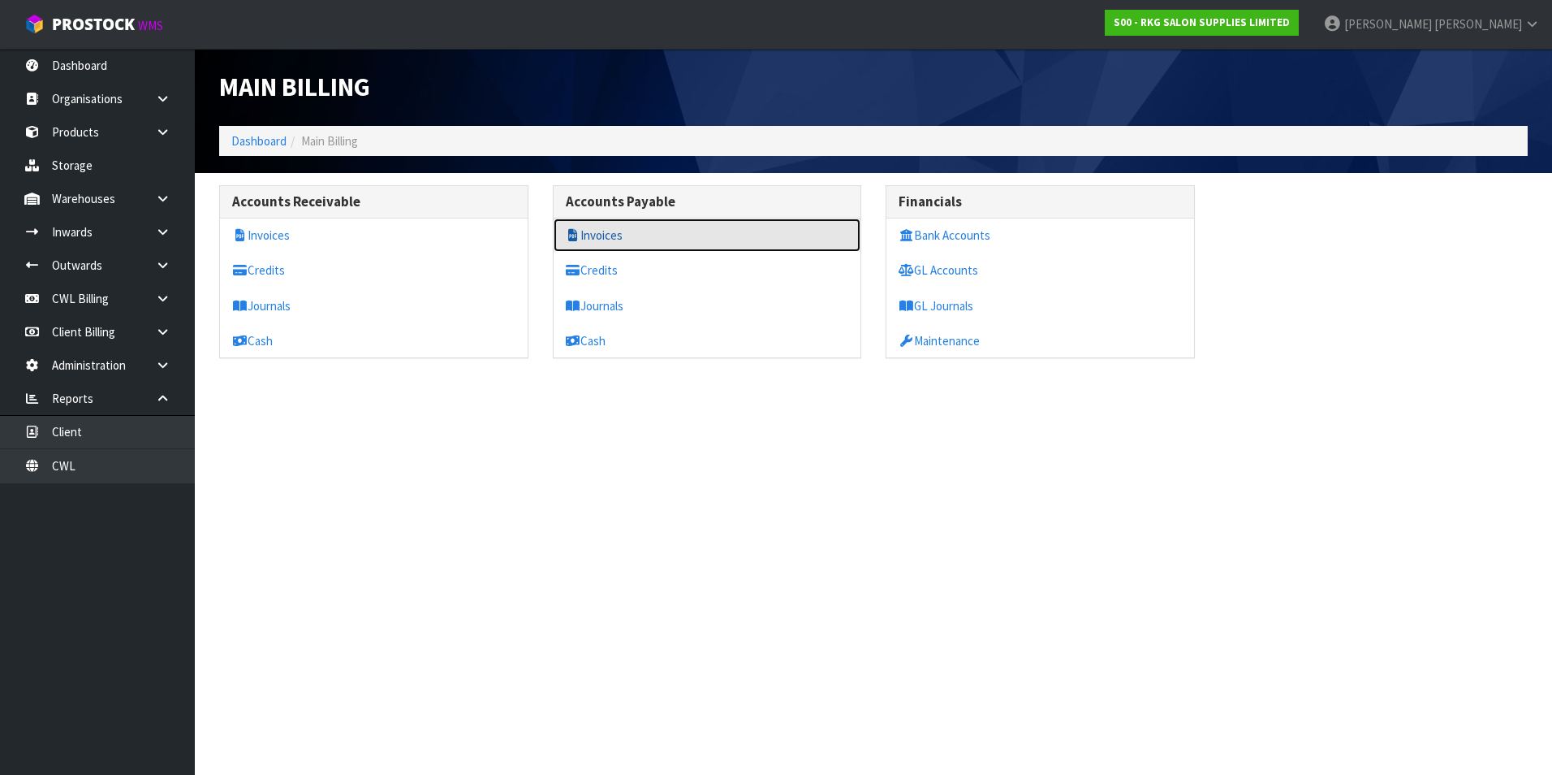
click at [607, 238] on link "Invoices" at bounding box center [708, 234] width 308 height 33
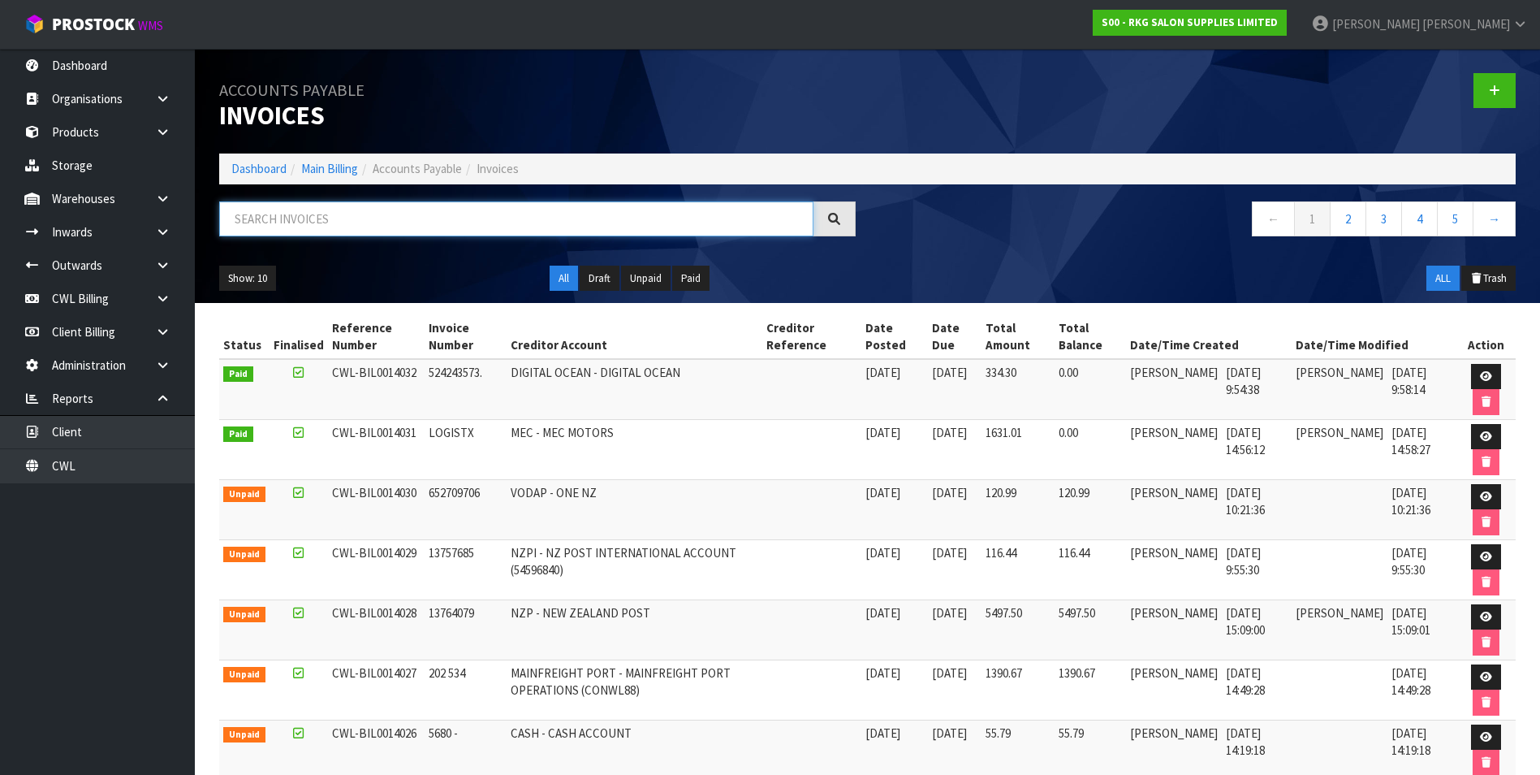
click at [365, 211] on input "text" at bounding box center [516, 218] width 594 height 35
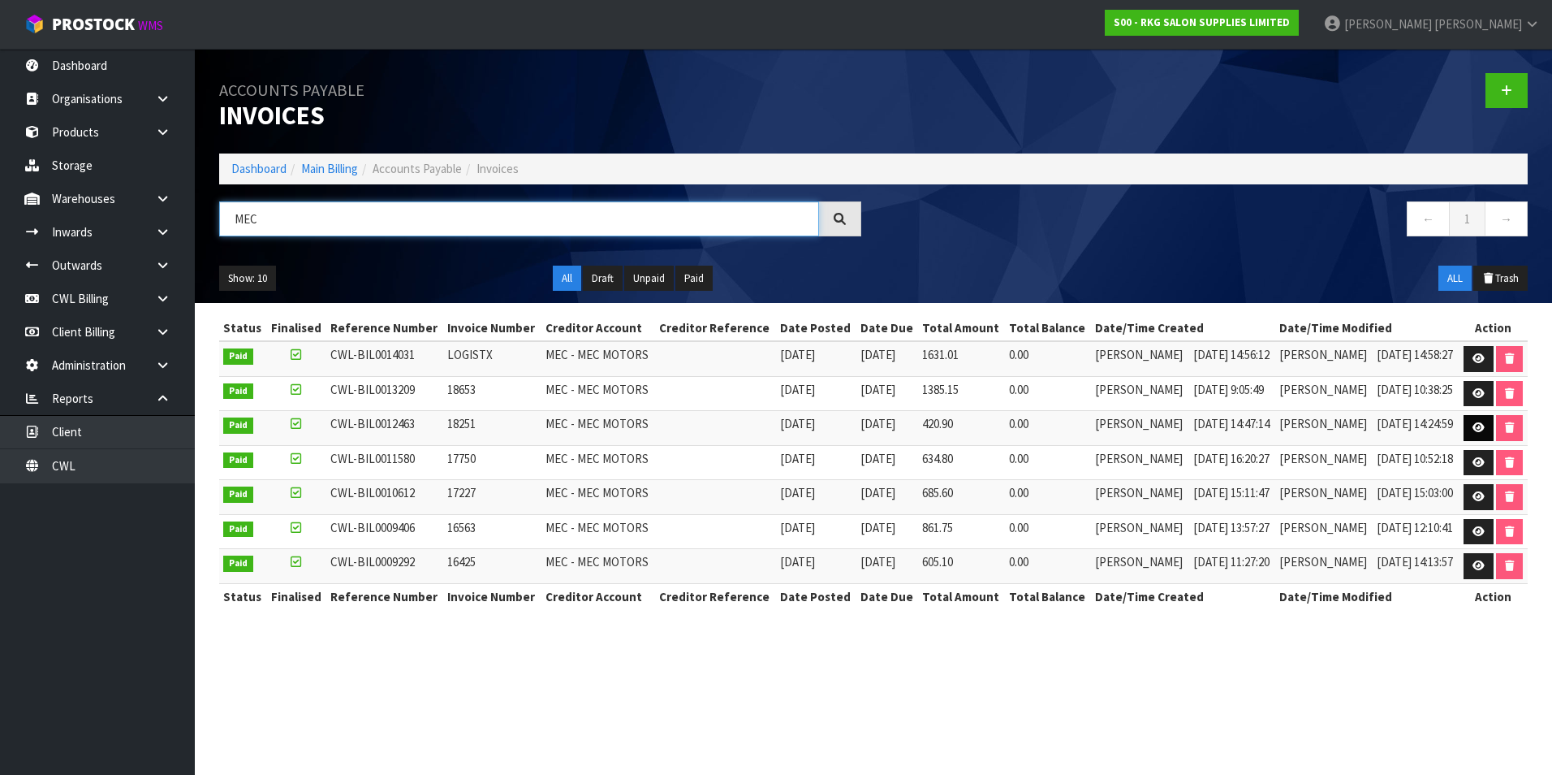
type input "MEC"
click at [1473, 426] on icon at bounding box center [1479, 427] width 12 height 11
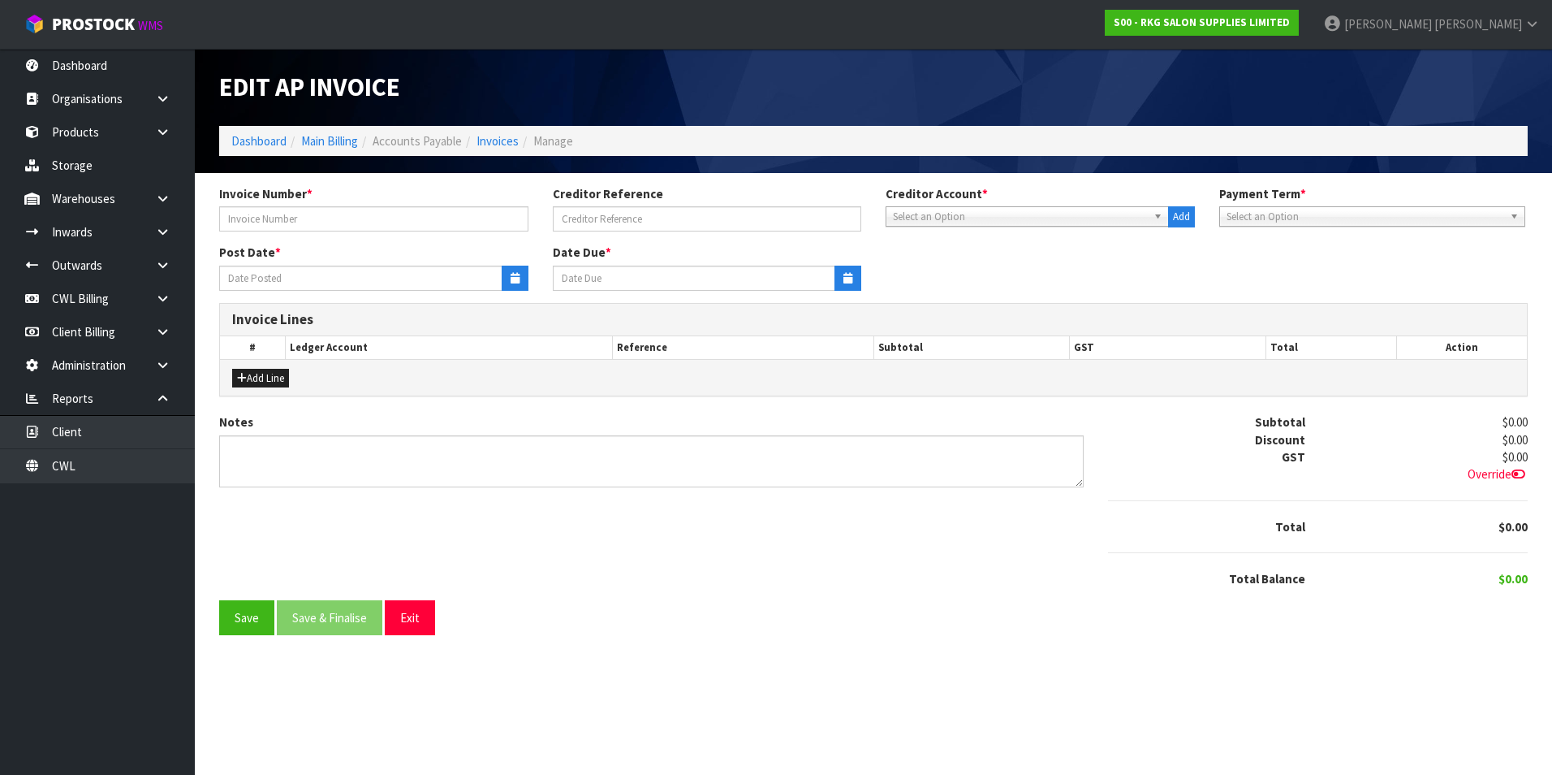
type input "18251"
type input "[DATE]"
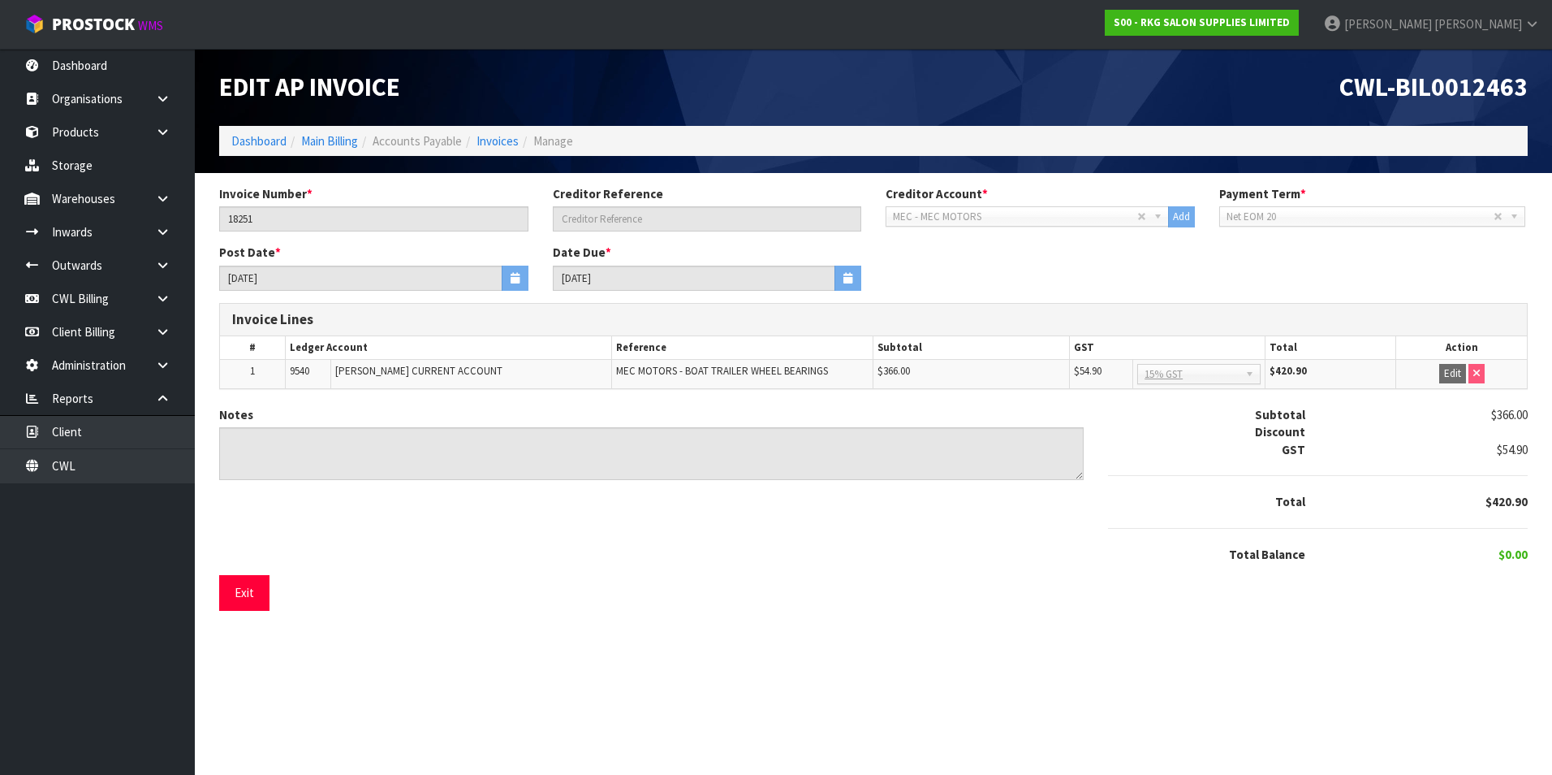
click at [401, 509] on div "Notes Subtotal $366.00 Discount GST $54.90 Total $420.90 Total Balance $0.00" at bounding box center [873, 490] width 1333 height 169
click at [330, 143] on link "Main Billing" at bounding box center [329, 140] width 57 height 15
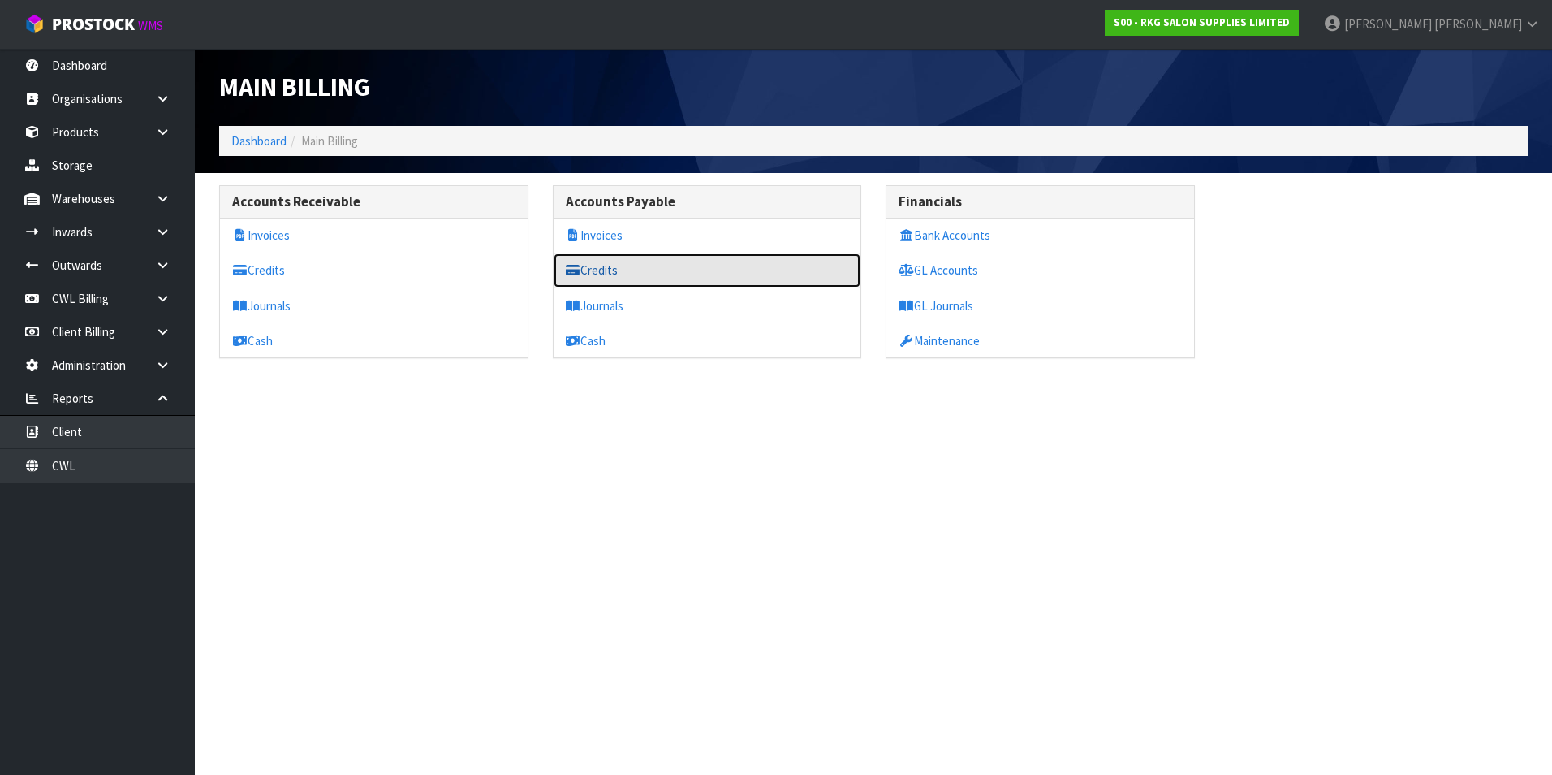
click at [610, 266] on link "Credits" at bounding box center [708, 269] width 308 height 33
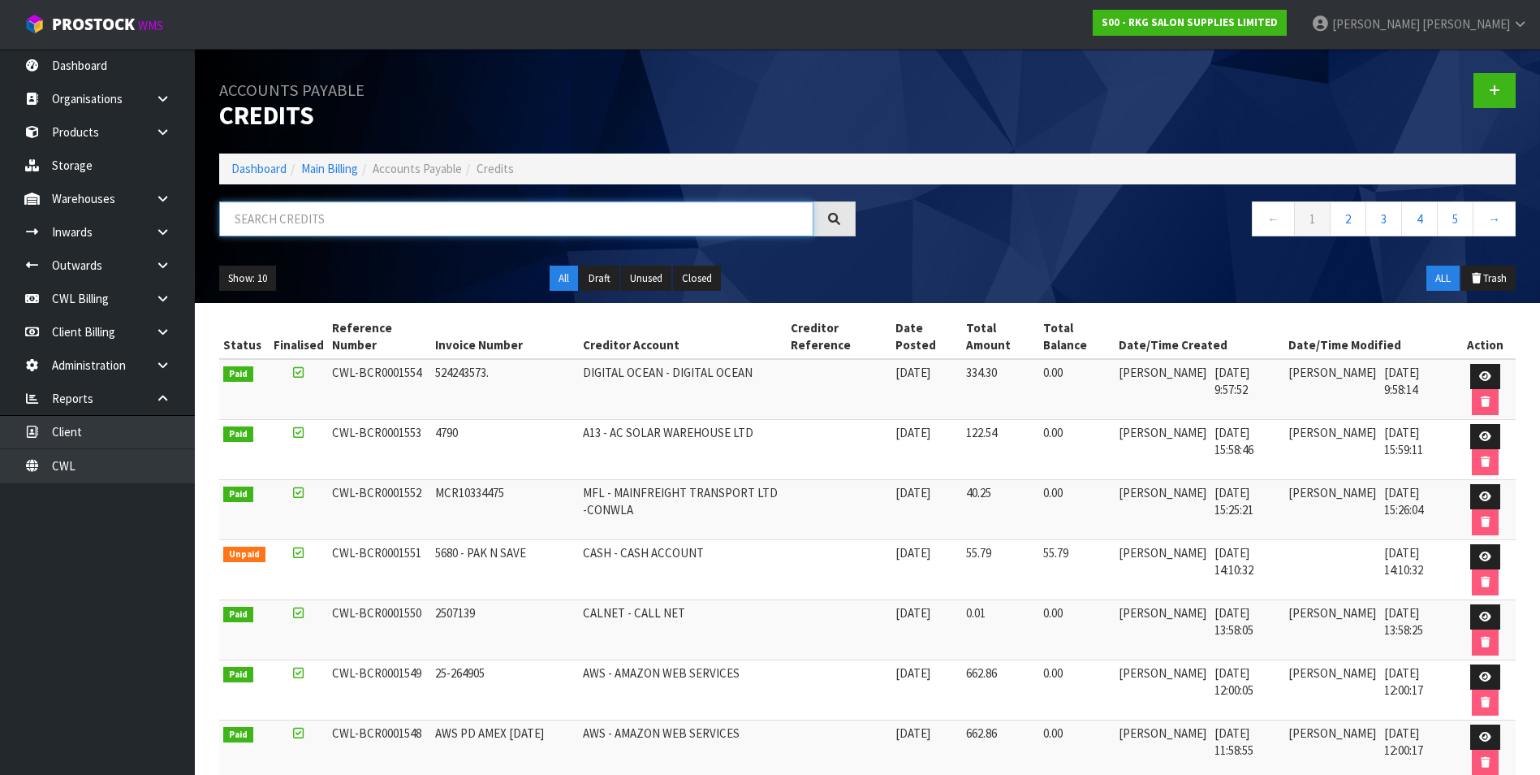
click at [375, 213] on input "text" at bounding box center [516, 218] width 594 height 35
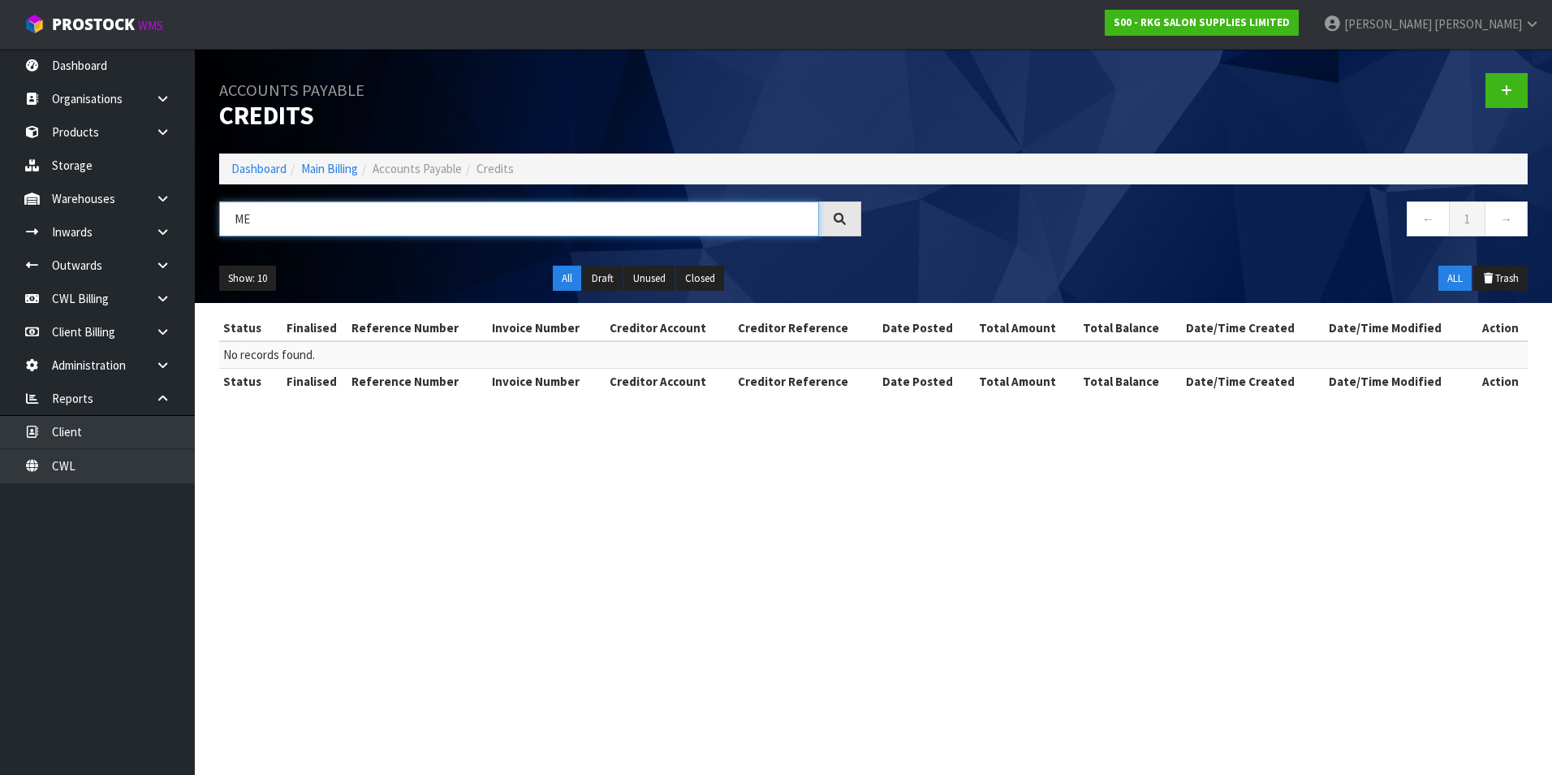
type input "M"
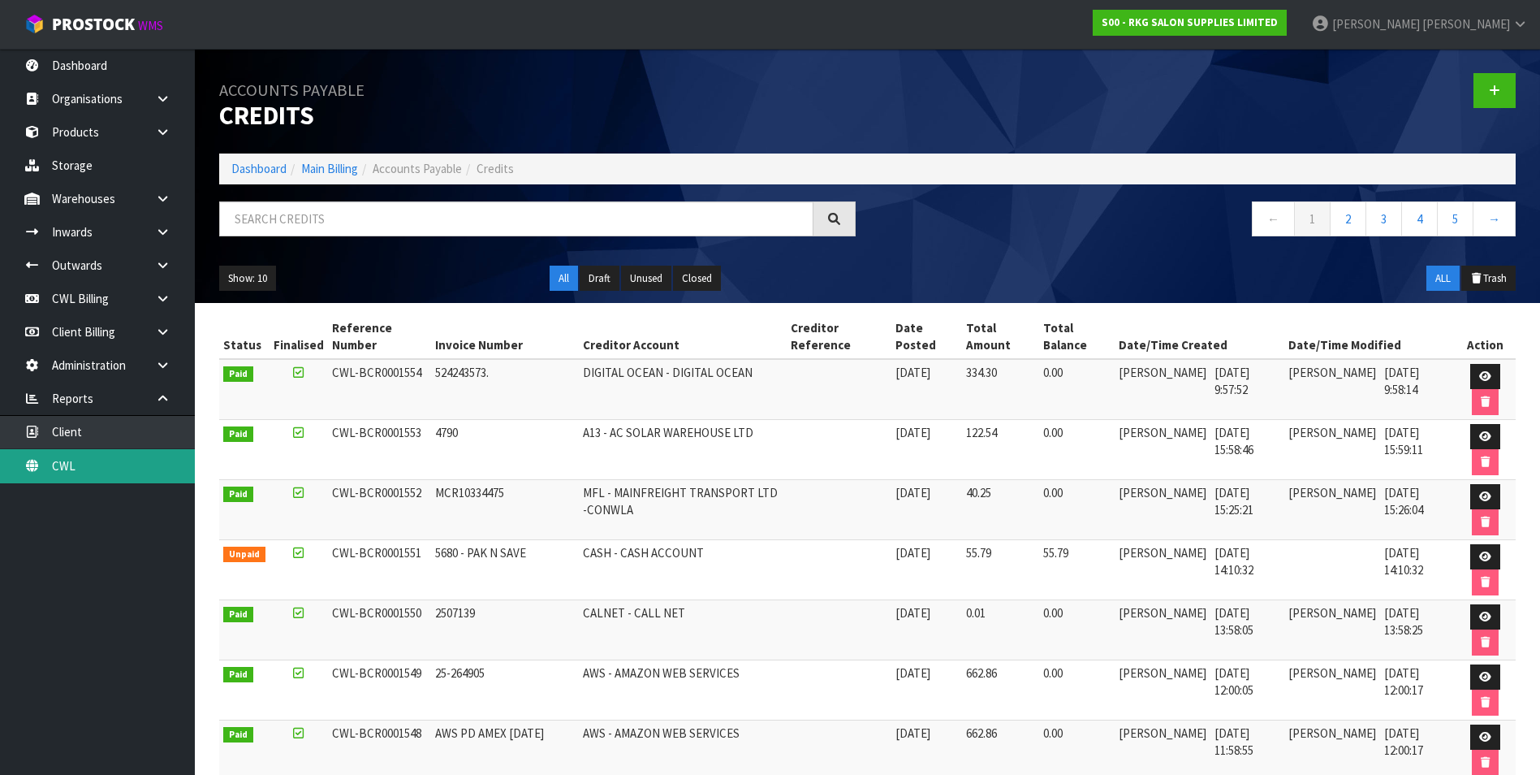
click at [60, 469] on link "CWL" at bounding box center [97, 465] width 195 height 33
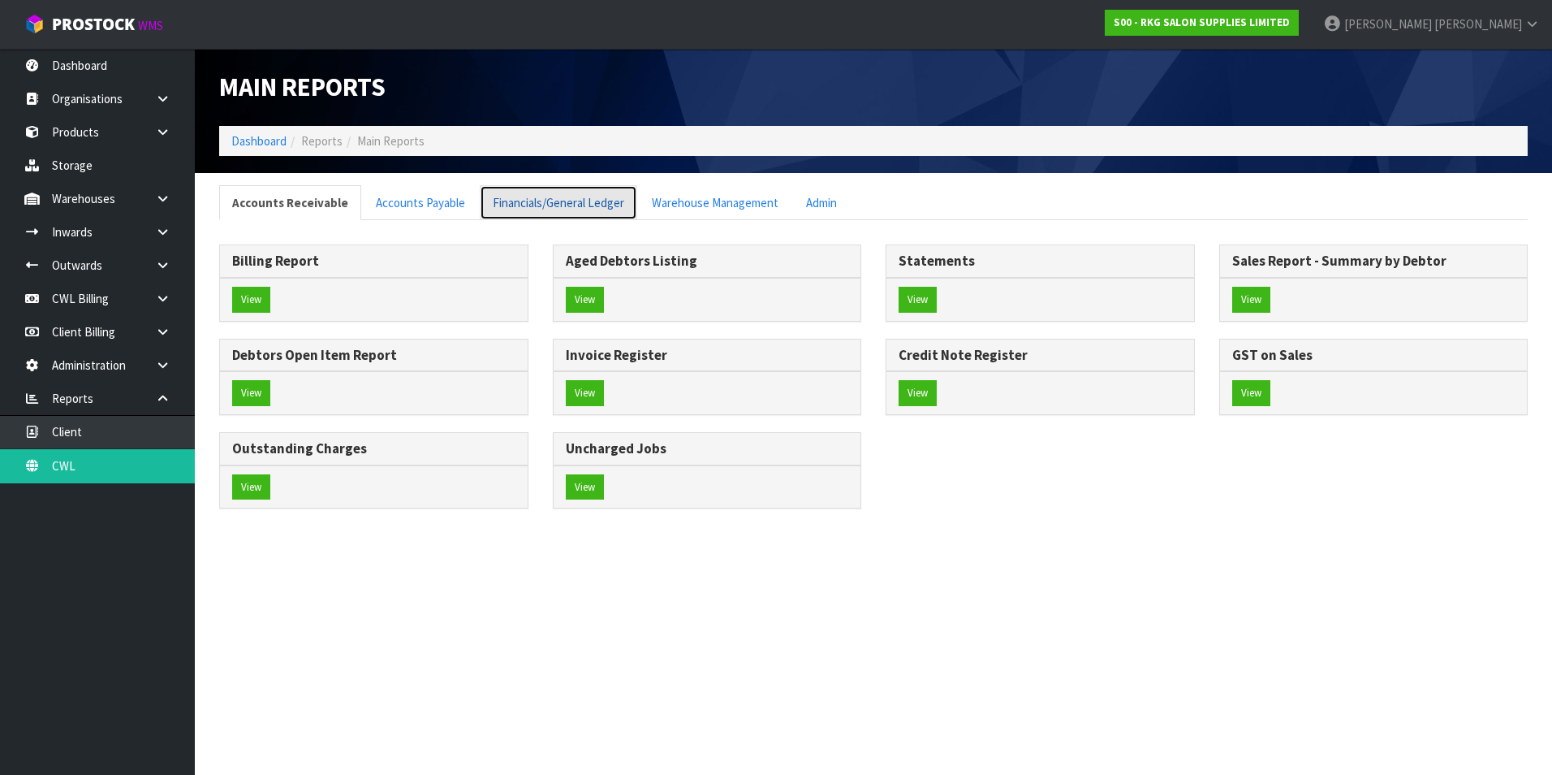
click at [596, 205] on link "Financials/General Ledger" at bounding box center [559, 202] width 158 height 35
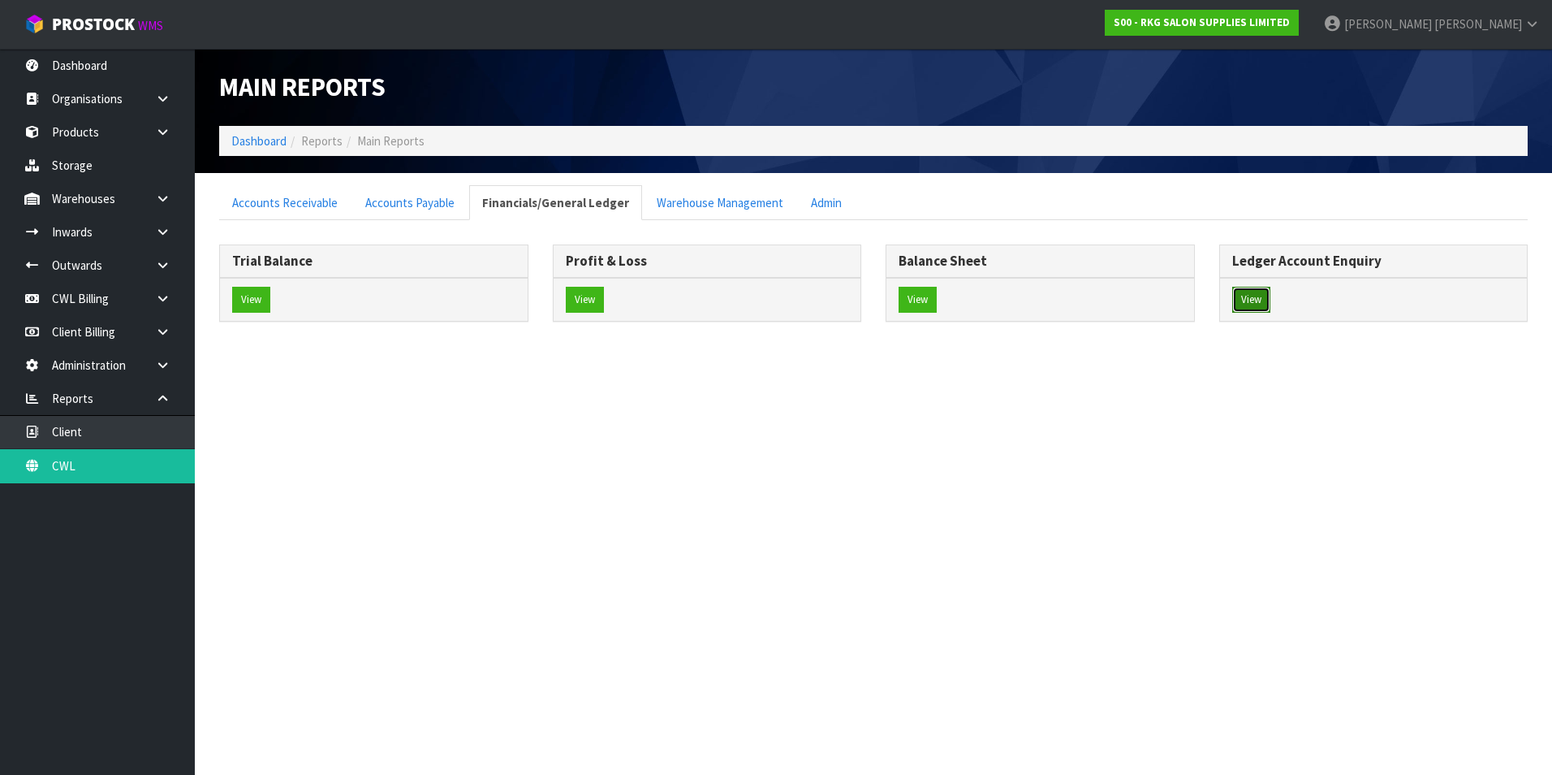
click at [1255, 293] on button "View" at bounding box center [1252, 300] width 38 height 26
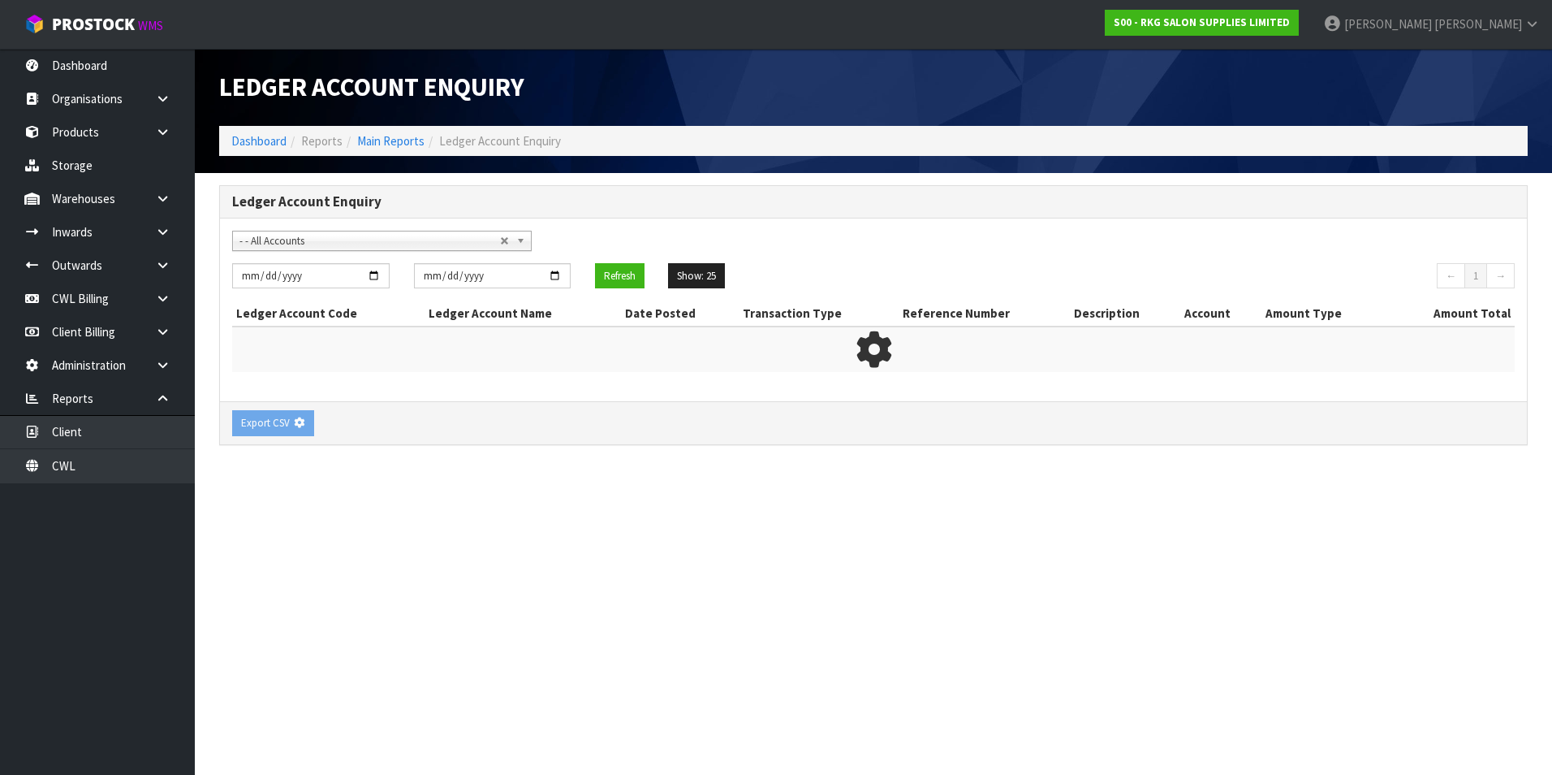
click at [331, 240] on span "- - All Accounts" at bounding box center [370, 240] width 261 height 19
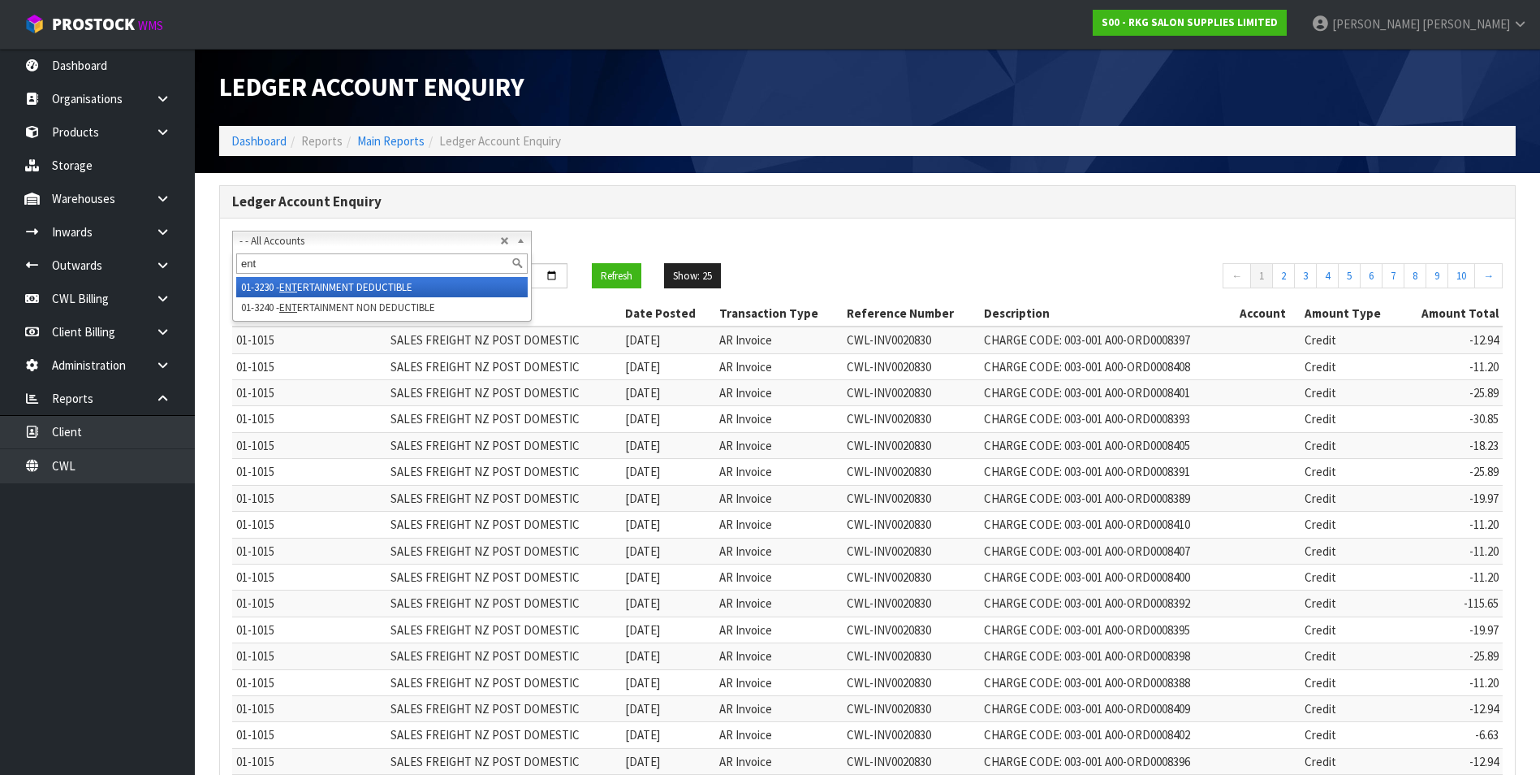
type input "ent"
click at [352, 280] on li "01-3230 - ENT ERTAINMENT DEDUCTIBLE" at bounding box center [381, 287] width 291 height 20
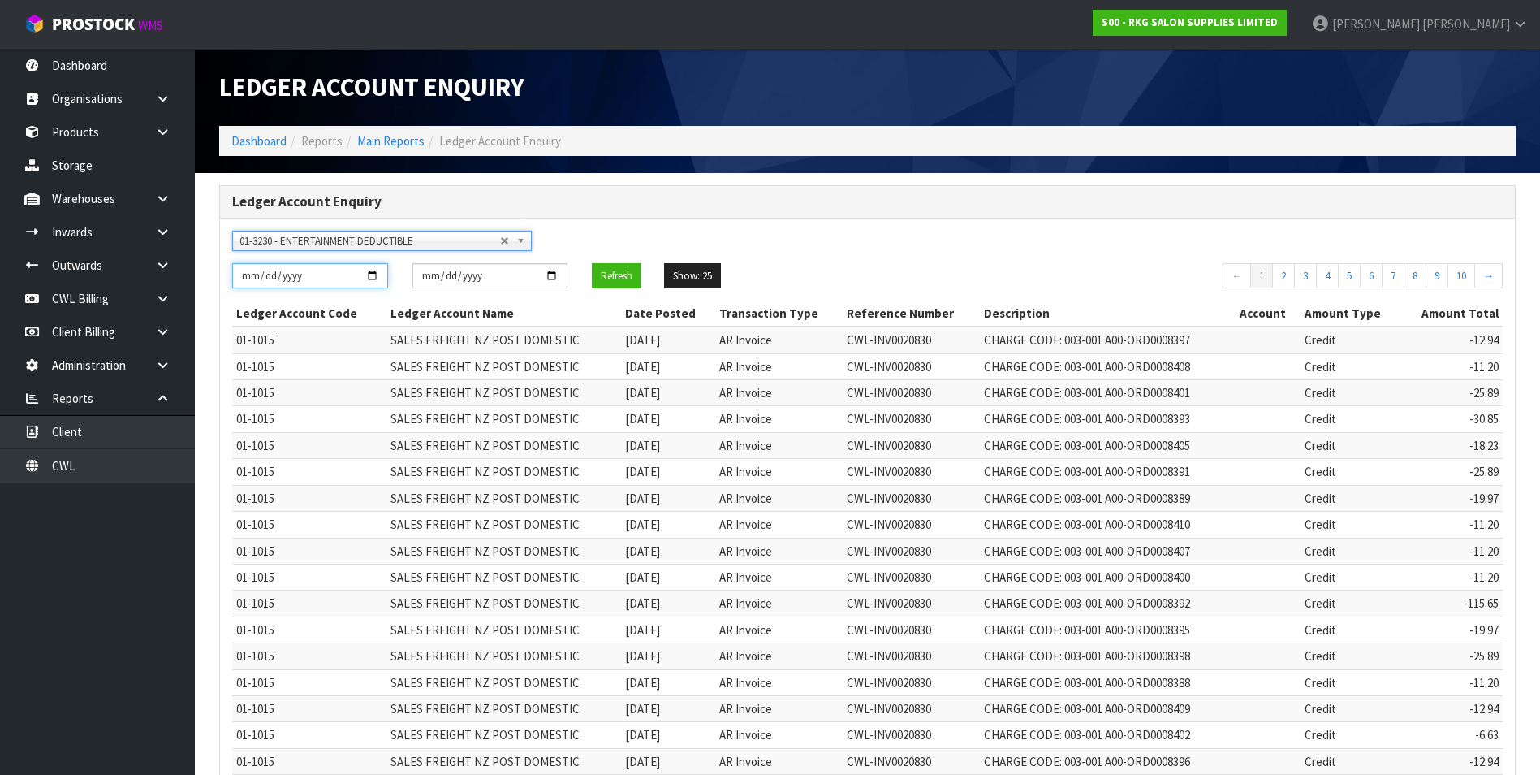
click at [368, 275] on input "[DATE]" at bounding box center [310, 275] width 156 height 25
type input "[DATE]"
click at [622, 268] on button "Refresh" at bounding box center [617, 276] width 50 height 26
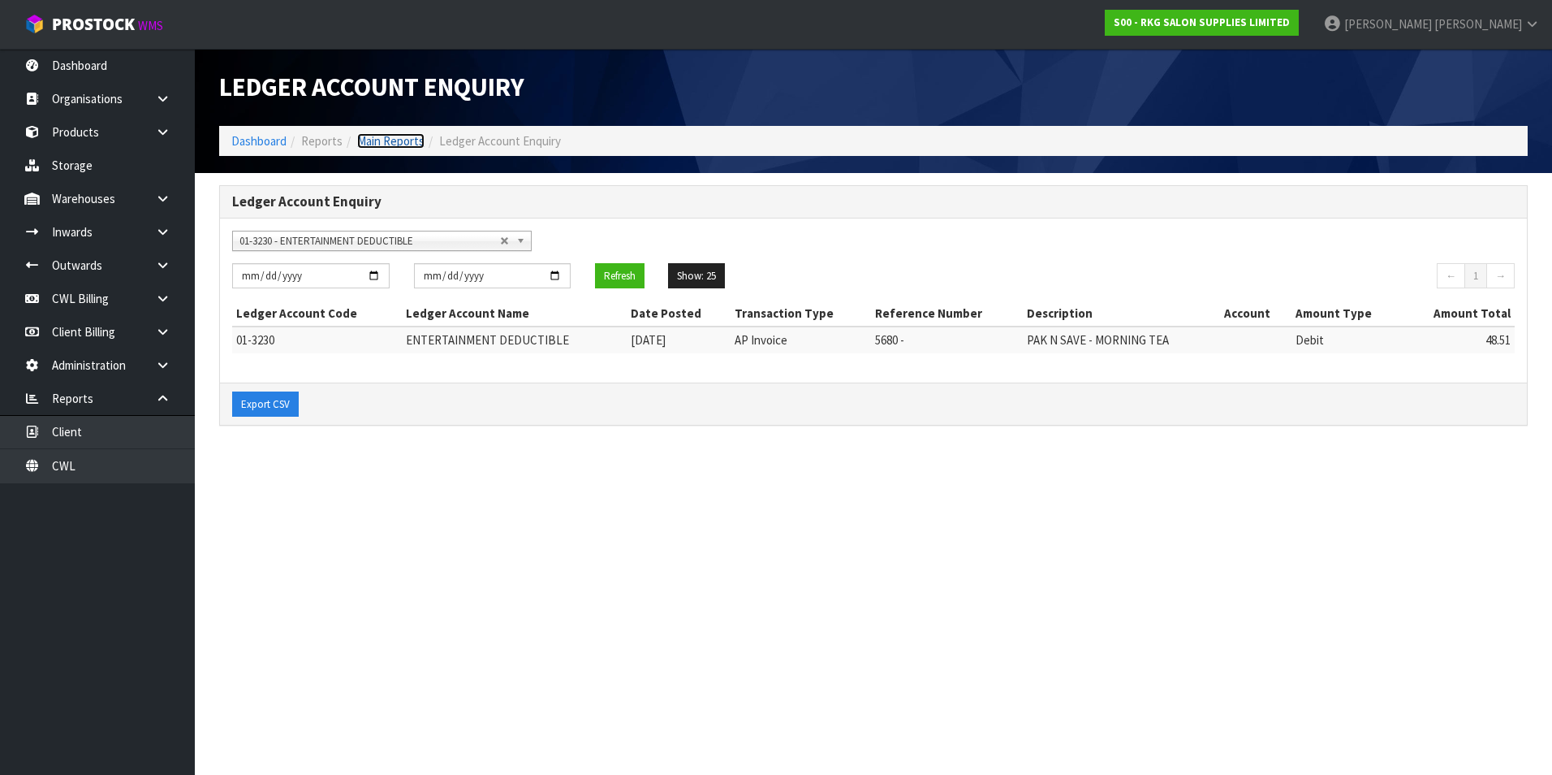
click at [391, 144] on link "Main Reports" at bounding box center [390, 140] width 67 height 15
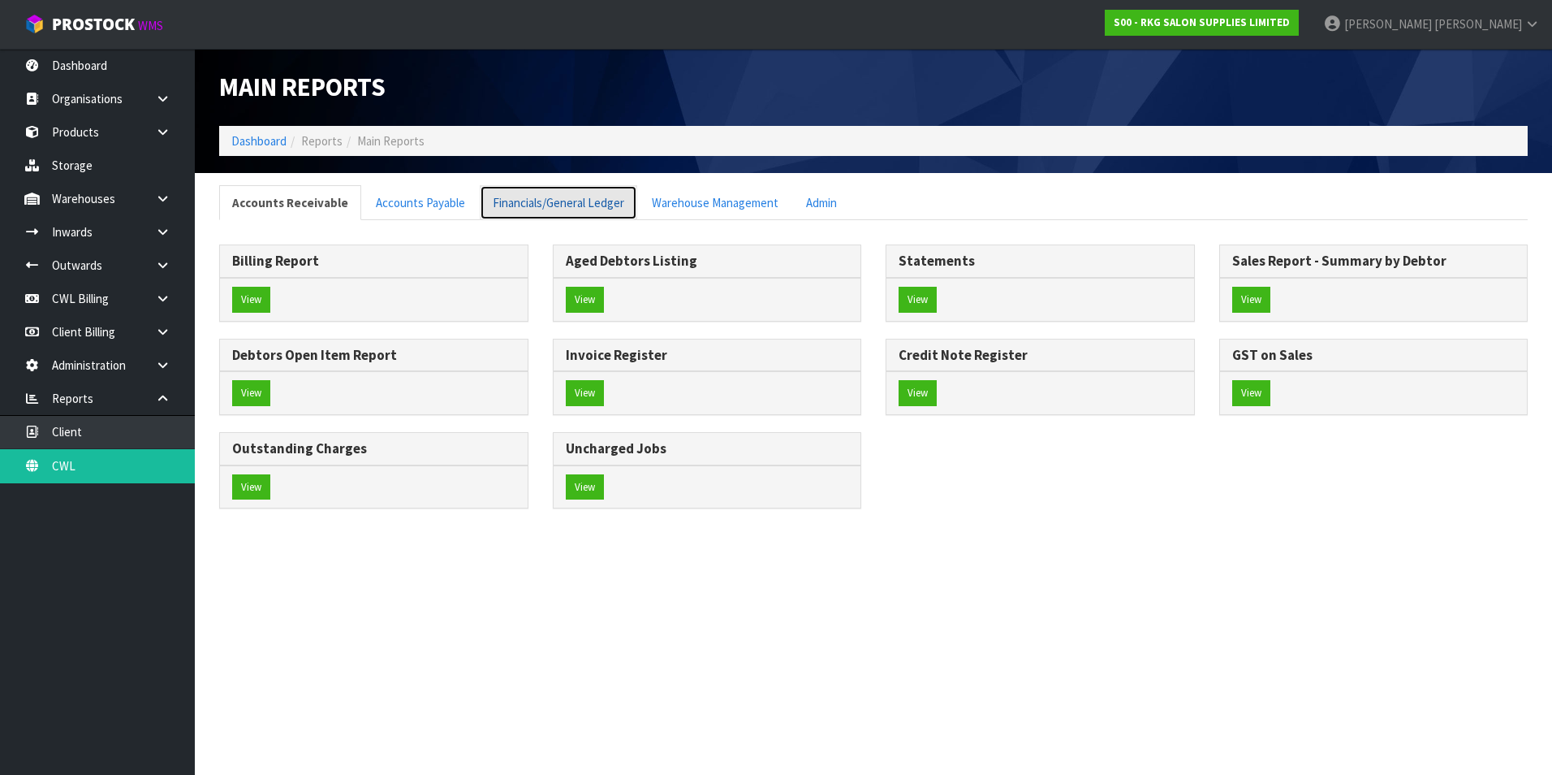
click at [576, 203] on link "Financials/General Ledger" at bounding box center [559, 202] width 158 height 35
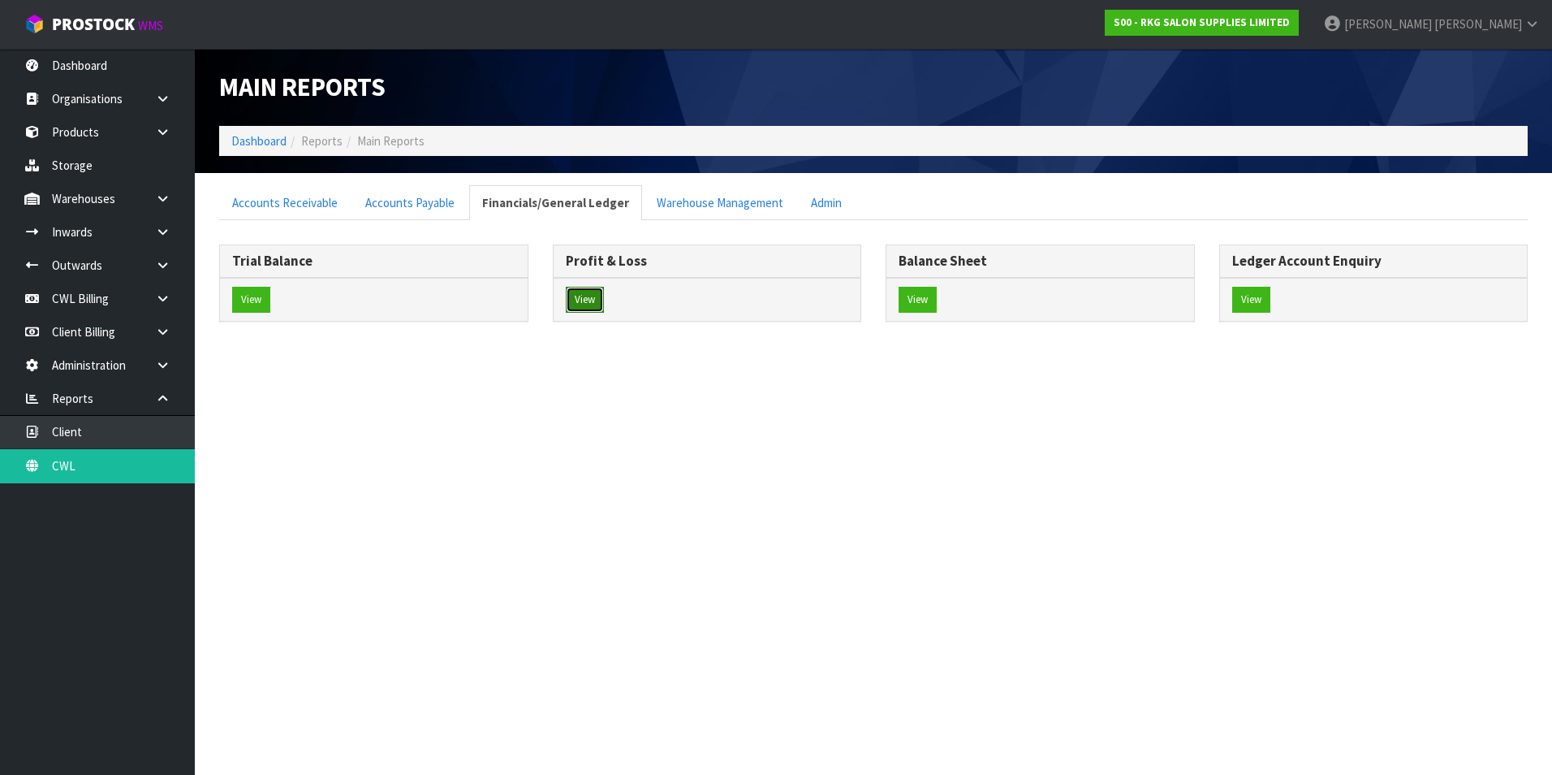
click at [593, 302] on button "View" at bounding box center [585, 300] width 38 height 26
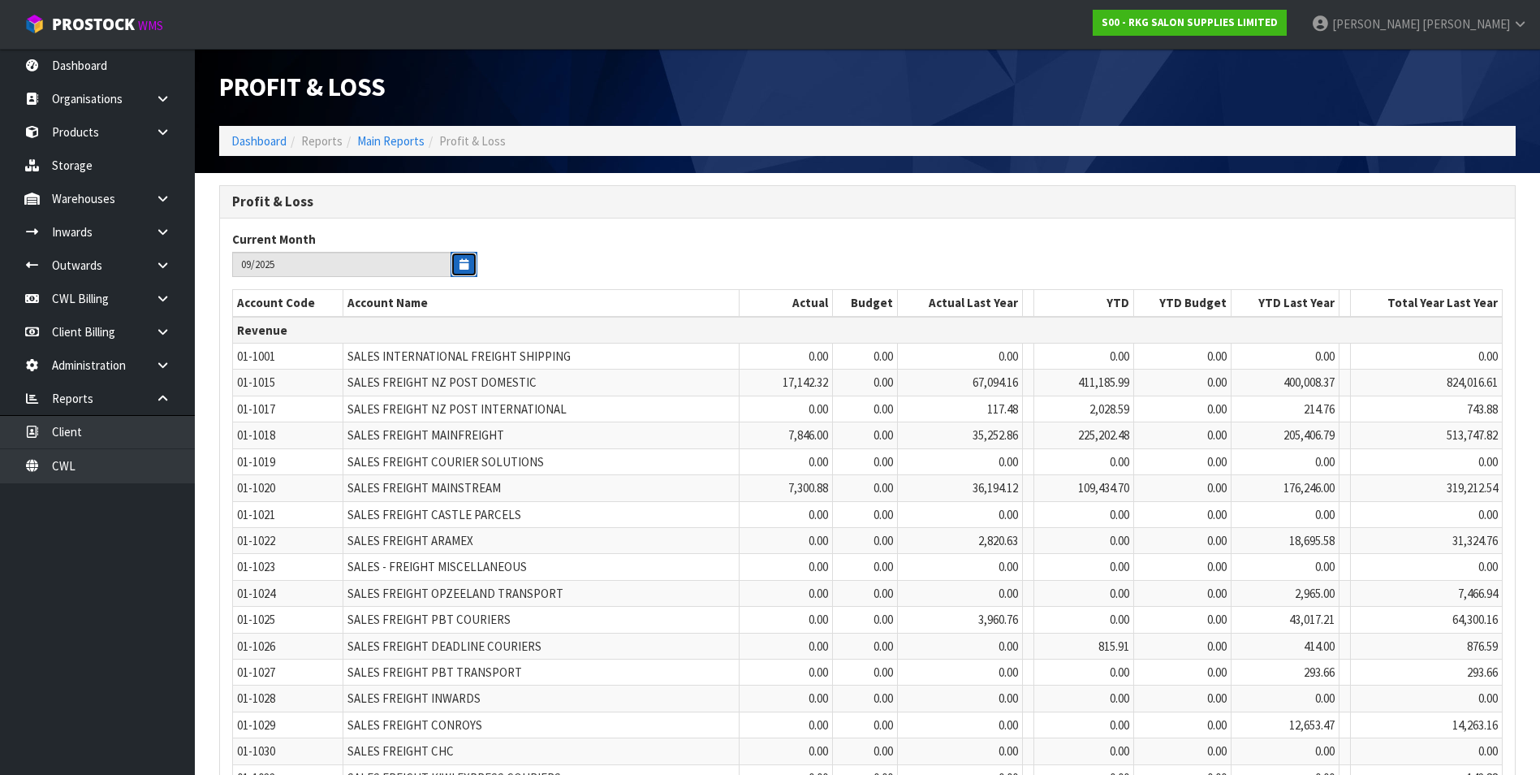
click at [468, 260] on icon "button" at bounding box center [464, 264] width 9 height 11
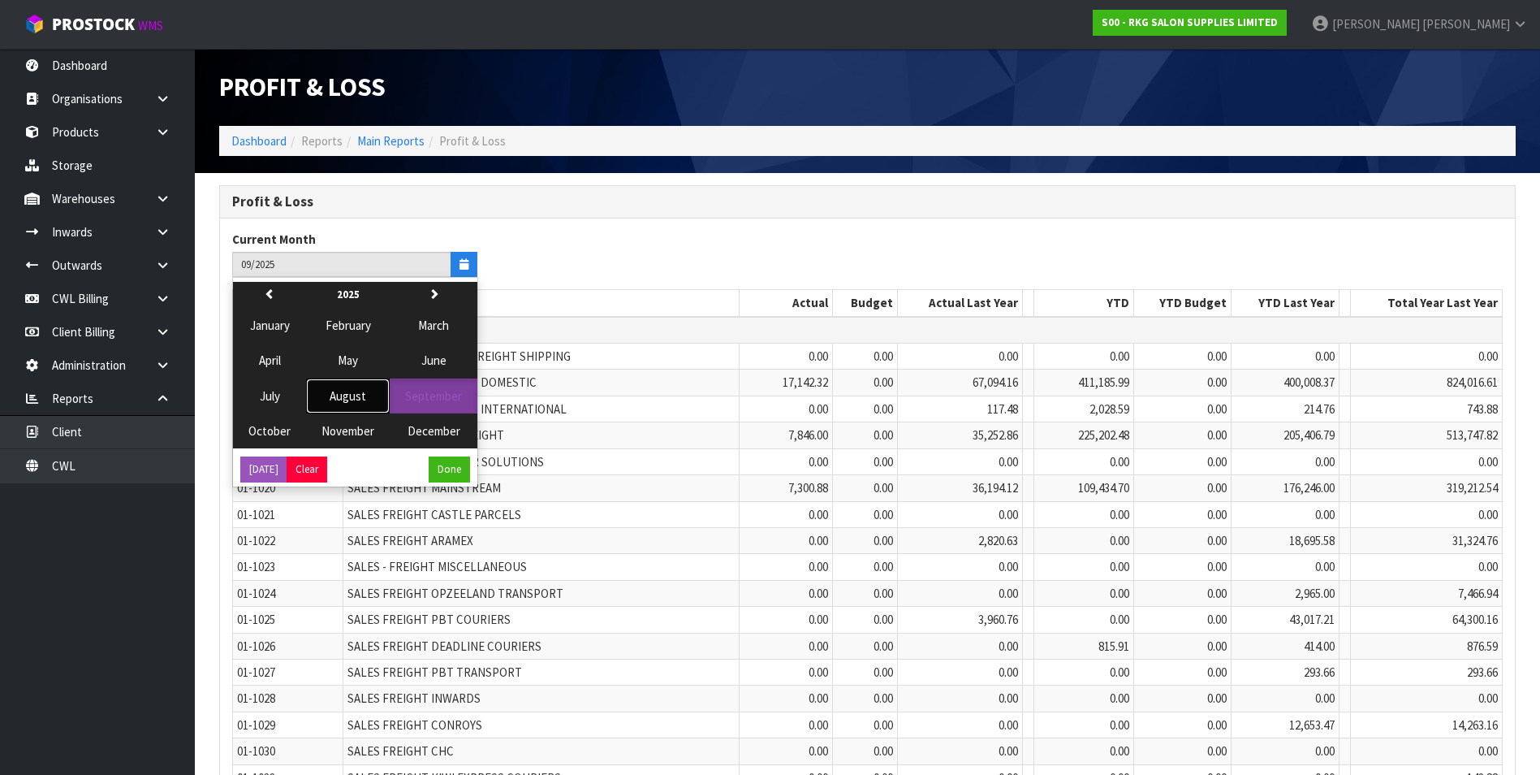
click at [337, 394] on span "August" at bounding box center [348, 395] width 37 height 15
type input "08/2025"
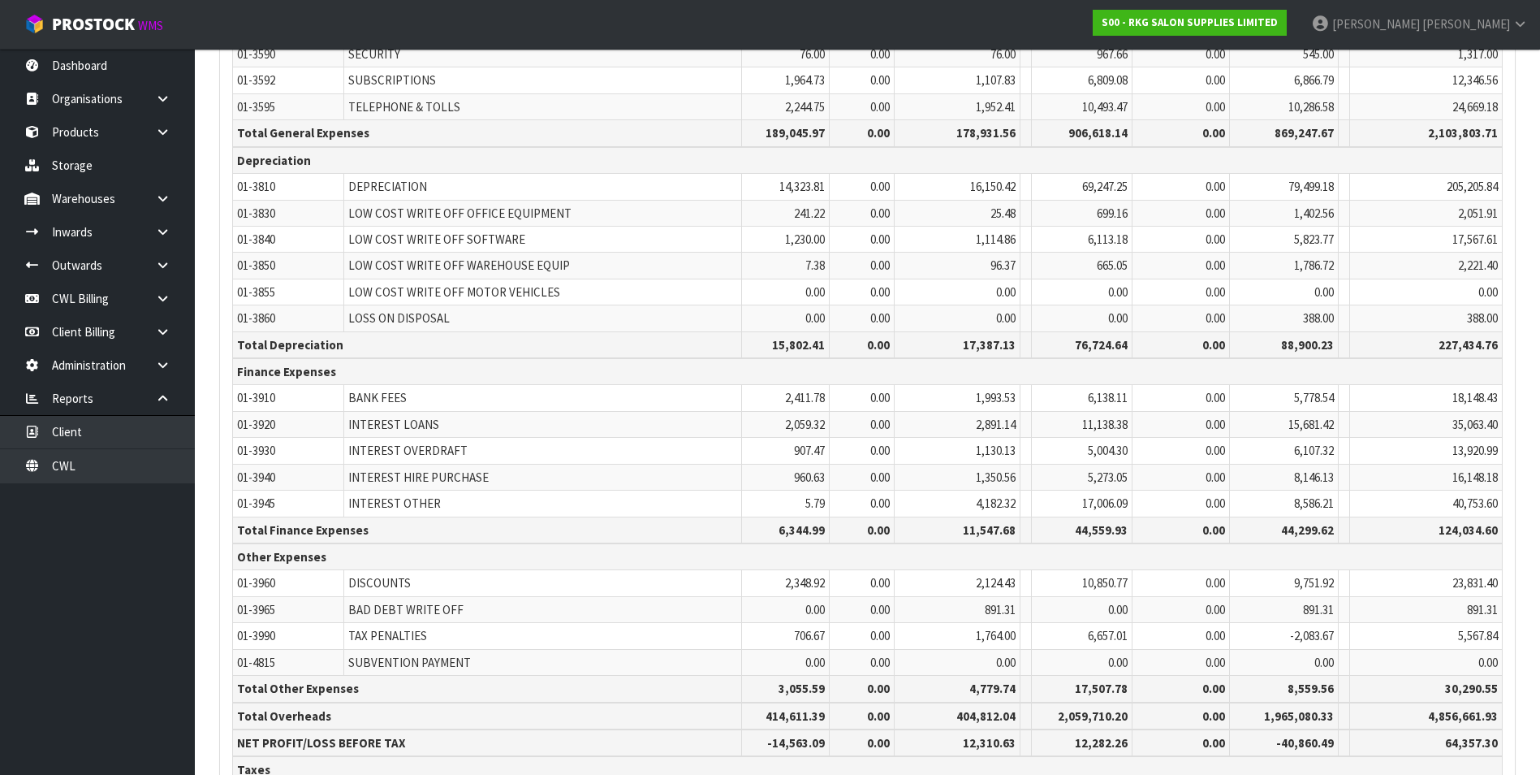
scroll to position [5606, 0]
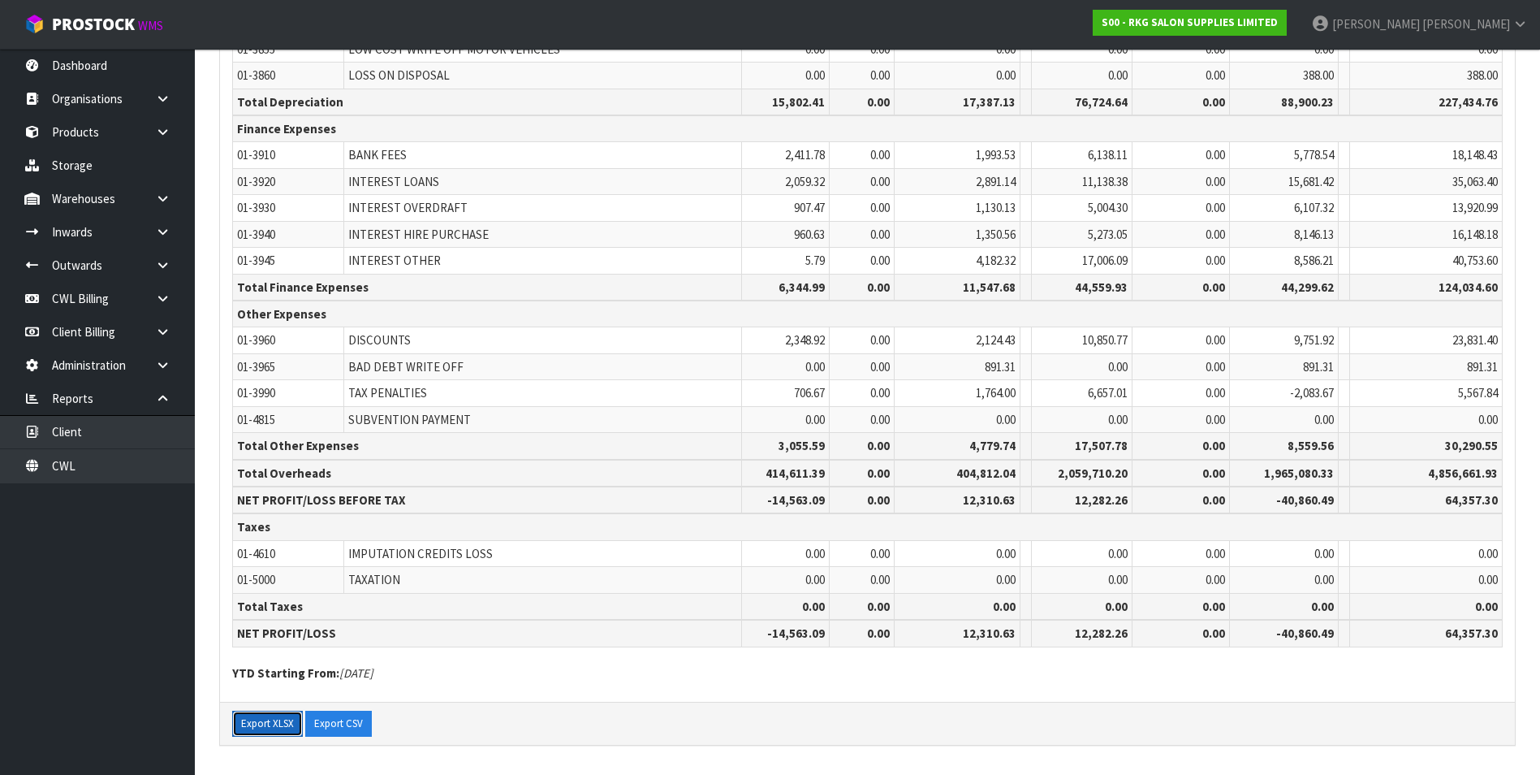
click at [280, 723] on button "Export XLSX" at bounding box center [267, 723] width 71 height 26
click at [93, 78] on link "Dashboard" at bounding box center [97, 65] width 195 height 33
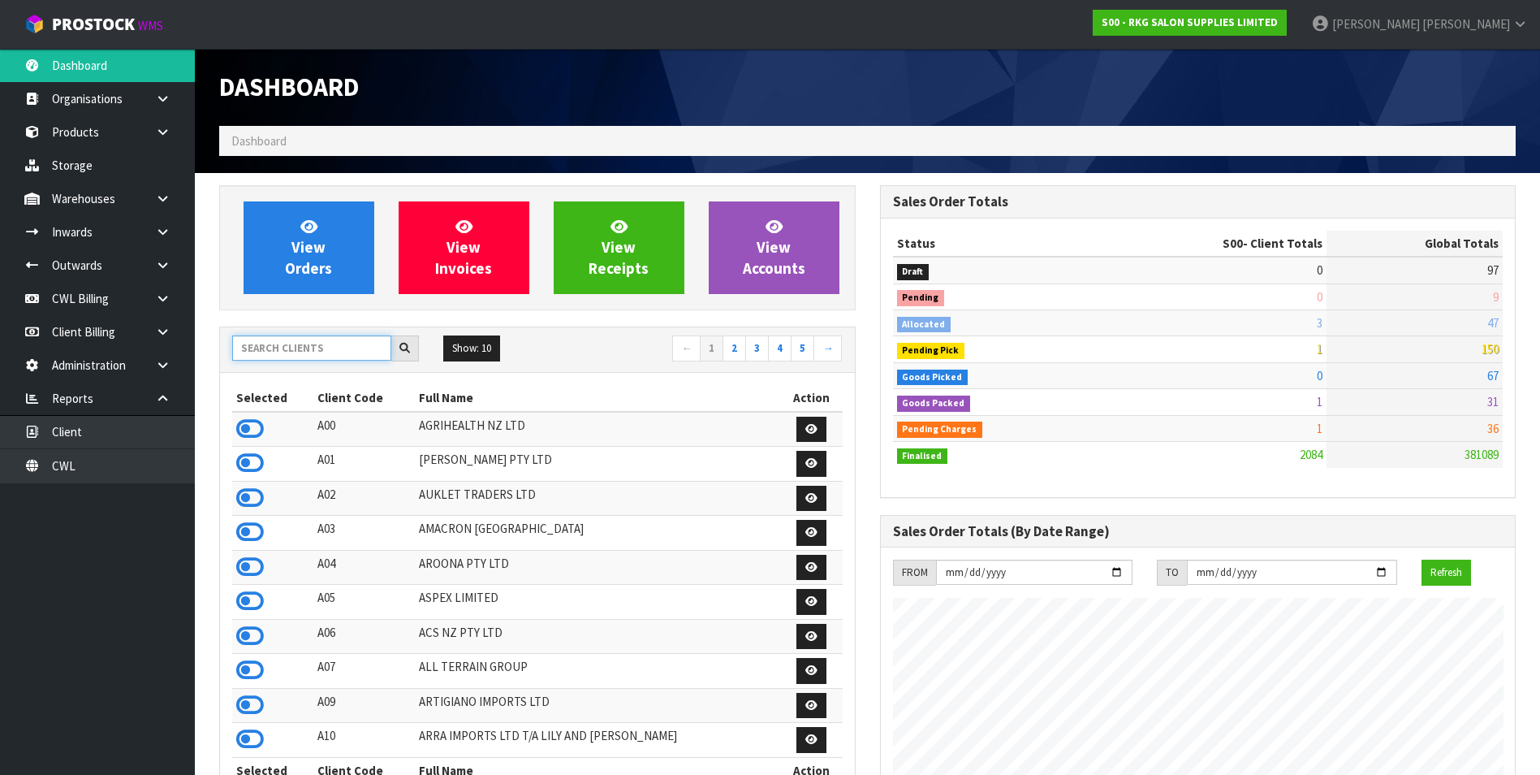
click at [293, 348] on input "text" at bounding box center [311, 347] width 159 height 25
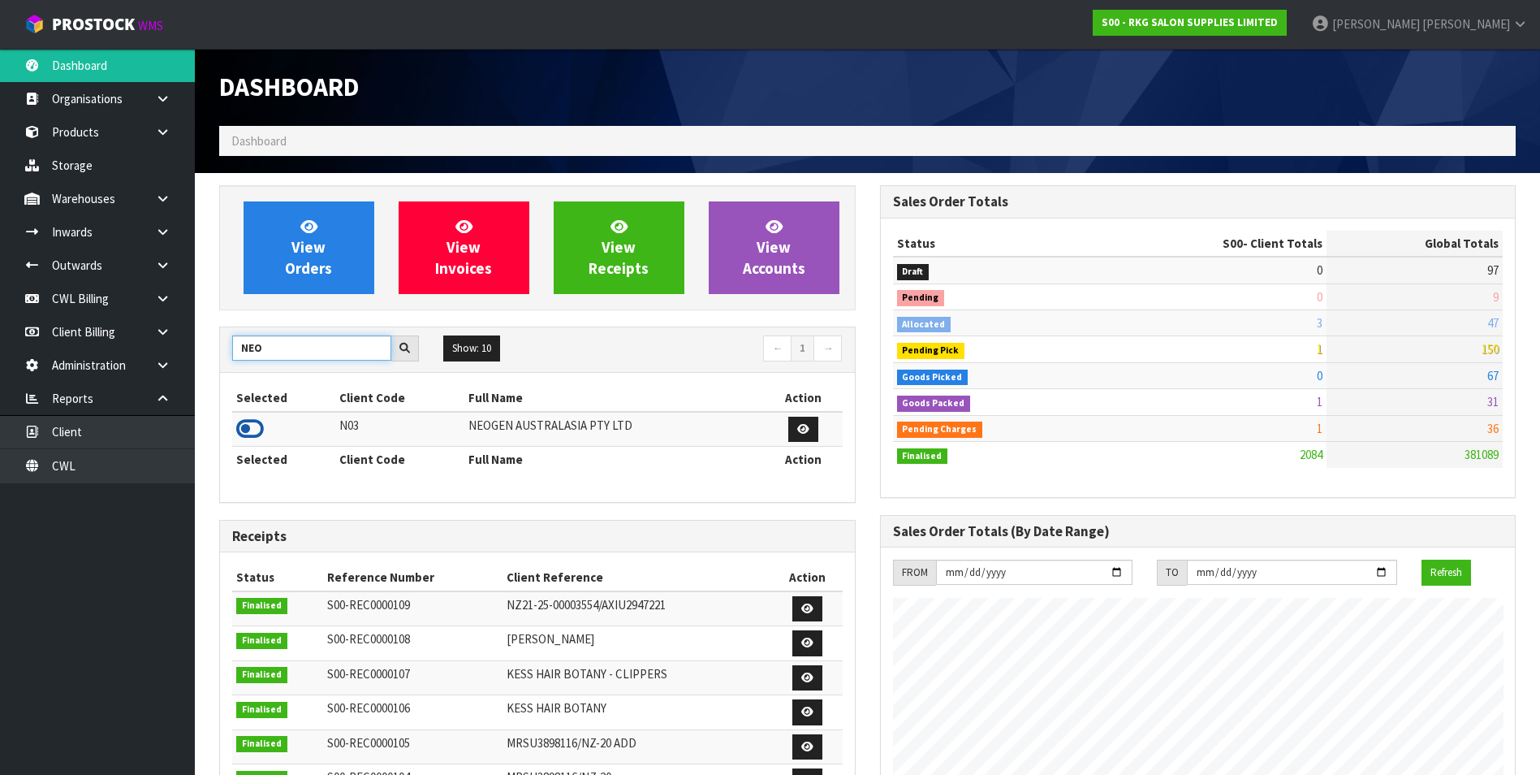
type input "NEO"
click at [251, 430] on icon at bounding box center [250, 429] width 28 height 24
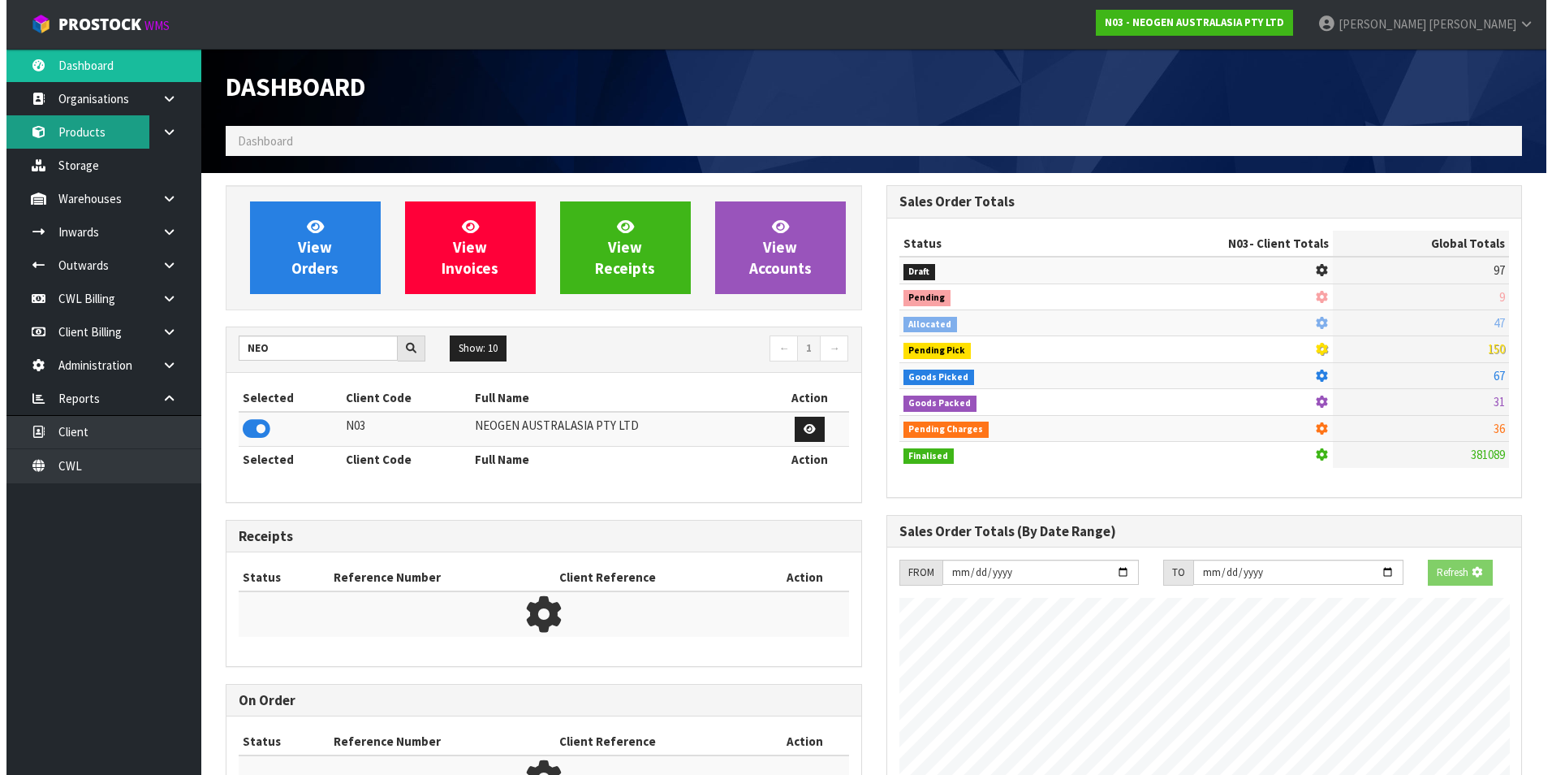
scroll to position [1230, 660]
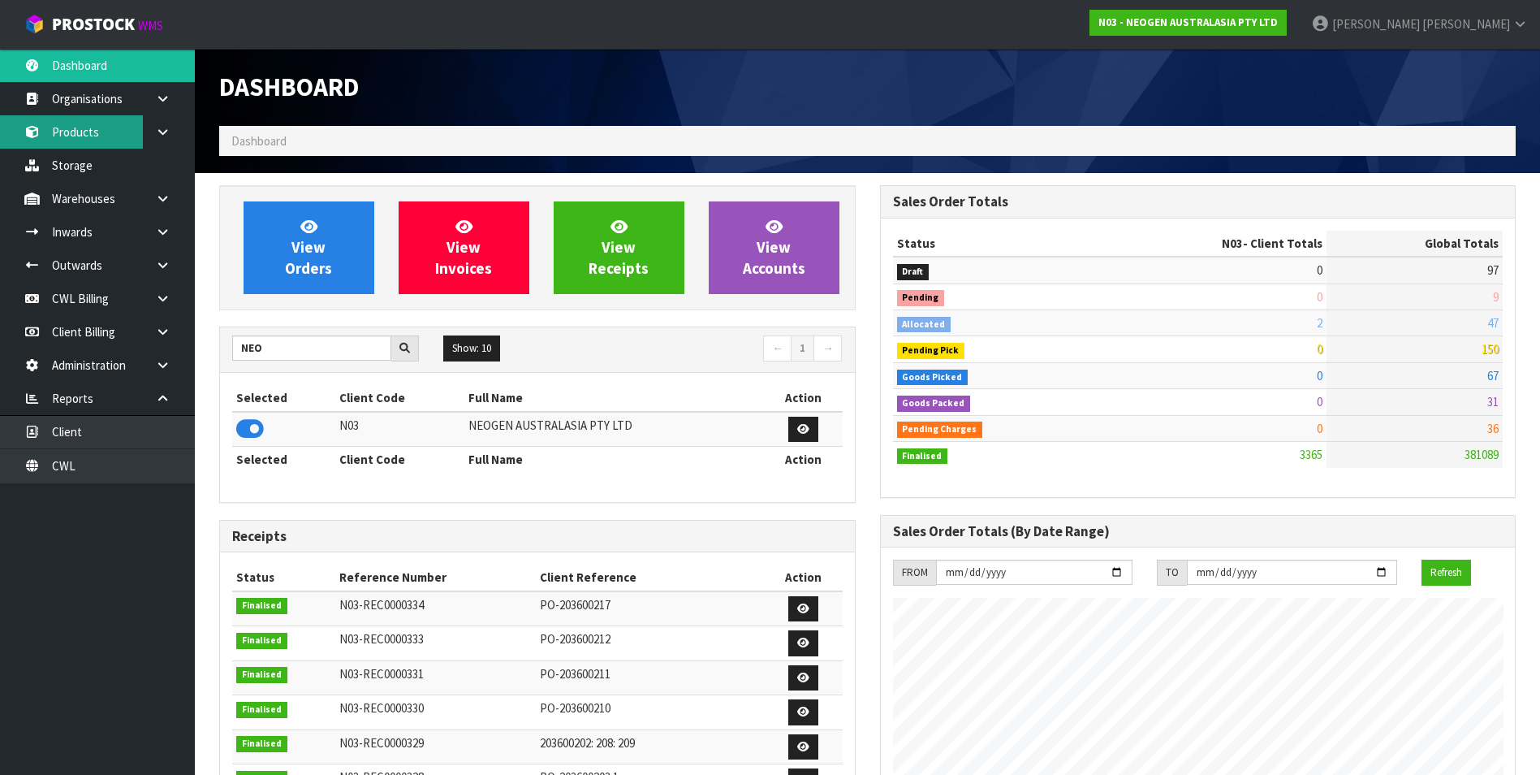
click at [116, 136] on link "Products" at bounding box center [97, 131] width 195 height 33
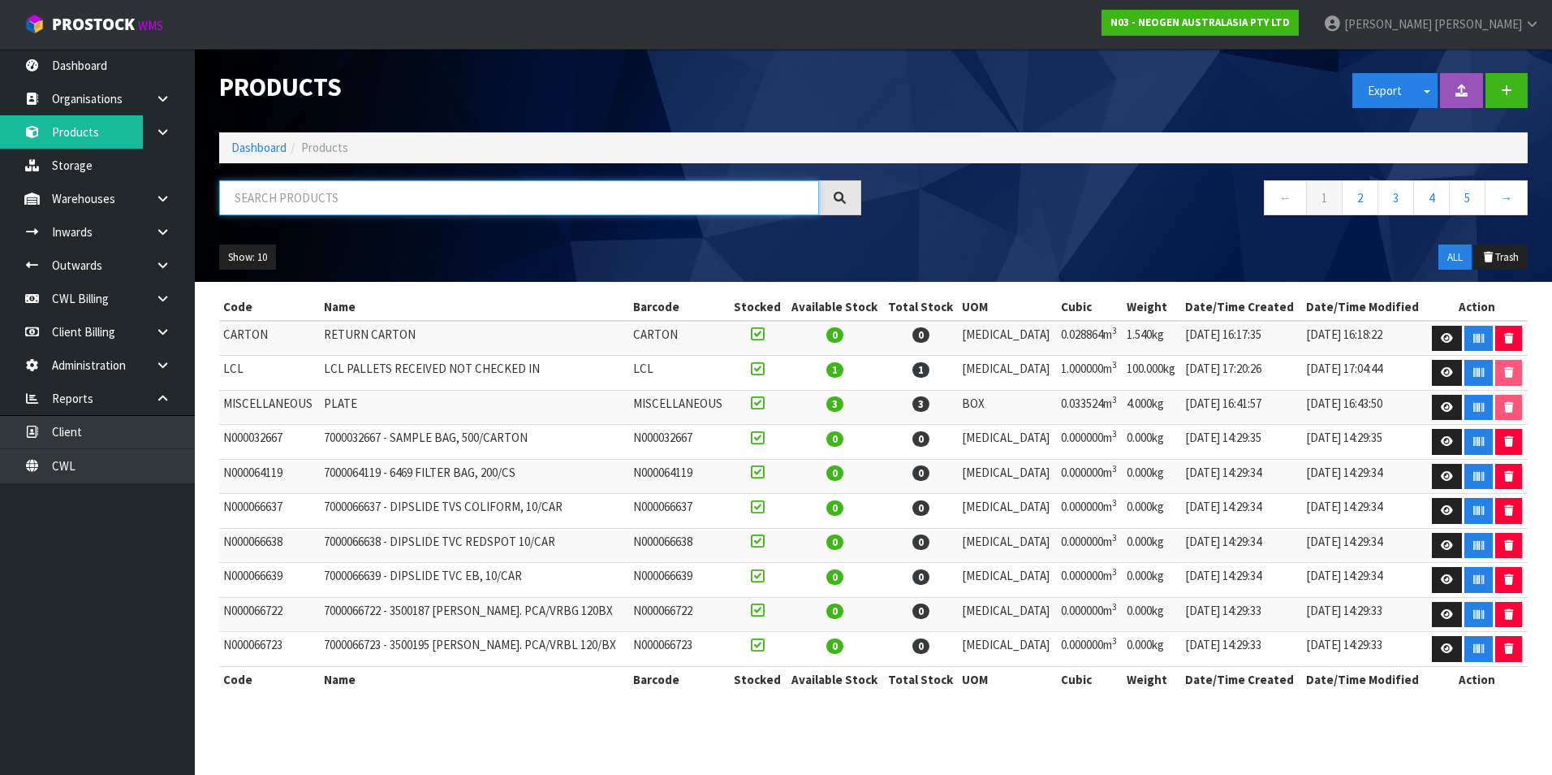
click at [276, 197] on input "text" at bounding box center [519, 197] width 600 height 35
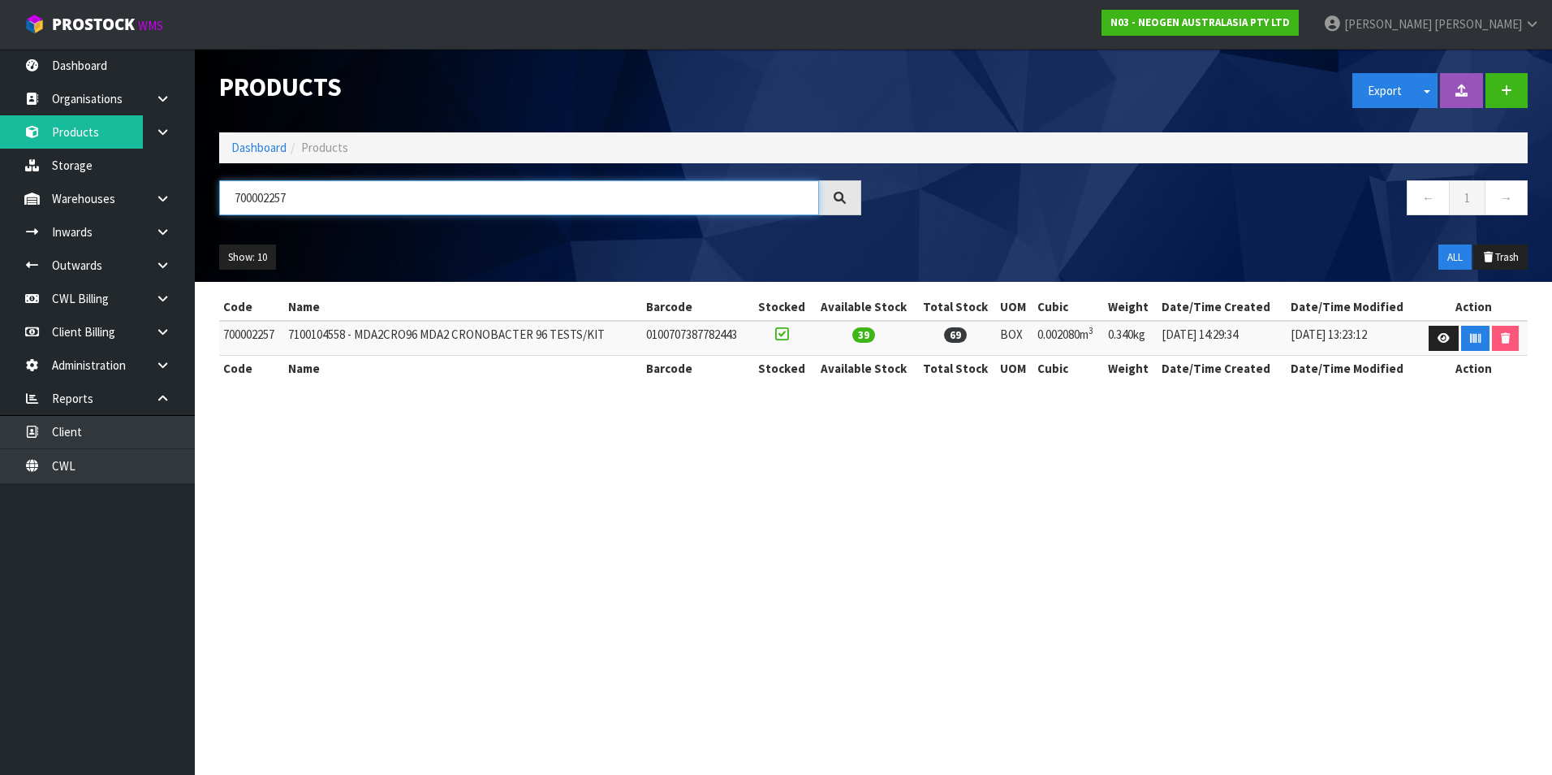
type input "700002257"
click at [1117, 494] on section "Products Export Split button! SOH Summary Measurements Dangerous Goods Import P…" at bounding box center [776, 387] width 1552 height 775
